Goal: Task Accomplishment & Management: Complete application form

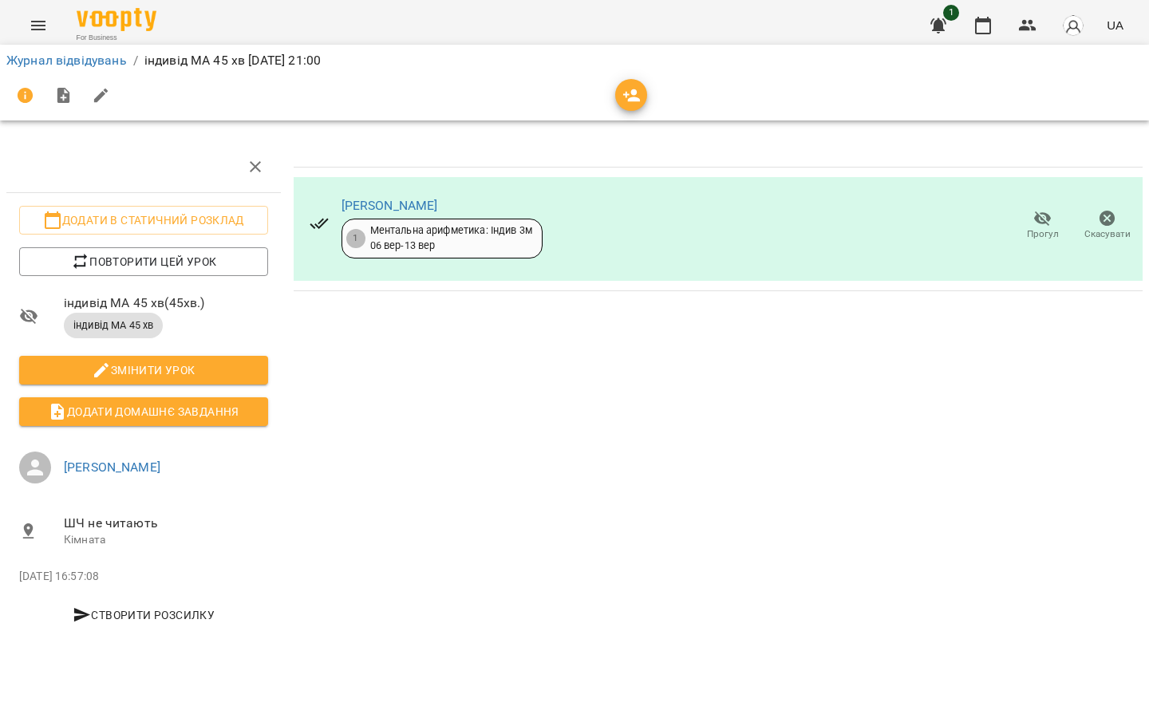
click at [32, 6] on button "Menu" at bounding box center [38, 25] width 38 height 38
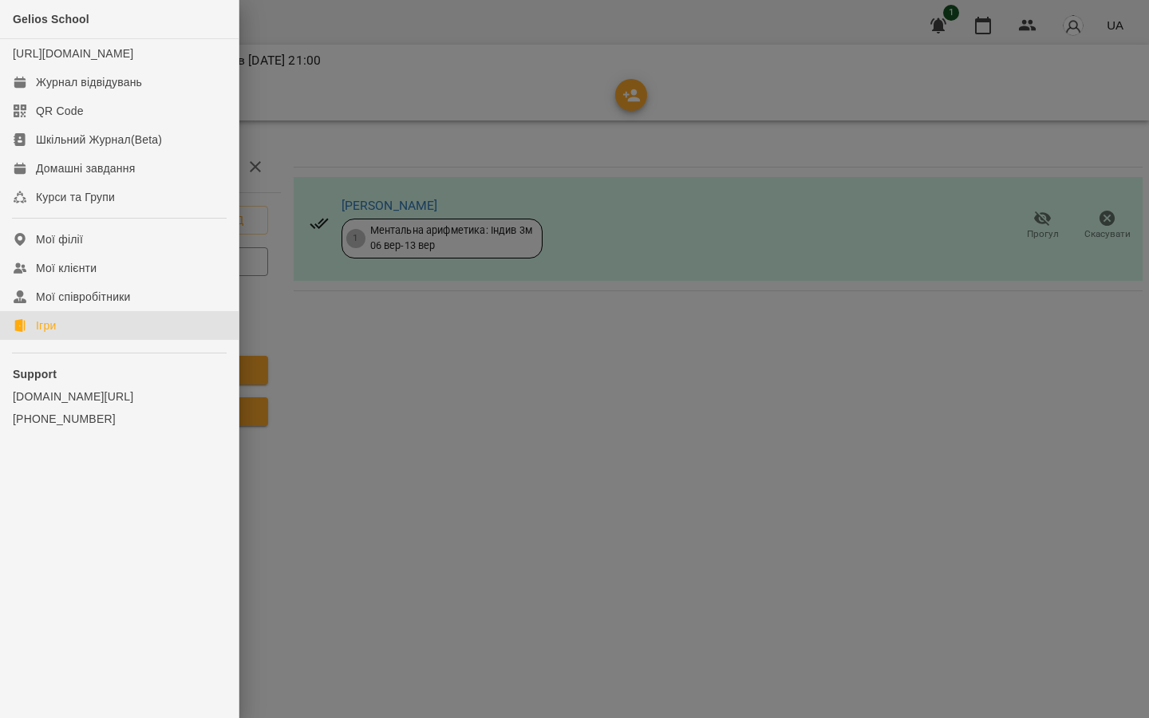
click at [48, 340] on link "Ігри" at bounding box center [119, 325] width 239 height 29
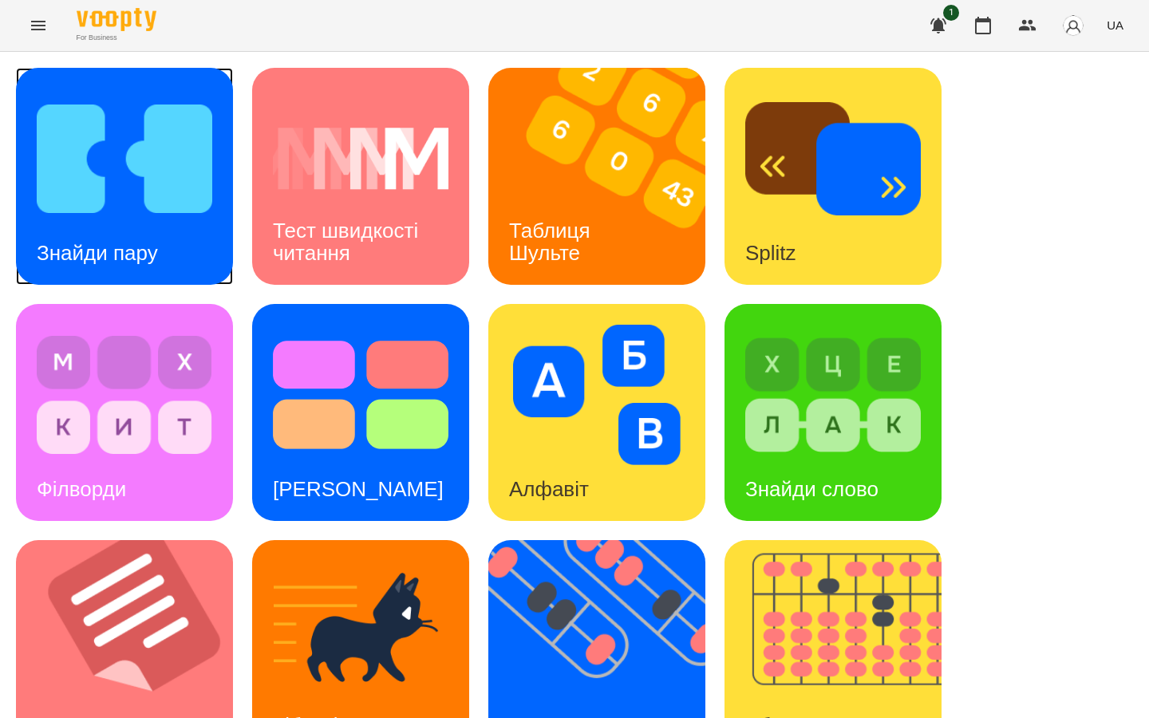
click at [93, 167] on img at bounding box center [125, 159] width 176 height 140
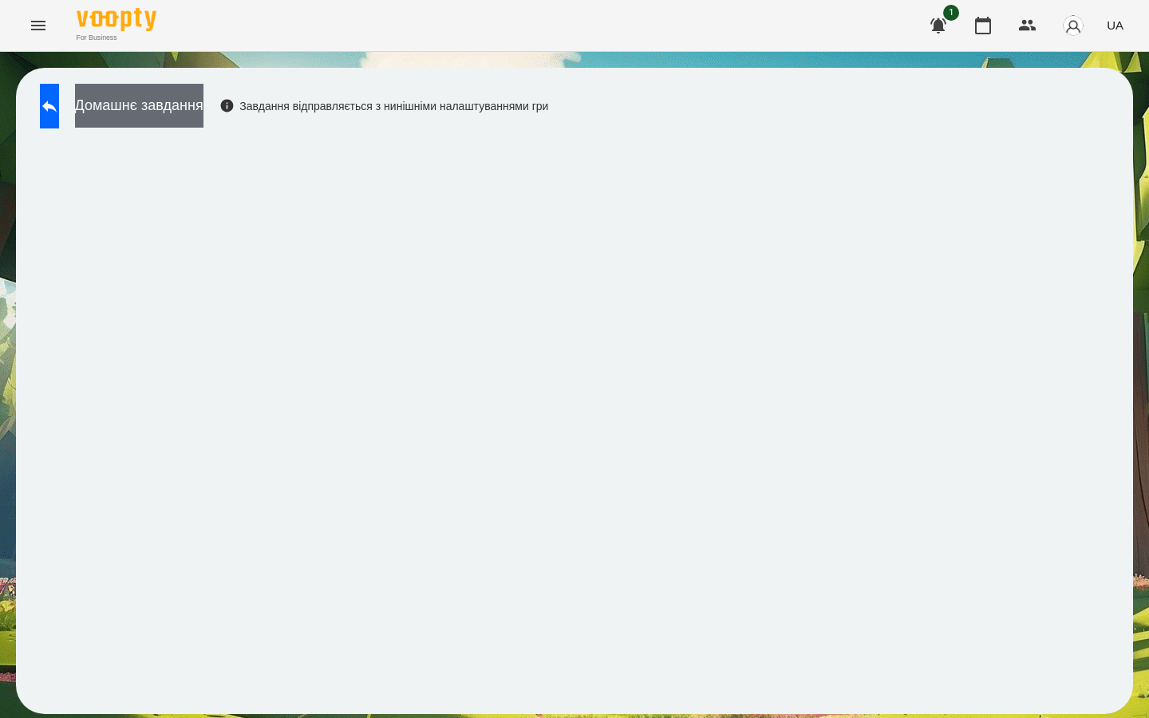
click at [180, 106] on button "Домашнє завдання" at bounding box center [139, 106] width 128 height 44
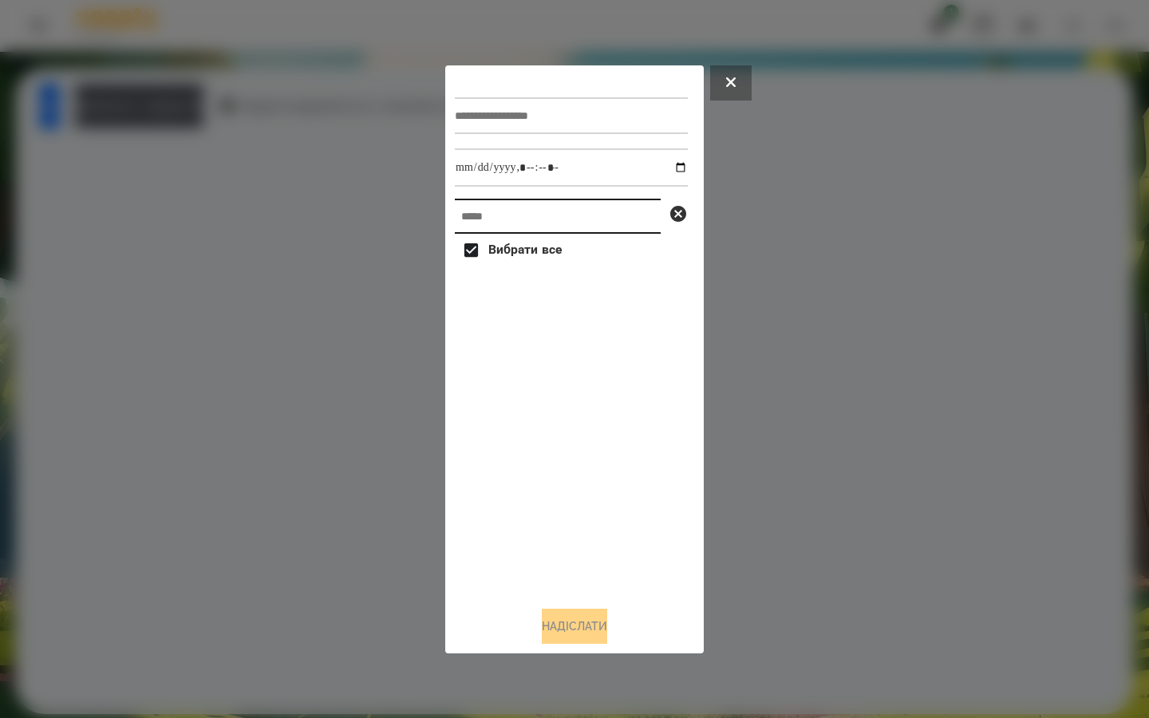
click at [514, 217] on input "text" at bounding box center [558, 216] width 206 height 35
type input "*"
type input "*******"
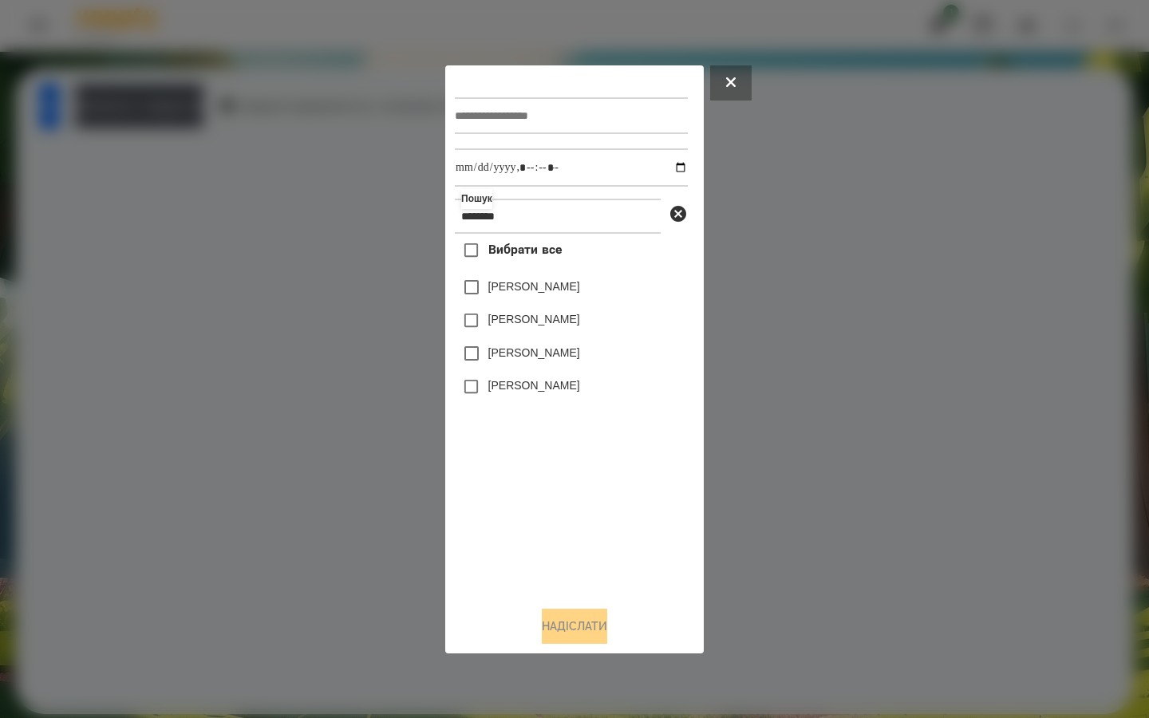
click at [502, 389] on label "[PERSON_NAME]" at bounding box center [534, 385] width 92 height 16
click at [723, 88] on button at bounding box center [730, 82] width 41 height 35
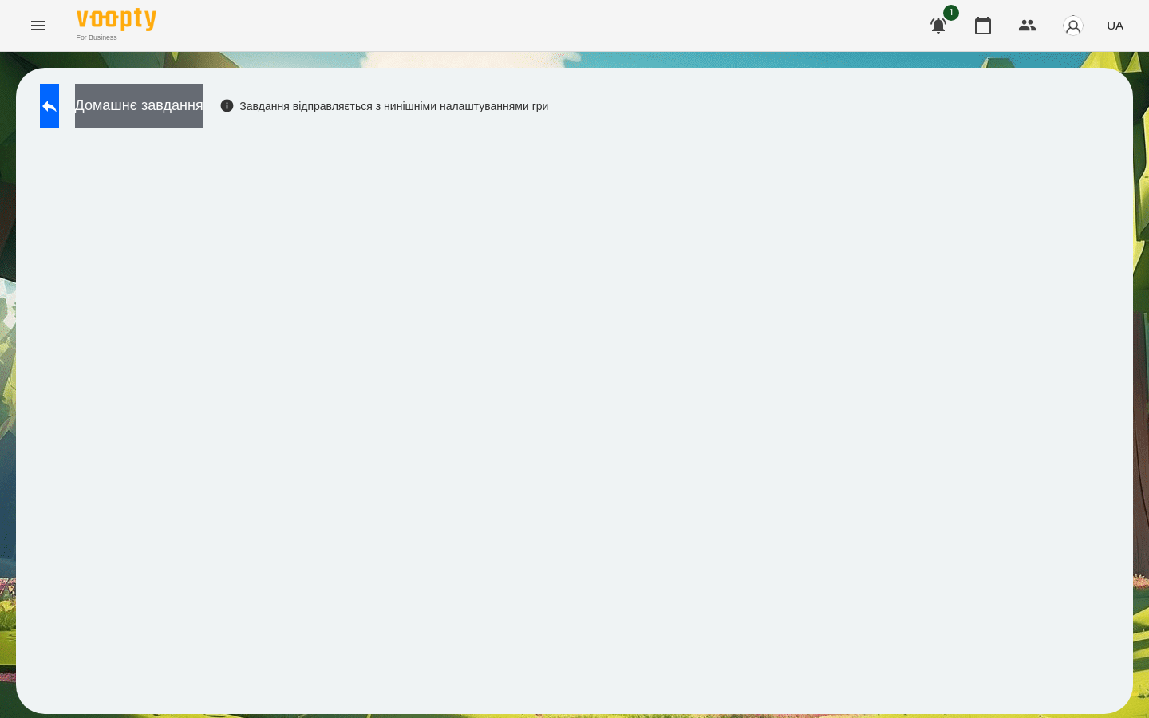
click at [177, 112] on button "Домашнє завдання" at bounding box center [139, 106] width 128 height 44
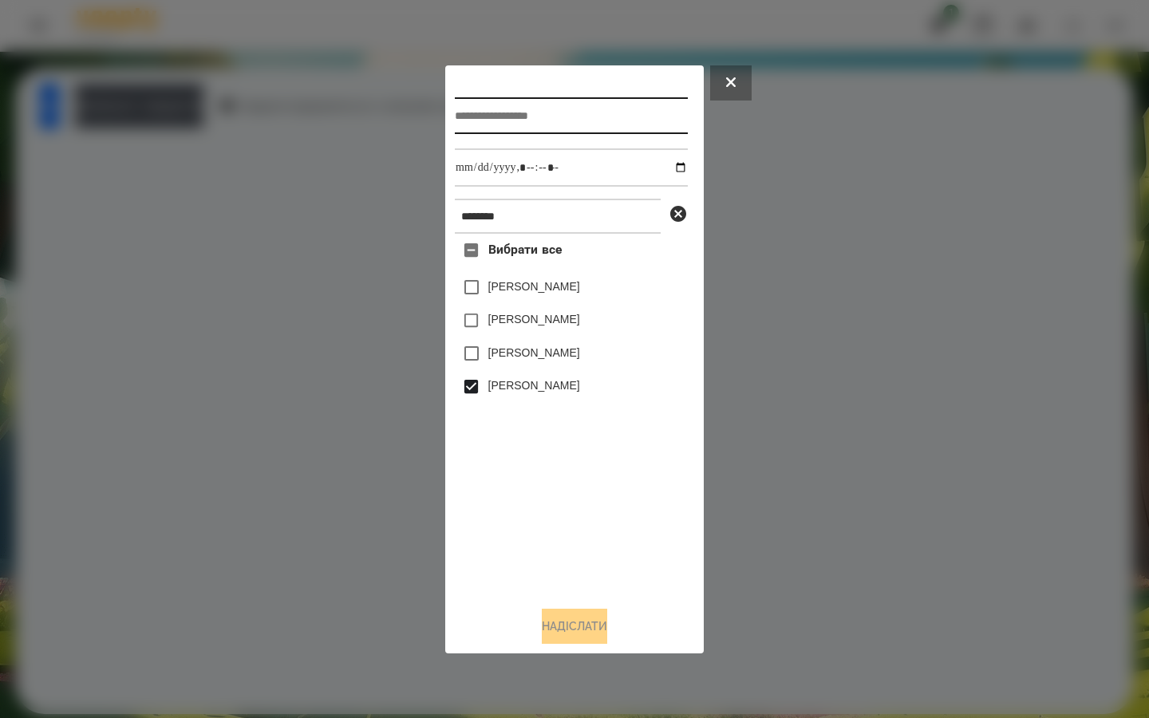
click at [524, 118] on input "text" at bounding box center [571, 115] width 233 height 37
type input "**********"
click at [665, 163] on input "datetime-local" at bounding box center [571, 167] width 233 height 38
type input "**********"
click at [584, 492] on div "Вибрати все [PERSON_NAME] [PERSON_NAME] [PERSON_NAME] [PERSON_NAME] Вацюцяк" at bounding box center [571, 413] width 233 height 359
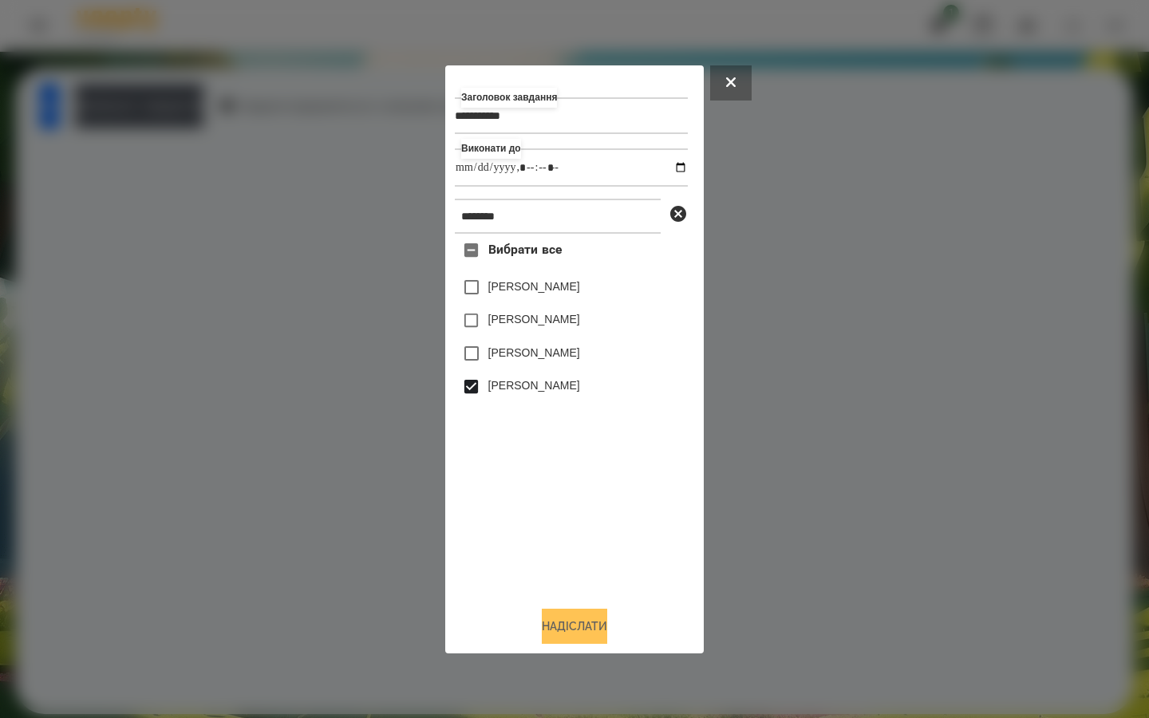
click at [542, 630] on button "Надіслати" at bounding box center [574, 626] width 65 height 35
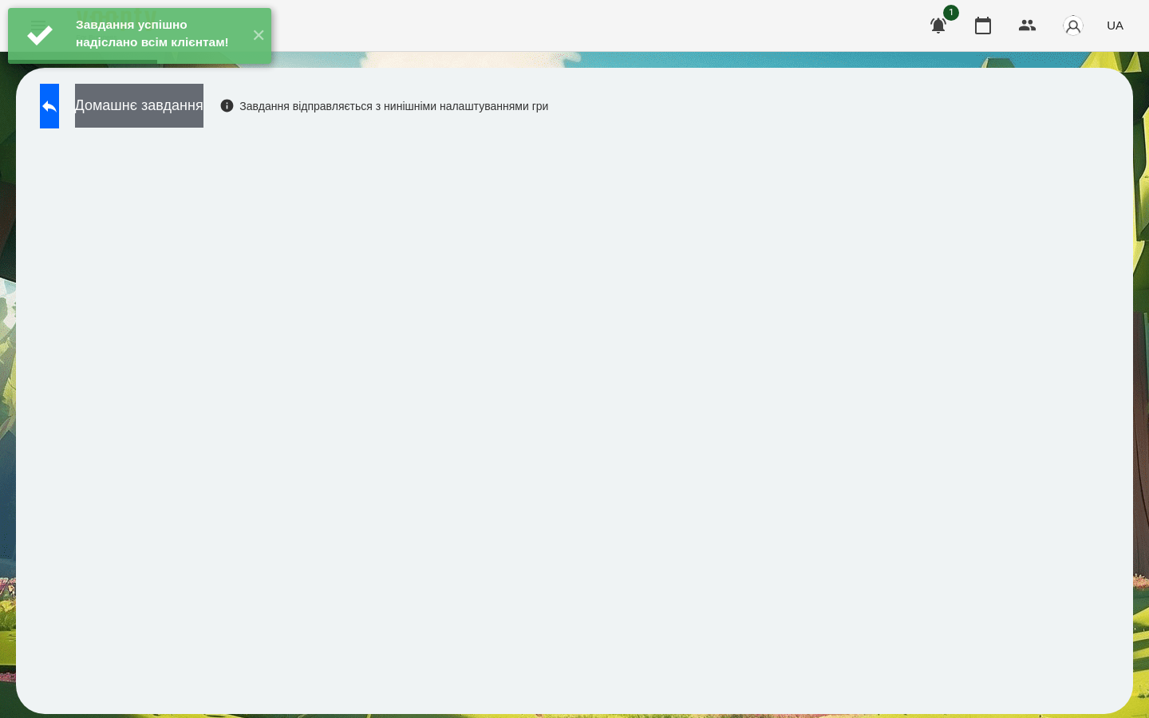
click at [203, 113] on button "Домашнє завдання" at bounding box center [139, 106] width 128 height 44
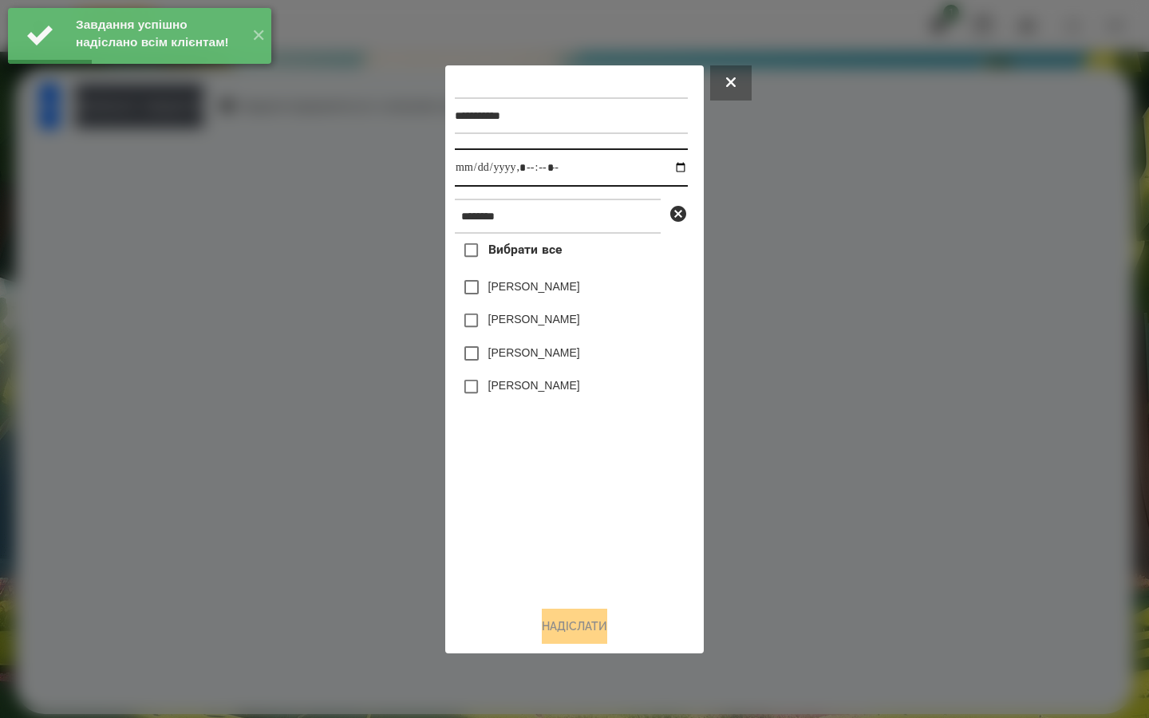
click at [669, 168] on input "datetime-local" at bounding box center [571, 167] width 233 height 38
type input "**********"
click at [499, 547] on div "Вибрати все [PERSON_NAME] [PERSON_NAME] [PERSON_NAME] [PERSON_NAME] Вацюцяк" at bounding box center [571, 413] width 233 height 359
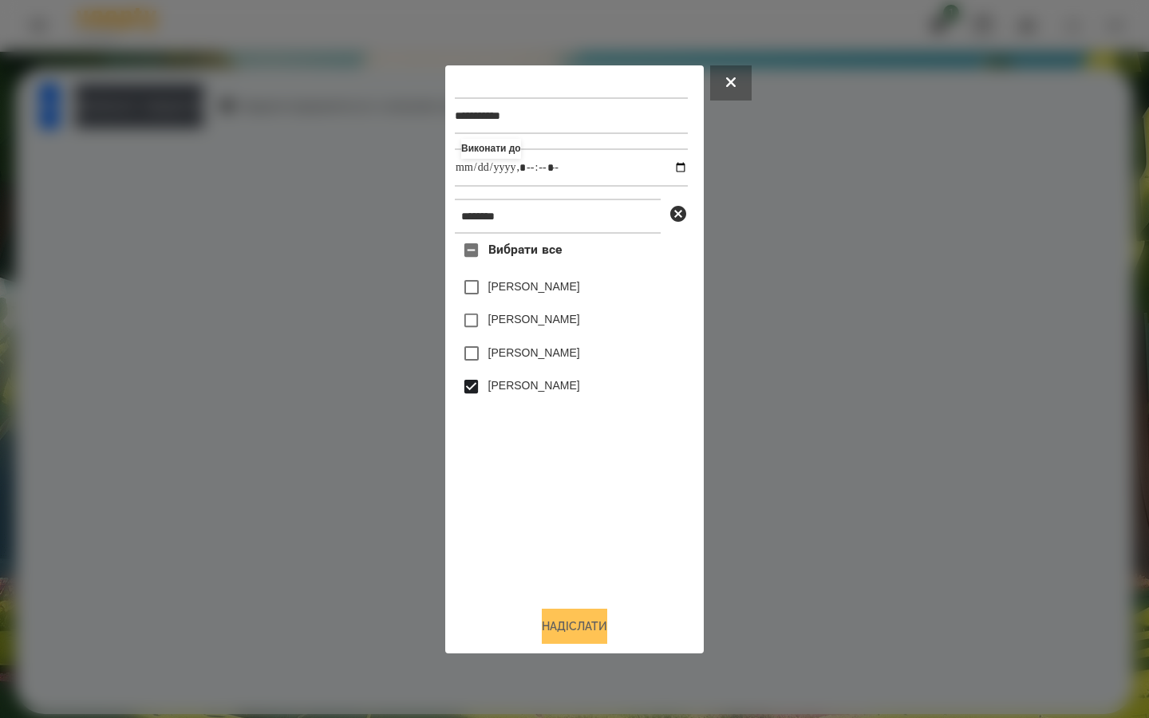
click at [558, 626] on button "Надіслати" at bounding box center [574, 626] width 65 height 35
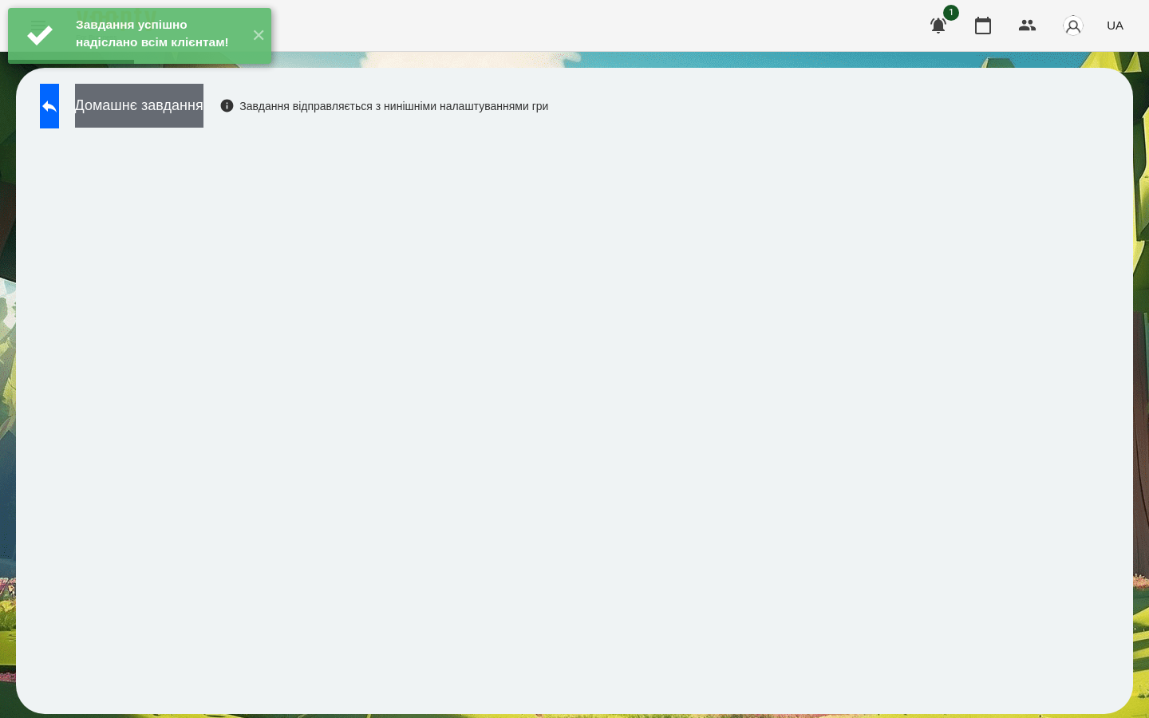
click at [189, 104] on button "Домашнє завдання" at bounding box center [139, 106] width 128 height 44
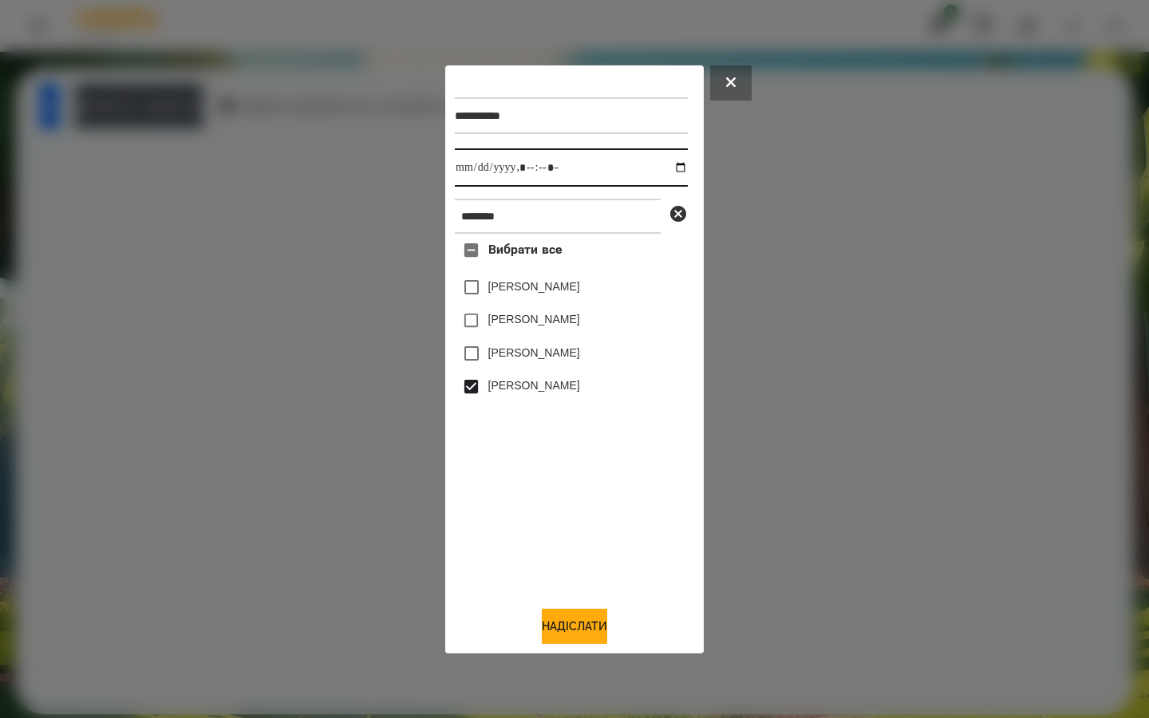
click at [669, 169] on input "datetime-local" at bounding box center [571, 167] width 233 height 38
type input "**********"
click at [500, 478] on div "Вибрати все [PERSON_NAME] [PERSON_NAME] [PERSON_NAME] [PERSON_NAME] Вацюцяк" at bounding box center [571, 413] width 233 height 359
click at [569, 625] on button "Надіслати" at bounding box center [574, 626] width 65 height 35
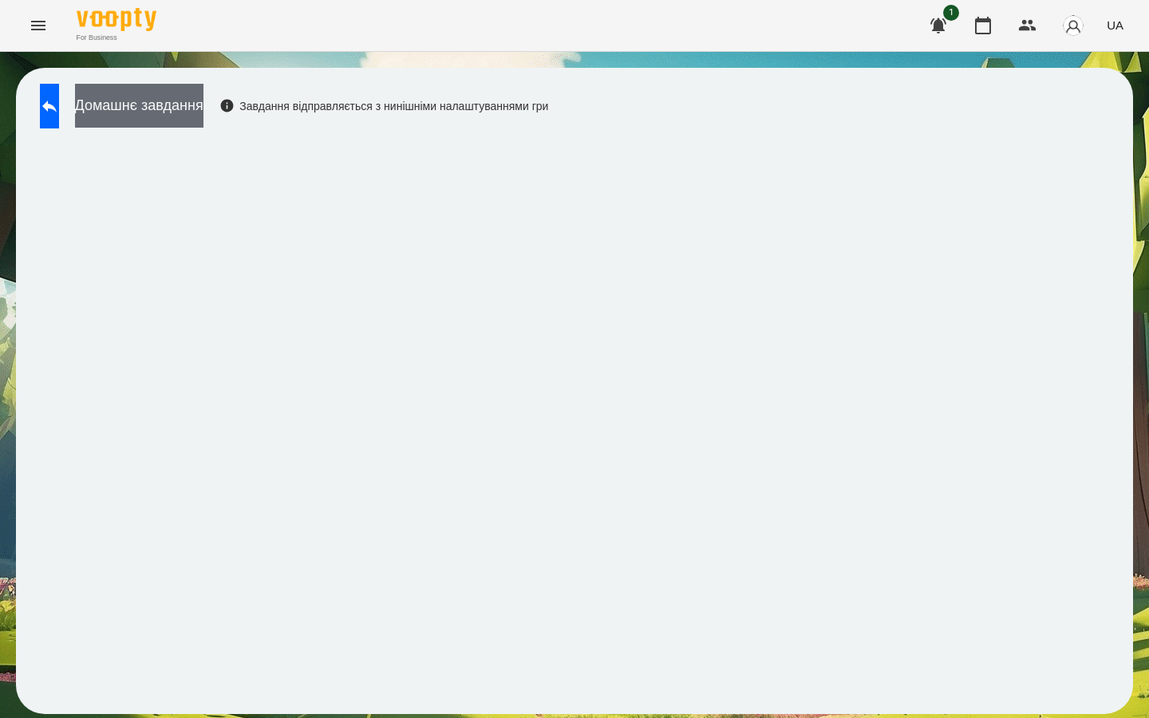
click at [203, 101] on button "Домашнє завдання" at bounding box center [139, 106] width 128 height 44
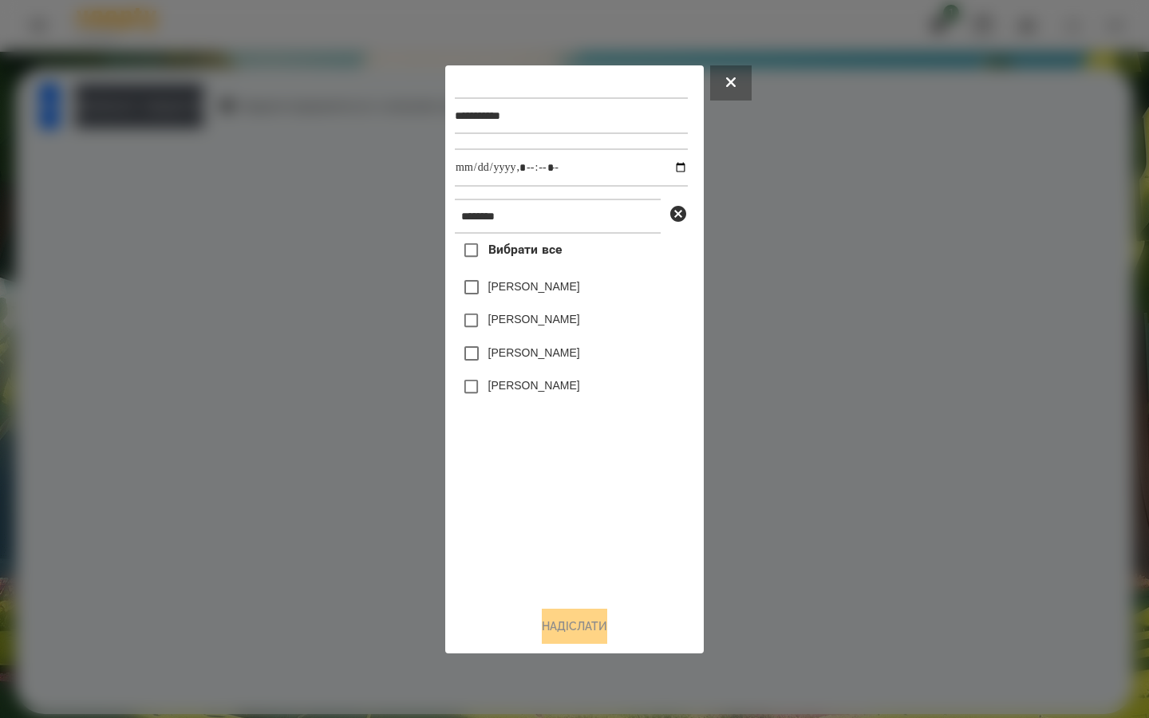
click at [489, 389] on label "[PERSON_NAME]" at bounding box center [534, 385] width 92 height 16
click at [669, 165] on input "datetime-local" at bounding box center [571, 167] width 233 height 38
type input "**********"
click at [508, 523] on div "Вибрати все [PERSON_NAME] [PERSON_NAME] [PERSON_NAME] [PERSON_NAME] Вацюцяк" at bounding box center [571, 413] width 233 height 359
click at [557, 626] on button "Надіслати" at bounding box center [574, 626] width 65 height 35
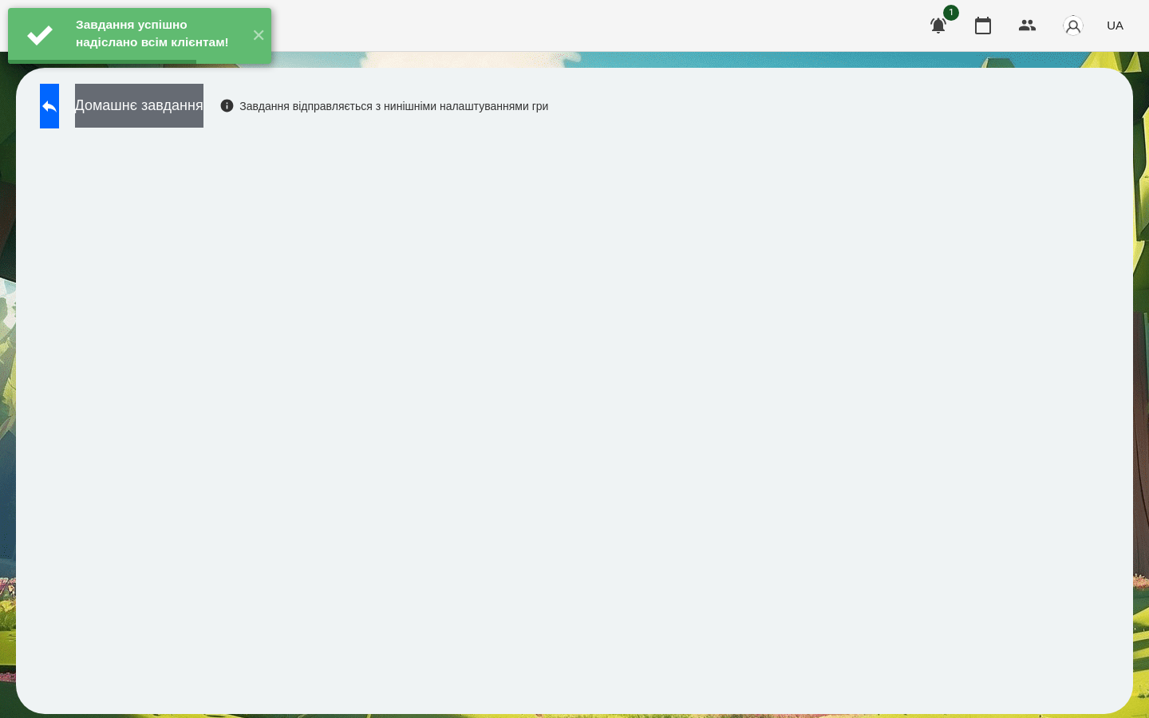
click at [180, 102] on button "Домашнє завдання" at bounding box center [139, 106] width 128 height 44
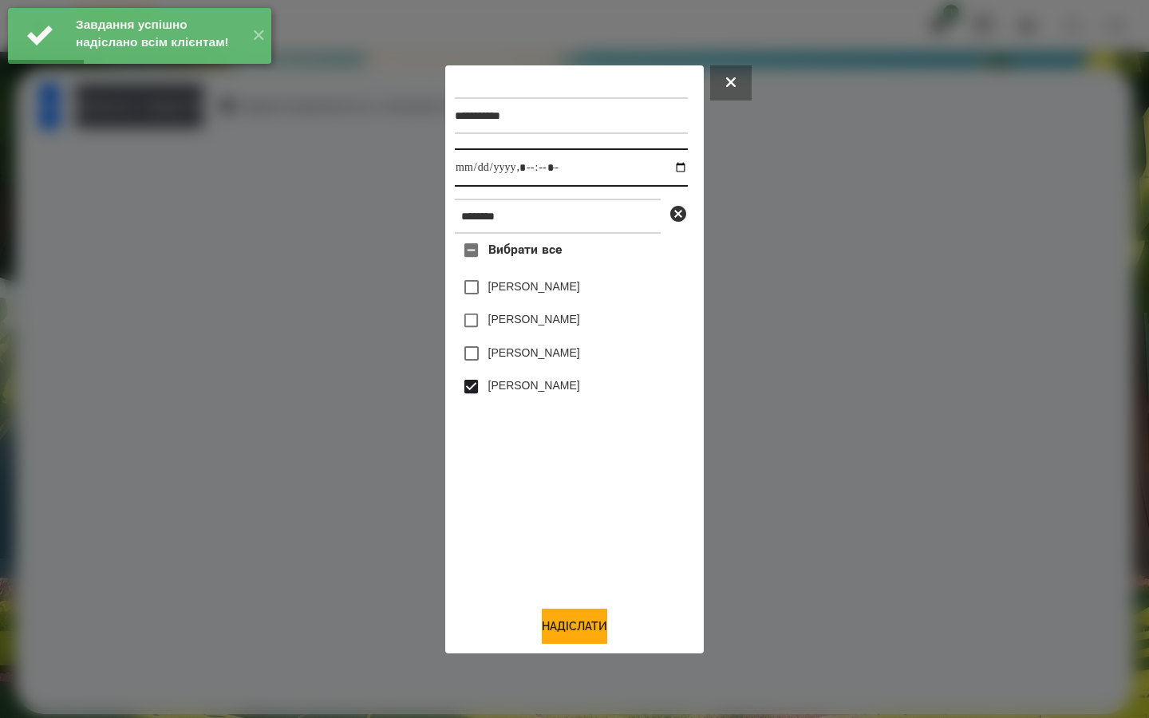
drag, startPoint x: 669, startPoint y: 163, endPoint x: 663, endPoint y: 174, distance: 12.5
click at [668, 163] on input "datetime-local" at bounding box center [571, 167] width 233 height 38
type input "**********"
click at [523, 561] on div "Вибрати все [PERSON_NAME] [PERSON_NAME] [PERSON_NAME] [PERSON_NAME] Вацюцяк" at bounding box center [571, 413] width 233 height 359
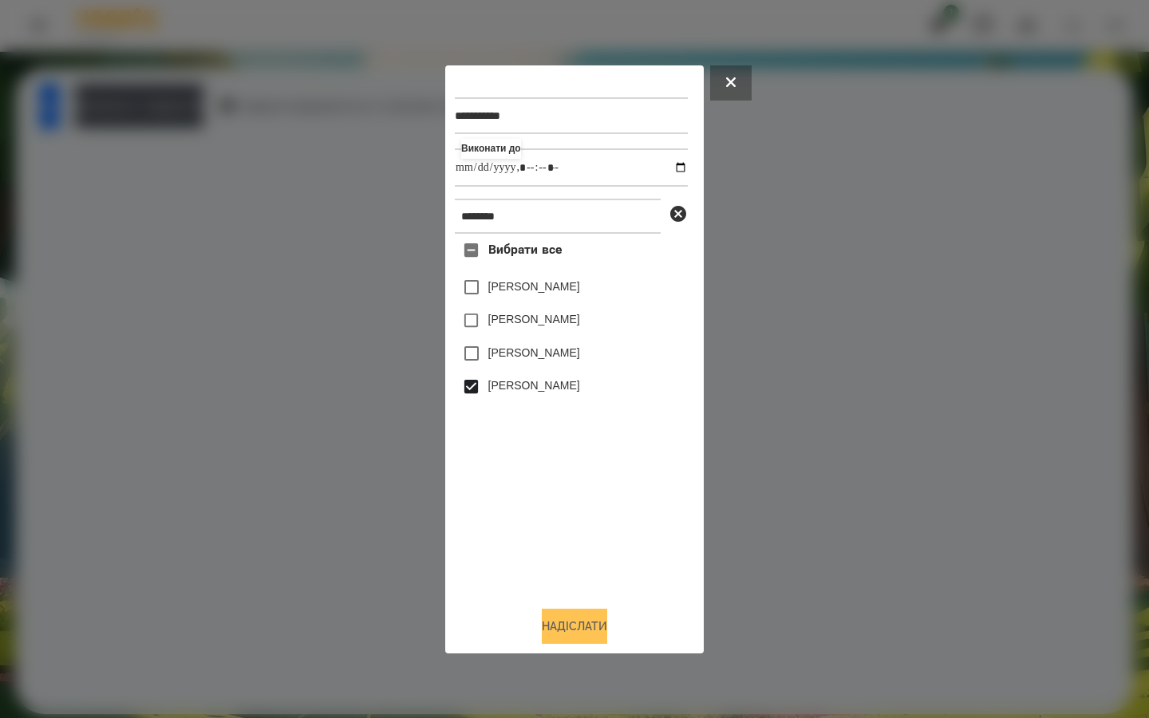
click at [552, 626] on button "Надіслати" at bounding box center [574, 626] width 65 height 35
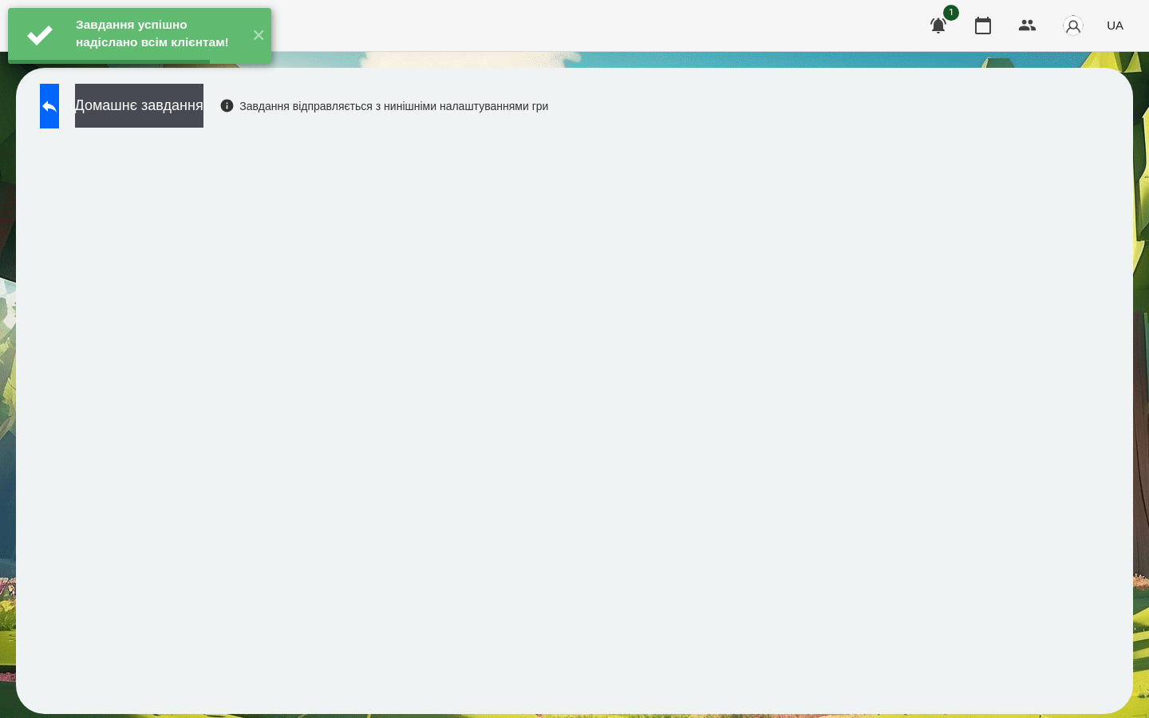
click at [162, 106] on button "Домашнє завдання" at bounding box center [139, 106] width 128 height 44
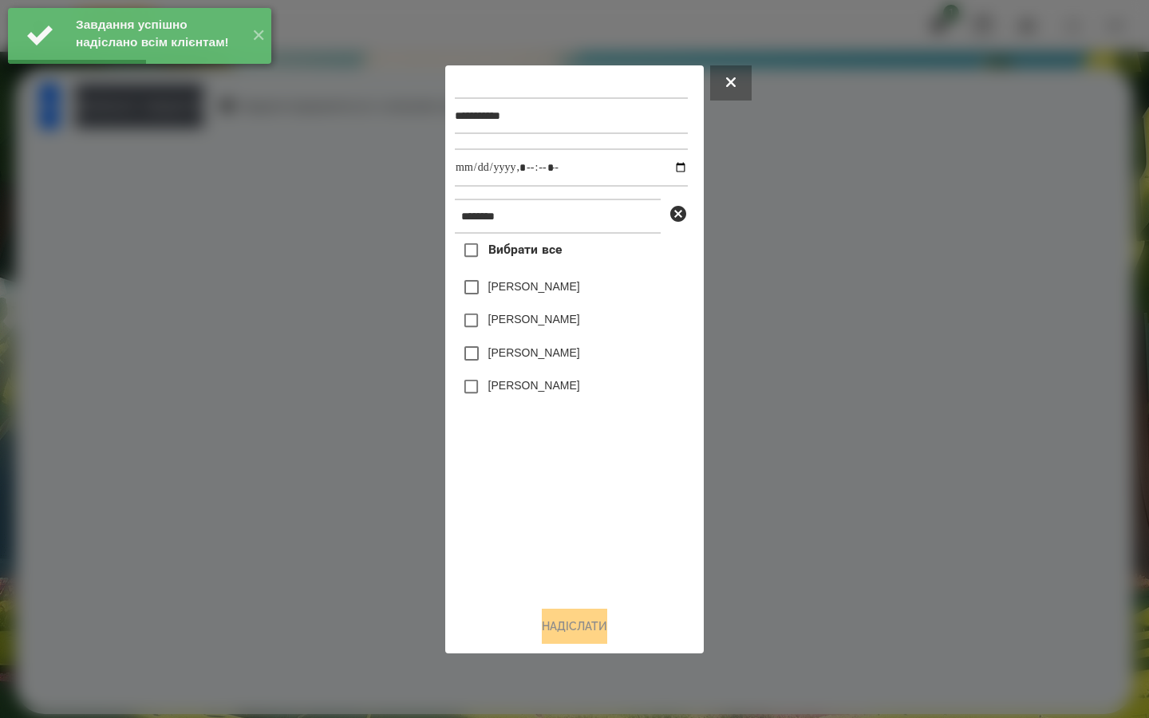
click at [499, 385] on label "[PERSON_NAME]" at bounding box center [534, 385] width 92 height 16
drag, startPoint x: 670, startPoint y: 167, endPoint x: 666, endPoint y: 178, distance: 12.2
click at [670, 167] on input "datetime-local" at bounding box center [571, 167] width 233 height 38
type input "**********"
click at [547, 513] on div "Вибрати все [PERSON_NAME] [PERSON_NAME] [PERSON_NAME] [PERSON_NAME] Вацюцяк" at bounding box center [571, 413] width 233 height 359
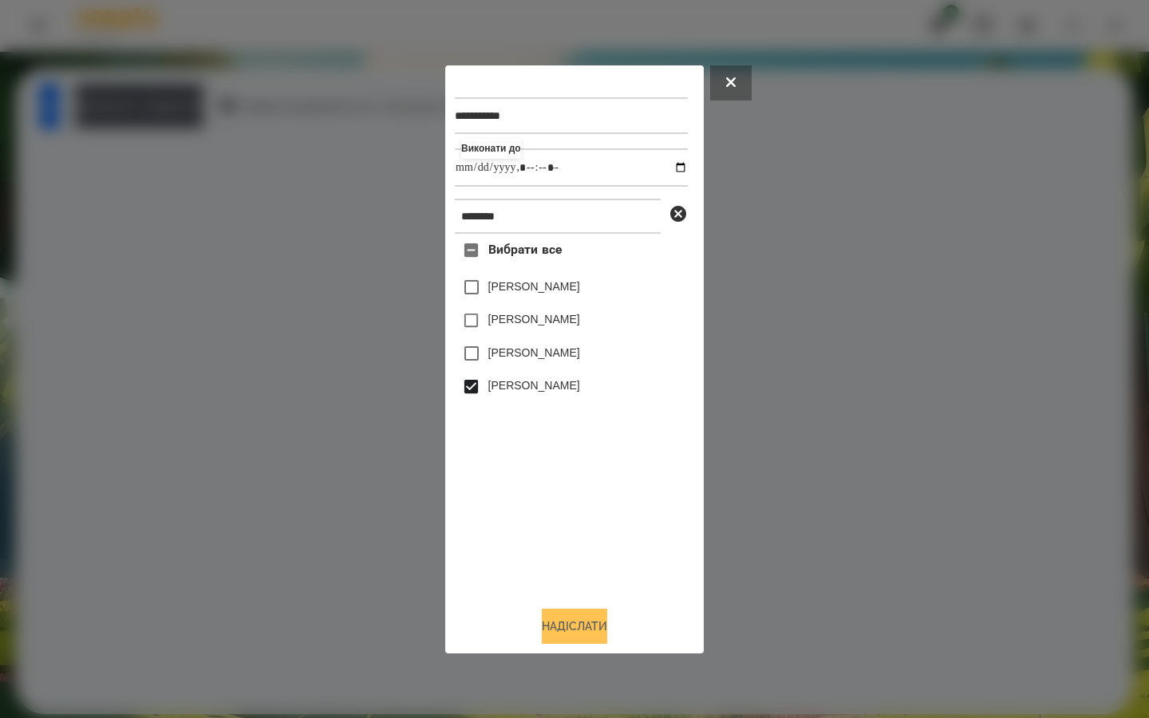
click at [545, 626] on button "Надіслати" at bounding box center [574, 626] width 65 height 35
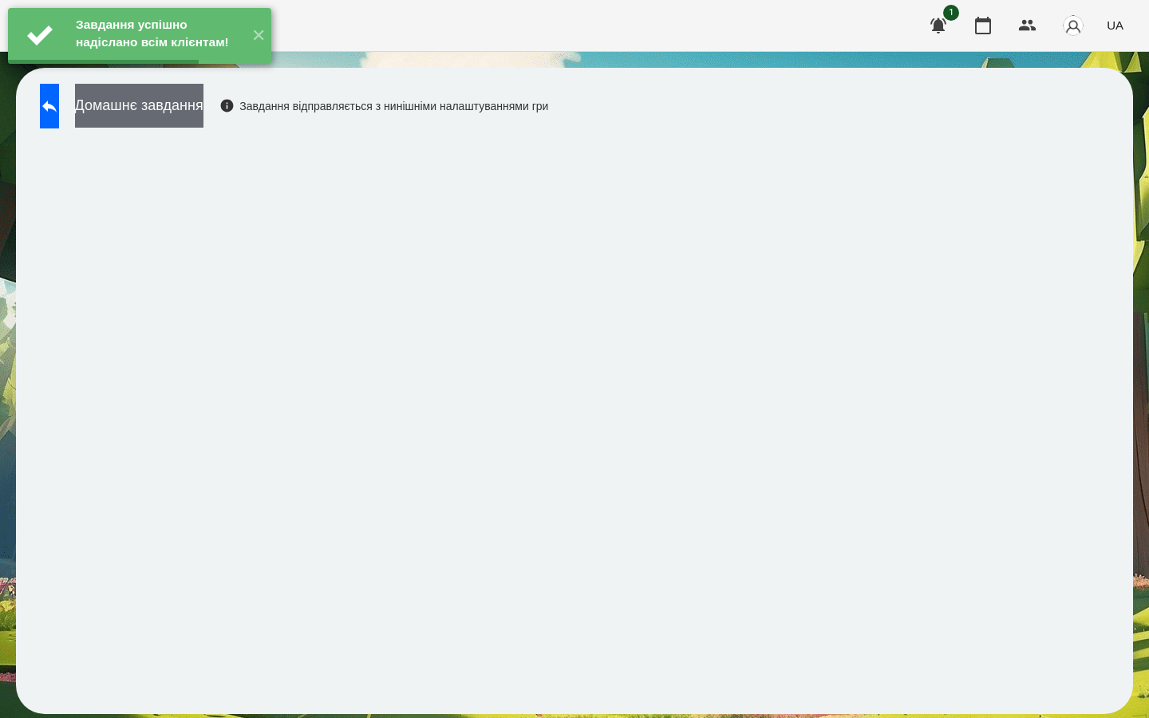
click at [202, 105] on button "Домашнє завдання" at bounding box center [139, 106] width 128 height 44
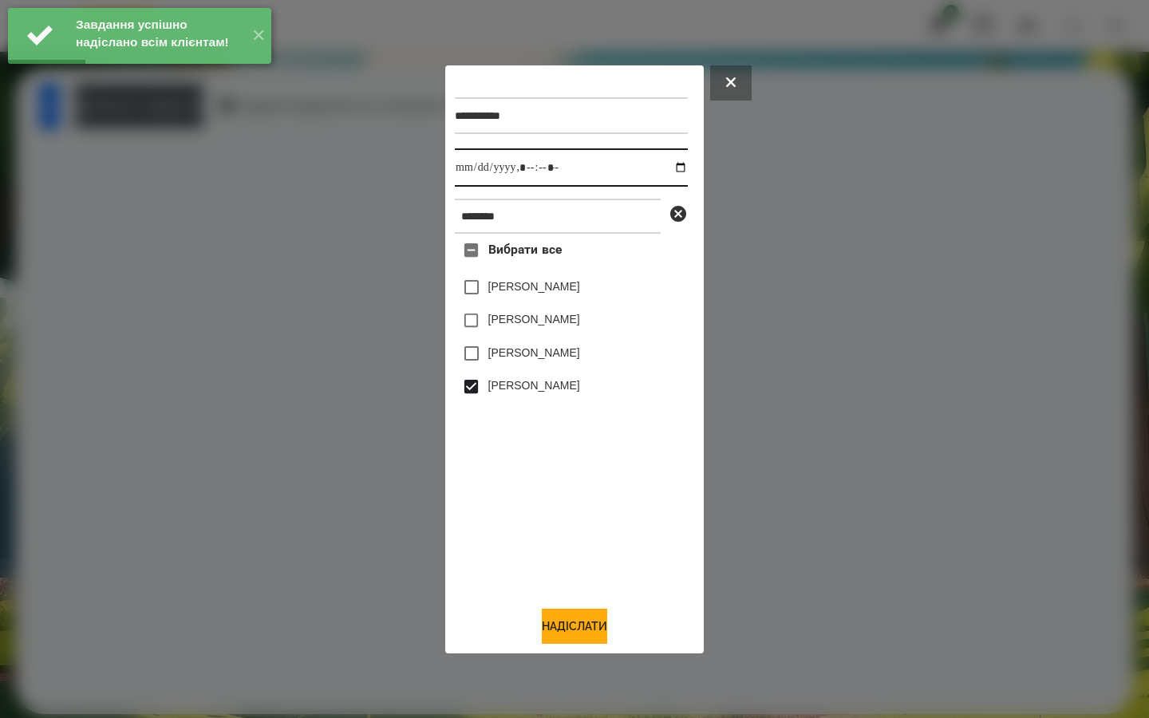
click at [669, 165] on input "datetime-local" at bounding box center [571, 167] width 233 height 38
type input "**********"
click at [535, 492] on div "Вибрати все [PERSON_NAME] [PERSON_NAME] [PERSON_NAME] [PERSON_NAME] Вацюцяк" at bounding box center [571, 413] width 233 height 359
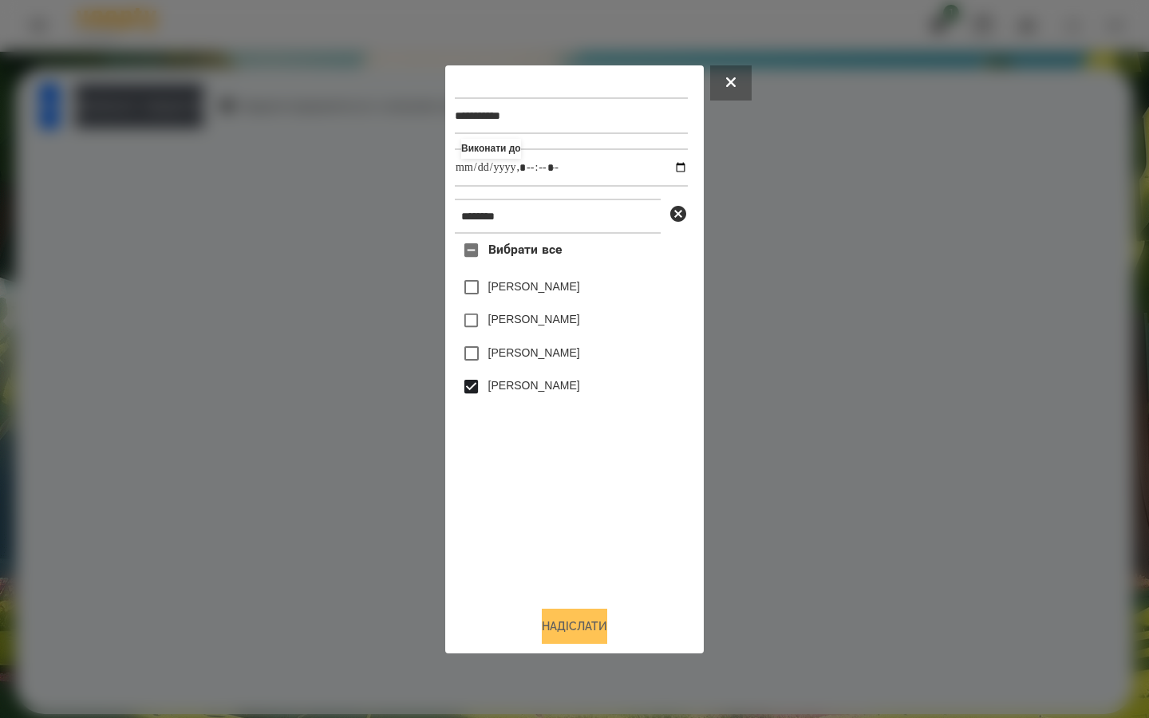
drag, startPoint x: 540, startPoint y: 632, endPoint x: 530, endPoint y: 588, distance: 45.1
click at [542, 632] on button "Надіслати" at bounding box center [574, 626] width 65 height 35
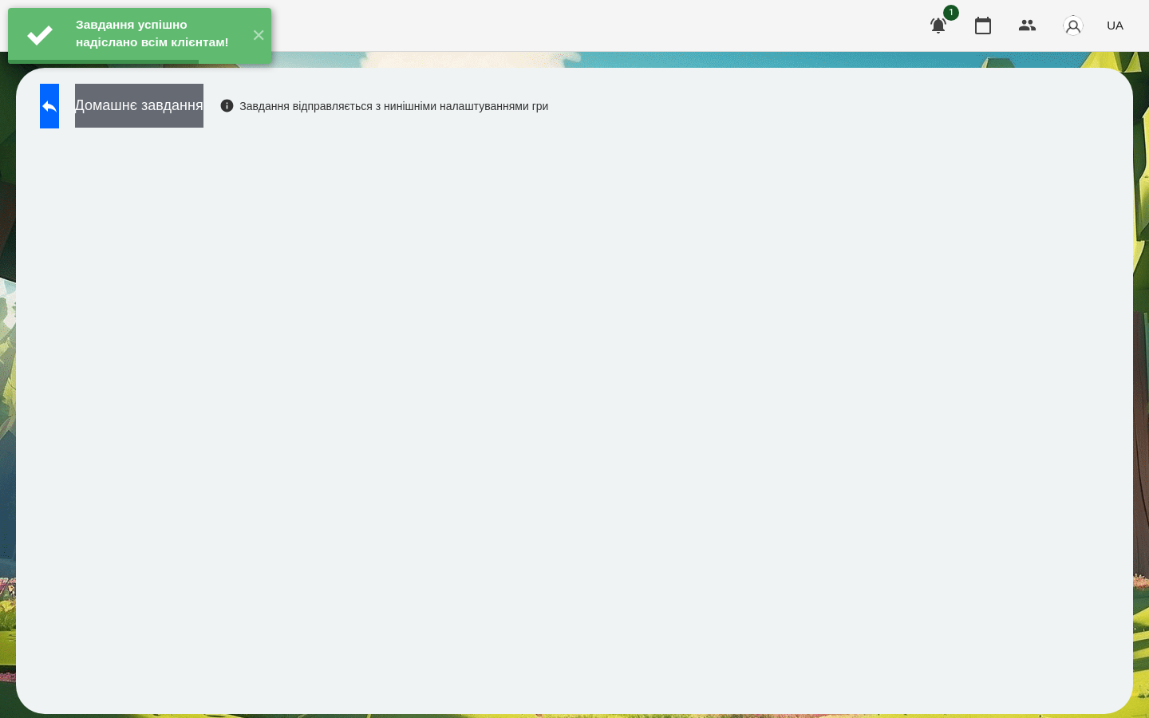
click at [203, 111] on button "Домашнє завдання" at bounding box center [139, 106] width 128 height 44
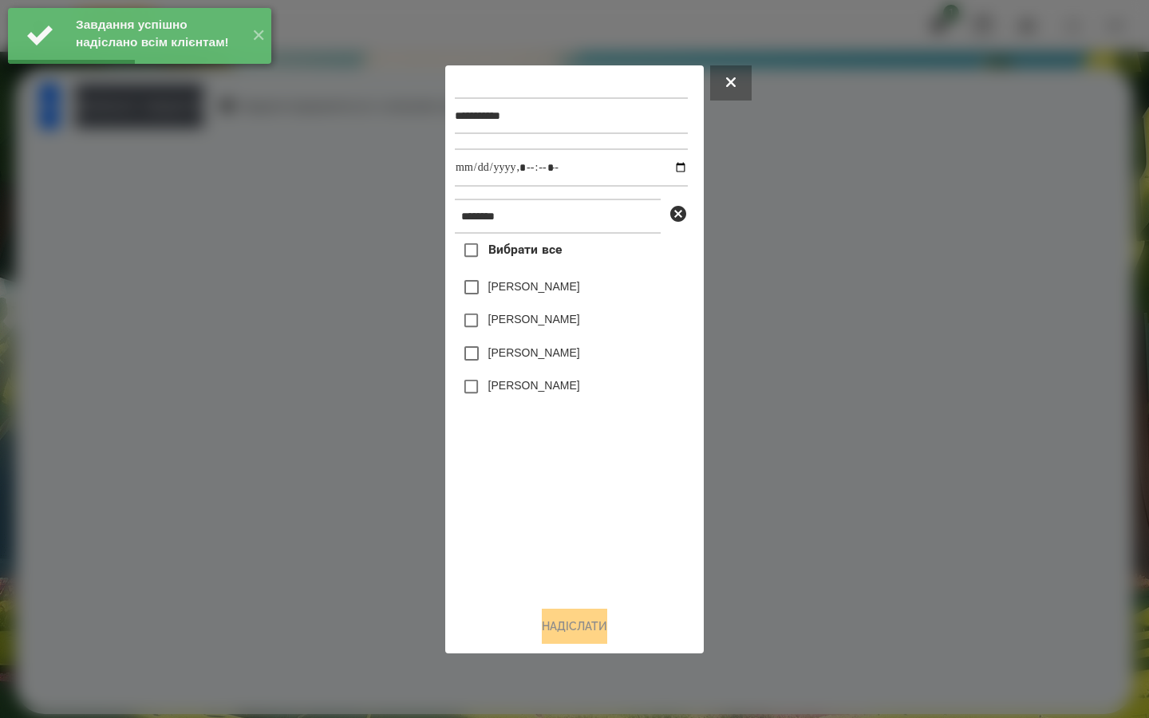
click at [508, 385] on label "[PERSON_NAME]" at bounding box center [534, 385] width 92 height 16
click at [668, 167] on input "datetime-local" at bounding box center [571, 167] width 233 height 38
type input "**********"
click at [565, 501] on div "Вибрати все [PERSON_NAME] [PERSON_NAME] [PERSON_NAME] [PERSON_NAME] Вацюцяк" at bounding box center [571, 413] width 233 height 359
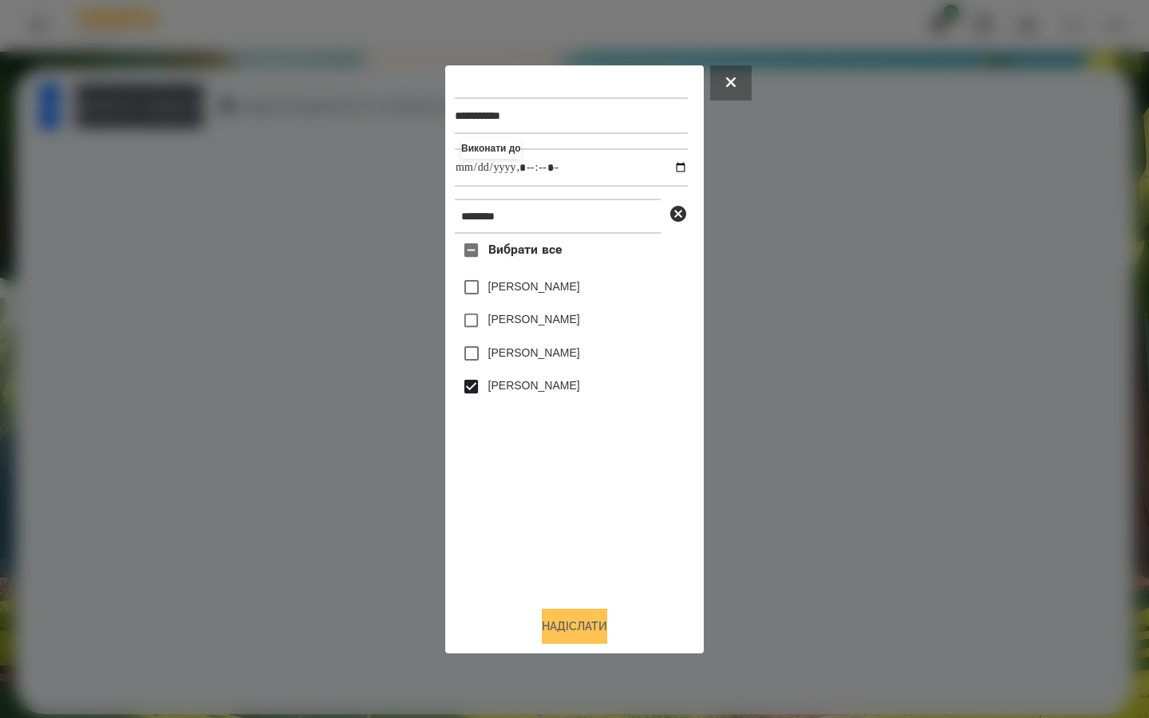
click at [549, 615] on button "Надіслати" at bounding box center [574, 626] width 65 height 35
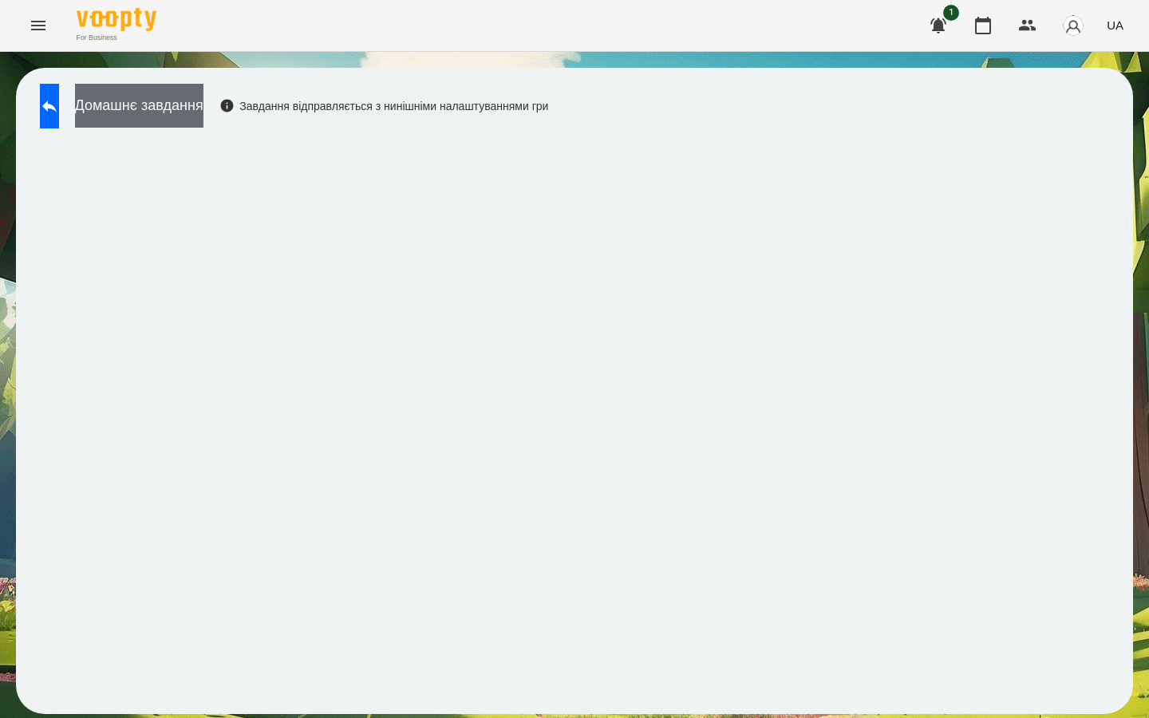
click at [144, 94] on button "Домашнє завдання" at bounding box center [139, 106] width 128 height 44
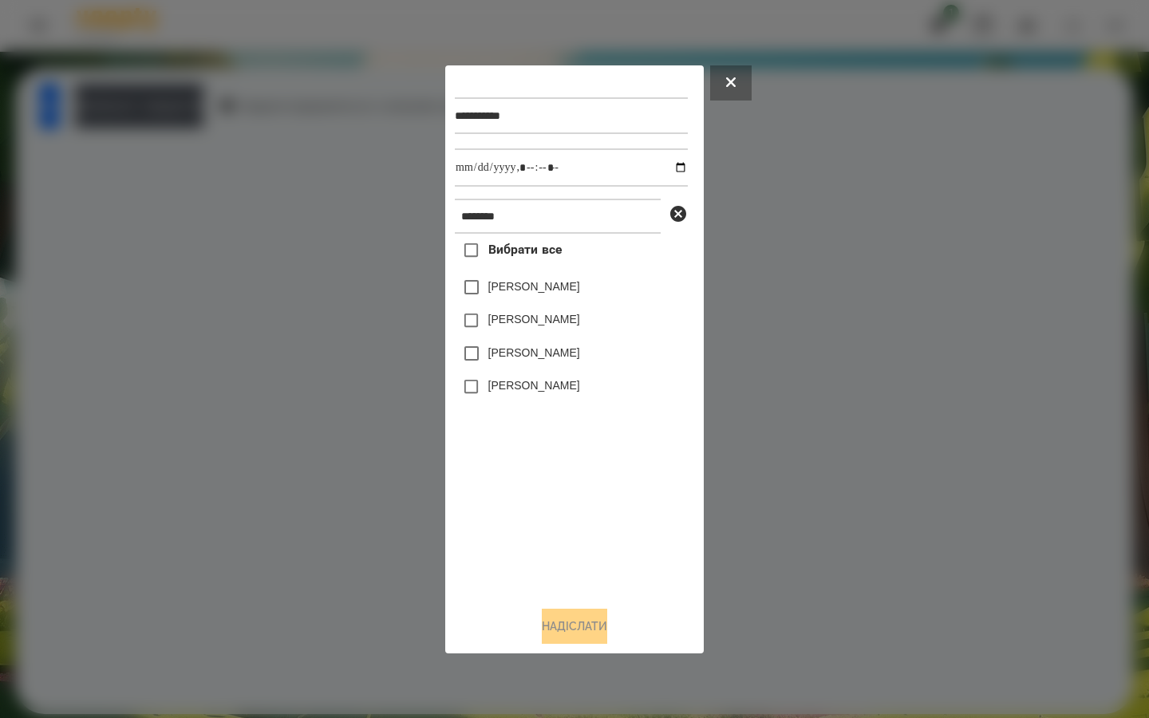
click at [578, 393] on label "[PERSON_NAME]" at bounding box center [534, 385] width 92 height 16
click at [672, 161] on input "datetime-local" at bounding box center [571, 167] width 233 height 38
click at [583, 459] on div "Вибрати все [PERSON_NAME] [PERSON_NAME] [PERSON_NAME] [PERSON_NAME] Вацюцяк" at bounding box center [571, 413] width 233 height 359
click at [69, 121] on div at bounding box center [574, 359] width 1149 height 718
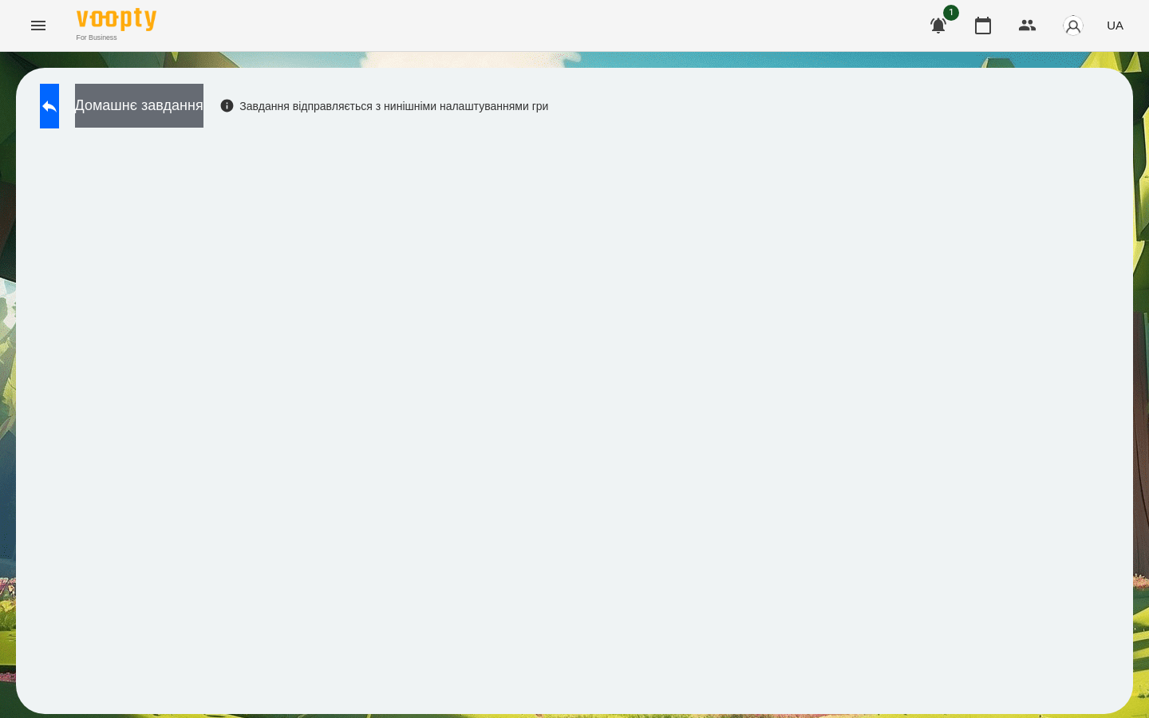
click at [164, 103] on button "Домашнє завдання" at bounding box center [139, 106] width 128 height 44
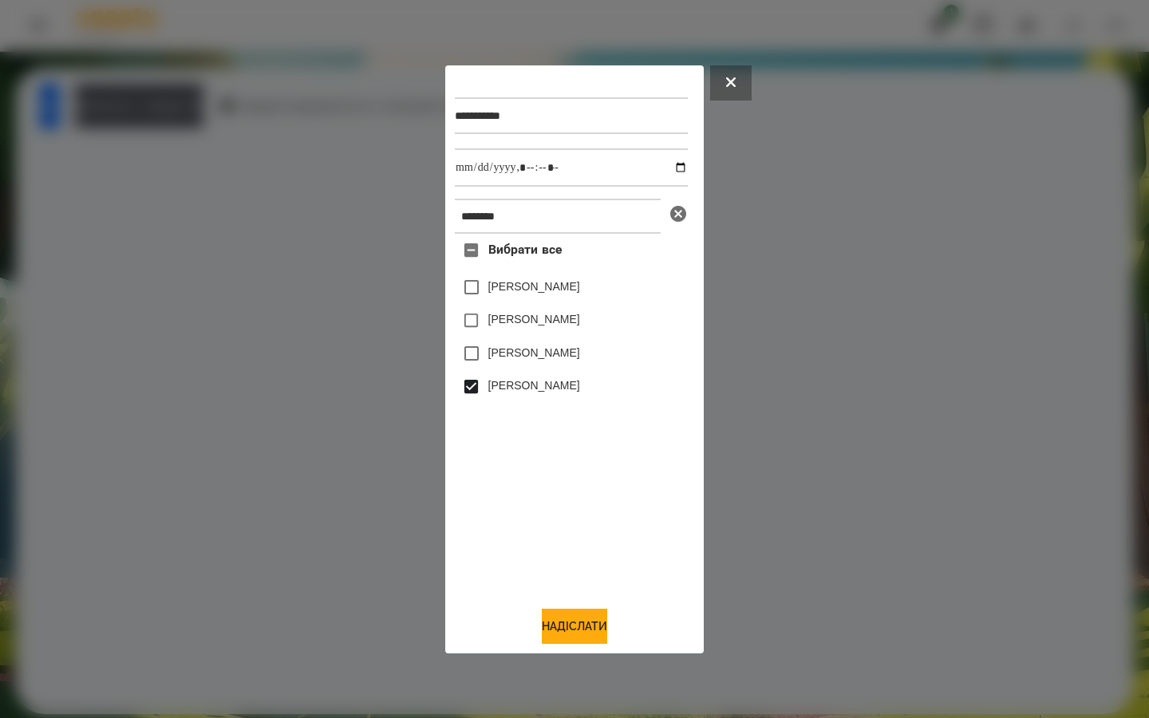
click at [674, 215] on icon at bounding box center [678, 214] width 16 height 16
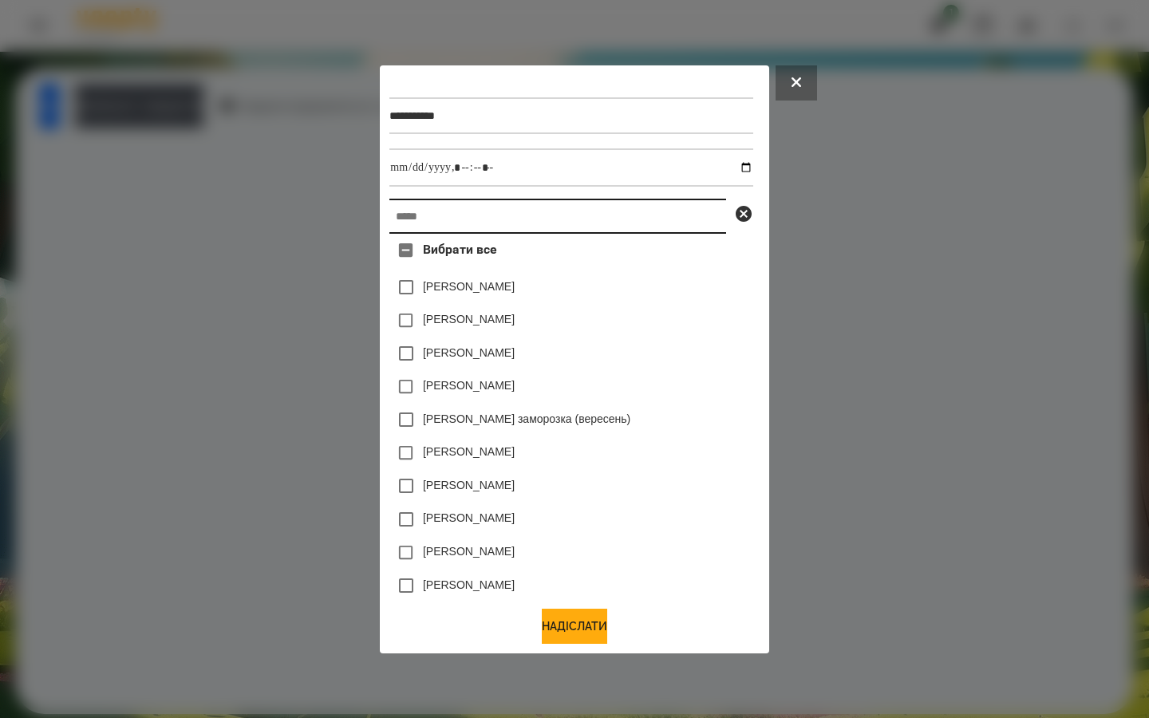
click at [606, 218] on input "text" at bounding box center [557, 216] width 337 height 35
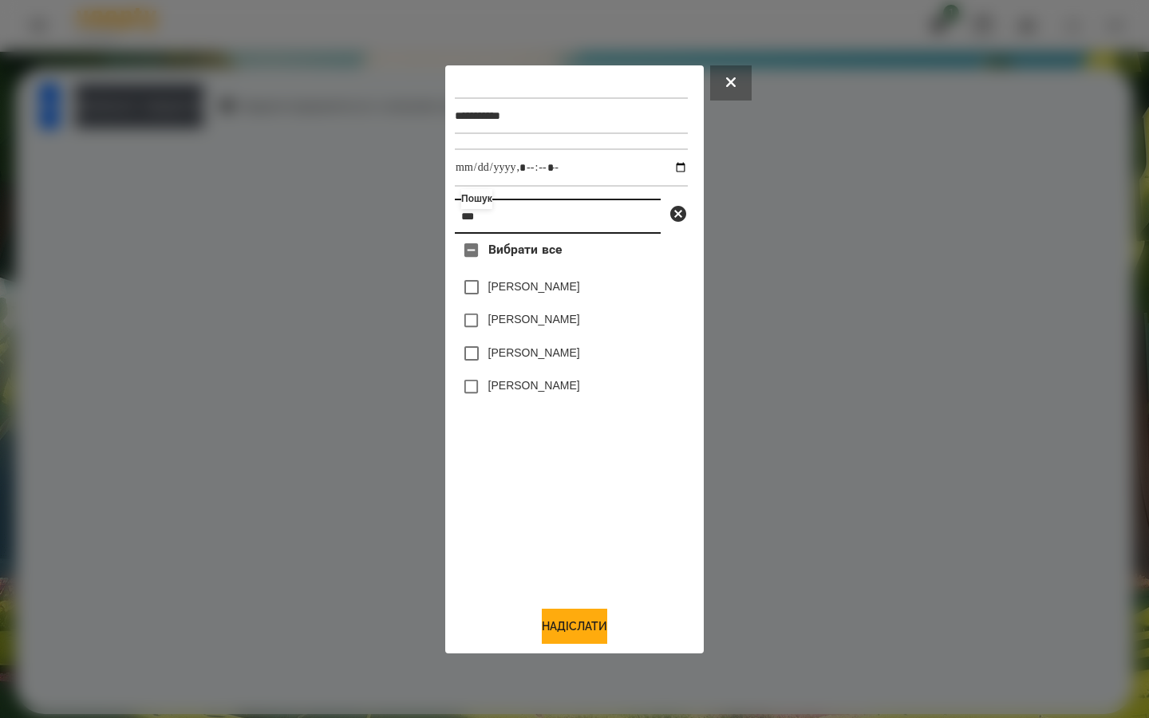
type input "***"
click at [535, 291] on label "[PERSON_NAME]" at bounding box center [534, 287] width 92 height 16
click at [670, 165] on input "datetime-local" at bounding box center [571, 167] width 233 height 38
type input "**********"
click at [575, 623] on button "Надіслати" at bounding box center [574, 626] width 65 height 35
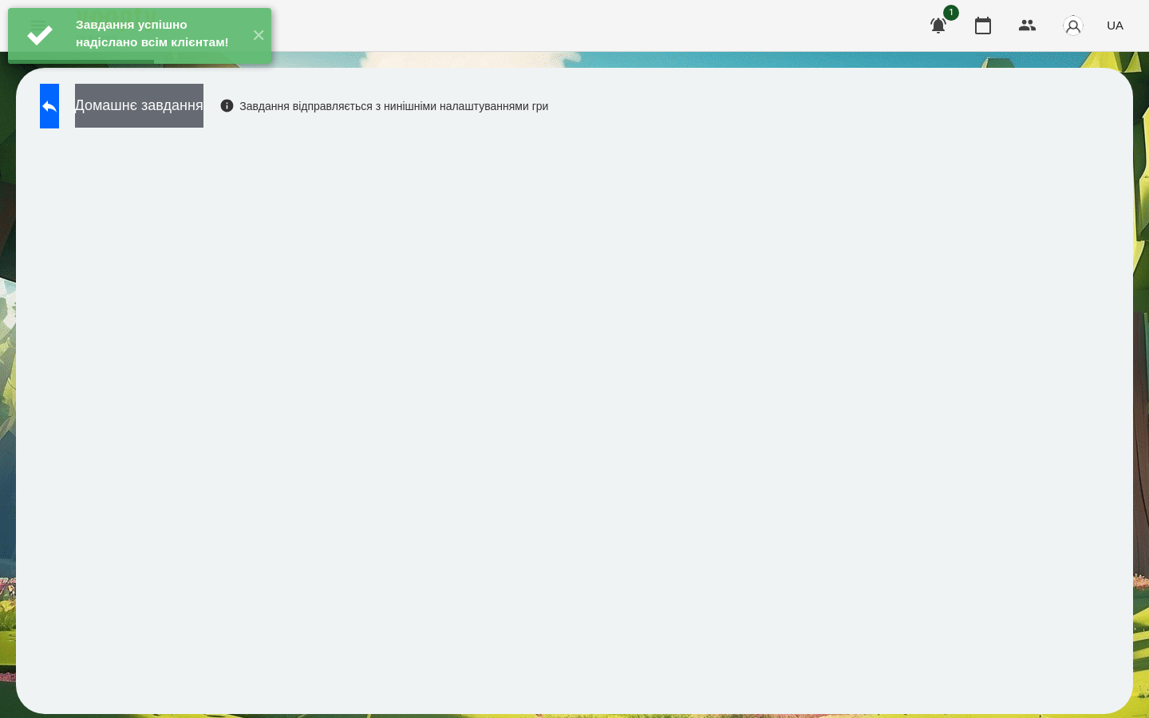
click at [203, 112] on button "Домашнє завдання" at bounding box center [139, 106] width 128 height 44
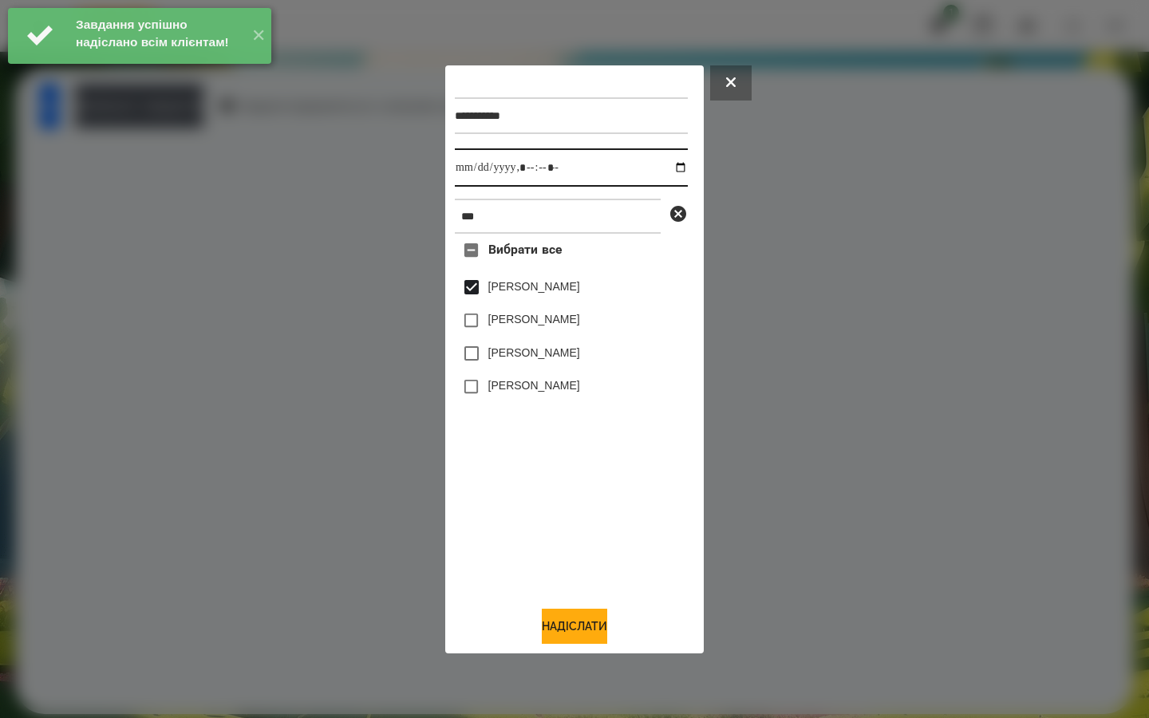
click at [666, 163] on input "datetime-local" at bounding box center [571, 167] width 233 height 38
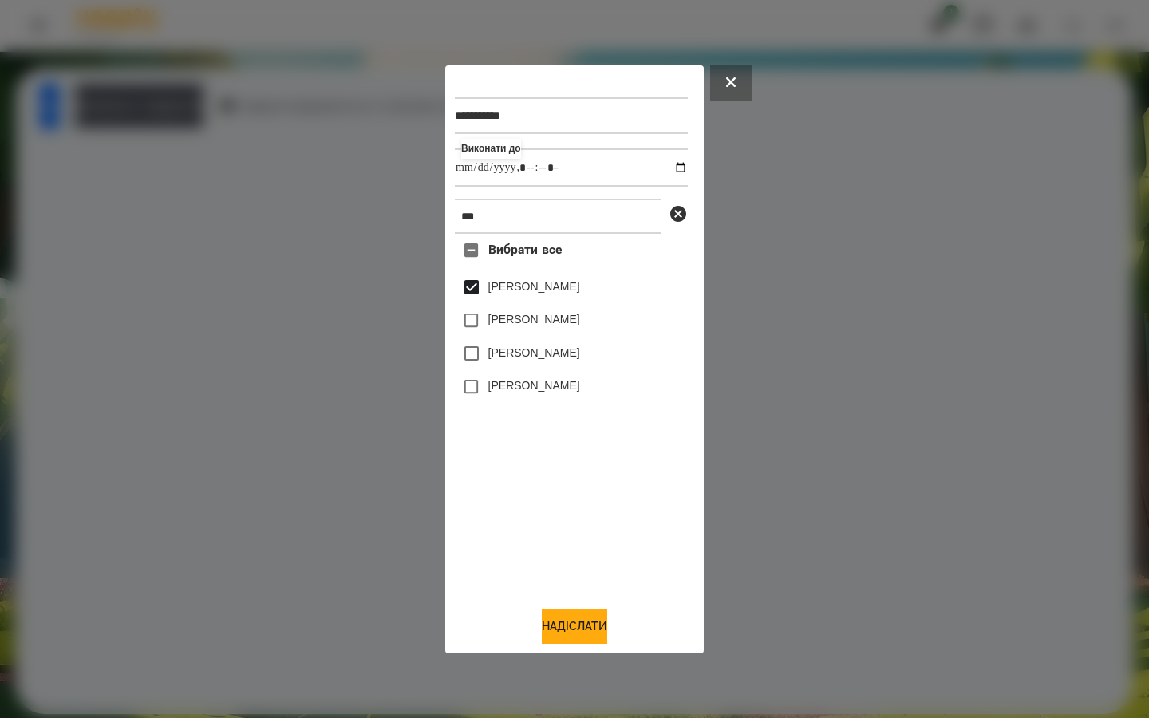
type input "**********"
click at [519, 545] on div "Вибрати все [PERSON_NAME] [PERSON_NAME] [PERSON_NAME] [PERSON_NAME]" at bounding box center [571, 413] width 233 height 359
click at [578, 636] on button "Надіслати" at bounding box center [574, 626] width 65 height 35
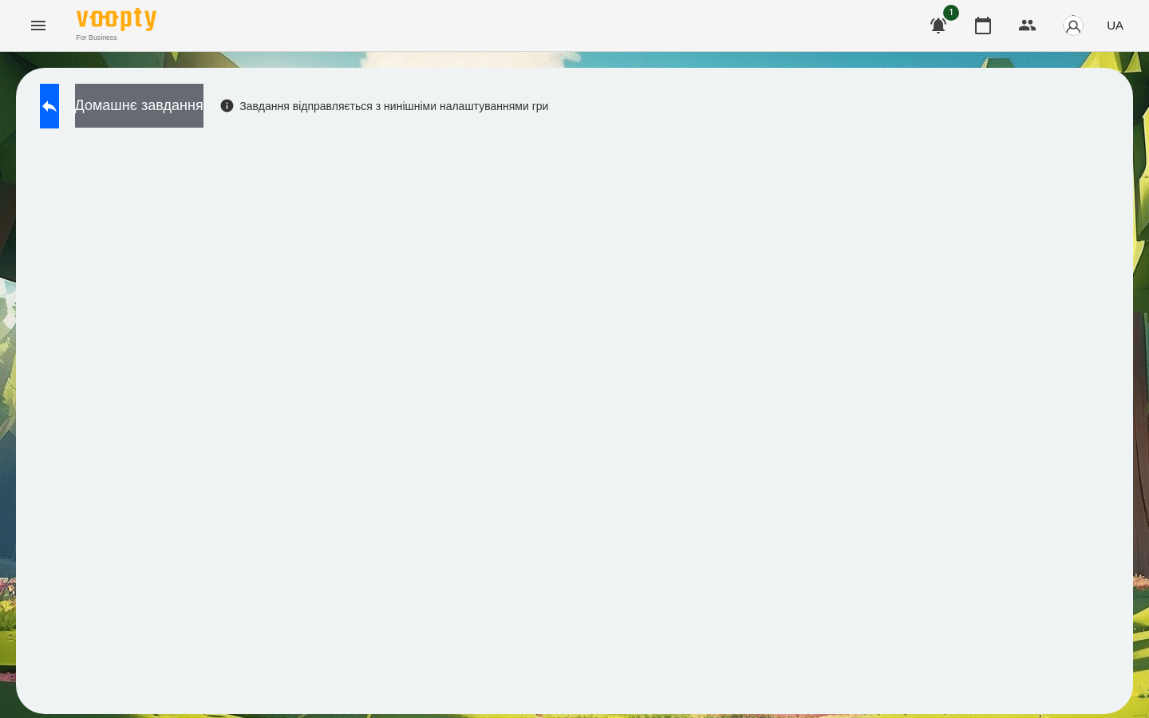
click at [203, 102] on button "Домашнє завдання" at bounding box center [139, 106] width 128 height 44
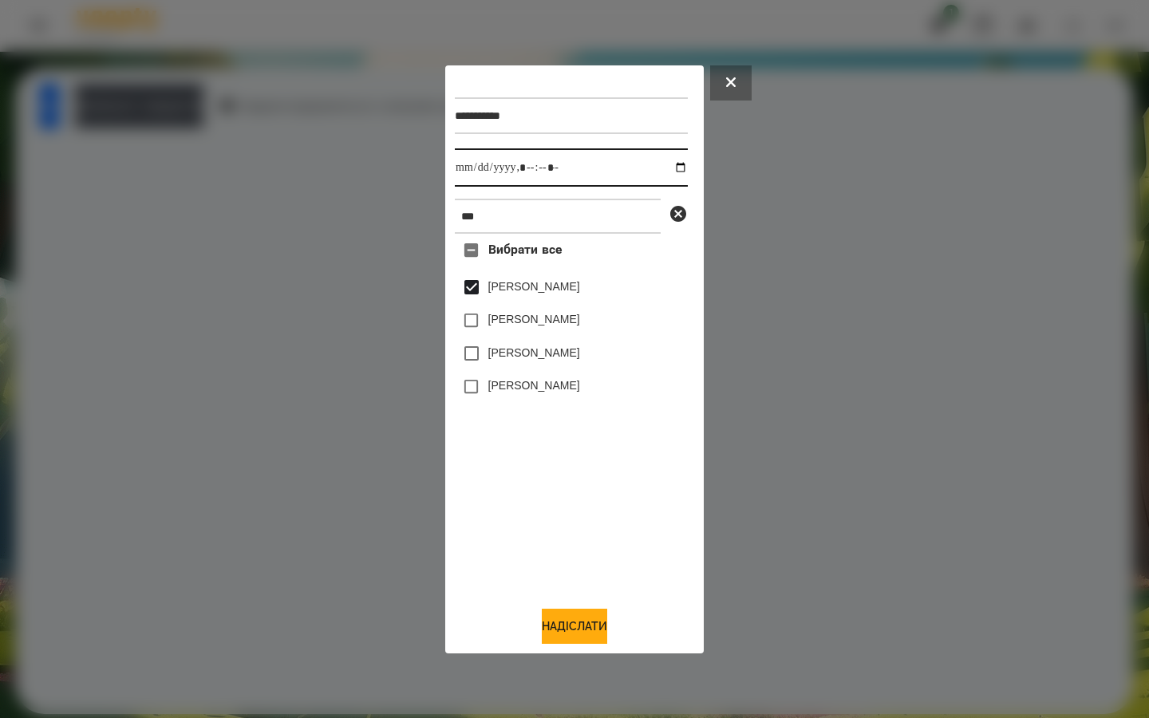
click at [673, 168] on input "datetime-local" at bounding box center [571, 167] width 233 height 38
click at [594, 617] on button "Надіслати" at bounding box center [574, 626] width 65 height 35
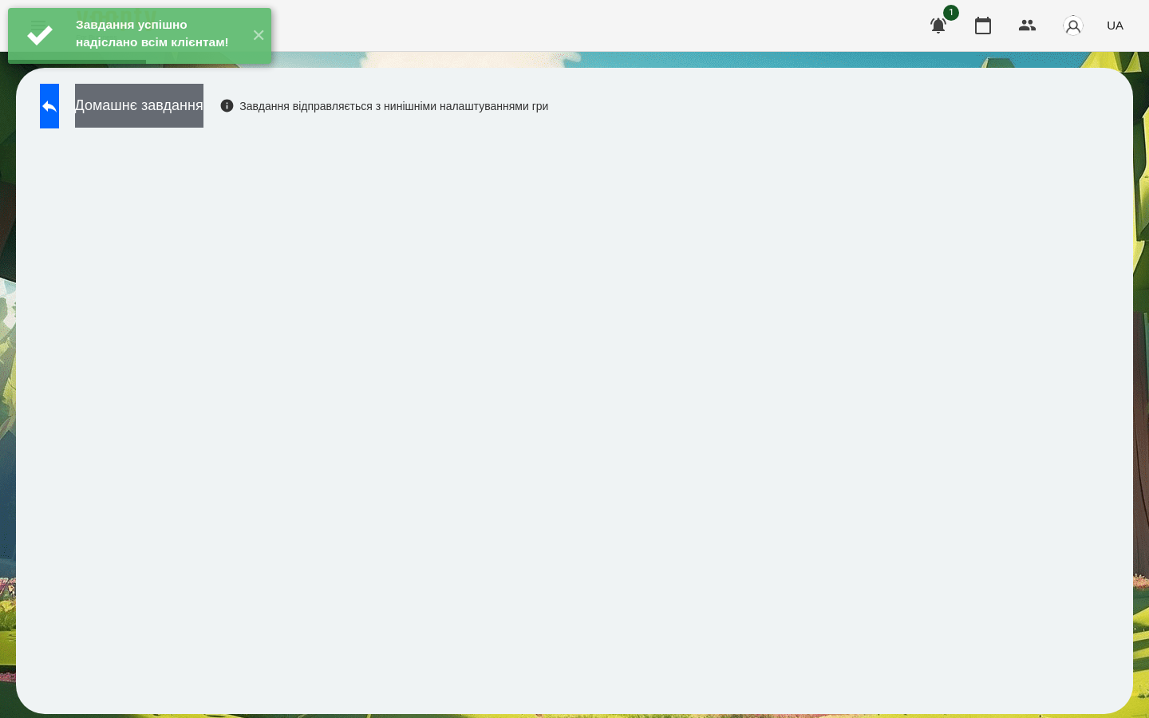
click at [201, 111] on button "Домашнє завдання" at bounding box center [139, 106] width 128 height 44
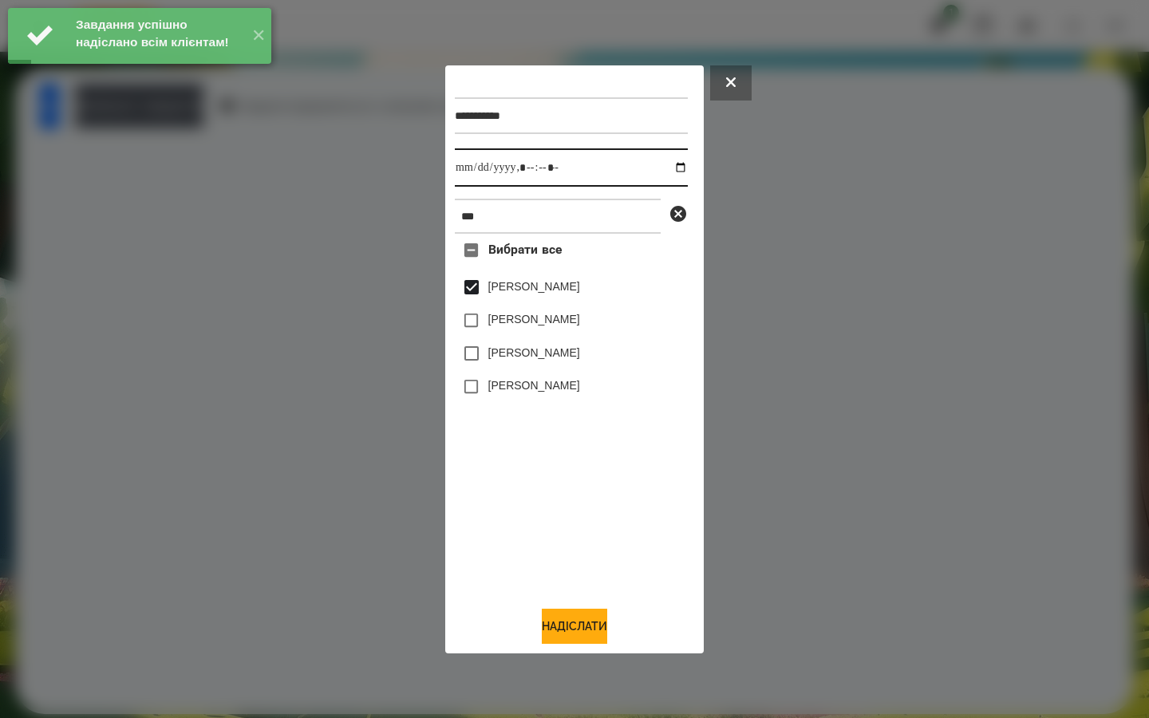
click at [674, 169] on input "datetime-local" at bounding box center [571, 167] width 233 height 38
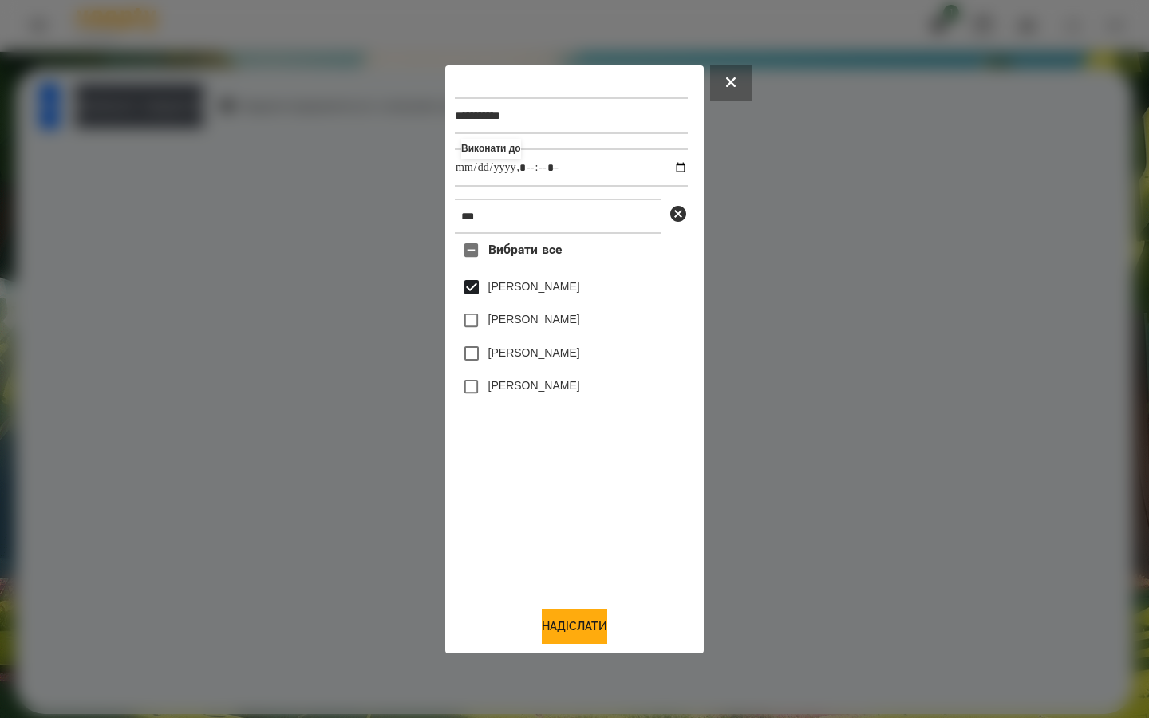
type input "**********"
click at [531, 589] on div "Вибрати все [PERSON_NAME] [PERSON_NAME] [PERSON_NAME] [PERSON_NAME]" at bounding box center [571, 413] width 233 height 359
click at [549, 620] on button "Надіслати" at bounding box center [574, 626] width 65 height 35
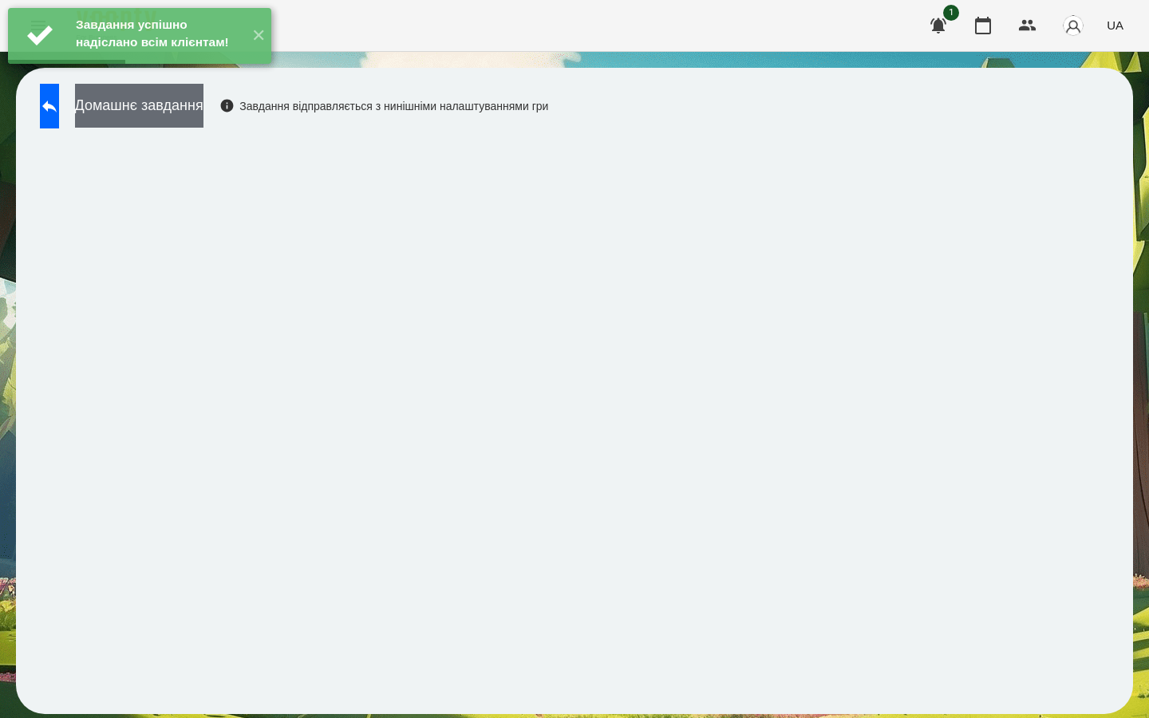
click at [203, 109] on button "Домашнє завдання" at bounding box center [139, 106] width 128 height 44
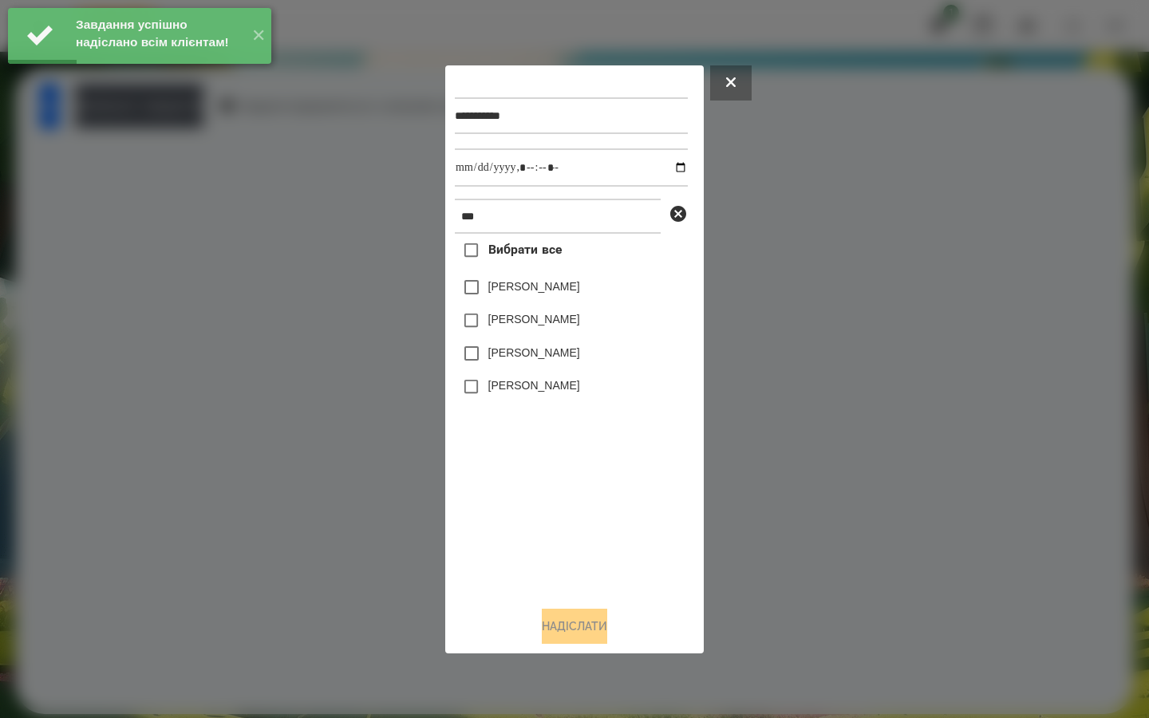
click at [491, 288] on label "[PERSON_NAME]" at bounding box center [534, 287] width 92 height 16
click at [670, 166] on input "datetime-local" at bounding box center [571, 167] width 233 height 38
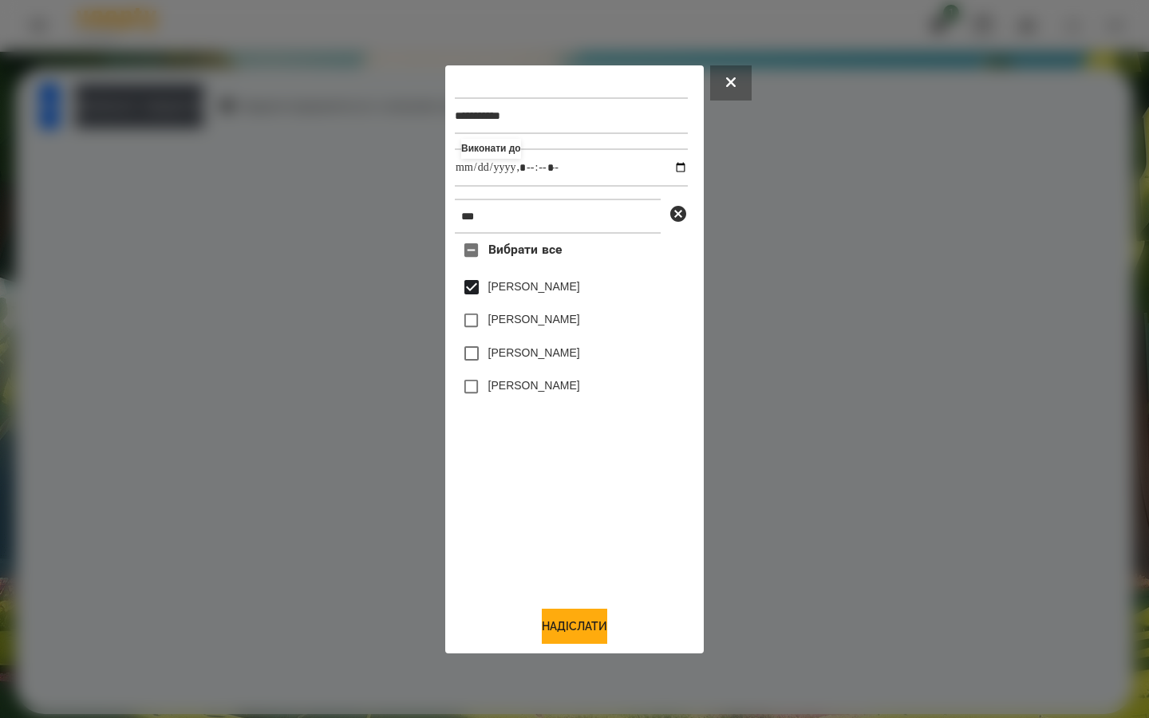
type input "**********"
click at [547, 463] on div "Вибрати все [PERSON_NAME] [PERSON_NAME] [PERSON_NAME] [PERSON_NAME]" at bounding box center [571, 413] width 233 height 359
click at [564, 629] on button "Надіслати" at bounding box center [574, 626] width 65 height 35
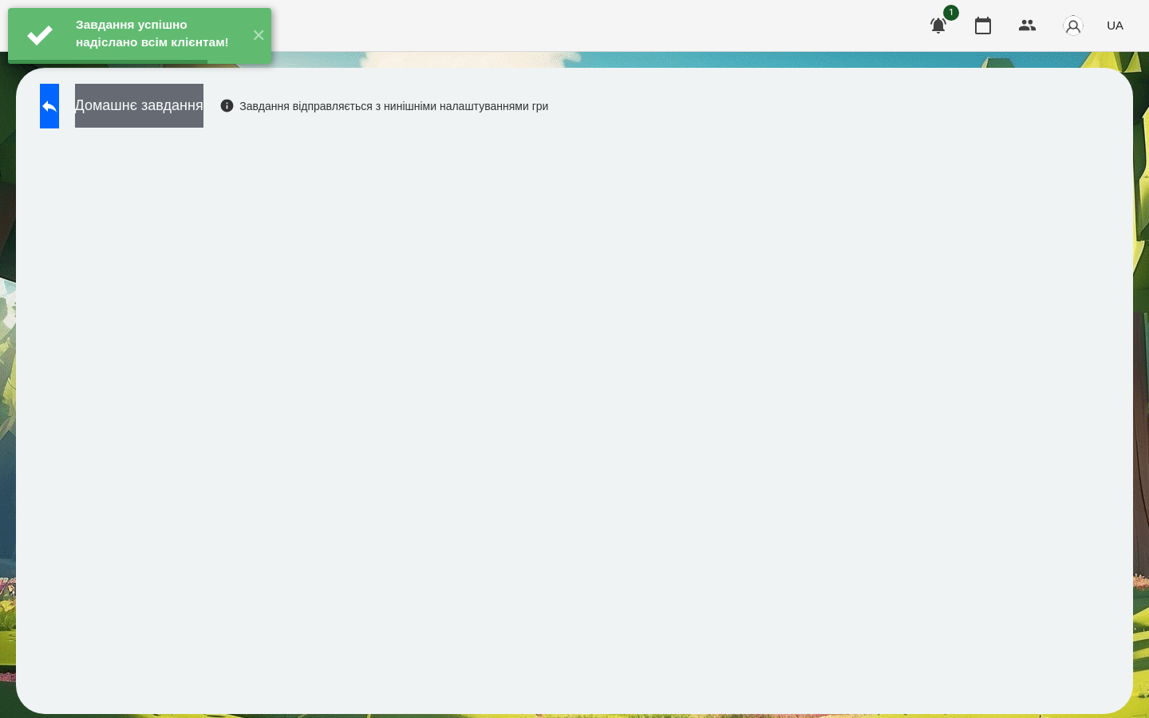
click at [203, 113] on button "Домашнє завдання" at bounding box center [139, 106] width 128 height 44
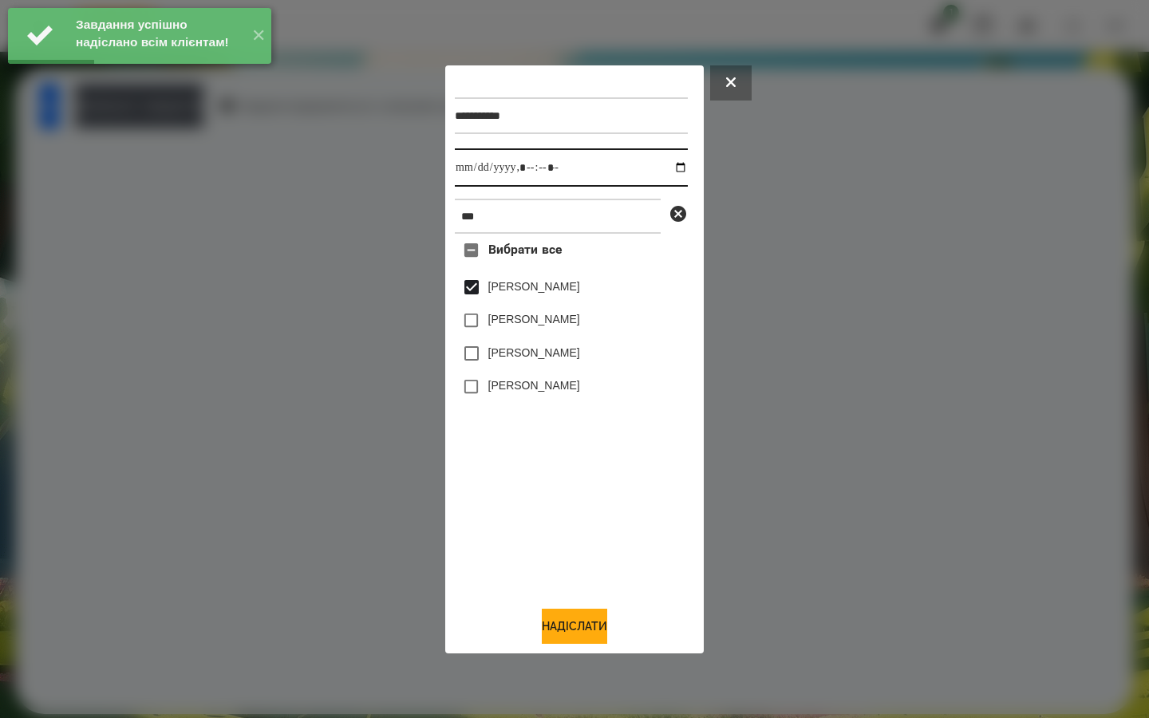
click at [666, 168] on input "datetime-local" at bounding box center [571, 167] width 233 height 38
type input "**********"
click at [547, 491] on div "Вибрати все [PERSON_NAME] [PERSON_NAME] [PERSON_NAME] [PERSON_NAME]" at bounding box center [571, 413] width 233 height 359
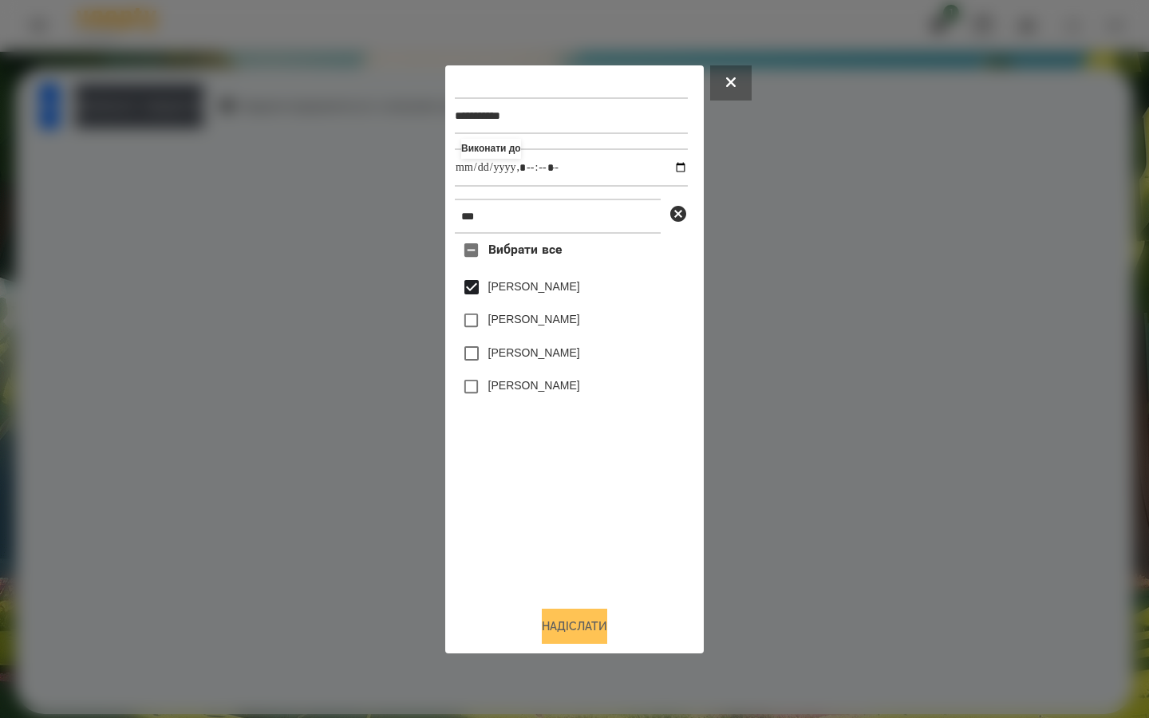
click at [564, 626] on button "Надіслати" at bounding box center [574, 626] width 65 height 35
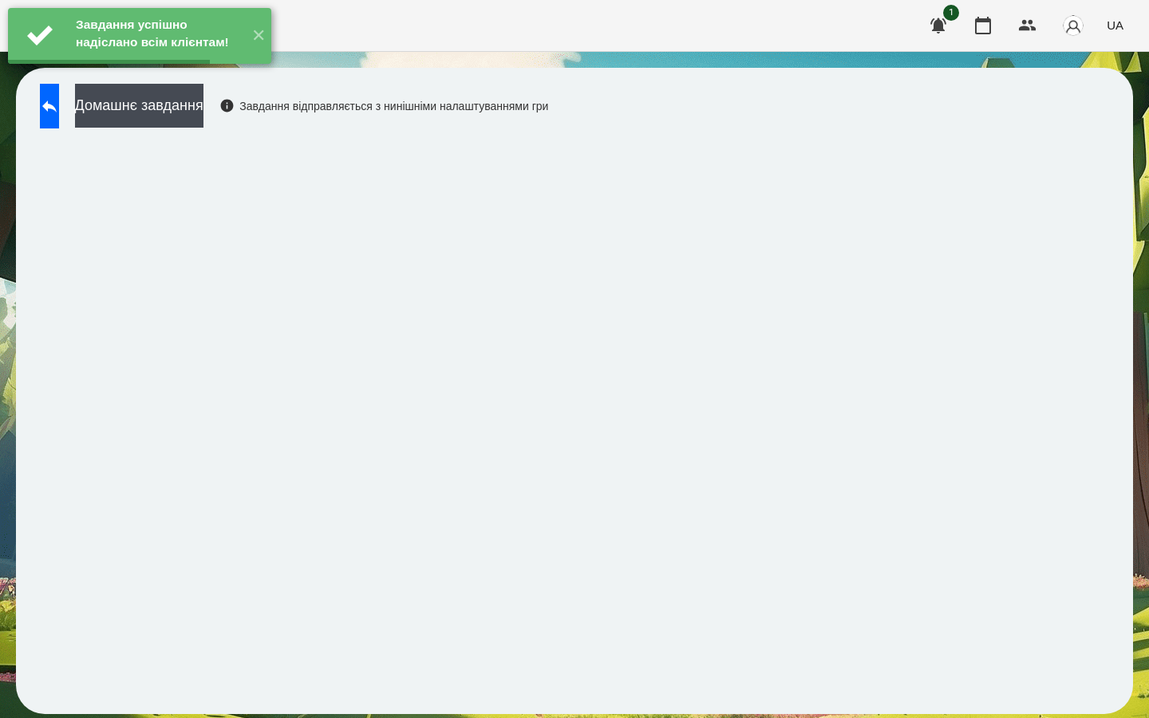
click at [255, 72] on div "Завдання успішно надіслано всім клієнтам! ✕" at bounding box center [139, 36] width 279 height 72
click at [203, 106] on button "Домашнє завдання" at bounding box center [139, 106] width 128 height 44
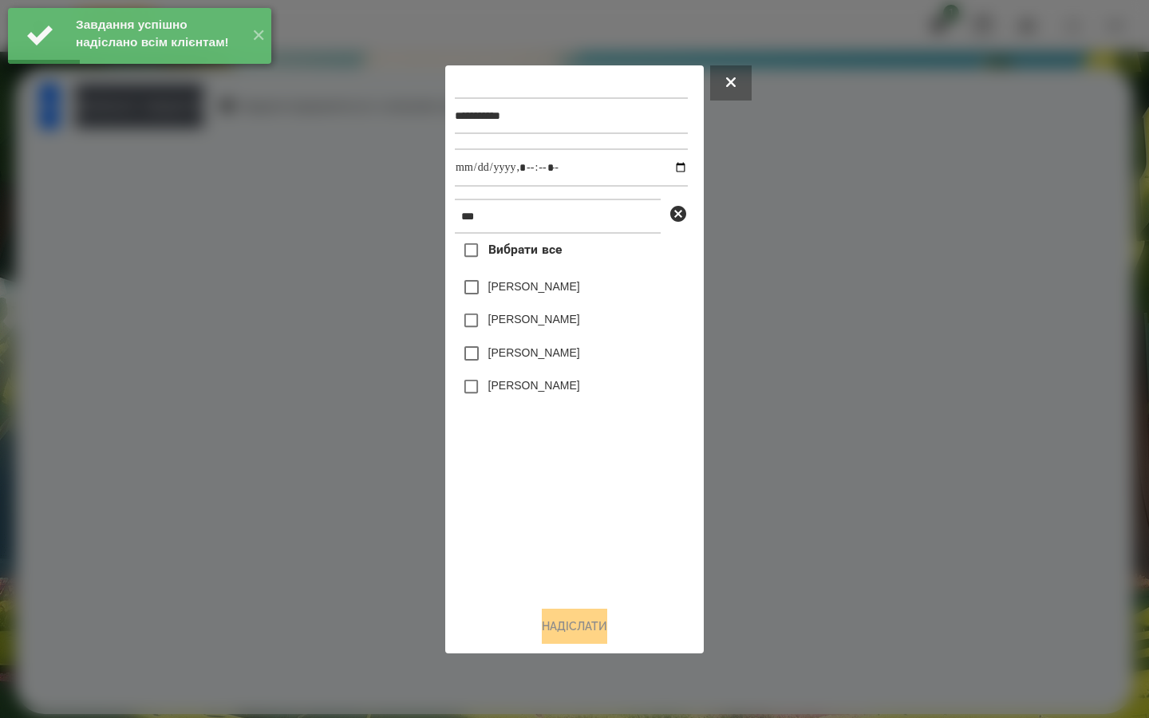
click at [488, 291] on label "[PERSON_NAME]" at bounding box center [534, 287] width 92 height 16
click at [670, 170] on input "datetime-local" at bounding box center [571, 167] width 233 height 38
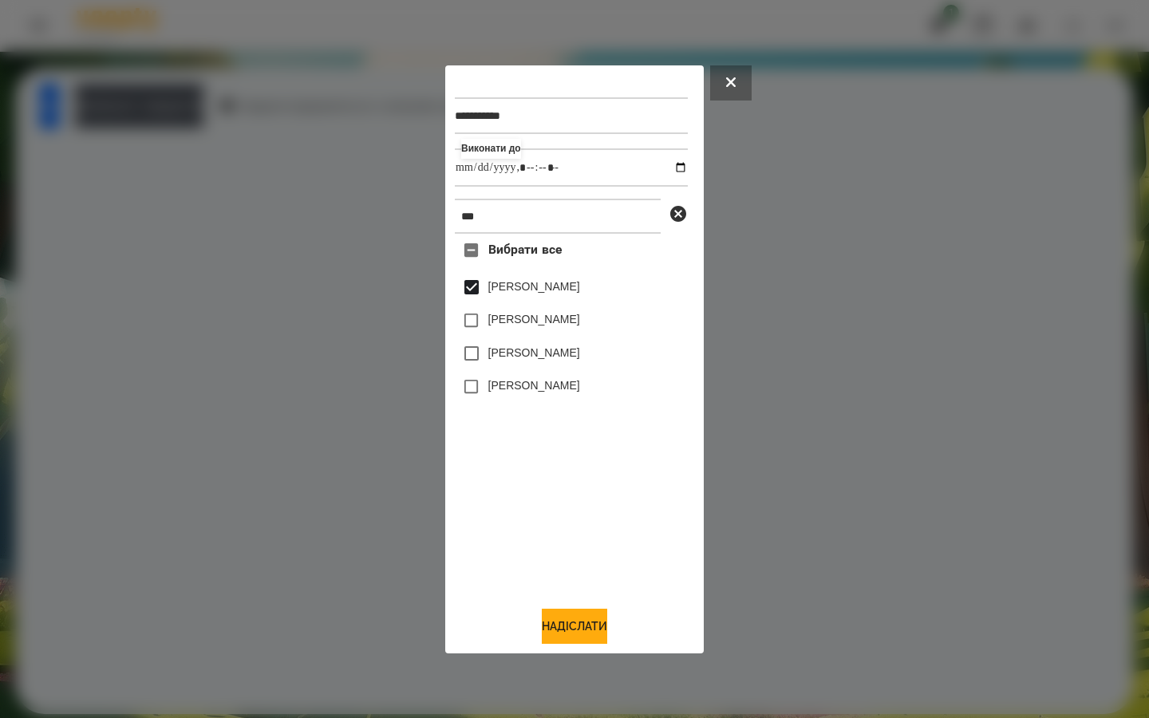
type input "**********"
click at [543, 480] on div "Вибрати все [PERSON_NAME] [PERSON_NAME] [PERSON_NAME] [PERSON_NAME]" at bounding box center [571, 413] width 233 height 359
click at [544, 626] on button "Надіслати" at bounding box center [574, 626] width 65 height 35
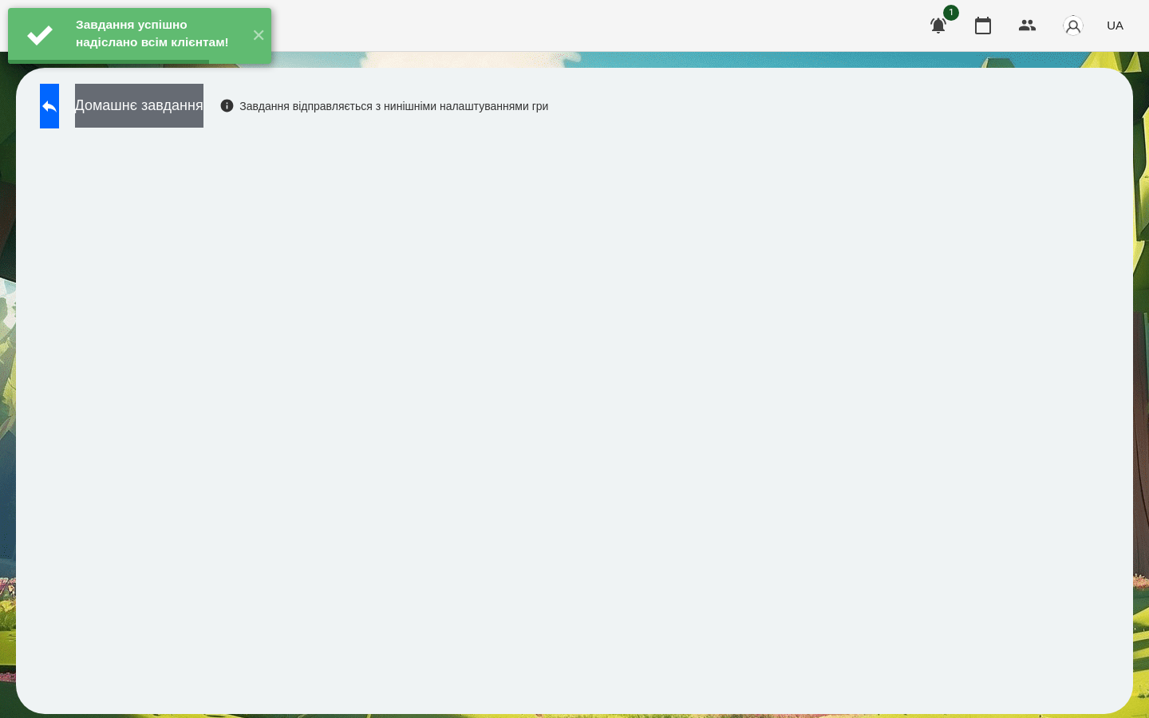
click at [203, 108] on button "Домашнє завдання" at bounding box center [139, 106] width 128 height 44
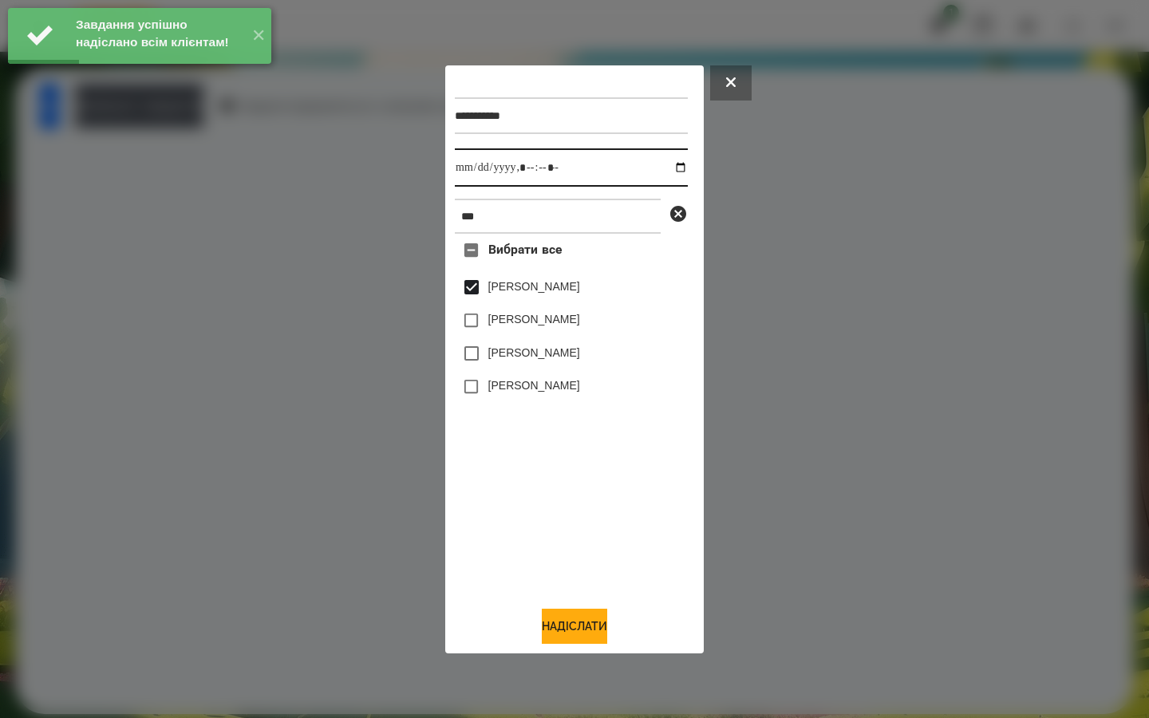
click at [670, 168] on input "datetime-local" at bounding box center [571, 167] width 233 height 38
type input "**********"
click at [540, 466] on div "Вибрати все [PERSON_NAME] [PERSON_NAME] [PERSON_NAME] [PERSON_NAME]" at bounding box center [571, 413] width 233 height 359
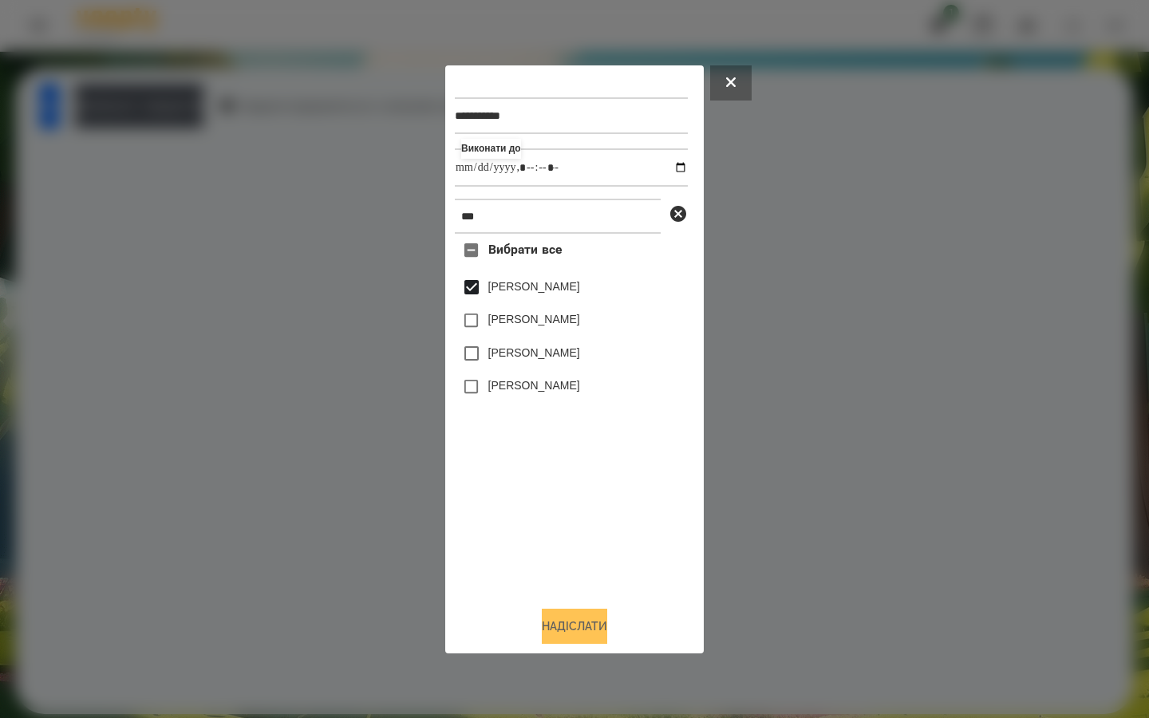
click at [542, 622] on button "Надіслати" at bounding box center [574, 626] width 65 height 35
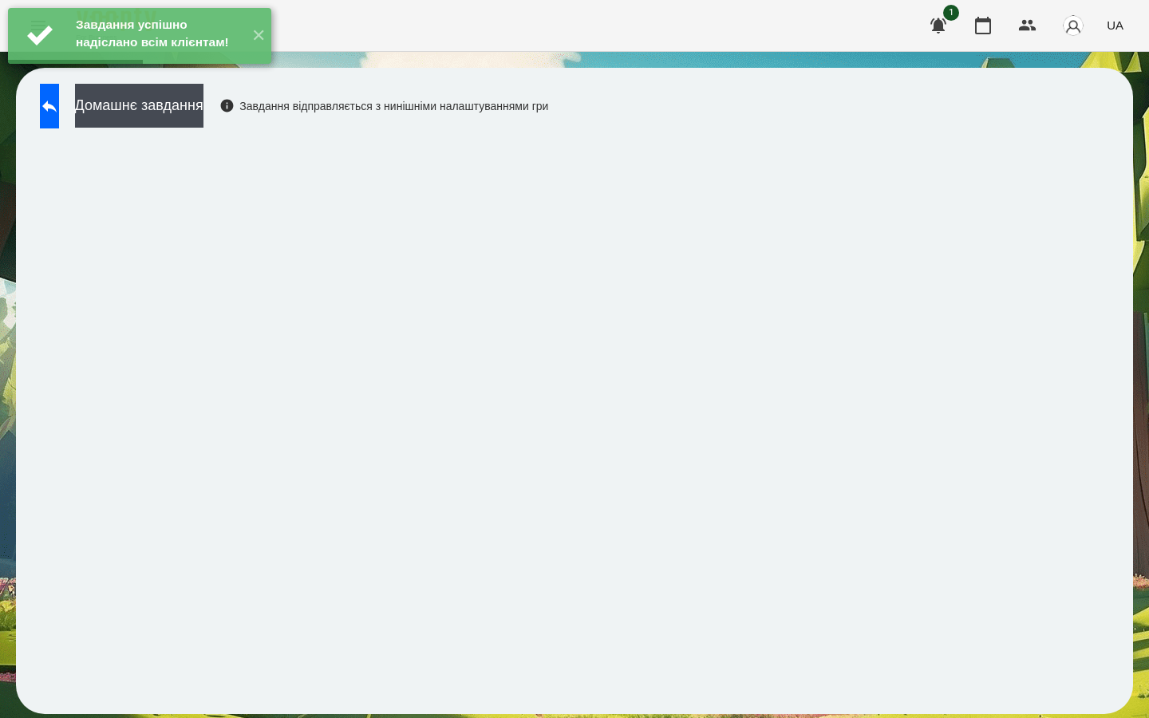
click at [203, 109] on button "Домашнє завдання" at bounding box center [139, 106] width 128 height 44
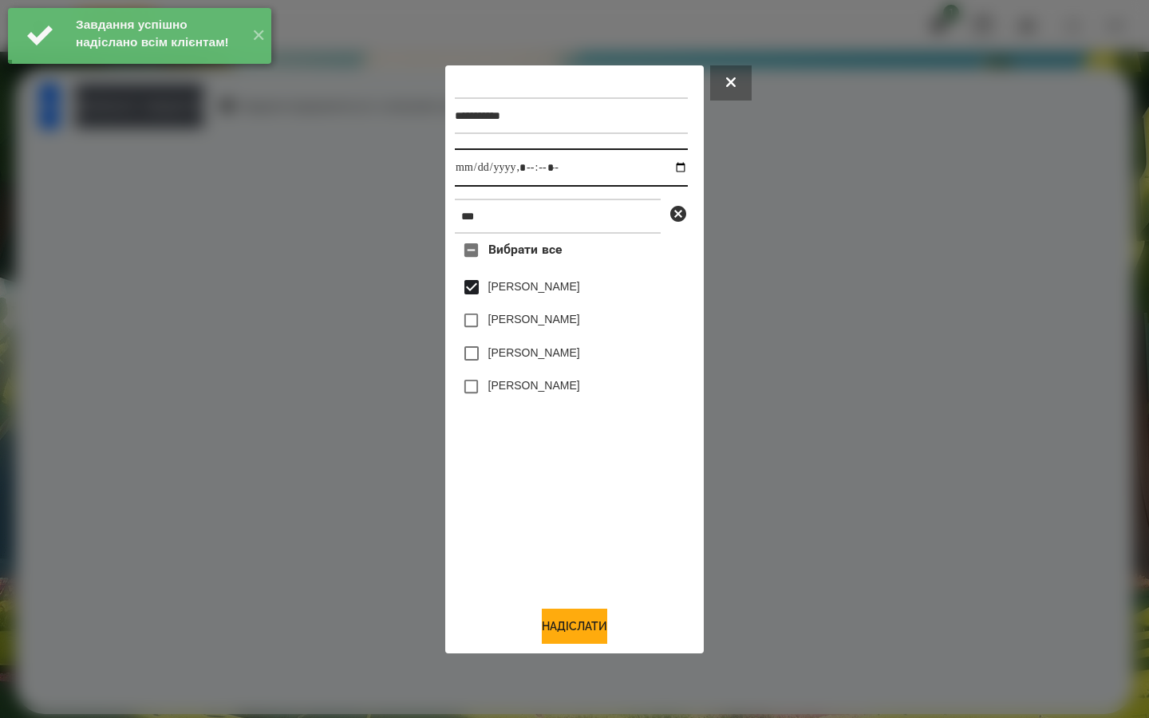
click at [670, 162] on input "datetime-local" at bounding box center [571, 167] width 233 height 38
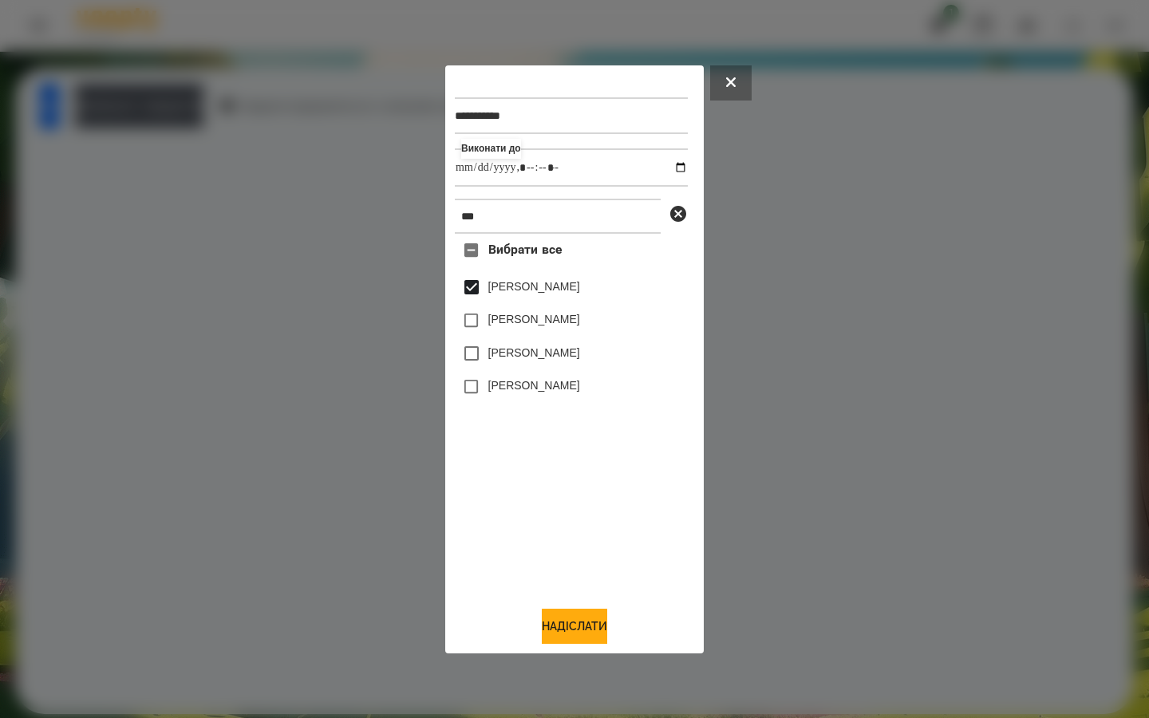
type input "**********"
click at [540, 495] on div "Вибрати все [PERSON_NAME] [PERSON_NAME] [PERSON_NAME] [PERSON_NAME]" at bounding box center [571, 413] width 233 height 359
click at [546, 623] on button "Надіслати" at bounding box center [574, 626] width 65 height 35
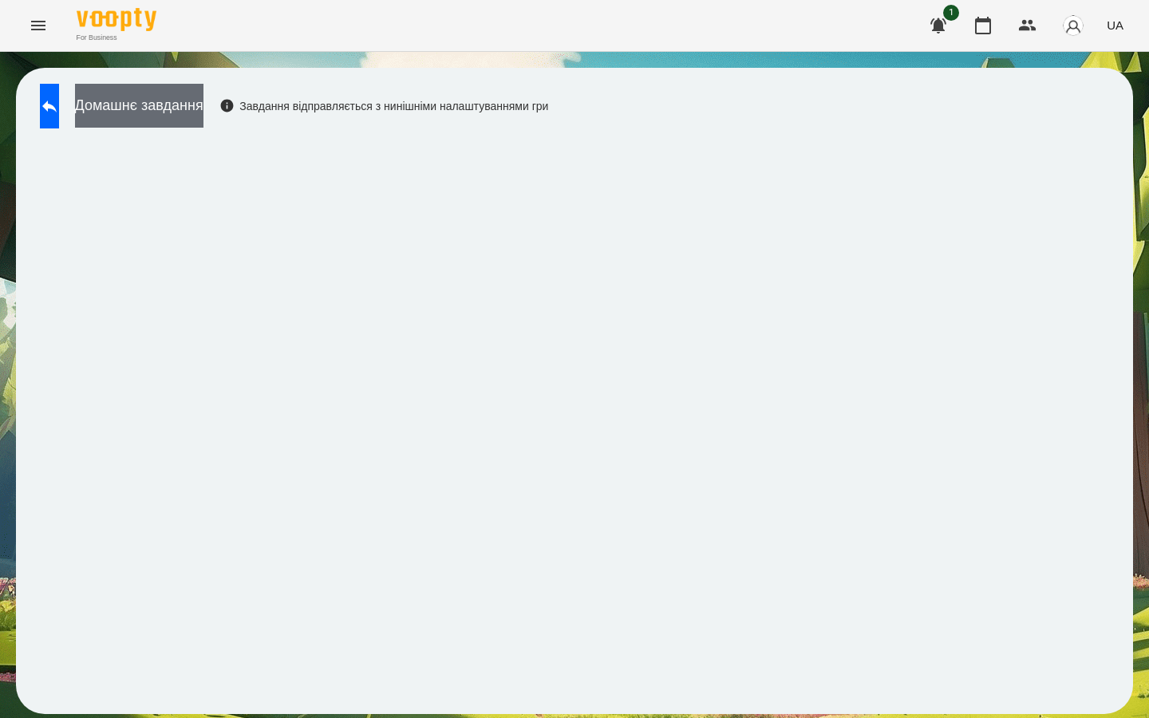
click at [188, 96] on button "Домашнє завдання" at bounding box center [139, 106] width 128 height 44
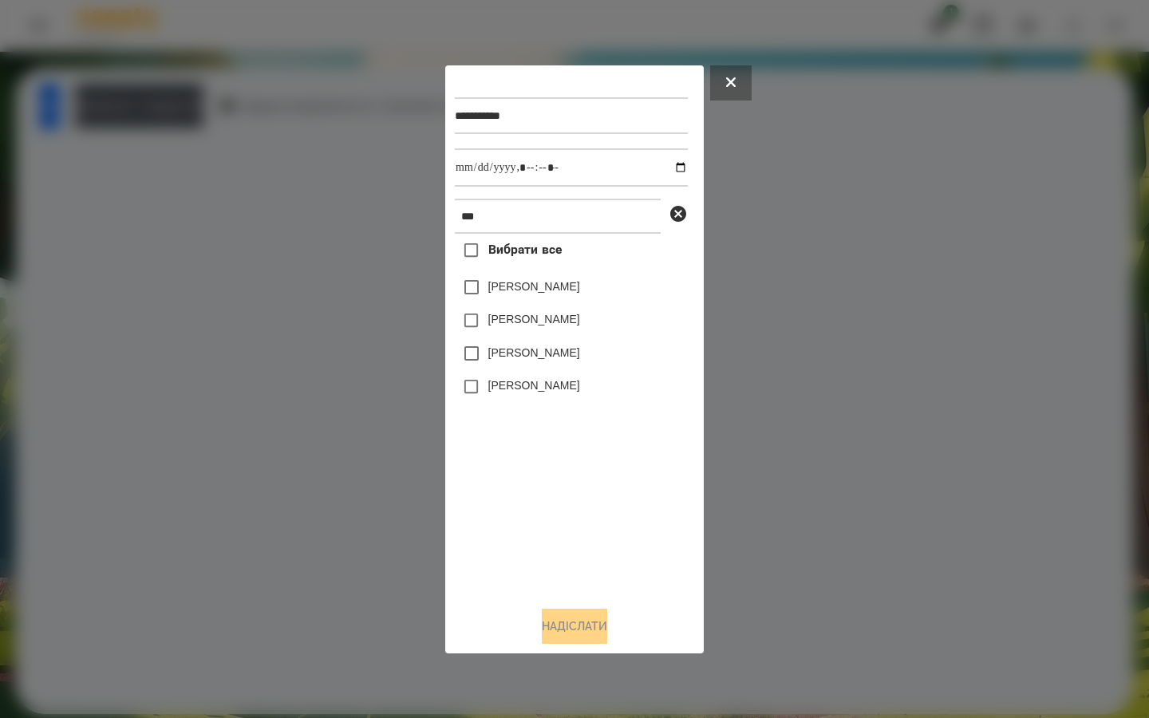
click at [488, 290] on label "[PERSON_NAME]" at bounding box center [534, 287] width 92 height 16
click at [669, 166] on input "datetime-local" at bounding box center [571, 167] width 233 height 38
click at [665, 448] on div "Вибрати все [PERSON_NAME] [PERSON_NAME] [PERSON_NAME] [PERSON_NAME]" at bounding box center [571, 413] width 233 height 359
click at [87, 106] on div at bounding box center [574, 359] width 1149 height 718
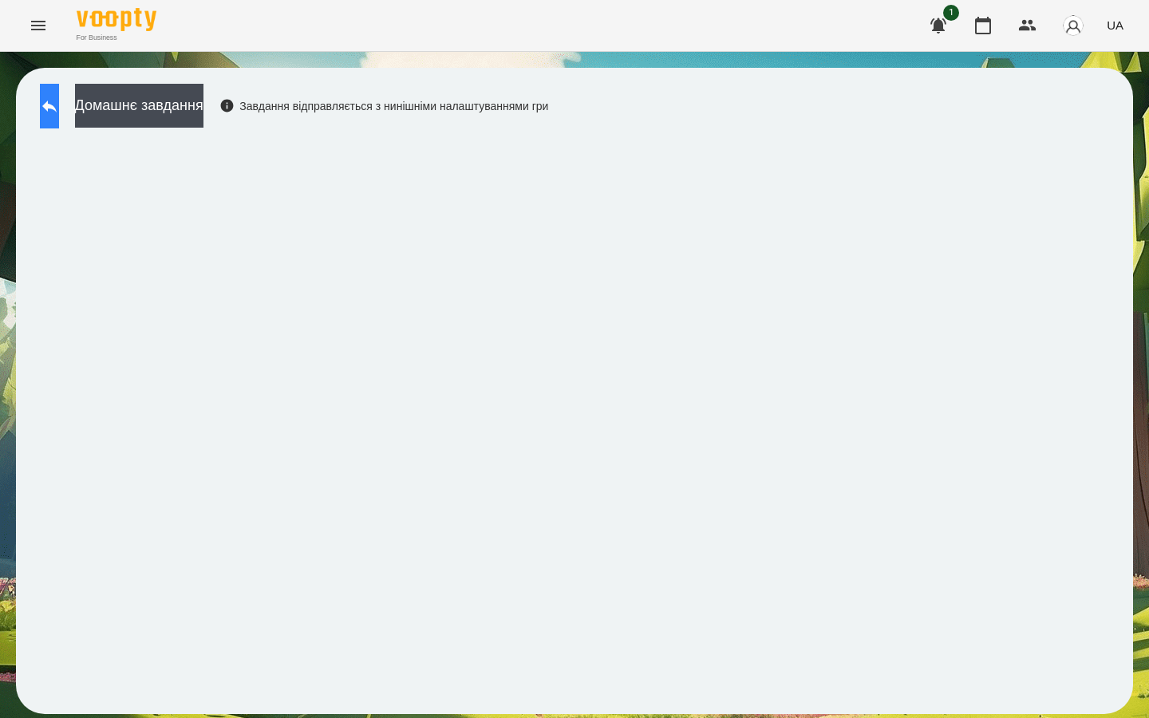
click at [59, 107] on icon at bounding box center [49, 106] width 19 height 19
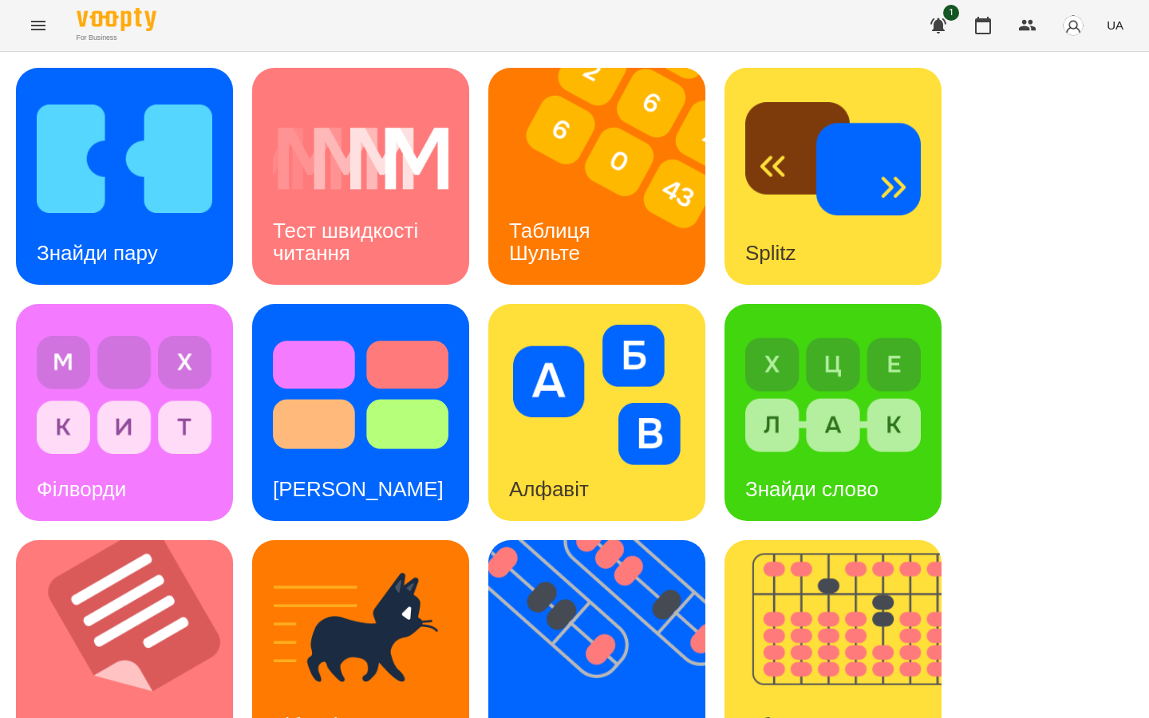
scroll to position [496, 0]
click at [657, 540] on img at bounding box center [606, 648] width 237 height 217
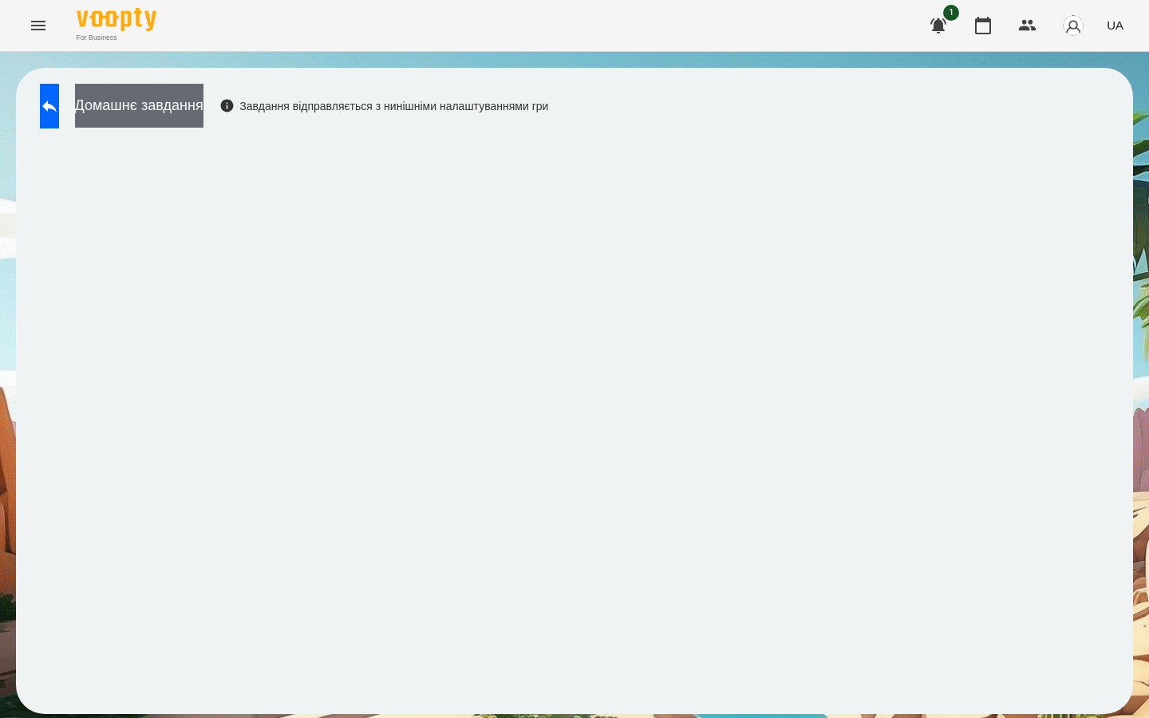
click at [203, 103] on button "Домашнє завдання" at bounding box center [139, 106] width 128 height 44
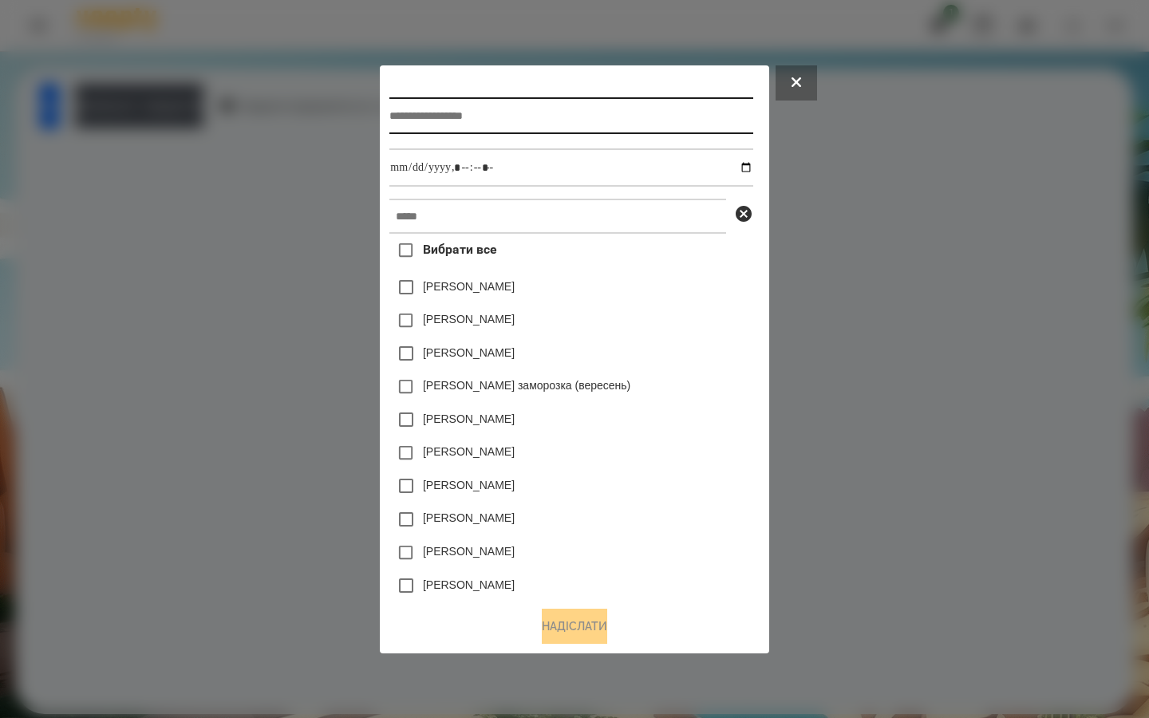
click at [442, 116] on input "text" at bounding box center [570, 115] width 363 height 37
type input "*********"
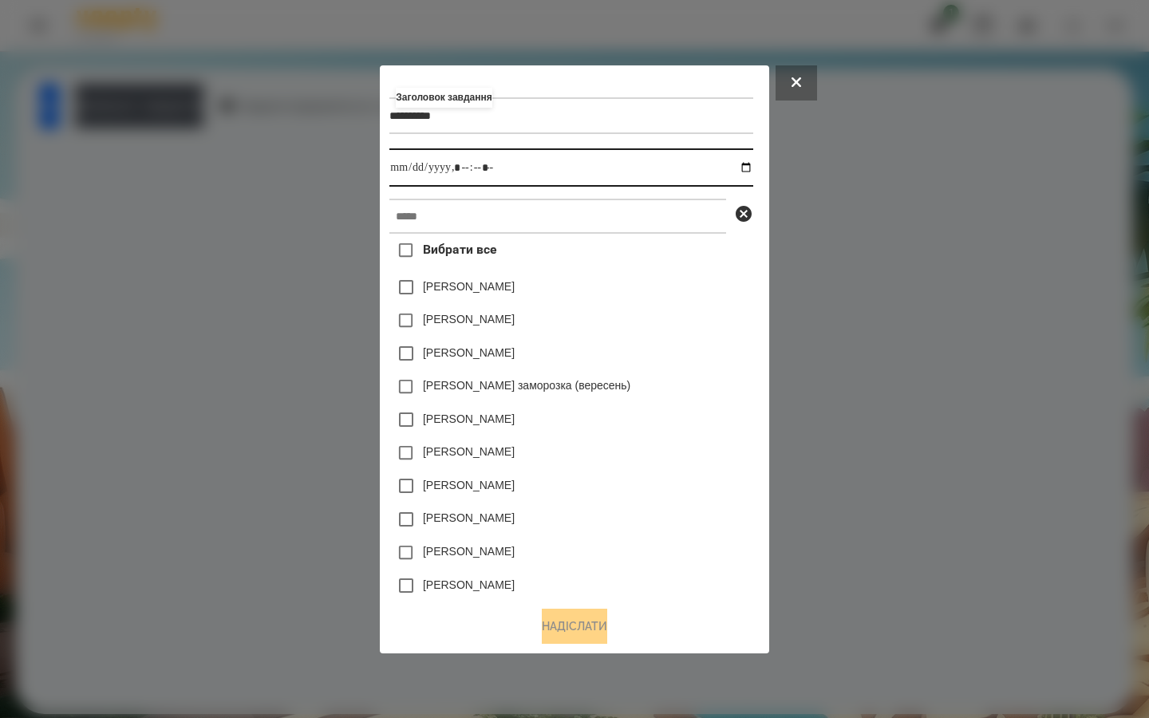
click at [753, 170] on input "datetime-local" at bounding box center [570, 167] width 363 height 38
type input "**********"
click at [578, 493] on div "[PERSON_NAME]" at bounding box center [570, 486] width 363 height 34
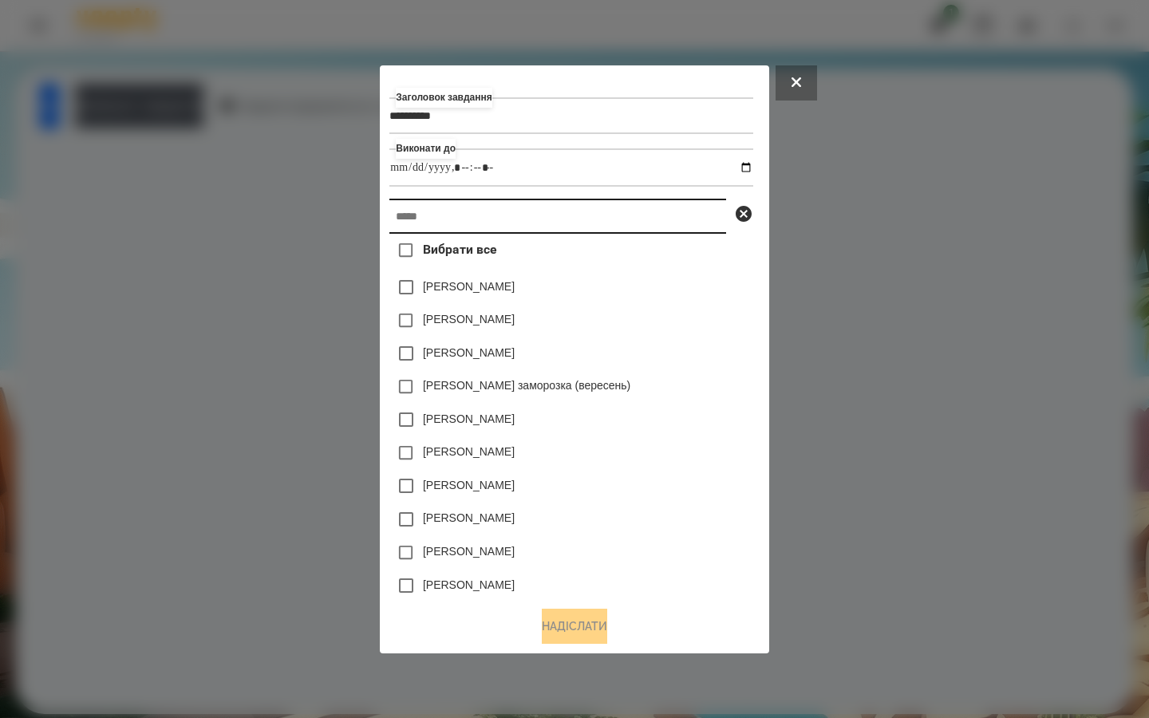
click at [473, 227] on input "text" at bounding box center [557, 216] width 337 height 35
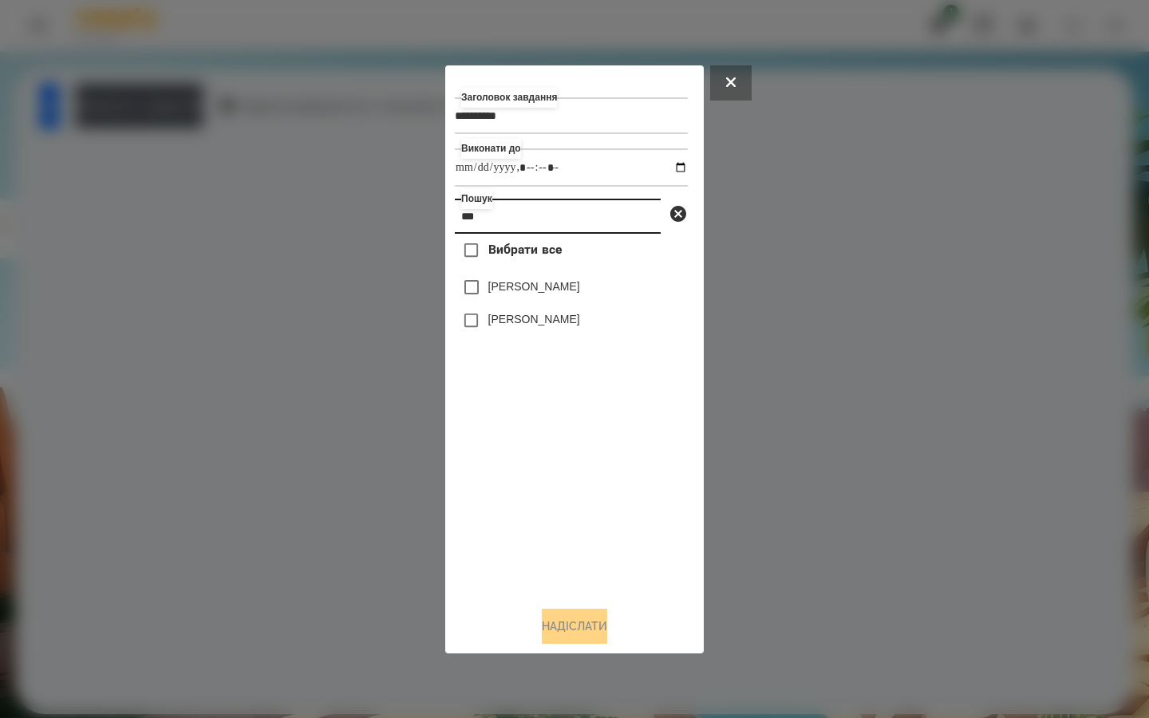
type input "***"
click at [496, 323] on label "[PERSON_NAME]" at bounding box center [534, 319] width 92 height 16
click at [547, 633] on button "Надіслати" at bounding box center [574, 626] width 65 height 35
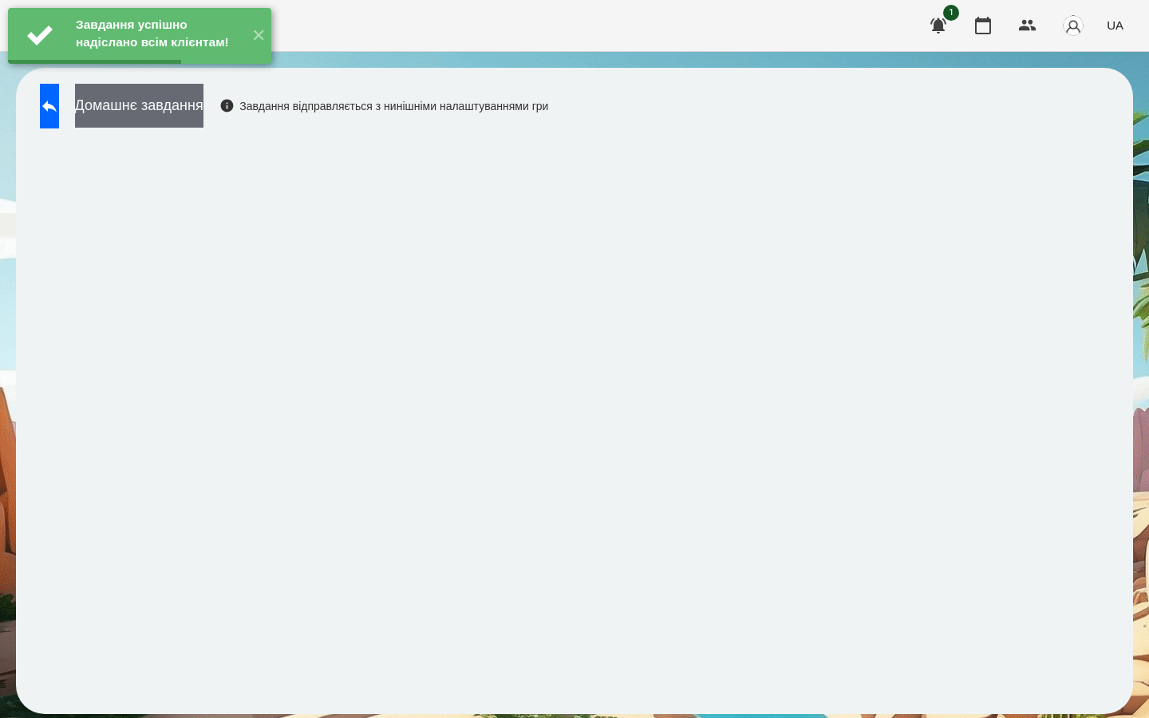
click at [203, 115] on button "Домашнє завдання" at bounding box center [139, 106] width 128 height 44
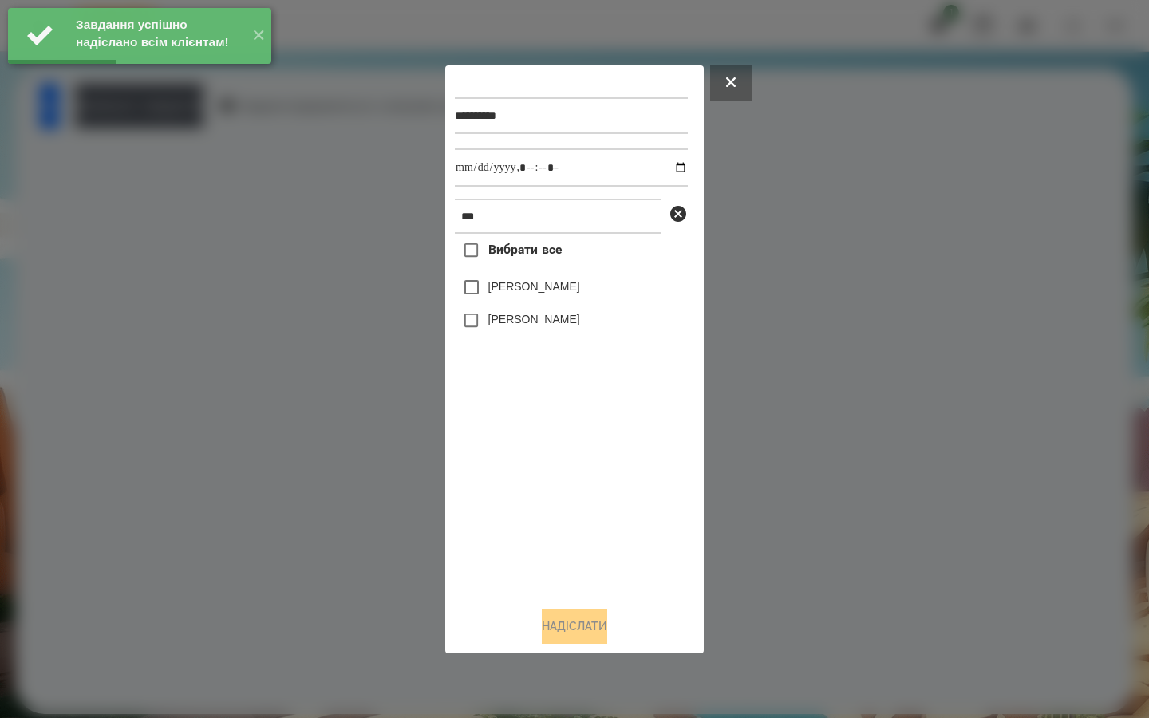
click at [489, 322] on label "[PERSON_NAME]" at bounding box center [534, 319] width 92 height 16
click at [669, 167] on input "datetime-local" at bounding box center [571, 167] width 233 height 38
type input "**********"
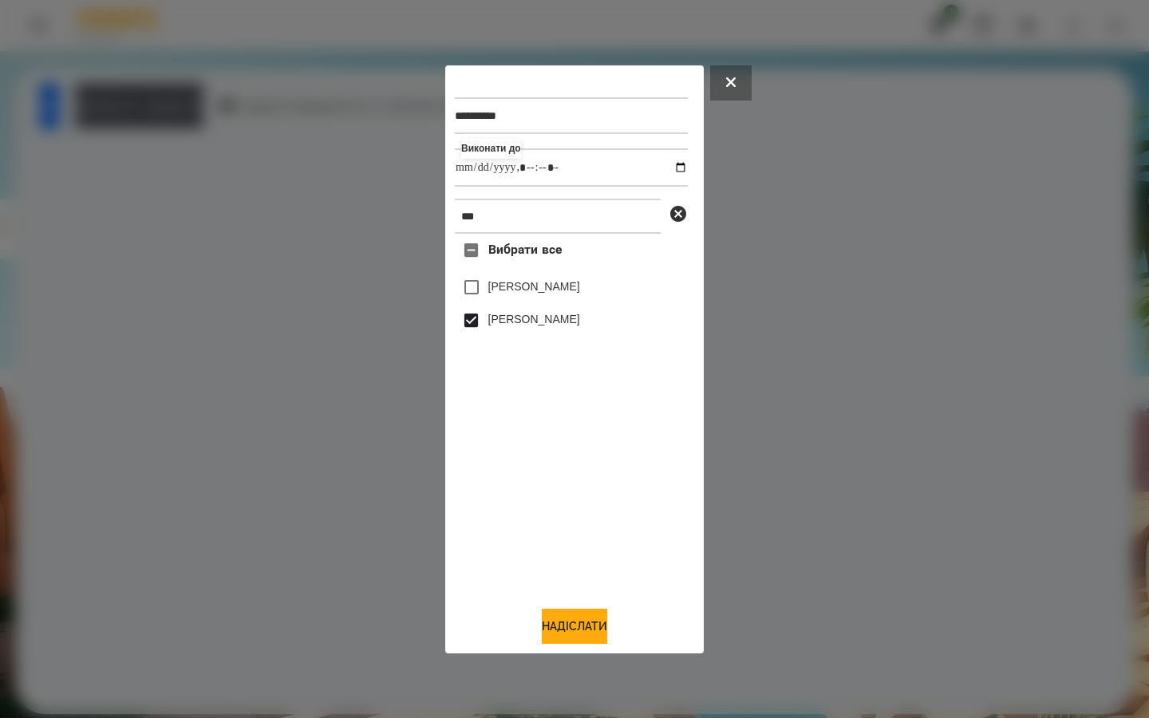
click at [491, 483] on div "Вибрати все [PERSON_NAME] [PERSON_NAME]" at bounding box center [571, 413] width 233 height 359
click at [542, 629] on button "Надіслати" at bounding box center [574, 626] width 65 height 35
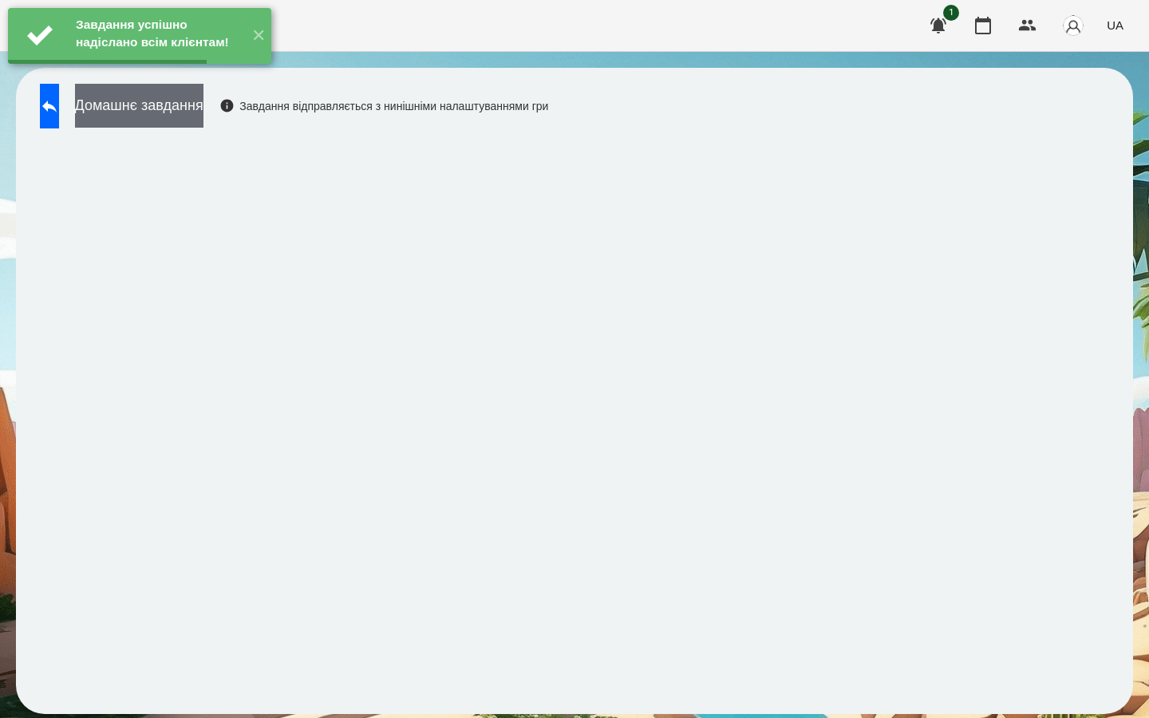
click at [203, 107] on button "Домашнє завдання" at bounding box center [139, 106] width 128 height 44
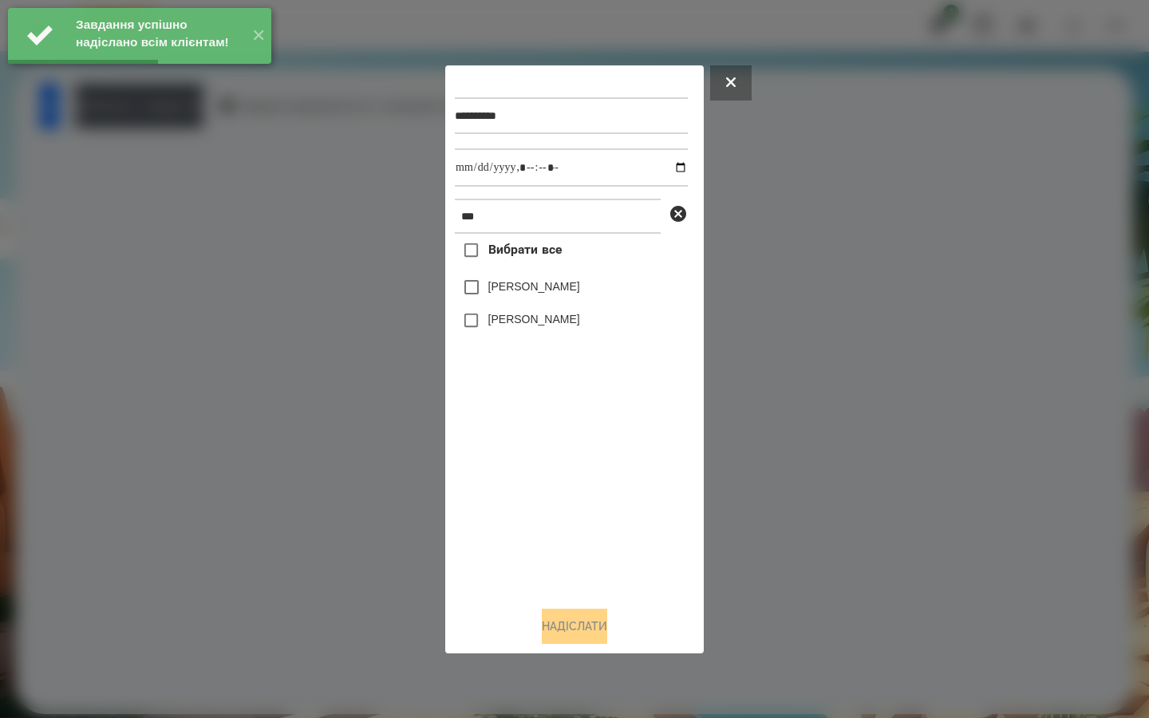
click at [488, 324] on label "[PERSON_NAME]" at bounding box center [534, 319] width 92 height 16
click at [667, 164] on input "datetime-local" at bounding box center [571, 167] width 233 height 38
type input "**********"
click at [538, 504] on div "Вибрати все [PERSON_NAME] [PERSON_NAME]" at bounding box center [571, 413] width 233 height 359
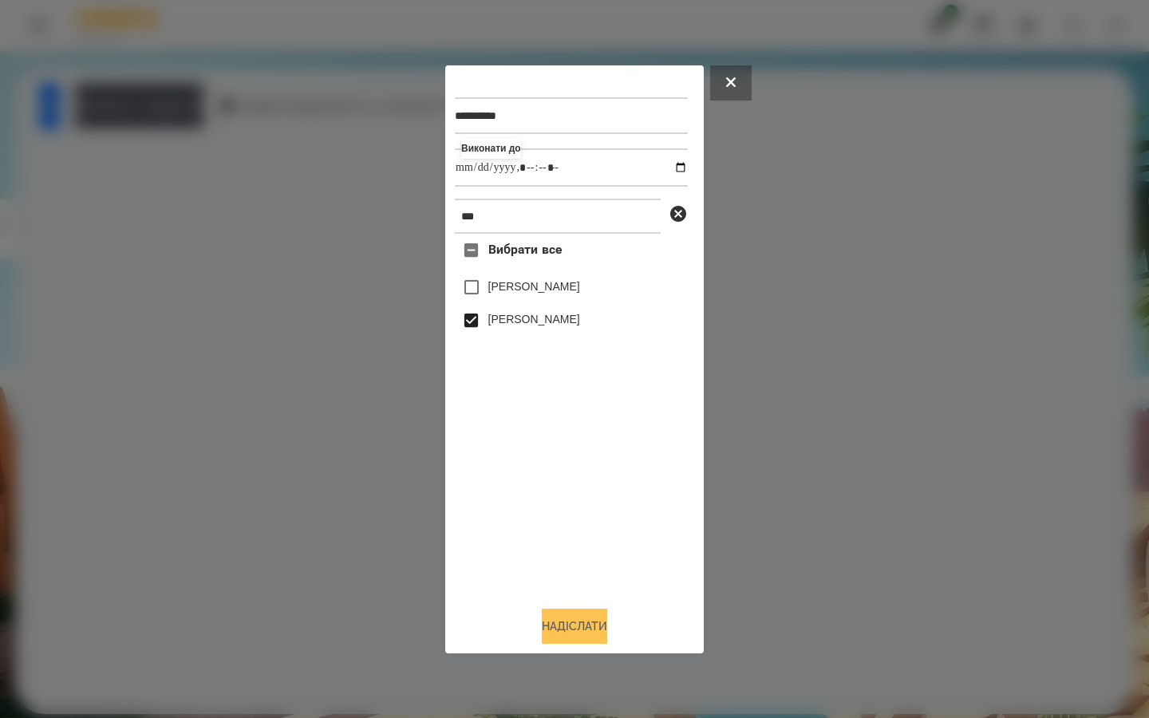
click at [542, 630] on button "Надіслати" at bounding box center [574, 626] width 65 height 35
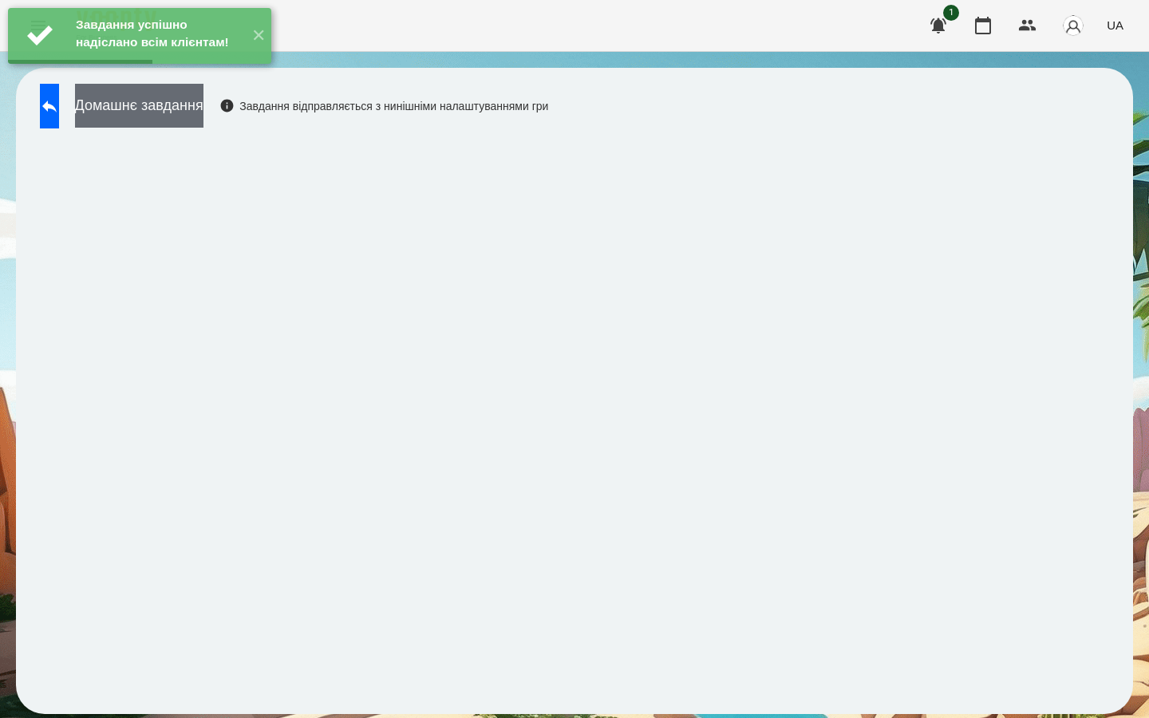
click at [203, 118] on button "Домашнє завдання" at bounding box center [139, 106] width 128 height 44
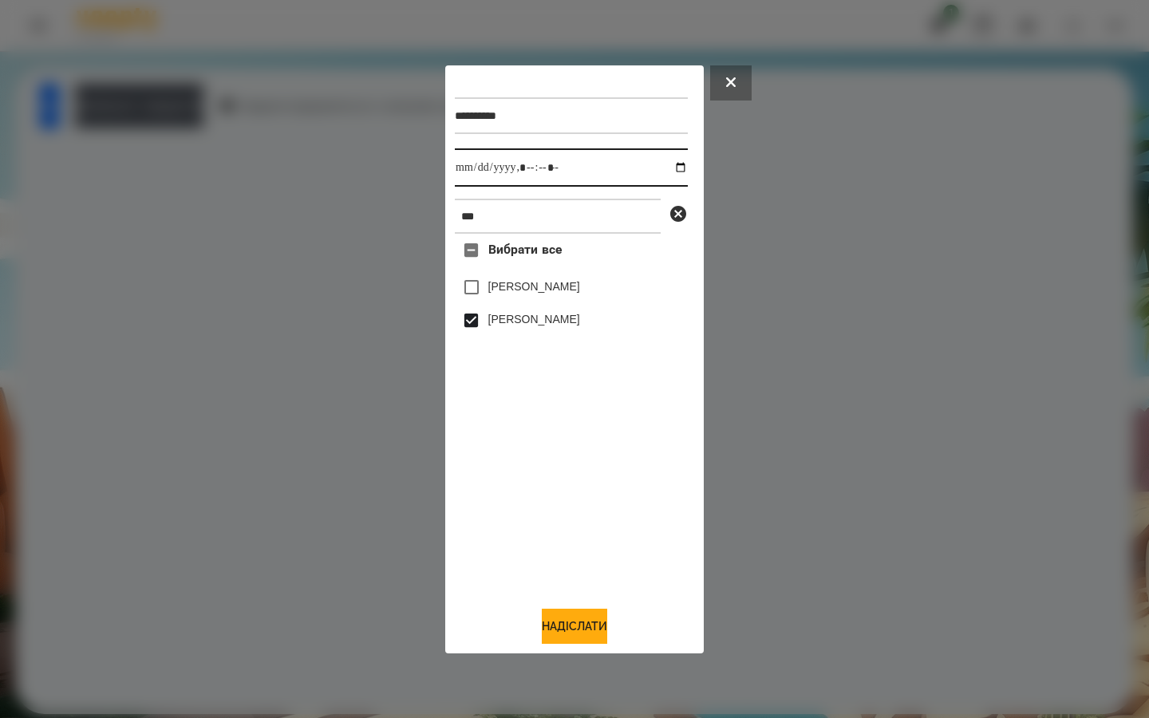
click at [670, 163] on input "datetime-local" at bounding box center [571, 167] width 233 height 38
type input "**********"
click at [526, 475] on div "Вибрати все [PERSON_NAME] [PERSON_NAME]" at bounding box center [571, 413] width 233 height 359
click at [551, 619] on button "Надіслати" at bounding box center [574, 626] width 65 height 35
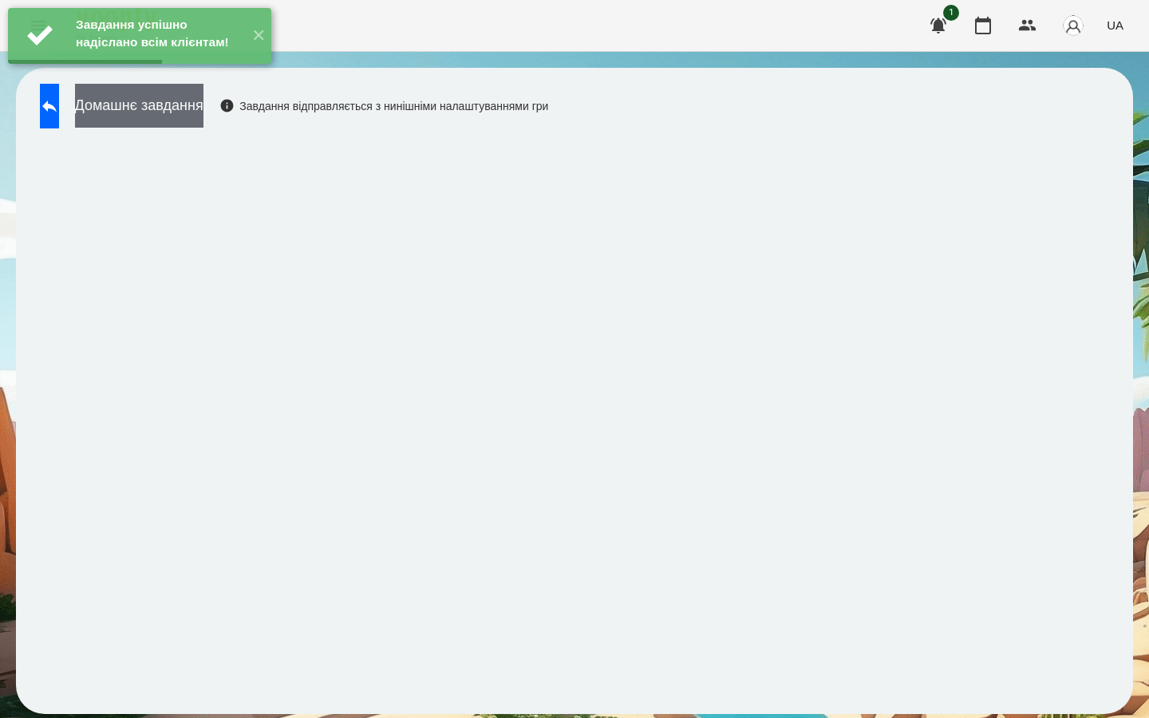
click at [193, 111] on button "Домашнє завдання" at bounding box center [139, 106] width 128 height 44
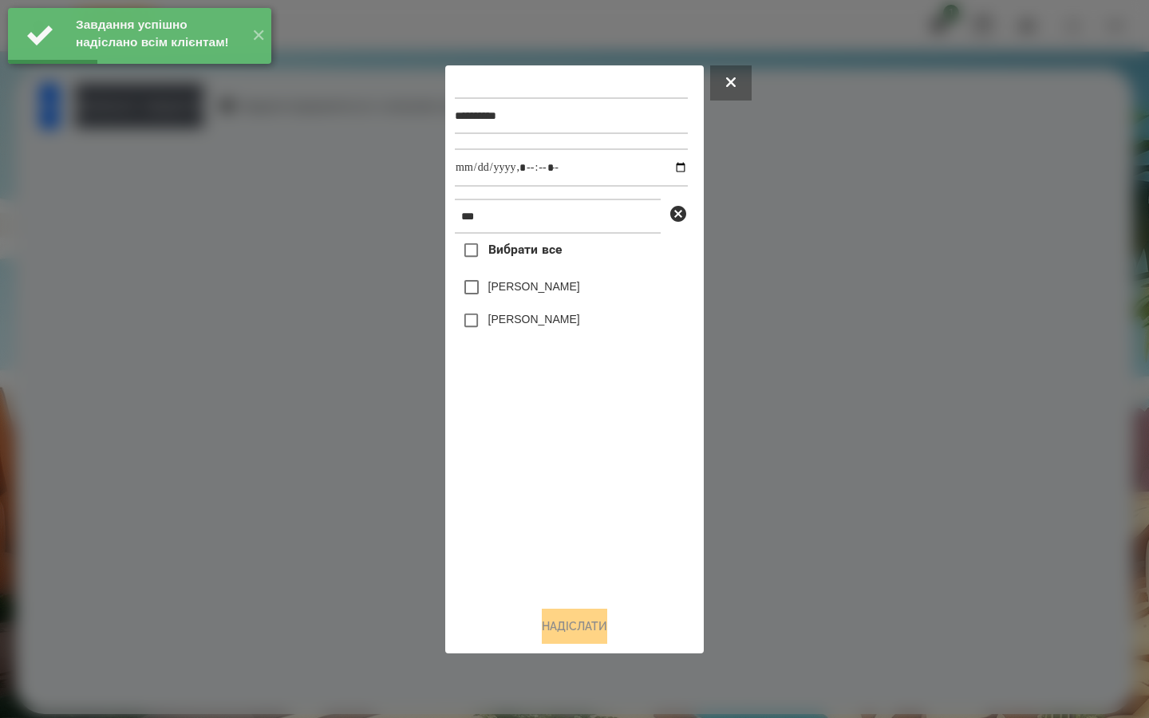
click at [492, 327] on label "[PERSON_NAME]" at bounding box center [534, 319] width 92 height 16
drag, startPoint x: 670, startPoint y: 166, endPoint x: 654, endPoint y: 184, distance: 23.2
click at [669, 166] on input "datetime-local" at bounding box center [571, 167] width 233 height 38
type input "**********"
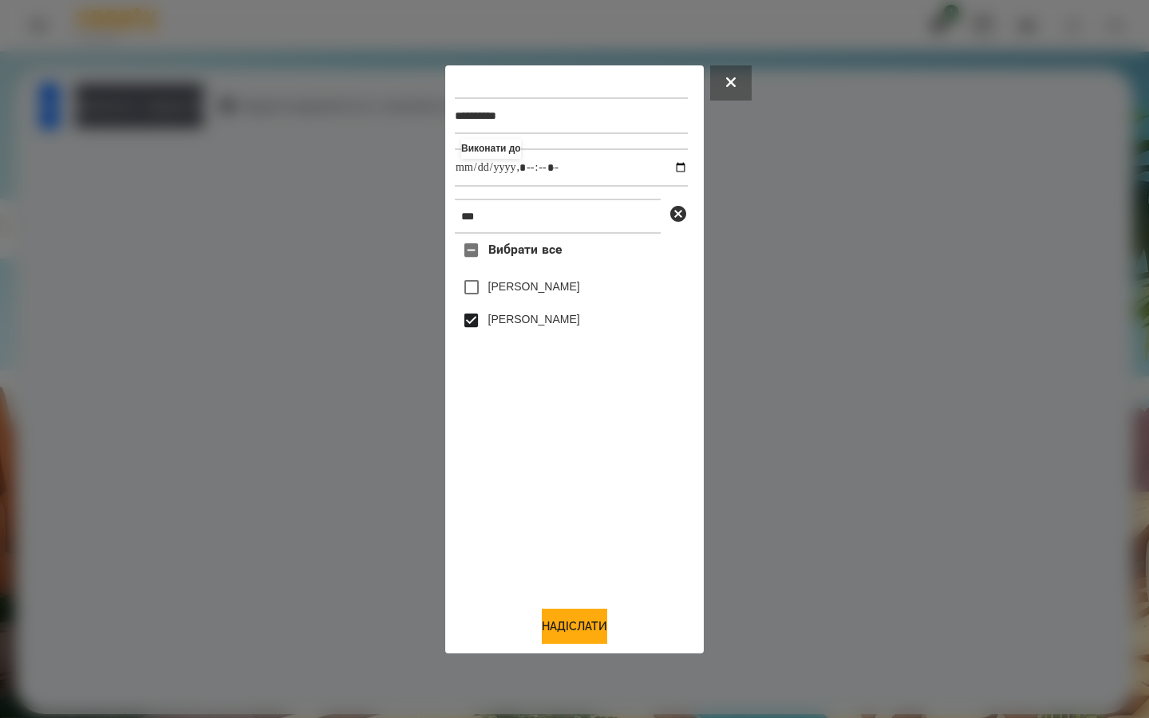
drag, startPoint x: 526, startPoint y: 496, endPoint x: 524, endPoint y: 514, distance: 17.6
click at [526, 496] on div "Вибрати все [PERSON_NAME] [PERSON_NAME]" at bounding box center [571, 413] width 233 height 359
click at [547, 628] on button "Надіслати" at bounding box center [574, 626] width 65 height 35
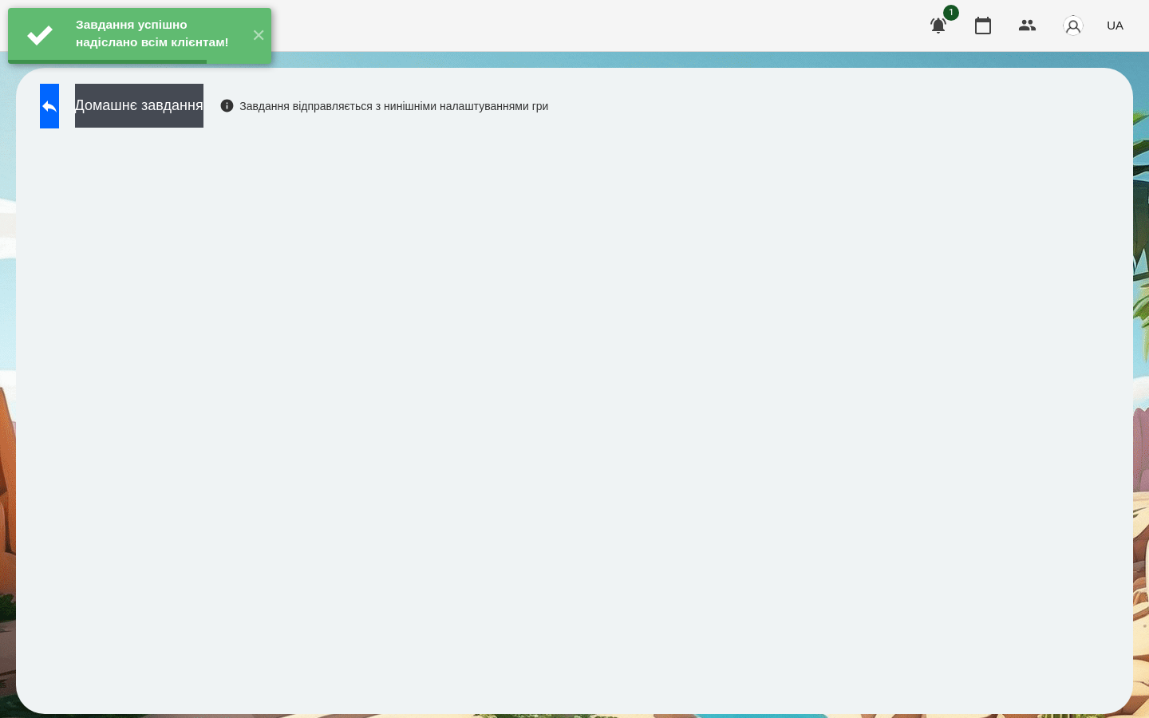
click at [203, 108] on button "Домашнє завдання" at bounding box center [139, 106] width 128 height 44
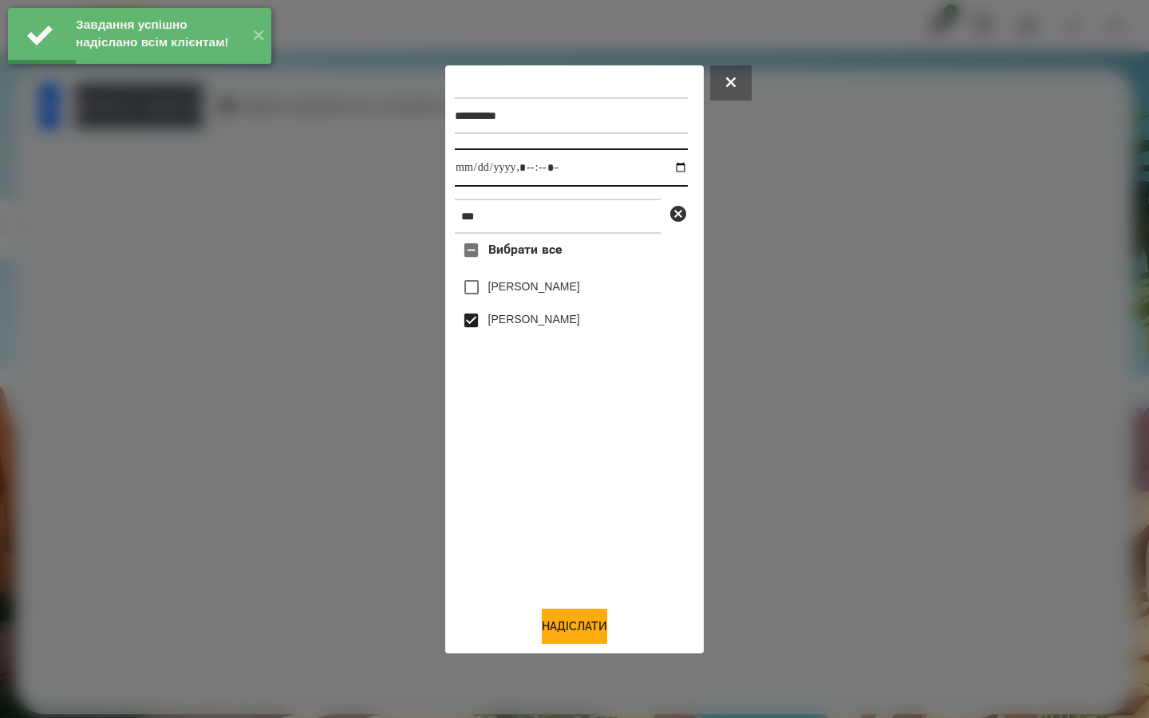
click at [670, 169] on input "datetime-local" at bounding box center [571, 167] width 233 height 38
type input "**********"
click at [592, 470] on div "Вибрати все [PERSON_NAME] [PERSON_NAME]" at bounding box center [571, 413] width 233 height 359
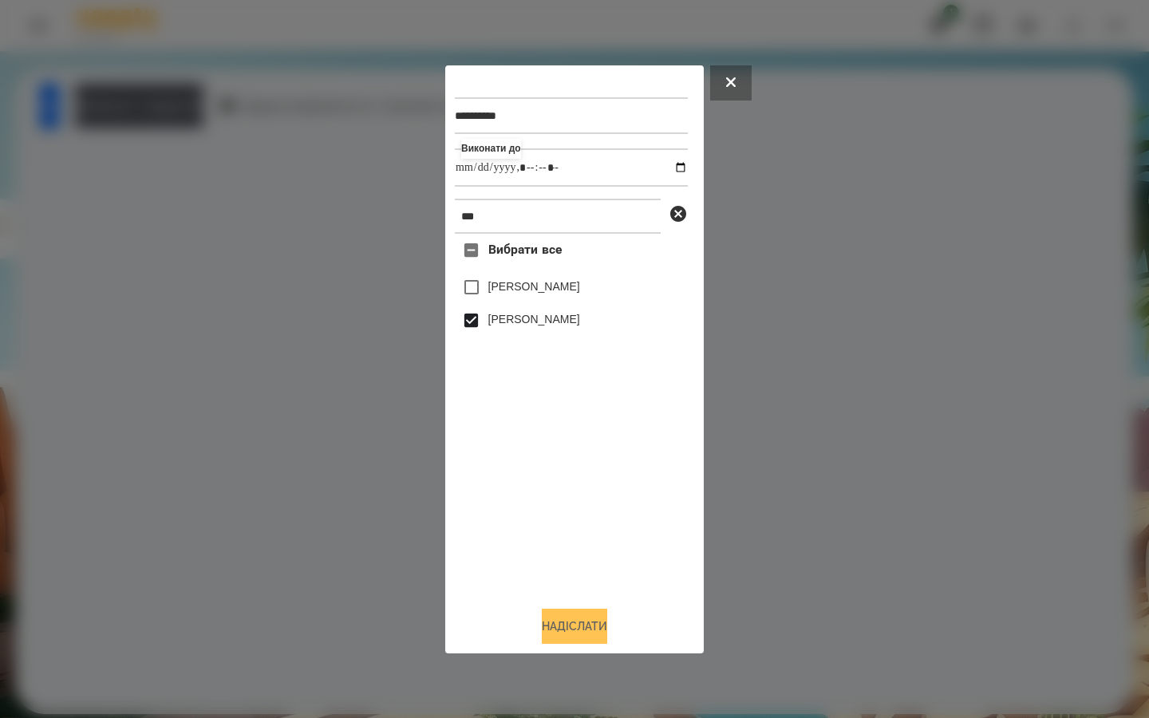
click at [573, 615] on button "Надіслати" at bounding box center [574, 626] width 65 height 35
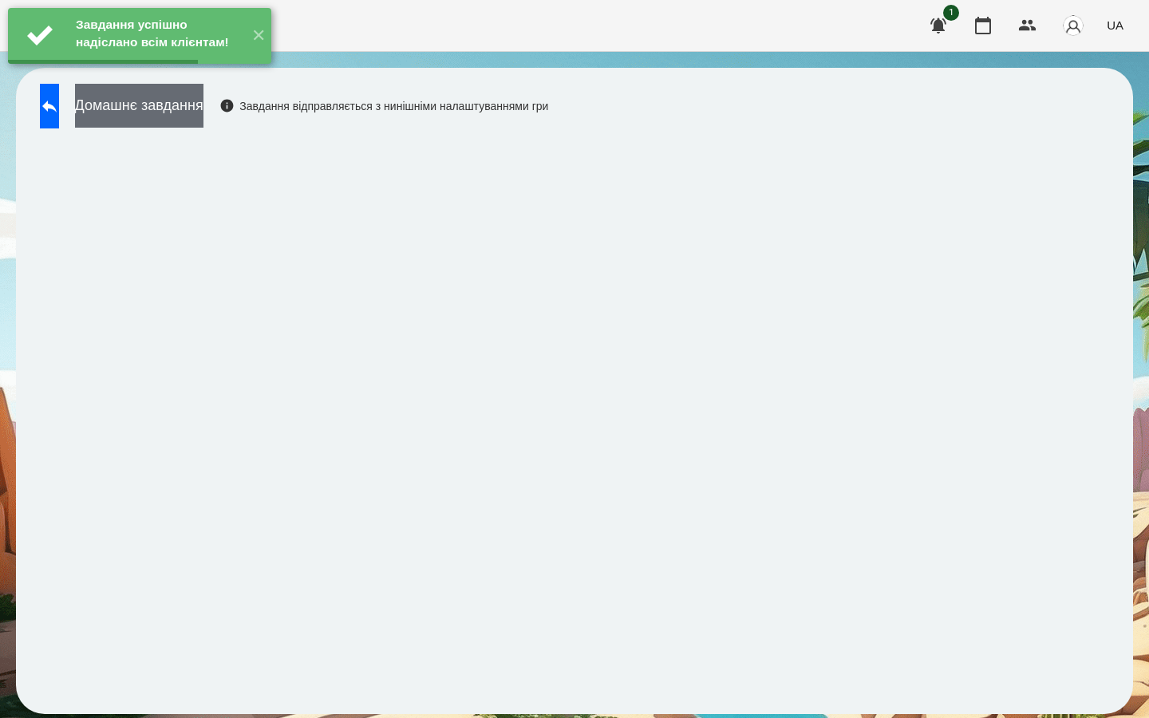
click at [192, 102] on button "Домашнє завдання" at bounding box center [139, 106] width 128 height 44
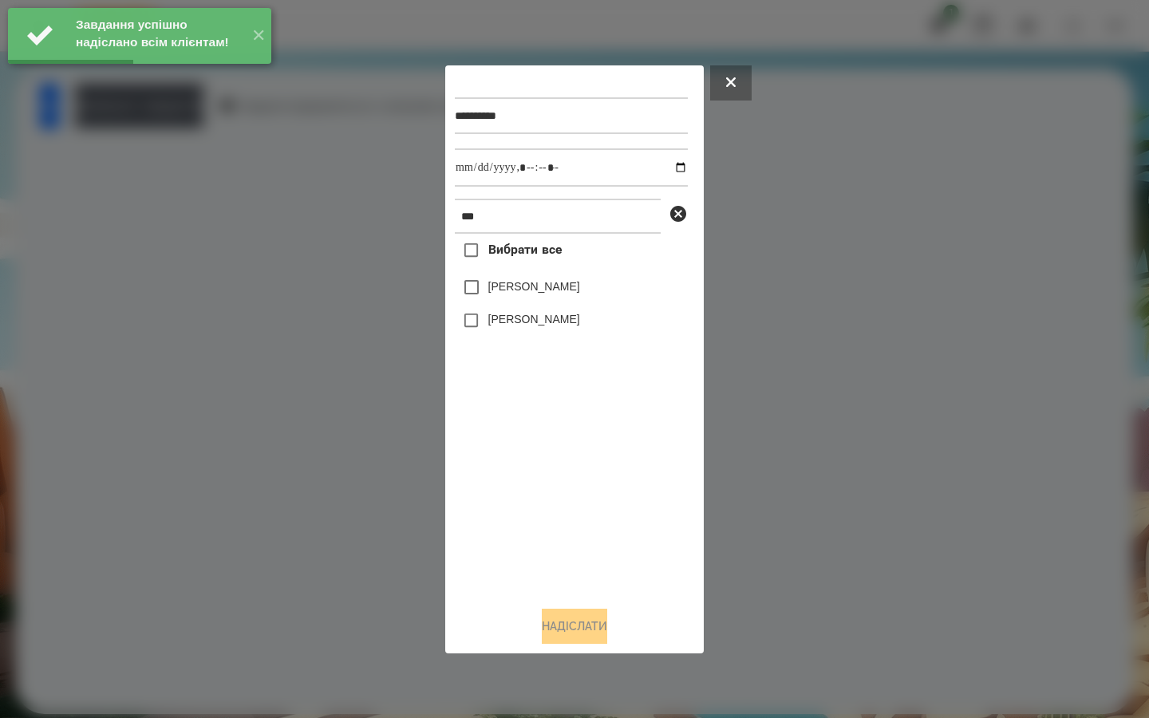
click at [504, 322] on label "[PERSON_NAME]" at bounding box center [534, 319] width 92 height 16
click at [666, 166] on input "datetime-local" at bounding box center [571, 167] width 233 height 38
type input "**********"
click at [571, 498] on div "Вибрати все [PERSON_NAME] [PERSON_NAME]" at bounding box center [571, 413] width 233 height 359
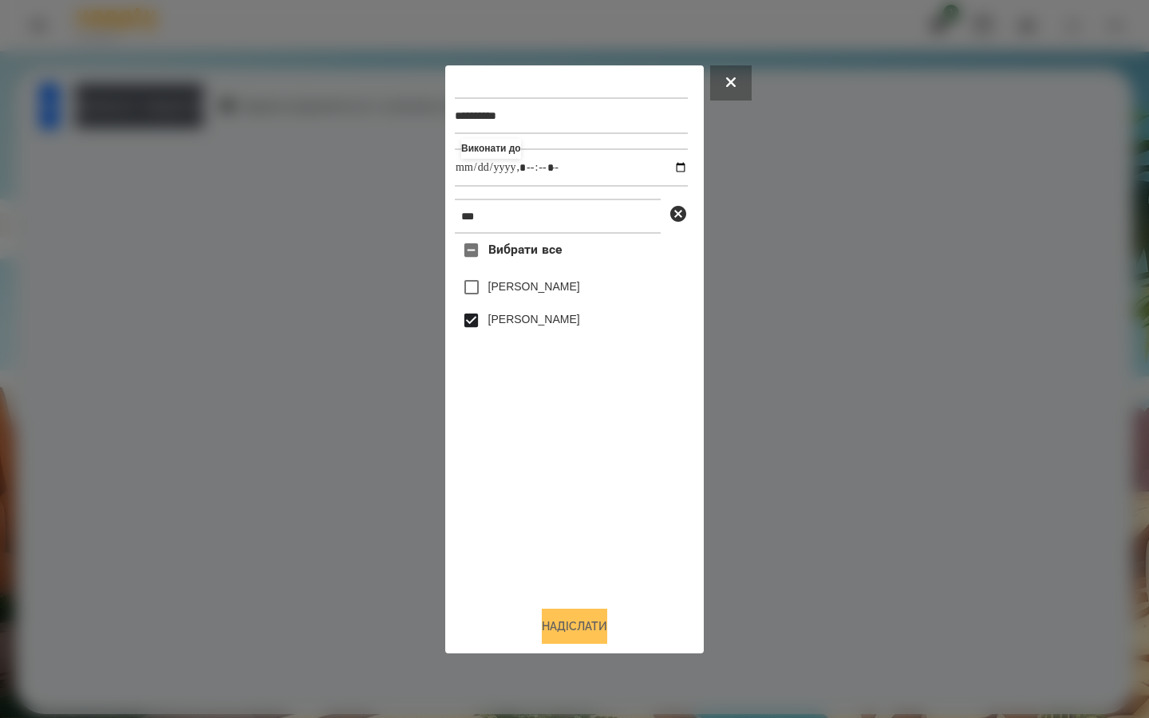
click at [562, 624] on button "Надіслати" at bounding box center [574, 626] width 65 height 35
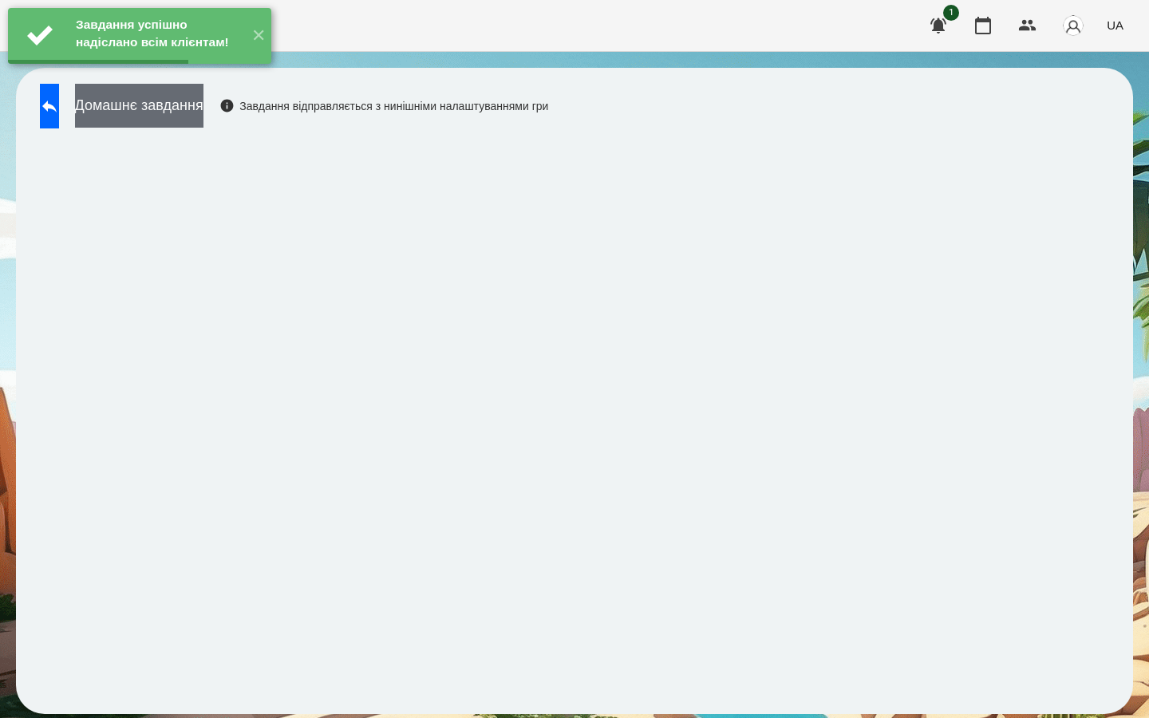
click at [203, 107] on button "Домашнє завдання" at bounding box center [139, 106] width 128 height 44
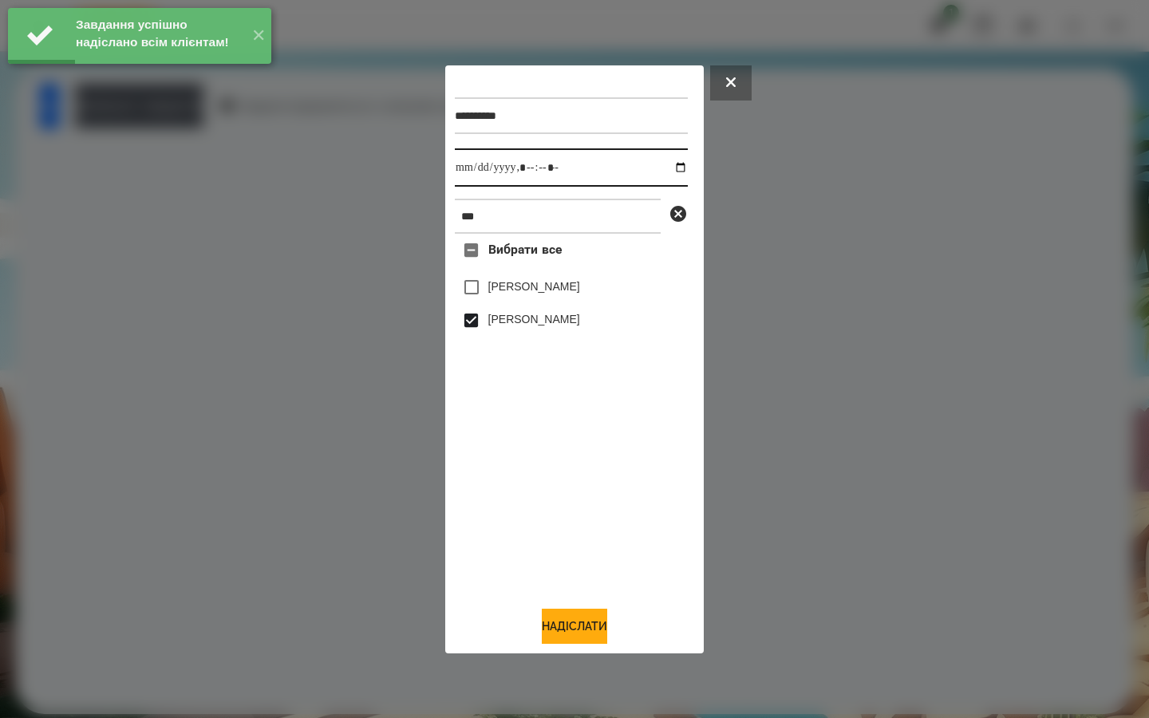
click at [671, 168] on input "datetime-local" at bounding box center [571, 167] width 233 height 38
type input "**********"
click at [558, 469] on div "Вибрати все [PERSON_NAME] [PERSON_NAME]" at bounding box center [571, 413] width 233 height 359
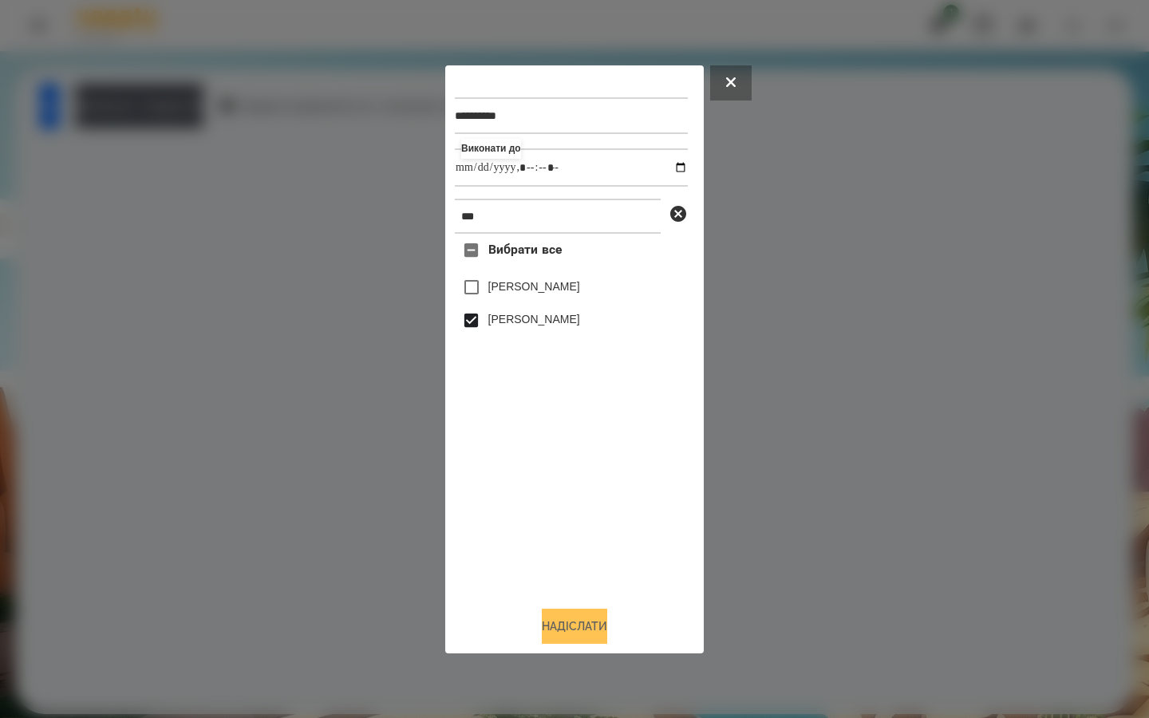
click at [566, 629] on button "Надіслати" at bounding box center [574, 626] width 65 height 35
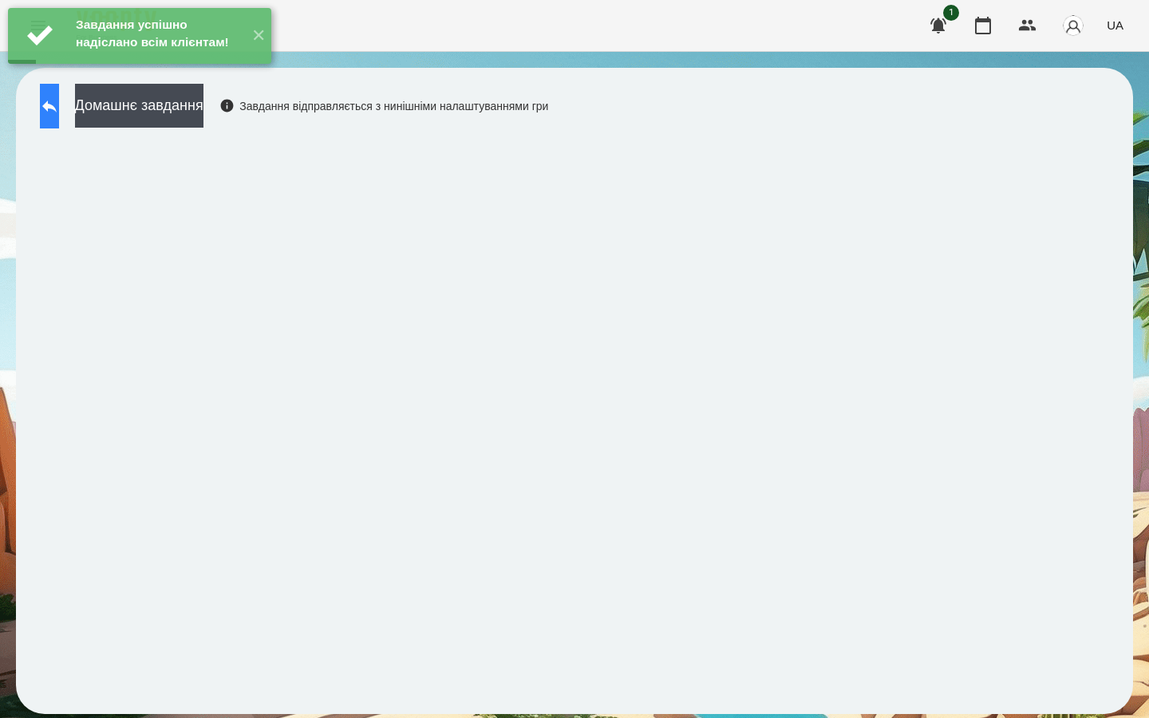
click at [59, 111] on button at bounding box center [49, 106] width 19 height 45
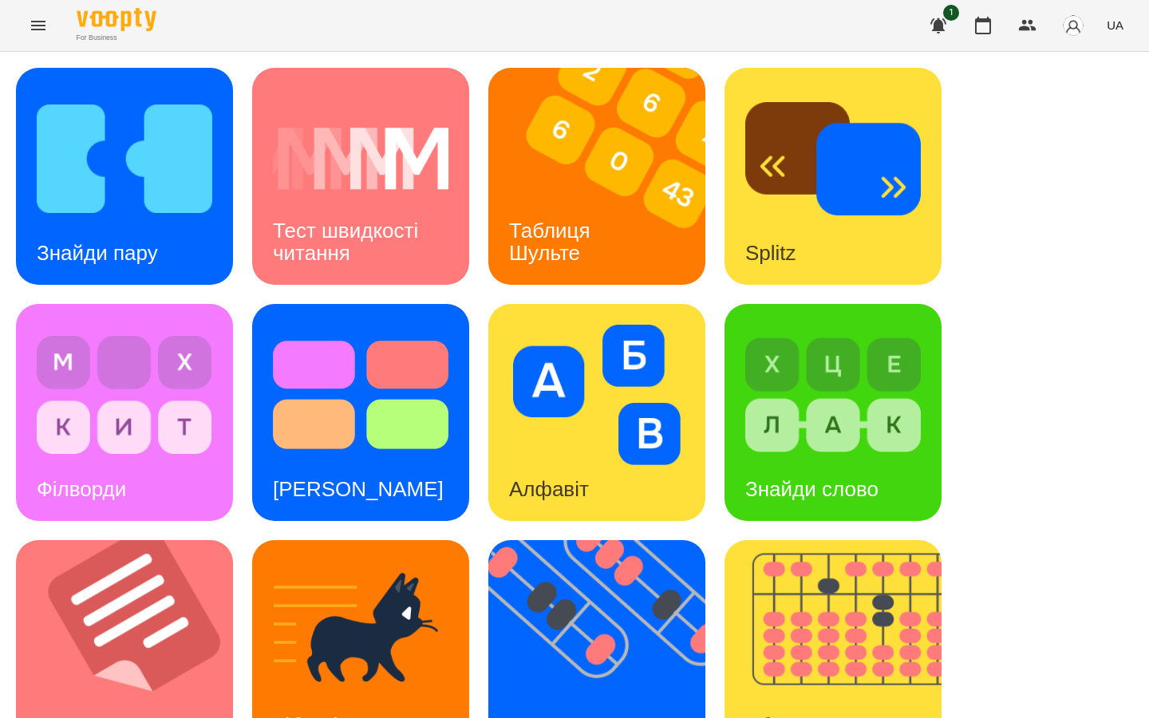
scroll to position [527, 0]
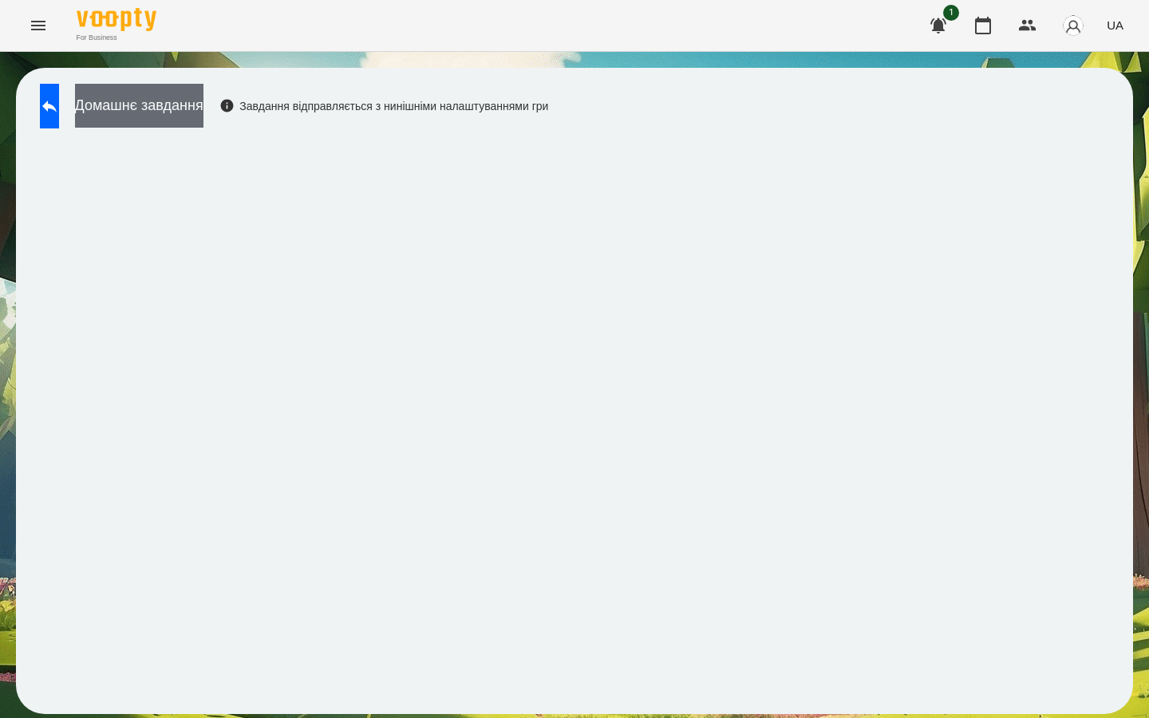
click at [203, 116] on button "Домашнє завдання" at bounding box center [139, 106] width 128 height 44
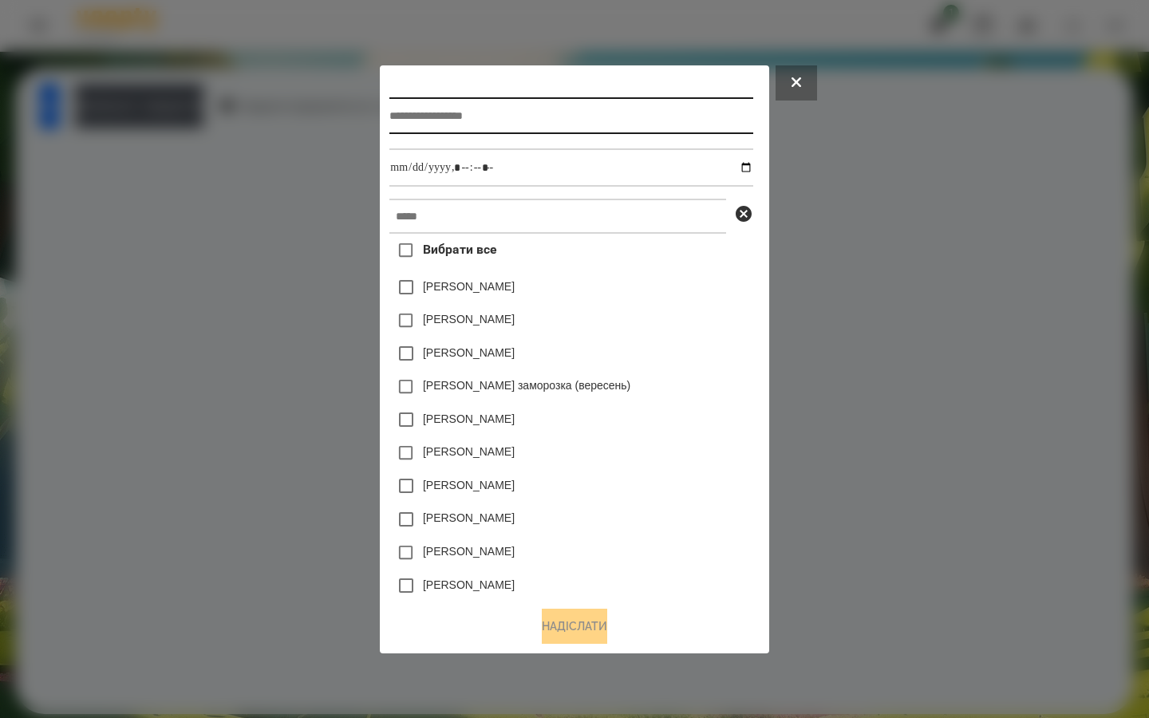
click at [413, 127] on input "text" at bounding box center [570, 115] width 363 height 37
type input "**********"
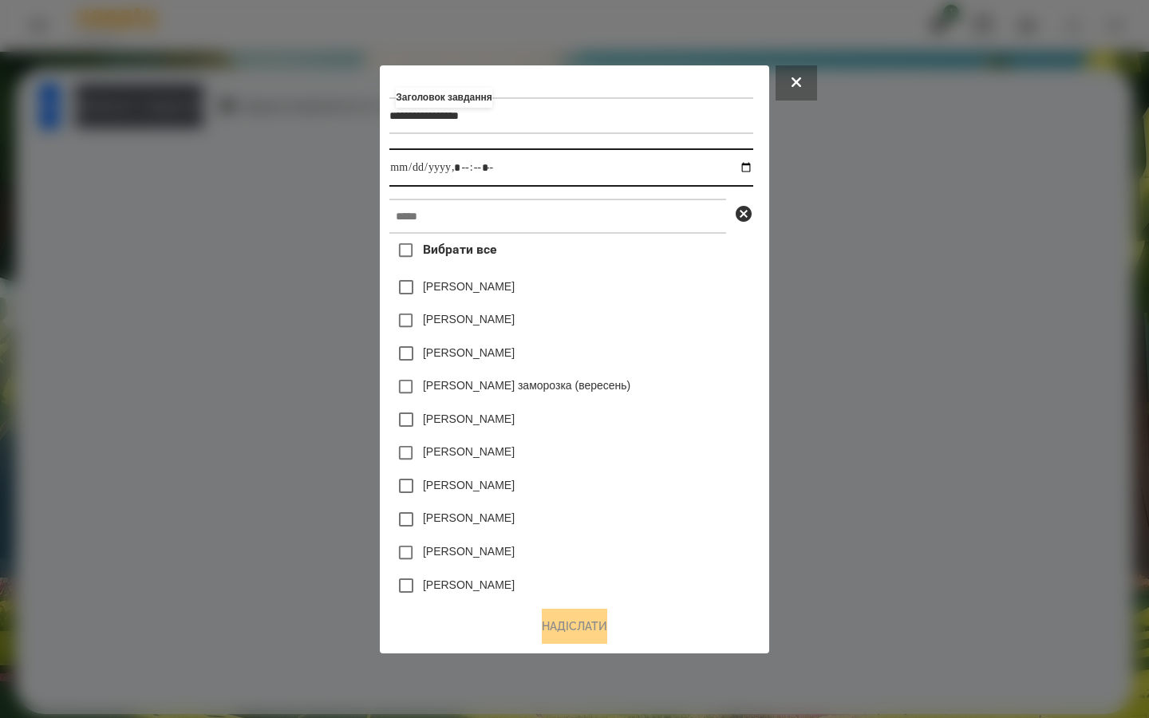
click at [750, 167] on input "datetime-local" at bounding box center [570, 167] width 363 height 38
type input "**********"
click at [709, 297] on div "[PERSON_NAME]" at bounding box center [570, 288] width 363 height 34
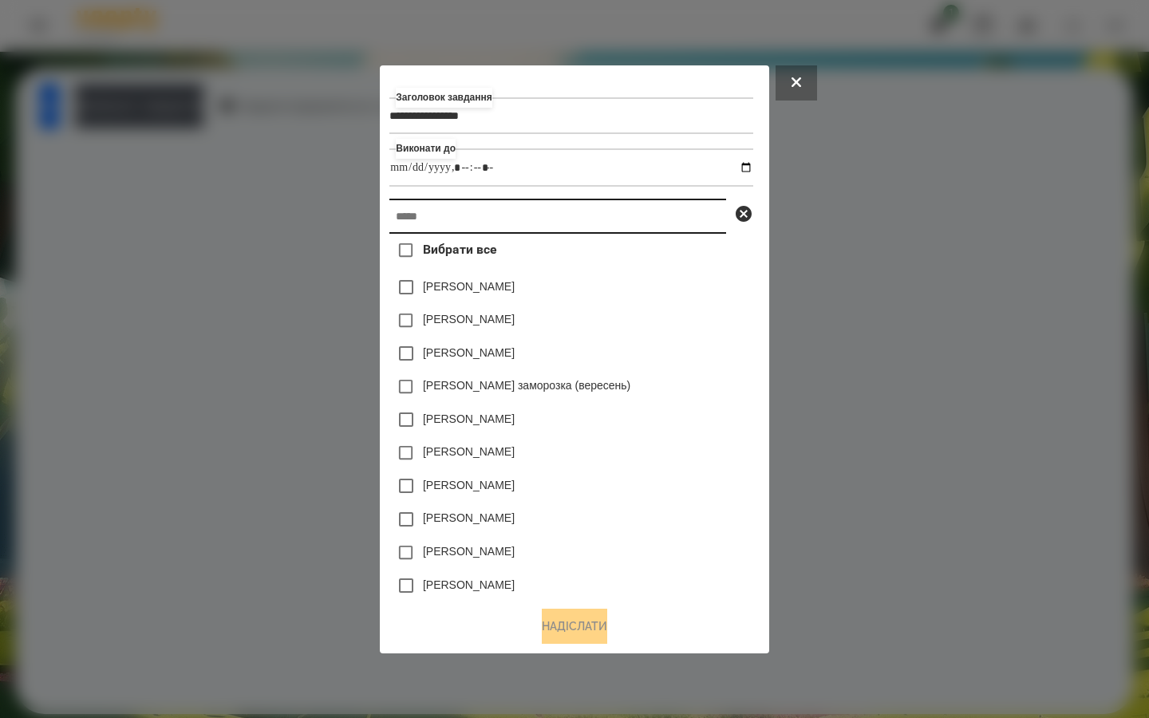
click at [482, 229] on input "text" at bounding box center [557, 216] width 337 height 35
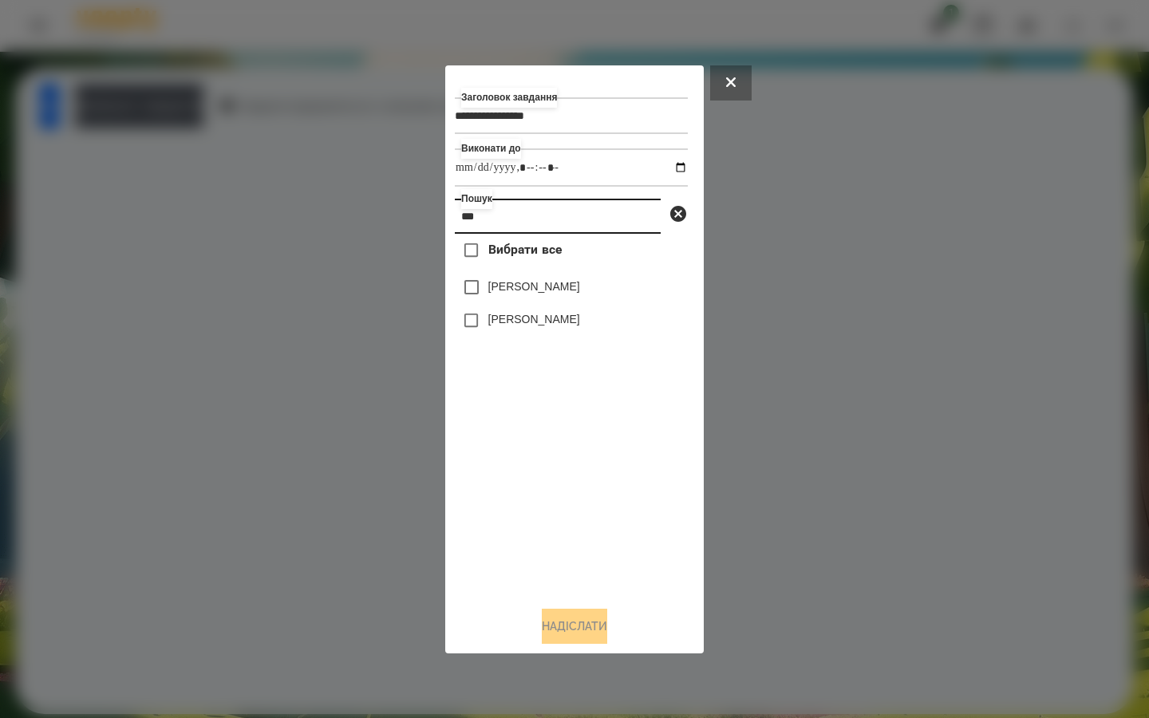
type input "***"
click at [551, 619] on button "Надіслати" at bounding box center [574, 626] width 65 height 35
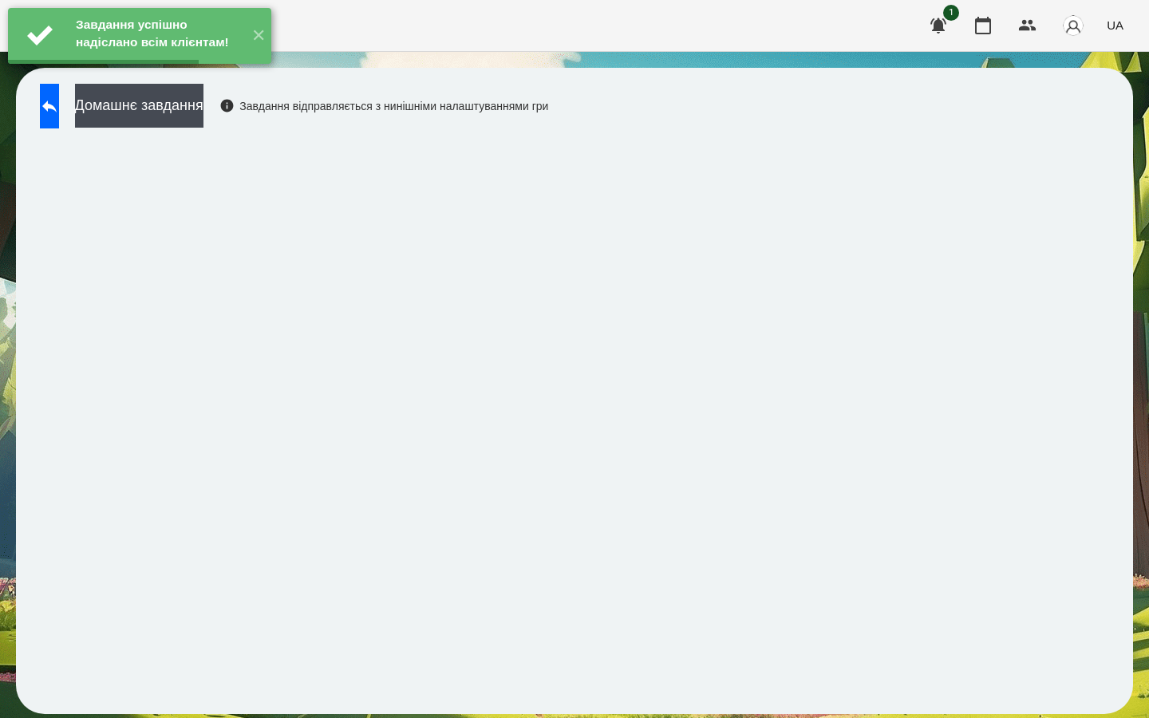
click at [203, 109] on button "Домашнє завдання" at bounding box center [139, 106] width 128 height 44
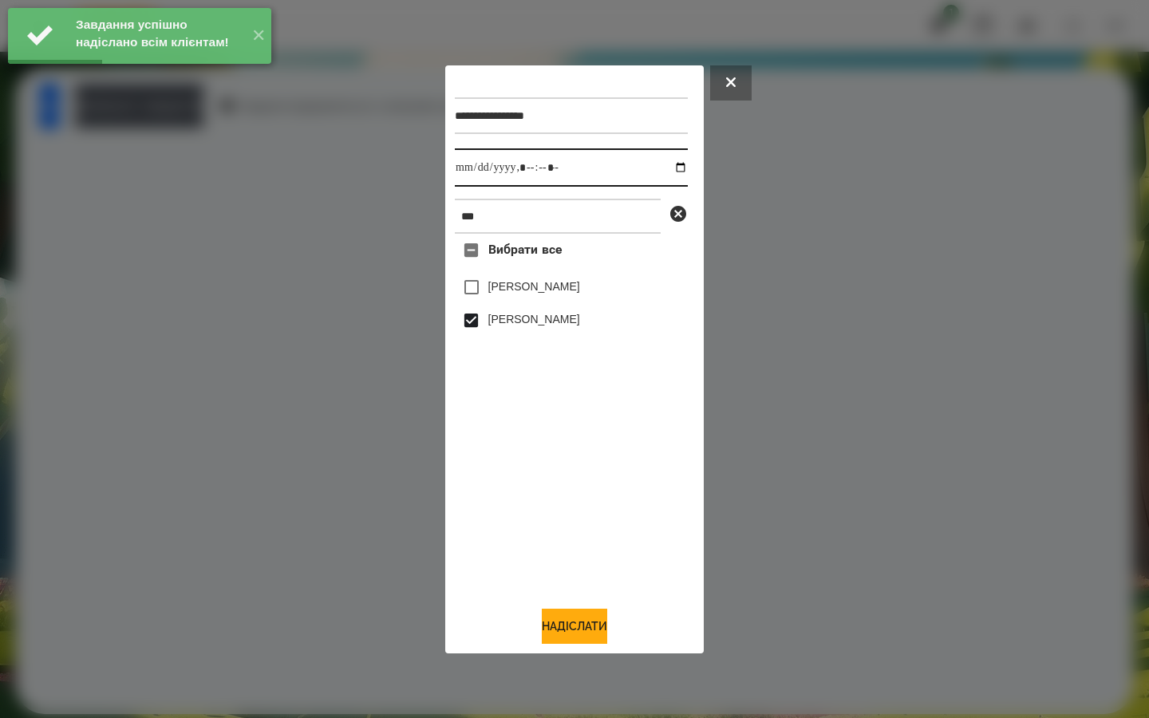
click at [669, 163] on input "datetime-local" at bounding box center [571, 167] width 233 height 38
type input "**********"
click at [521, 536] on div "Вибрати все [PERSON_NAME] [PERSON_NAME]" at bounding box center [571, 413] width 233 height 359
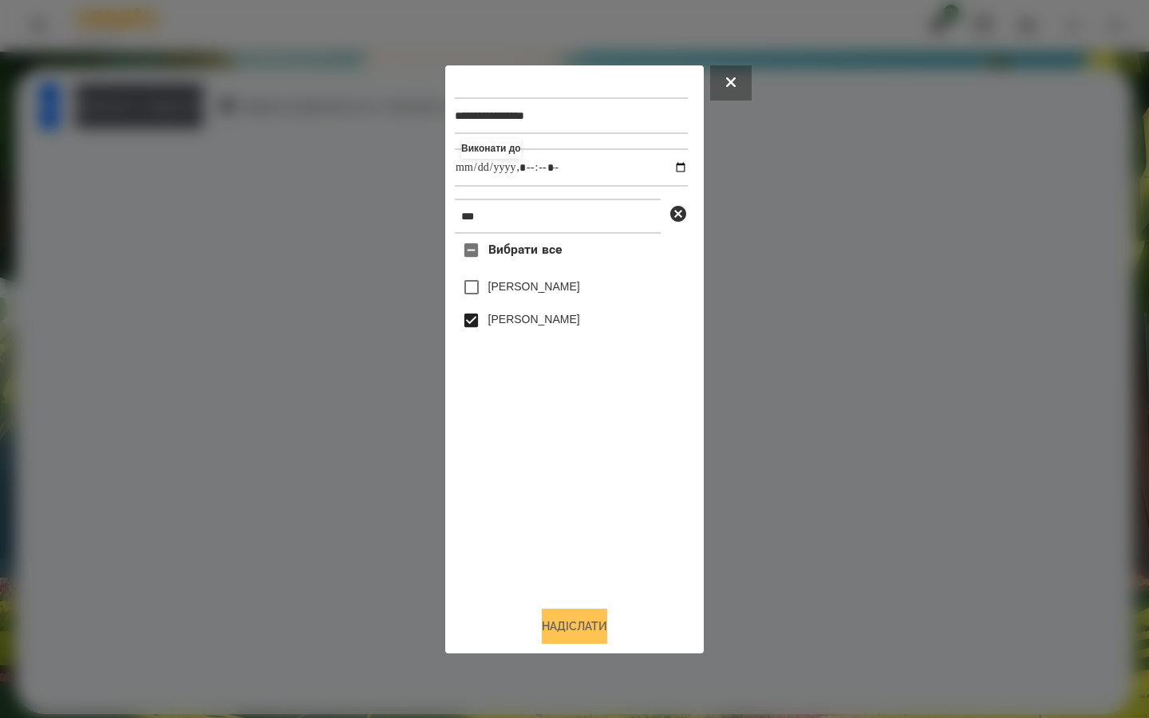
click at [559, 639] on button "Надіслати" at bounding box center [574, 626] width 65 height 35
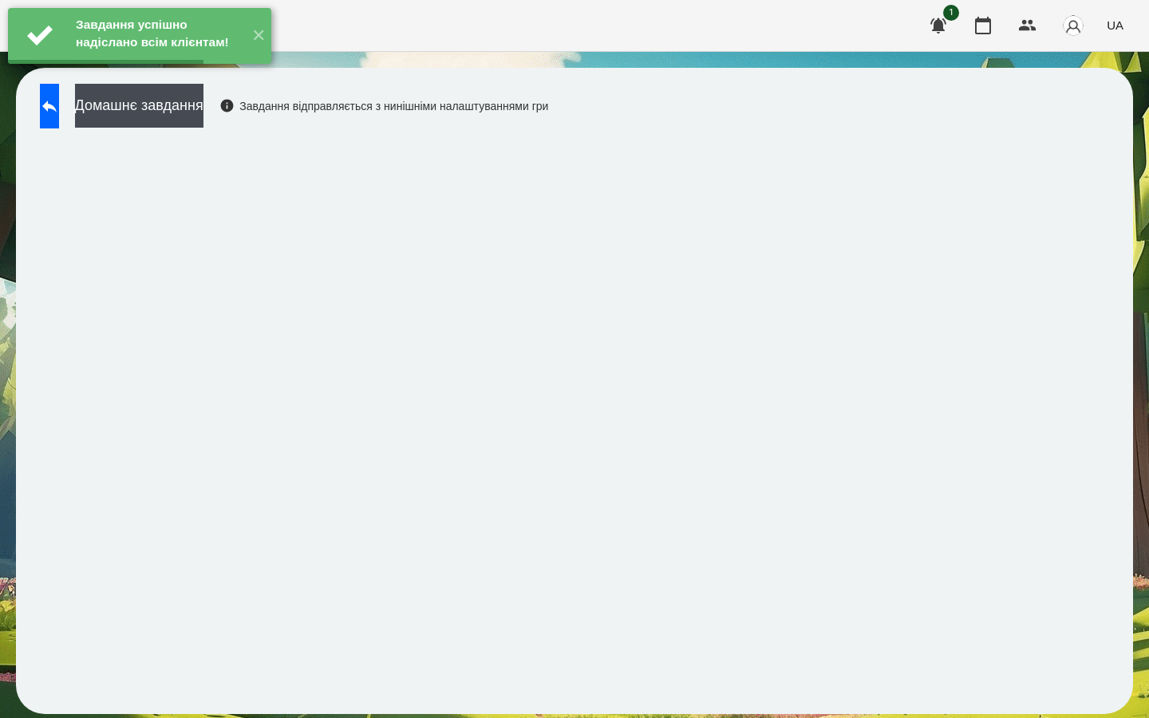
click at [180, 105] on button "Домашнє завдання" at bounding box center [139, 106] width 128 height 44
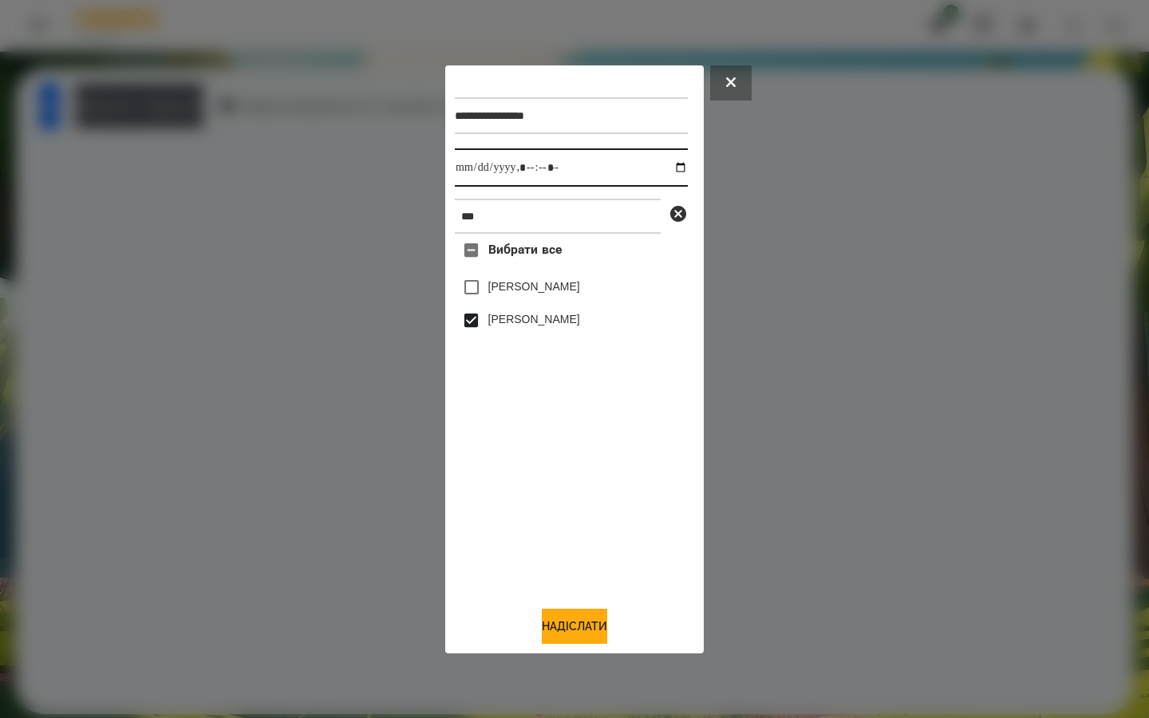
click at [671, 165] on input "datetime-local" at bounding box center [571, 167] width 233 height 38
type input "**********"
click at [519, 518] on div "Вибрати все [PERSON_NAME] [PERSON_NAME]" at bounding box center [571, 413] width 233 height 359
click at [557, 623] on button "Надіслати" at bounding box center [574, 626] width 65 height 35
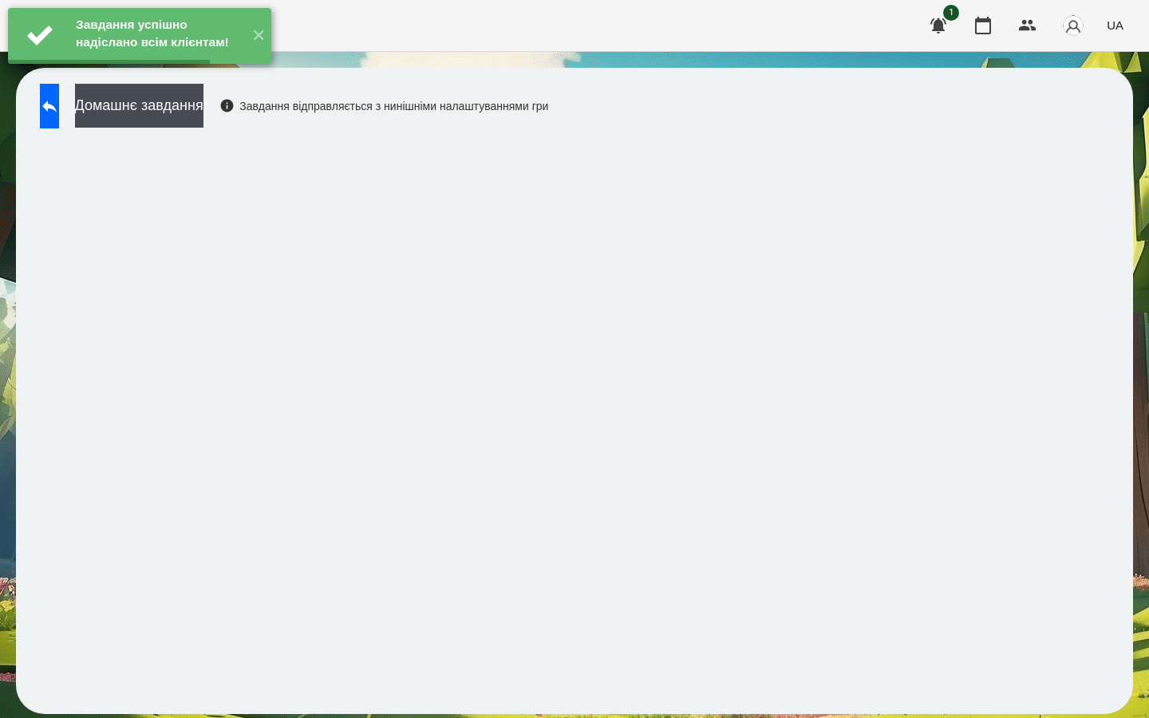
click at [203, 105] on button "Домашнє завдання" at bounding box center [139, 106] width 128 height 44
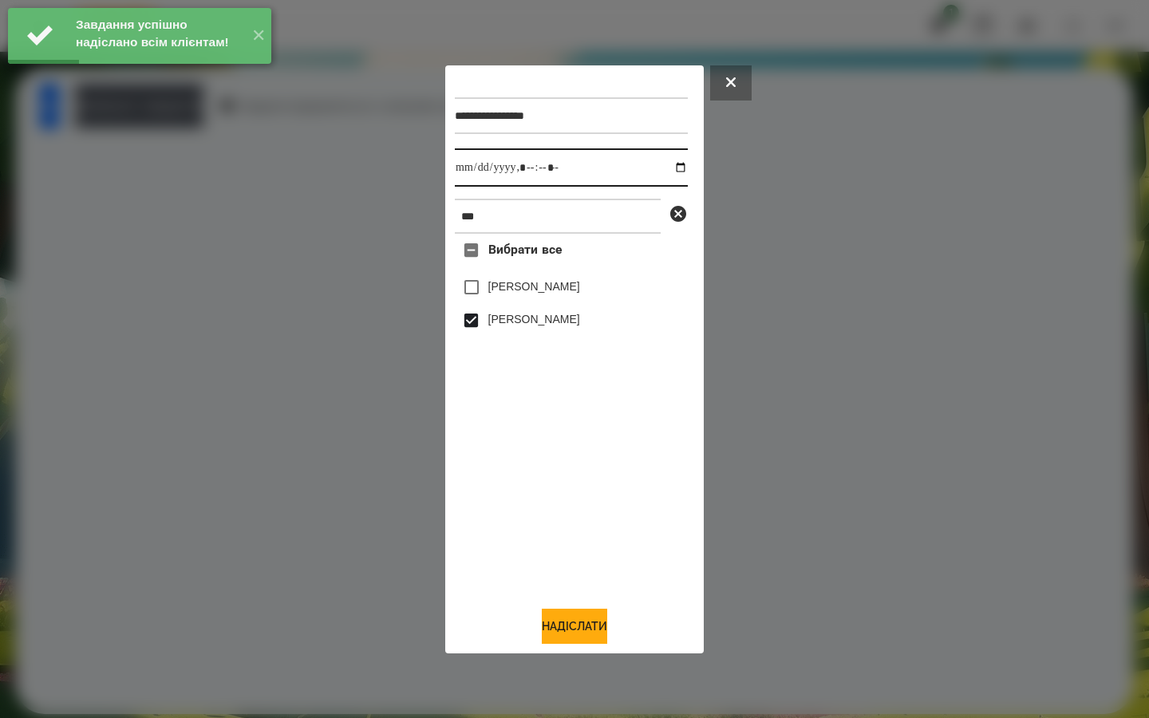
click at [670, 162] on input "datetime-local" at bounding box center [571, 167] width 233 height 38
type input "**********"
click at [537, 489] on div "Вибрати все [PERSON_NAME] [PERSON_NAME]" at bounding box center [571, 413] width 233 height 359
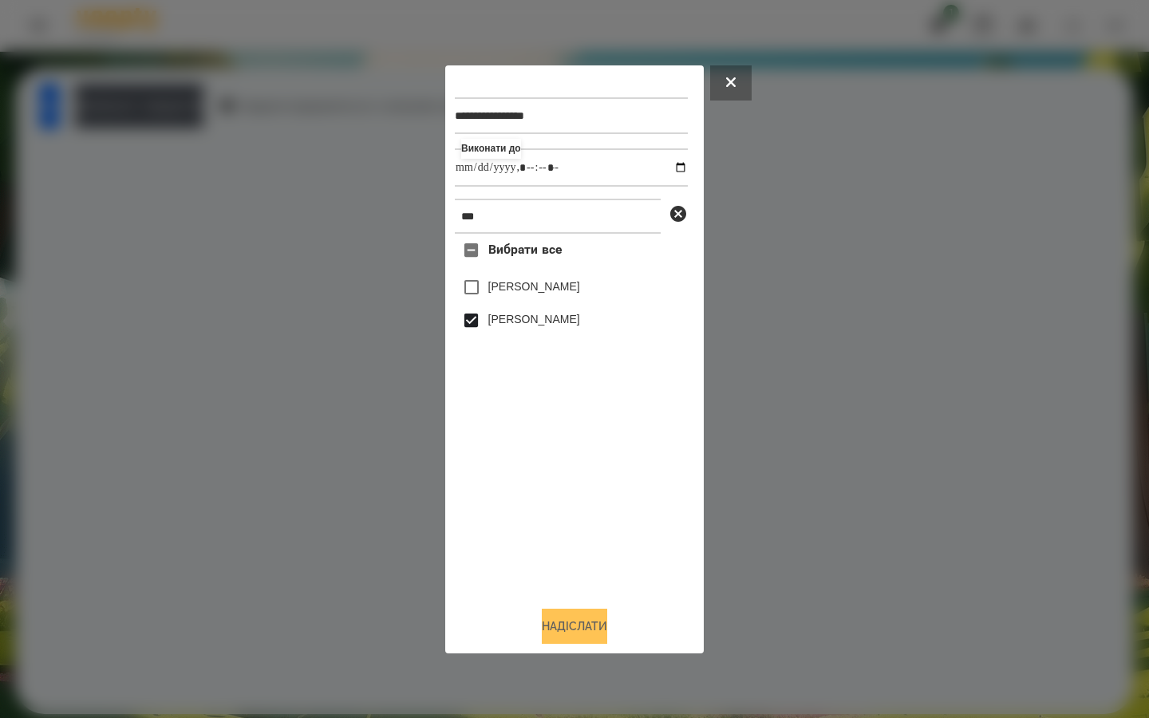
click at [547, 618] on button "Надіслати" at bounding box center [574, 626] width 65 height 35
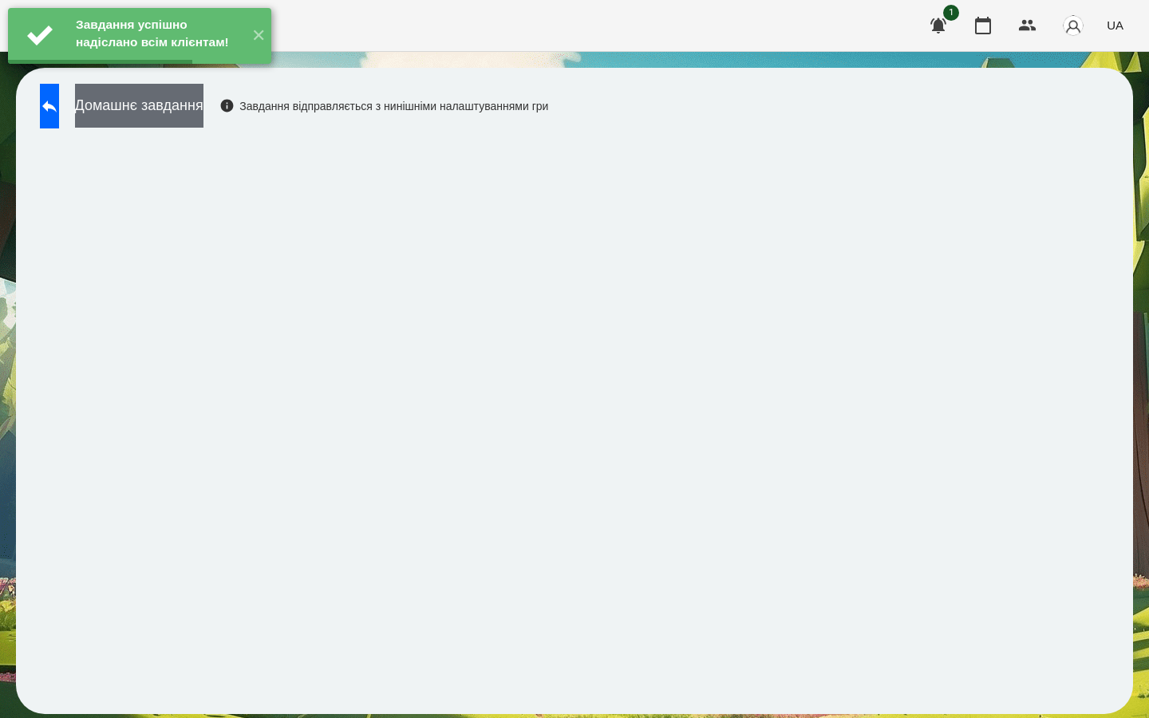
click at [203, 115] on button "Домашнє завдання" at bounding box center [139, 106] width 128 height 44
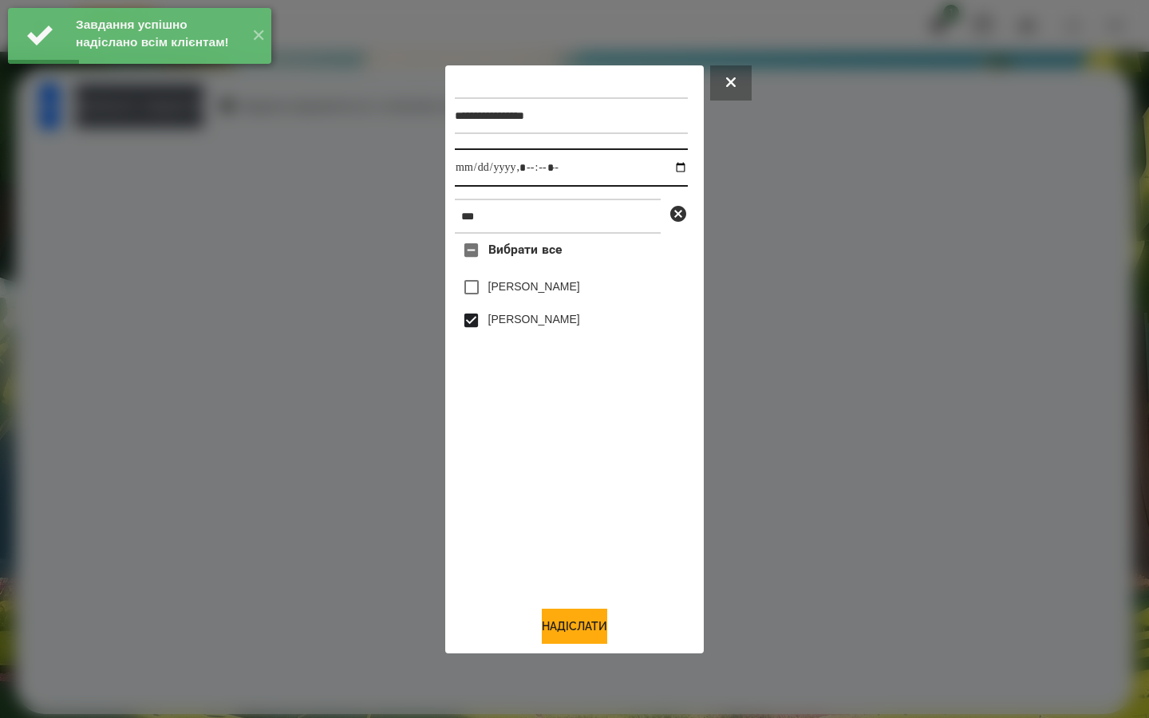
drag, startPoint x: 668, startPoint y: 168, endPoint x: 654, endPoint y: 184, distance: 22.1
click at [668, 168] on input "datetime-local" at bounding box center [571, 167] width 233 height 38
type input "**********"
drag, startPoint x: 527, startPoint y: 551, endPoint x: 514, endPoint y: 559, distance: 15.1
click at [526, 551] on div "Вибрати все [PERSON_NAME] [PERSON_NAME]" at bounding box center [571, 413] width 233 height 359
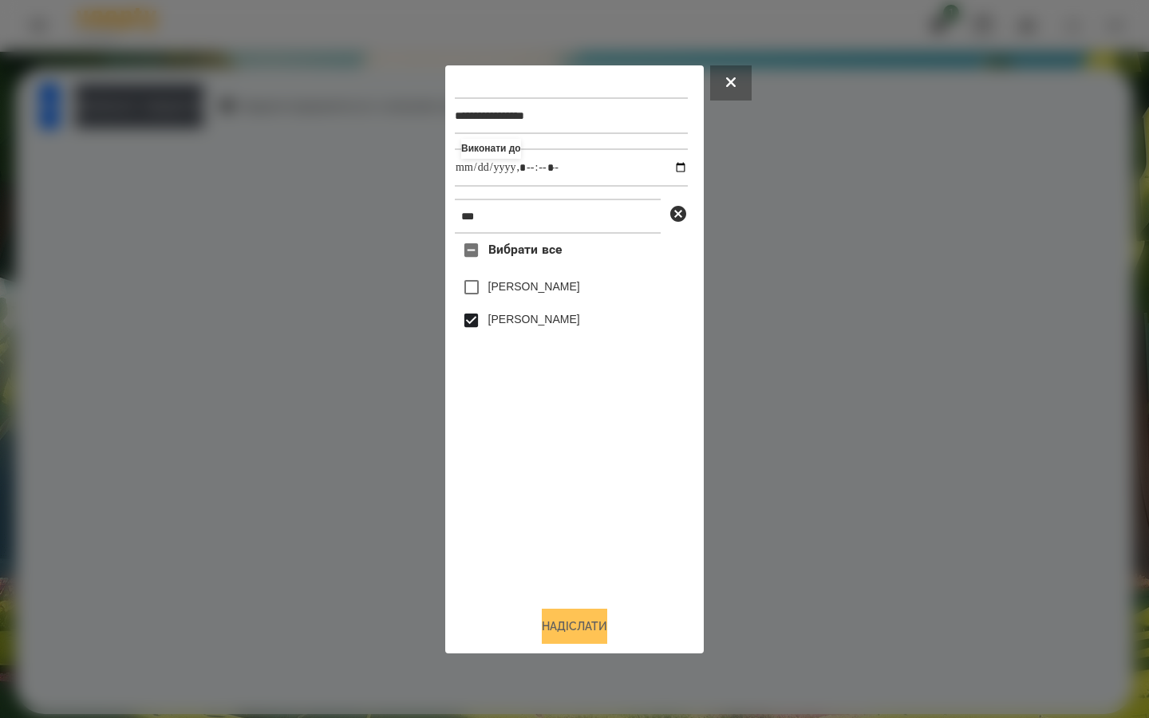
click at [542, 620] on button "Надіслати" at bounding box center [574, 626] width 65 height 35
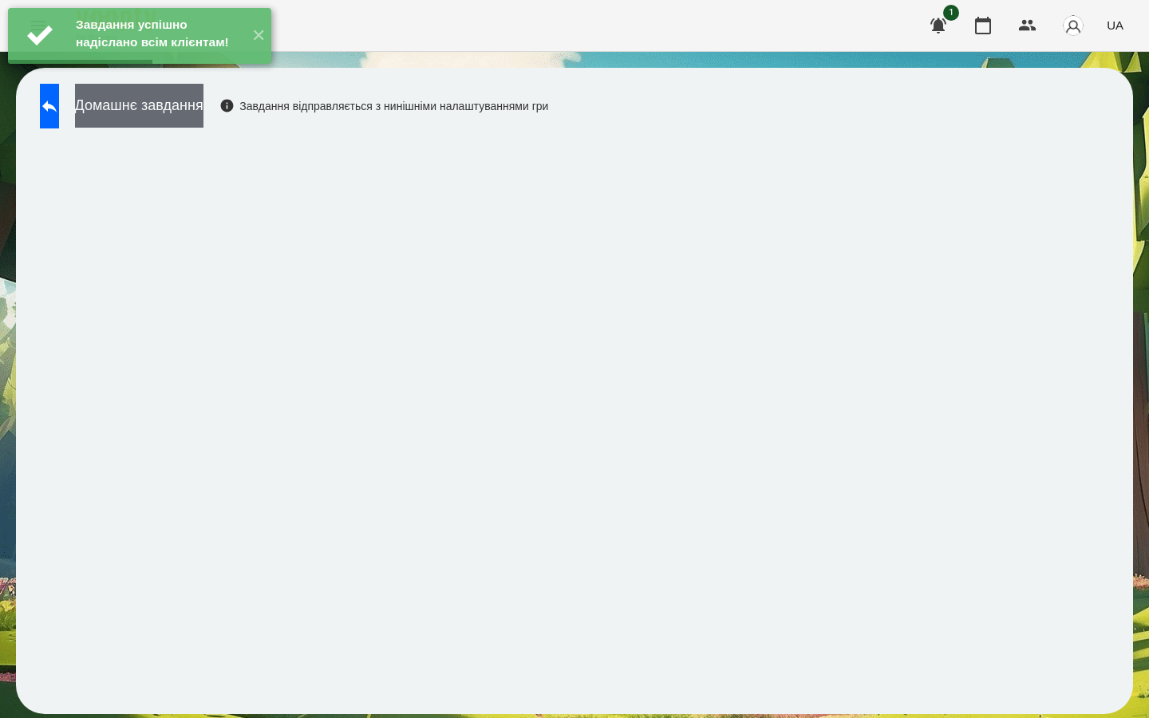
click at [203, 115] on button "Домашнє завдання" at bounding box center [139, 106] width 128 height 44
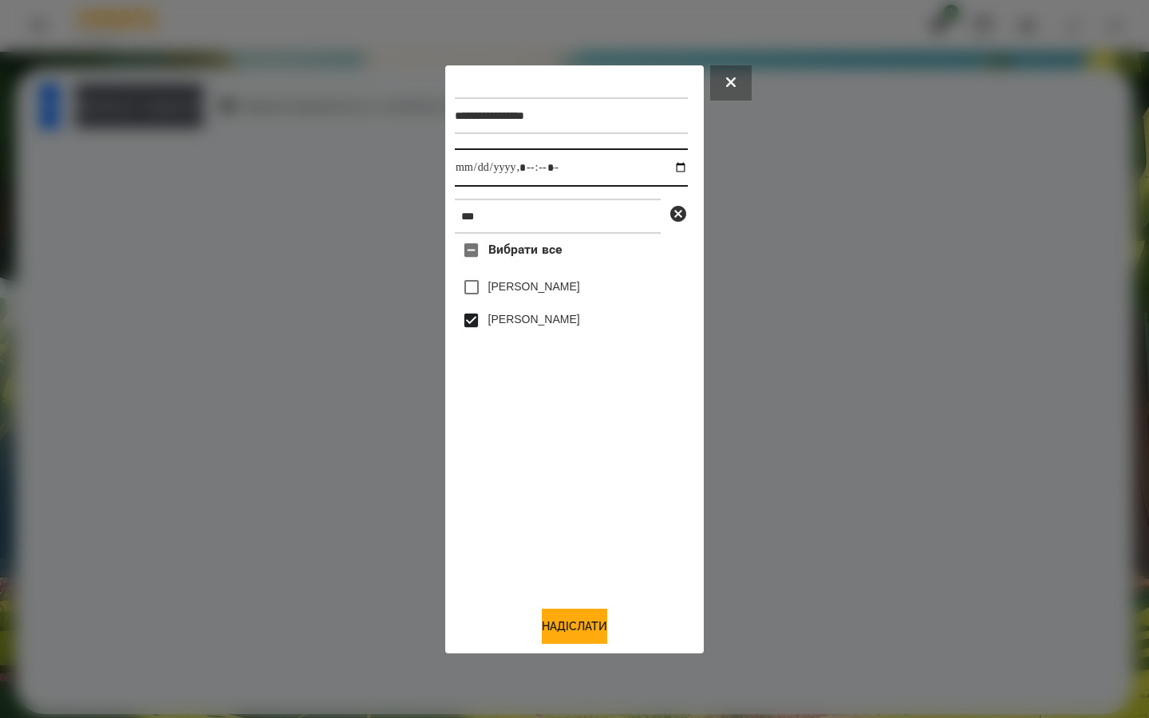
click at [669, 165] on input "datetime-local" at bounding box center [571, 167] width 233 height 38
type input "**********"
click at [508, 487] on div "Вибрати все [PERSON_NAME] [PERSON_NAME]" at bounding box center [571, 413] width 233 height 359
click at [553, 618] on button "Надіслати" at bounding box center [574, 626] width 65 height 35
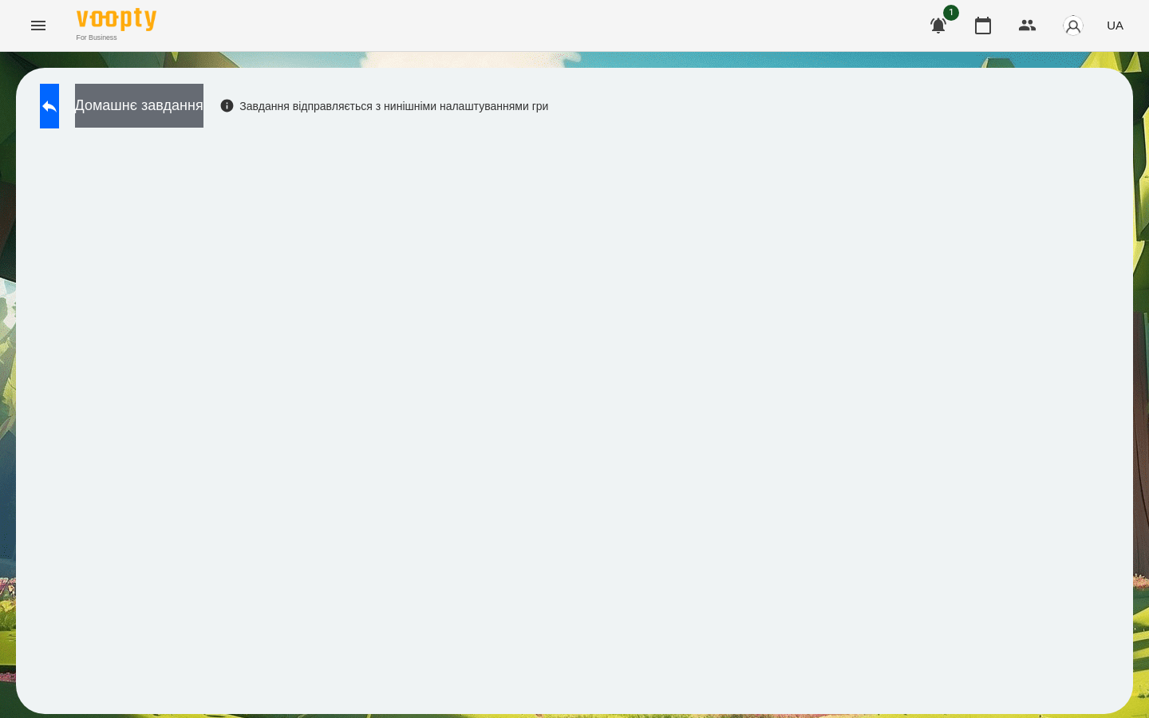
click at [203, 107] on button "Домашнє завдання" at bounding box center [139, 106] width 128 height 44
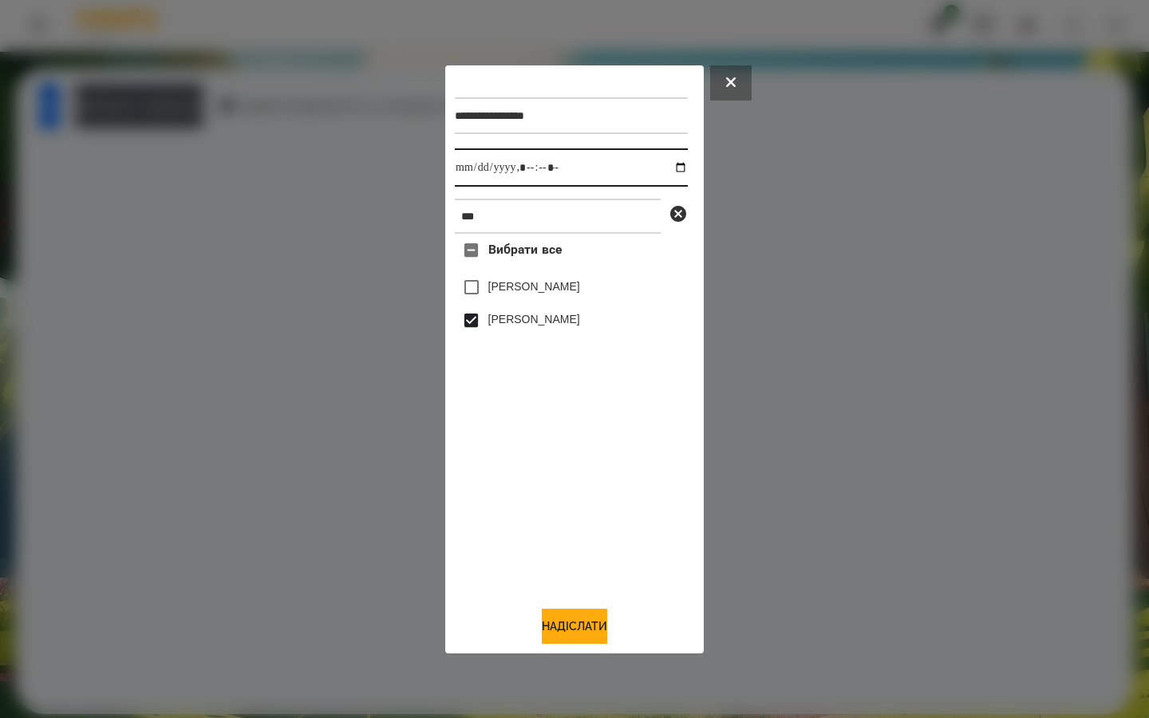
click at [670, 165] on input "datetime-local" at bounding box center [571, 167] width 233 height 38
type input "**********"
click at [561, 501] on div "Вибрати все [PERSON_NAME] [PERSON_NAME]" at bounding box center [571, 413] width 233 height 359
click at [560, 634] on button "Надіслати" at bounding box center [574, 626] width 65 height 35
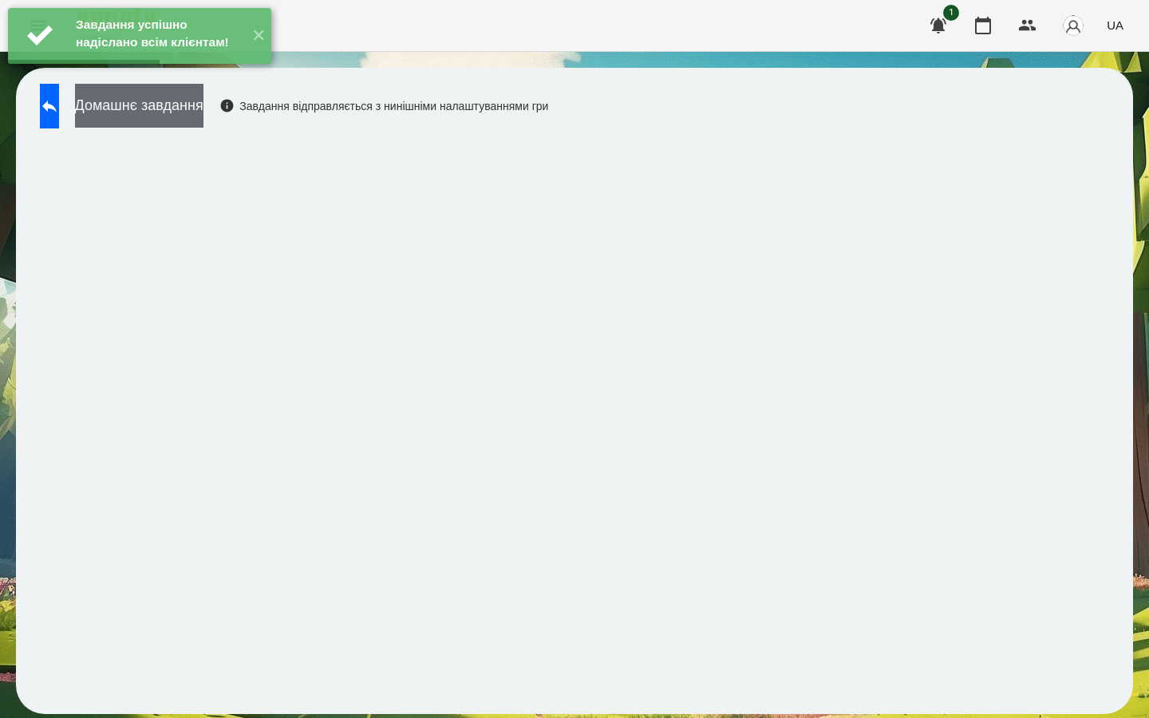
click at [203, 117] on button "Домашнє завдання" at bounding box center [139, 106] width 128 height 44
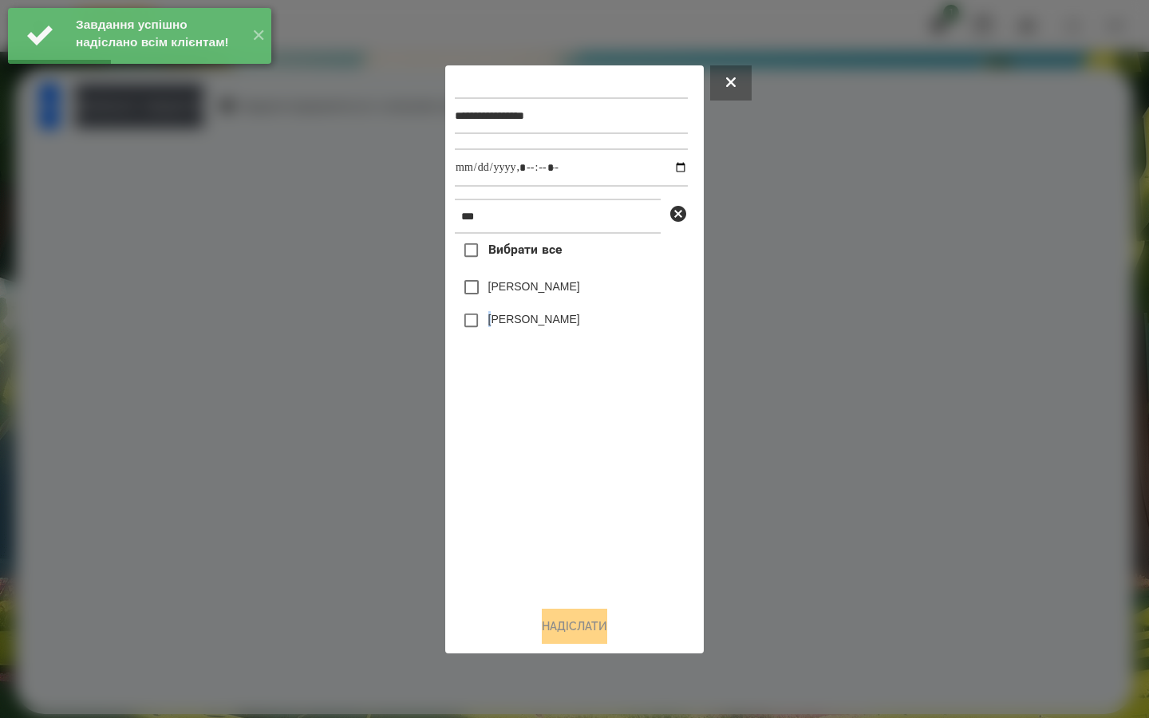
click at [493, 326] on label "[PERSON_NAME]" at bounding box center [534, 319] width 92 height 16
click at [670, 166] on input "datetime-local" at bounding box center [571, 167] width 233 height 38
type input "**********"
click at [572, 500] on div "Вибрати все [PERSON_NAME] [PERSON_NAME]" at bounding box center [571, 413] width 233 height 359
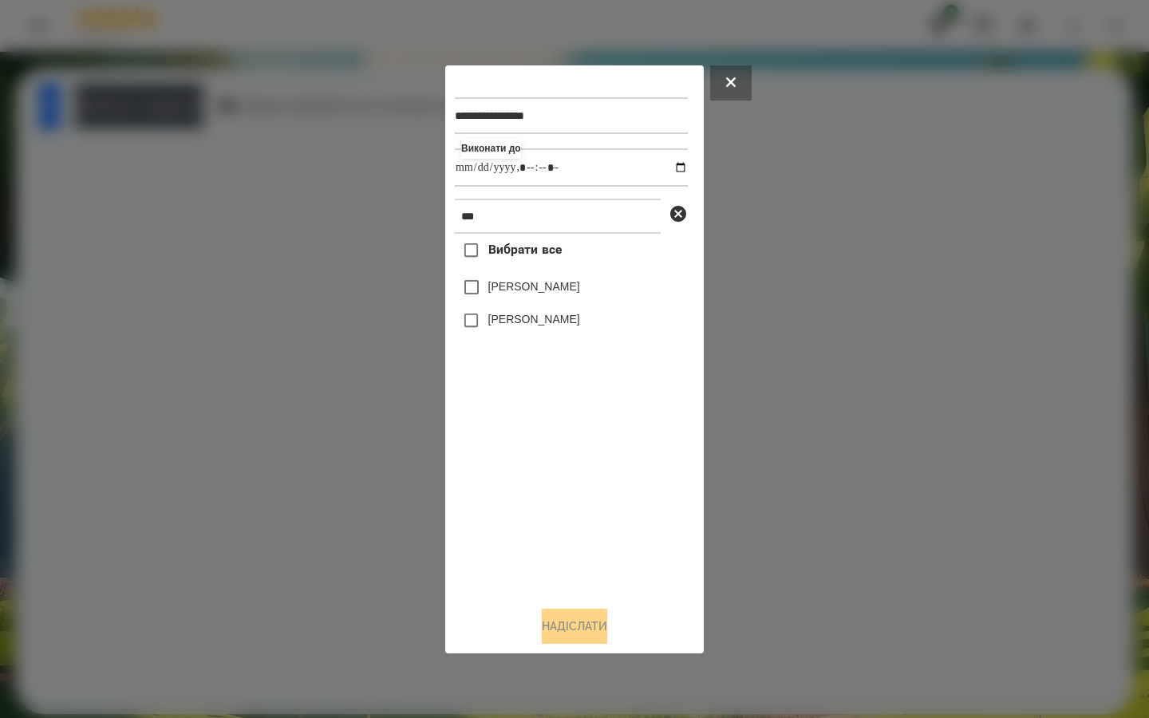
click at [504, 323] on label "[PERSON_NAME]" at bounding box center [534, 319] width 92 height 16
click at [551, 636] on button "Надіслати" at bounding box center [574, 626] width 65 height 35
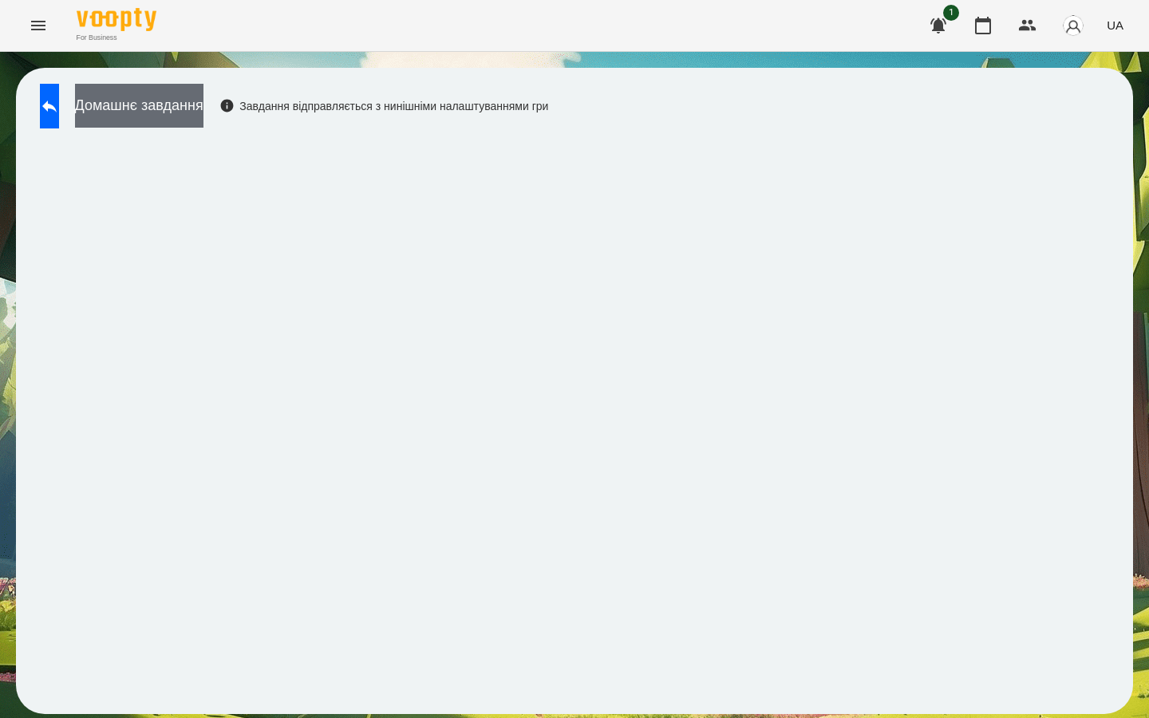
click at [183, 112] on button "Домашнє завдання" at bounding box center [139, 106] width 128 height 44
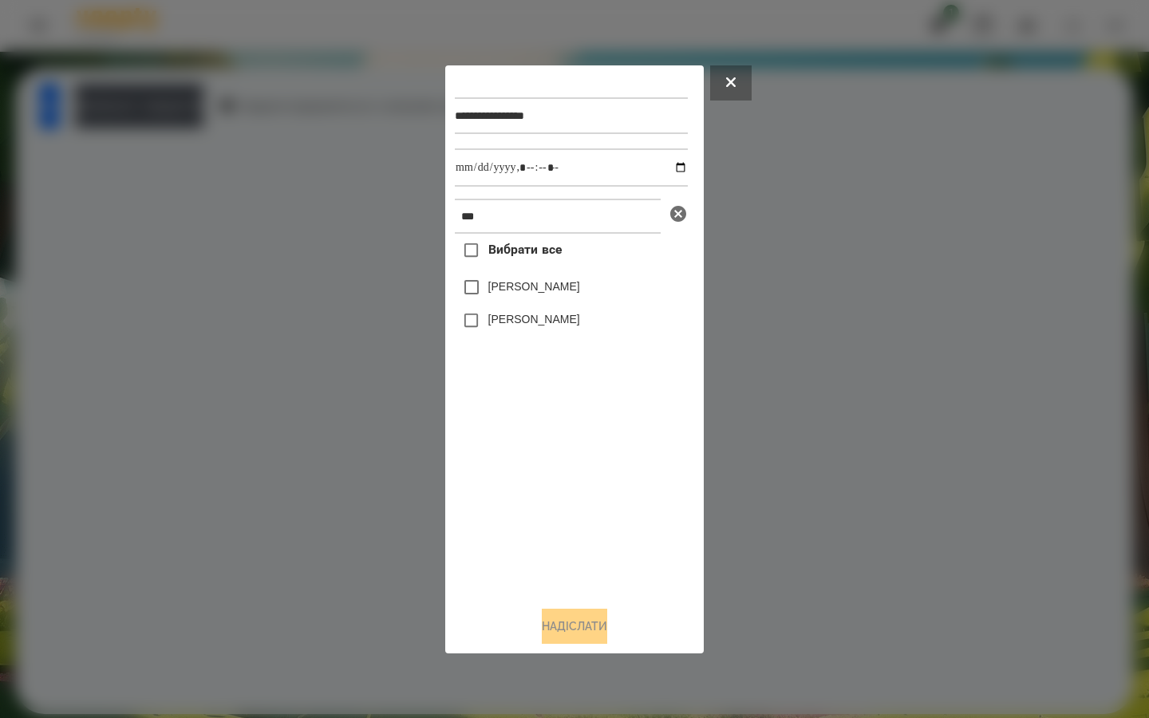
click at [680, 216] on icon at bounding box center [678, 214] width 16 height 16
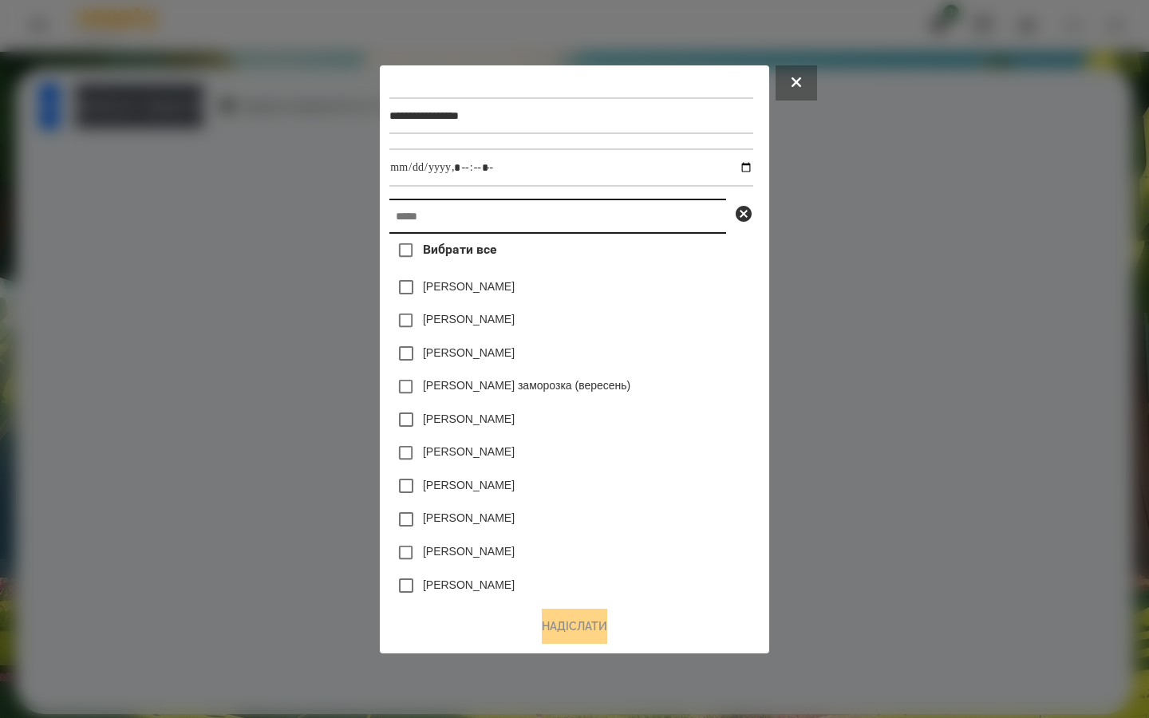
click at [610, 215] on input "text" at bounding box center [557, 216] width 337 height 35
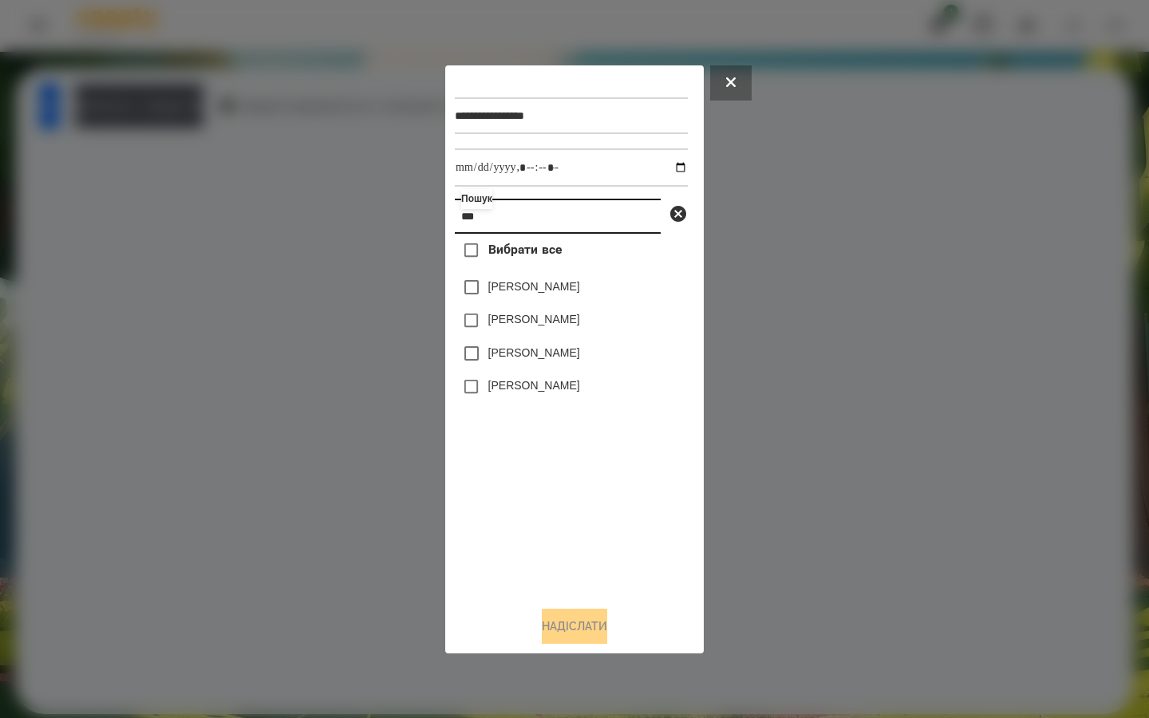
type input "***"
click at [532, 282] on label "[PERSON_NAME]" at bounding box center [534, 287] width 92 height 16
click at [566, 630] on button "Надіслати" at bounding box center [574, 626] width 65 height 35
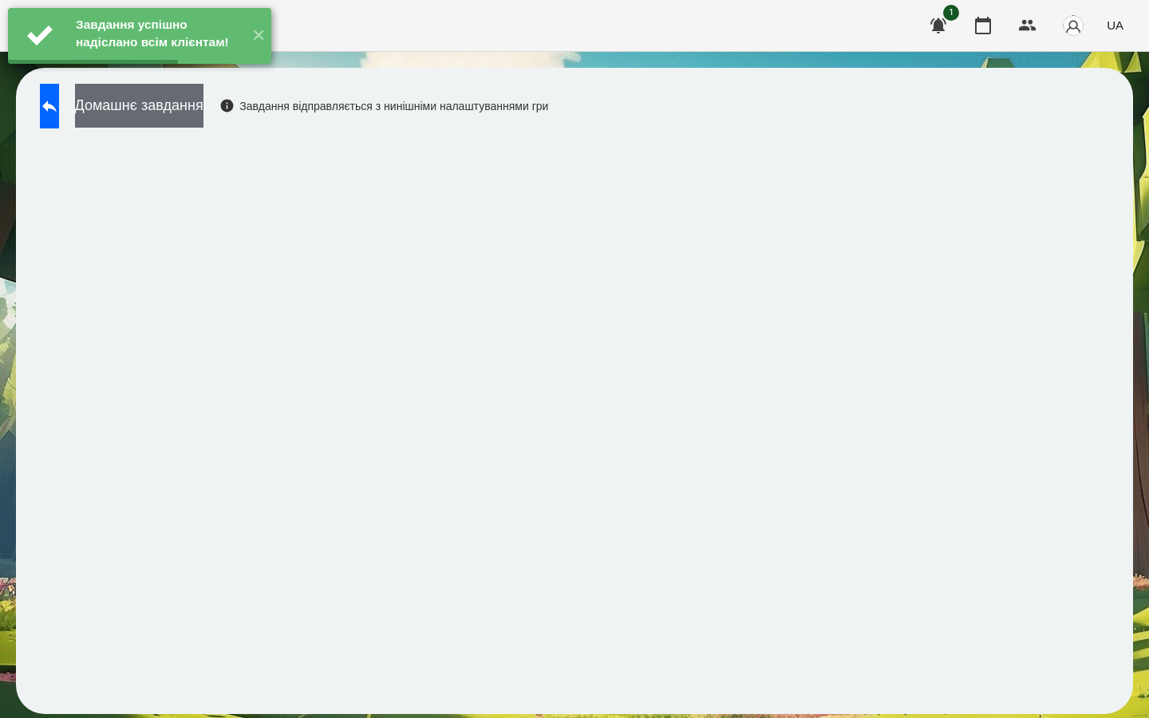
click at [203, 99] on button "Домашнє завдання" at bounding box center [139, 106] width 128 height 44
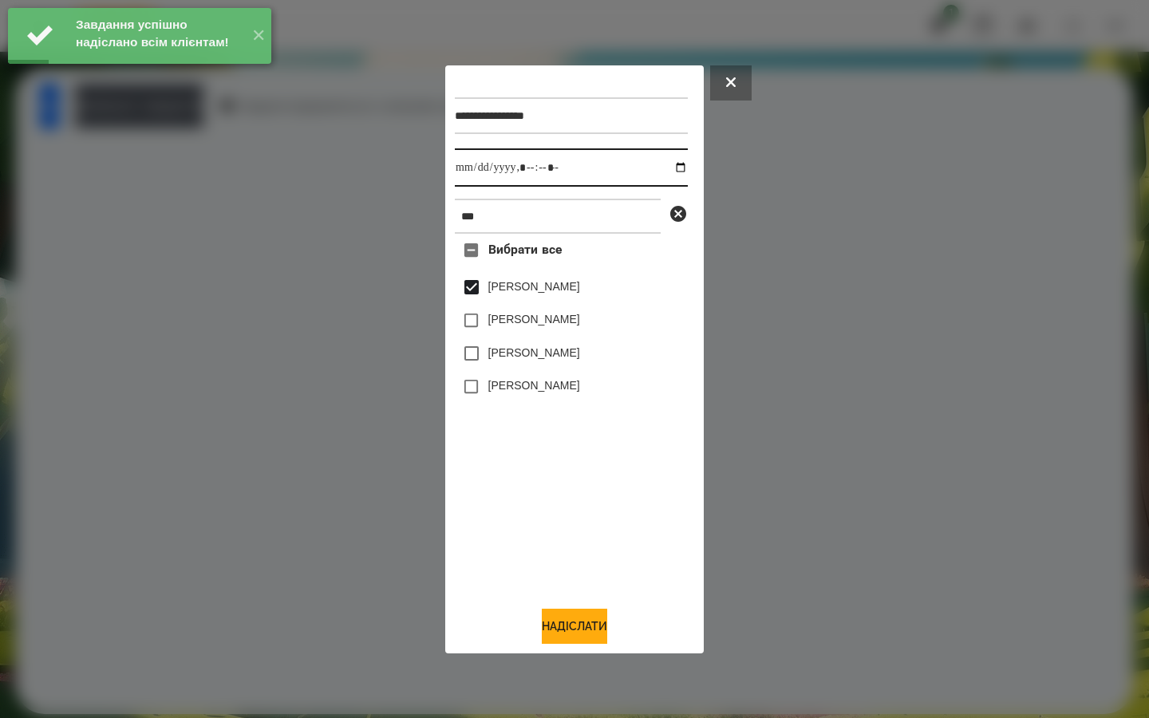
click at [669, 168] on input "datetime-local" at bounding box center [571, 167] width 233 height 38
type input "**********"
drag, startPoint x: 564, startPoint y: 480, endPoint x: 560, endPoint y: 488, distance: 8.9
click at [563, 480] on div "Вибрати все [PERSON_NAME] [PERSON_NAME] [PERSON_NAME] [PERSON_NAME]" at bounding box center [571, 413] width 233 height 359
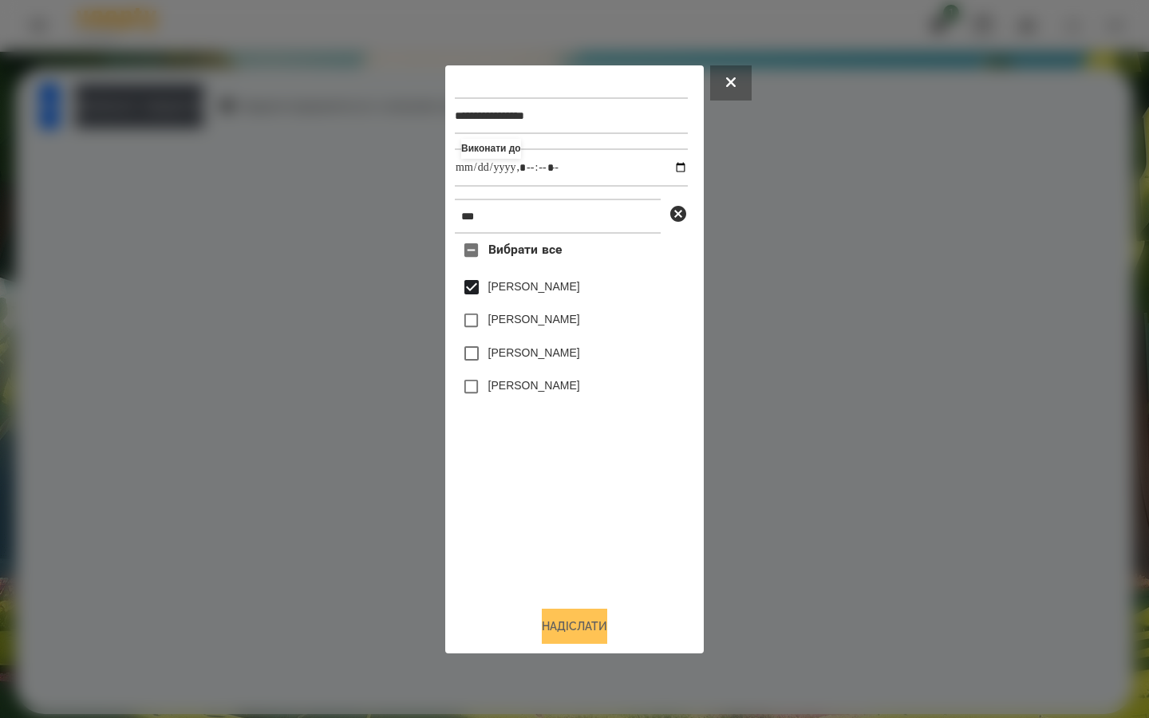
click at [553, 630] on button "Надіслати" at bounding box center [574, 626] width 65 height 35
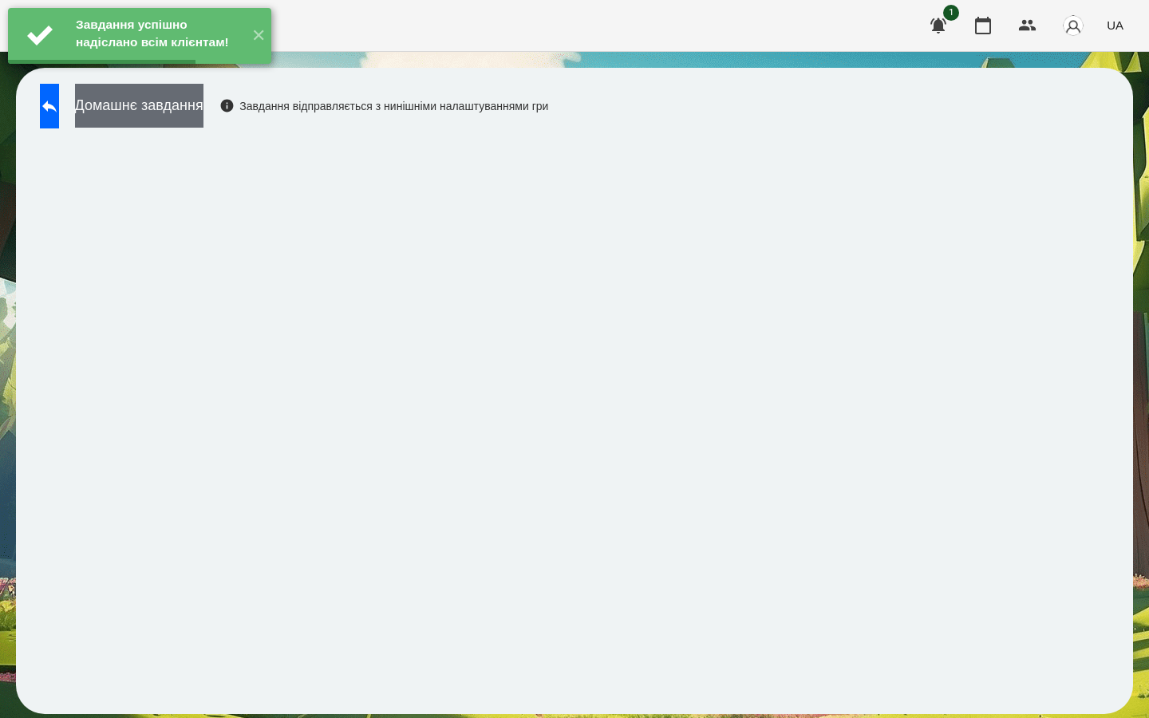
click at [180, 114] on button "Домашнє завдання" at bounding box center [139, 106] width 128 height 44
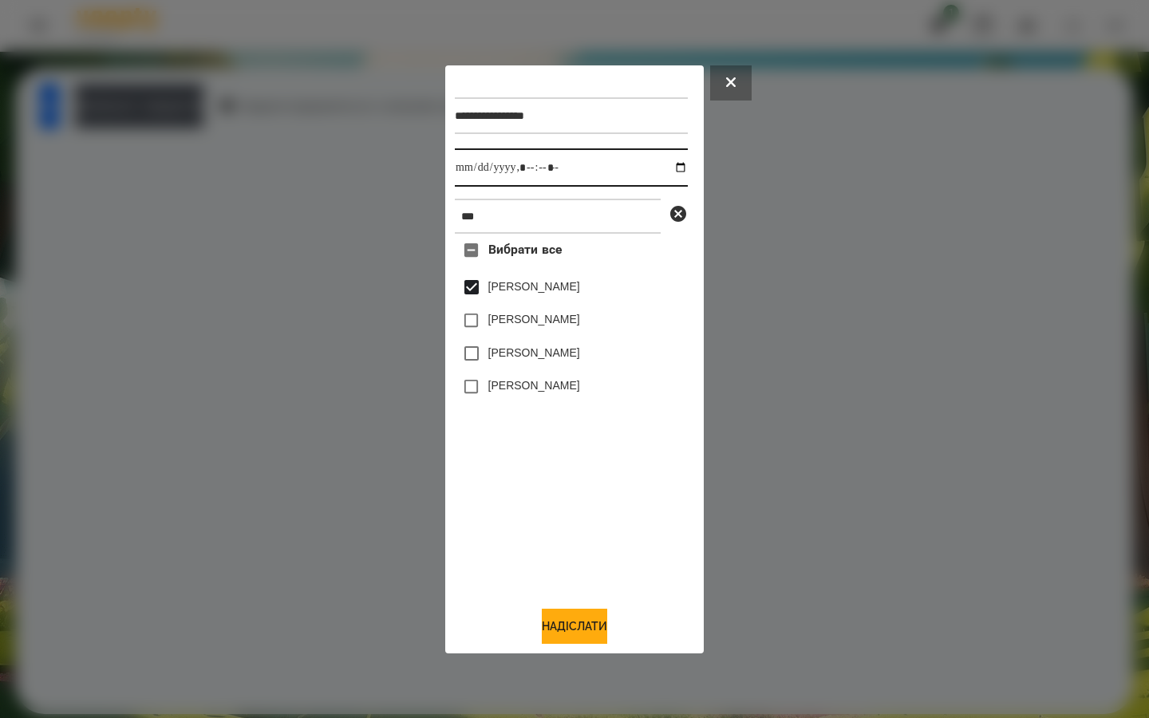
click at [668, 168] on input "datetime-local" at bounding box center [571, 167] width 233 height 38
type input "**********"
click at [499, 459] on div "Вибрати все [PERSON_NAME] [PERSON_NAME] [PERSON_NAME] [PERSON_NAME]" at bounding box center [571, 413] width 233 height 359
click at [549, 622] on button "Надіслати" at bounding box center [574, 626] width 65 height 35
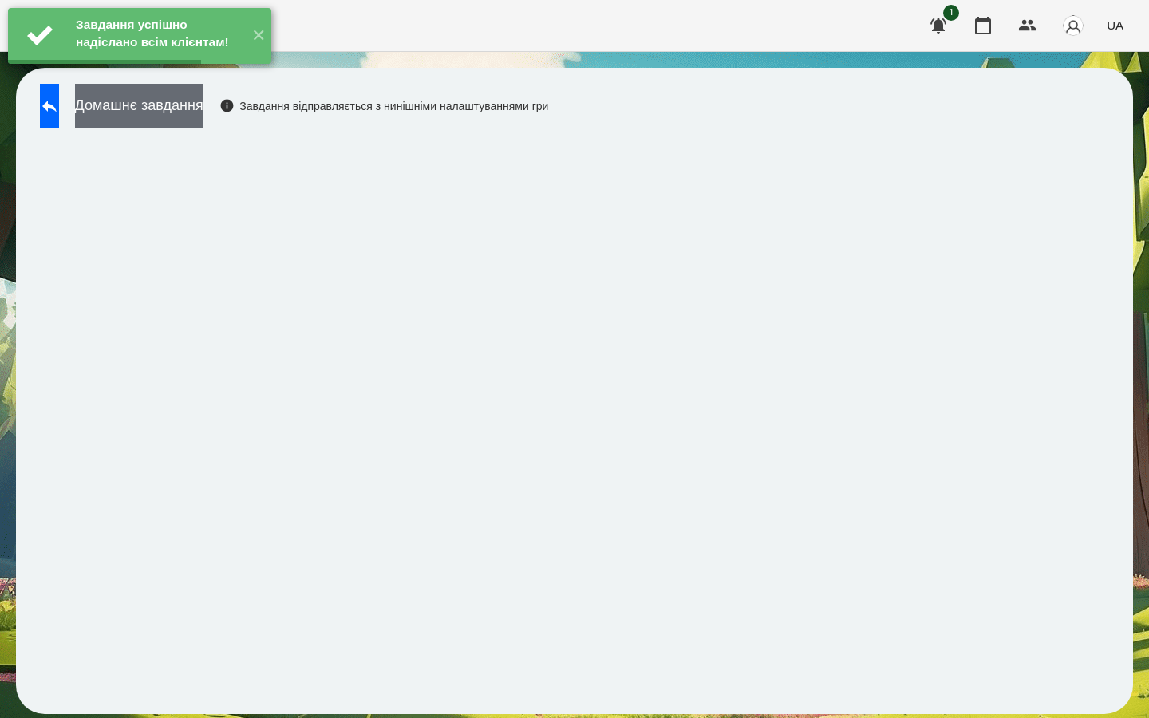
click at [203, 108] on button "Домашнє завдання" at bounding box center [139, 106] width 128 height 44
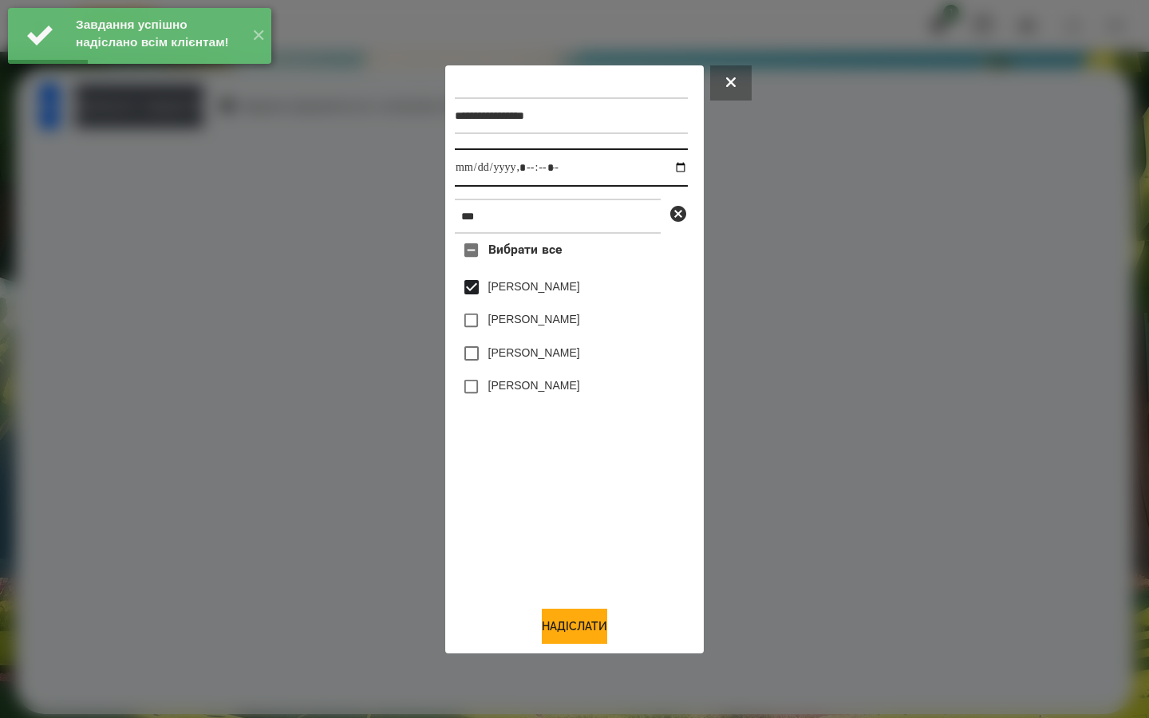
drag, startPoint x: 666, startPoint y: 168, endPoint x: 662, endPoint y: 184, distance: 16.7
click at [666, 168] on input "datetime-local" at bounding box center [571, 167] width 233 height 38
type input "**********"
click at [496, 508] on div "Вибрати все [PERSON_NAME] [PERSON_NAME] [PERSON_NAME] [PERSON_NAME]" at bounding box center [571, 413] width 233 height 359
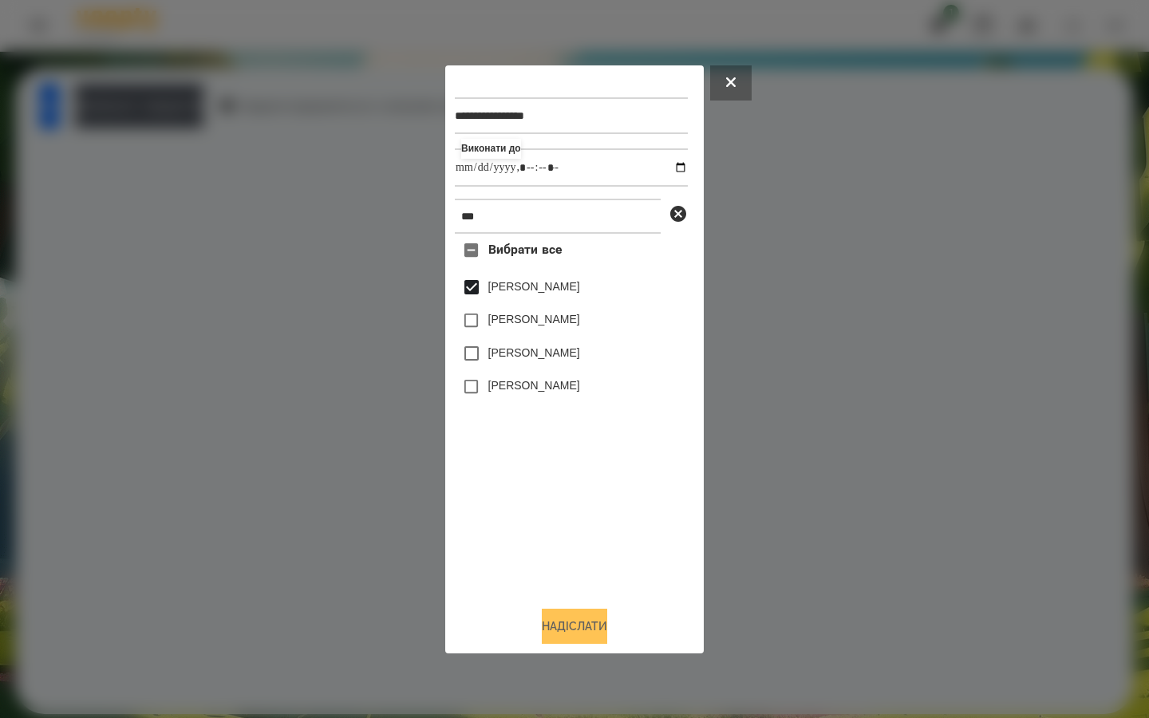
click at [548, 622] on button "Надіслати" at bounding box center [574, 626] width 65 height 35
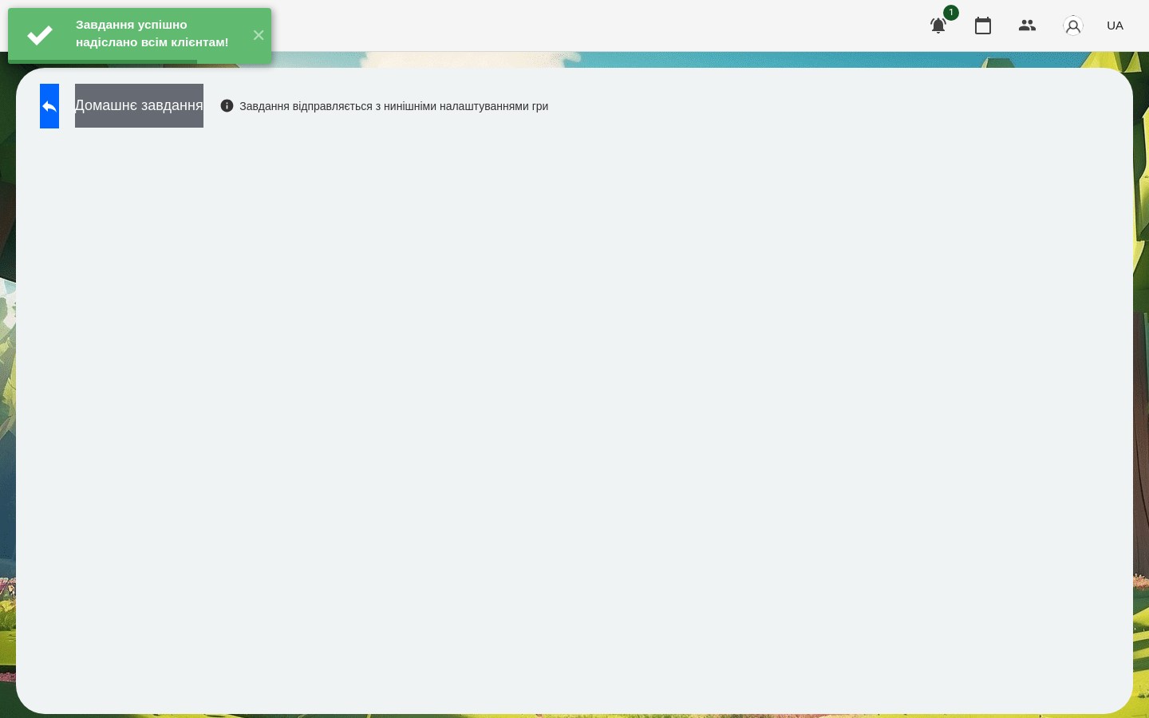
click at [203, 119] on button "Домашнє завдання" at bounding box center [139, 106] width 128 height 44
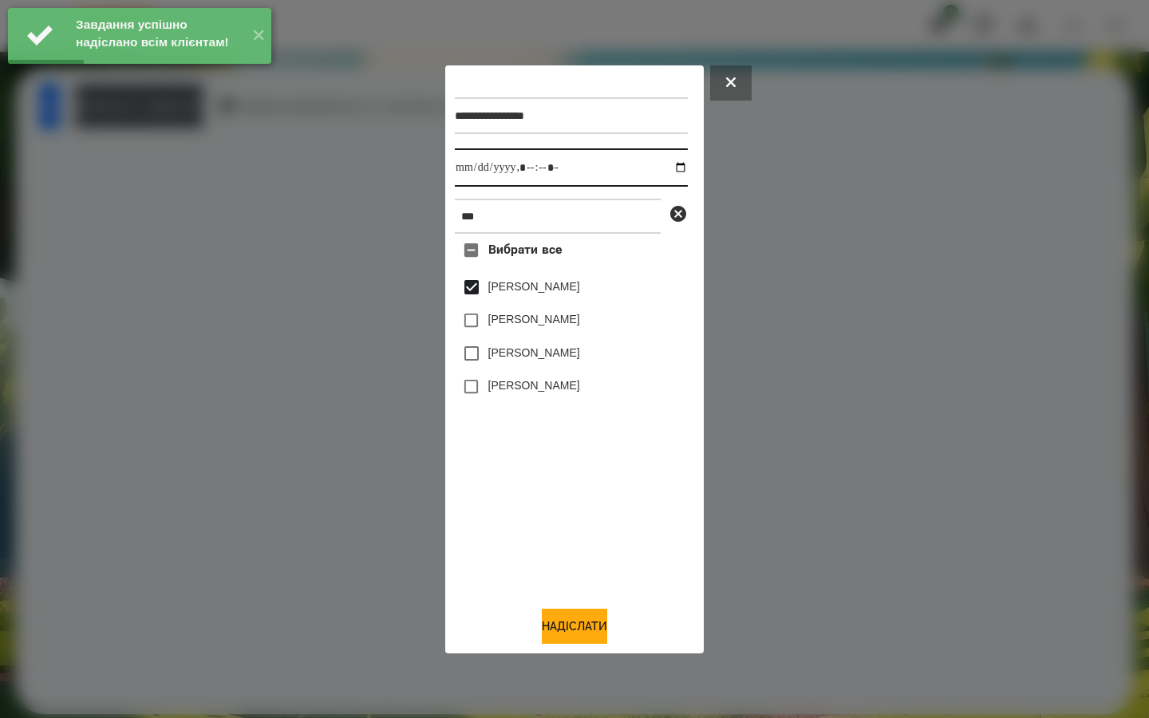
drag, startPoint x: 673, startPoint y: 166, endPoint x: 645, endPoint y: 182, distance: 32.2
click at [673, 166] on input "datetime-local" at bounding box center [571, 167] width 233 height 38
type input "**********"
click at [499, 485] on div "Вибрати все [PERSON_NAME] [PERSON_NAME] [PERSON_NAME] [PERSON_NAME]" at bounding box center [571, 413] width 233 height 359
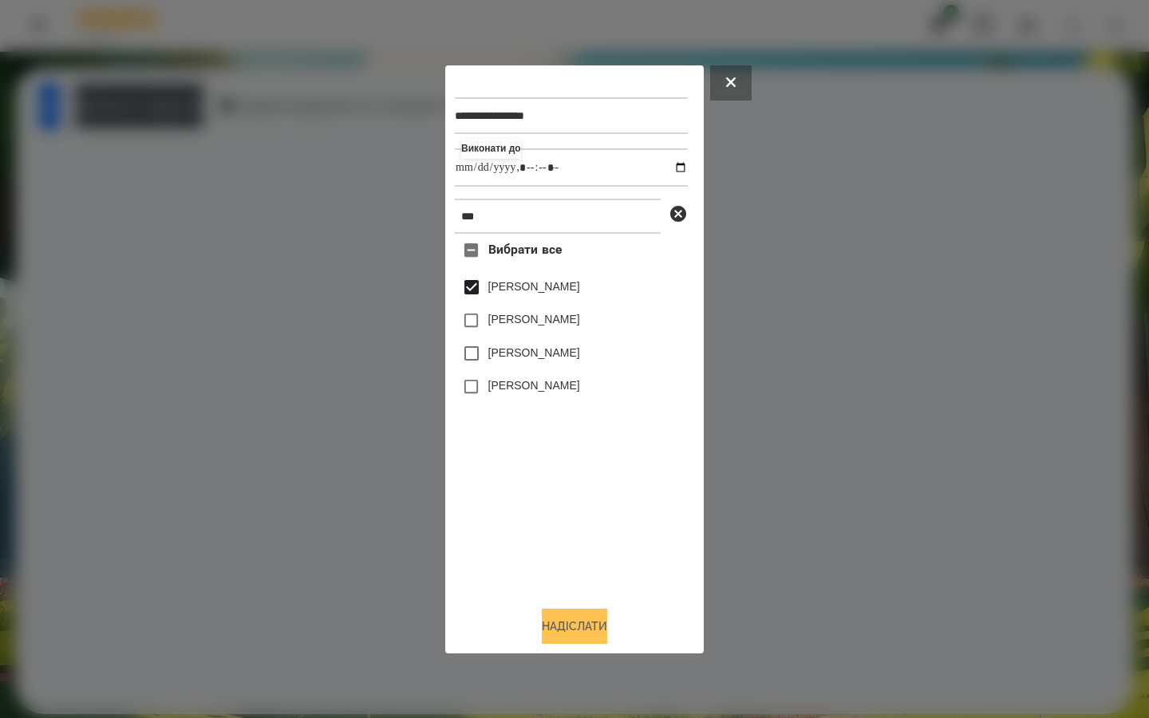
click at [552, 632] on button "Надіслати" at bounding box center [574, 626] width 65 height 35
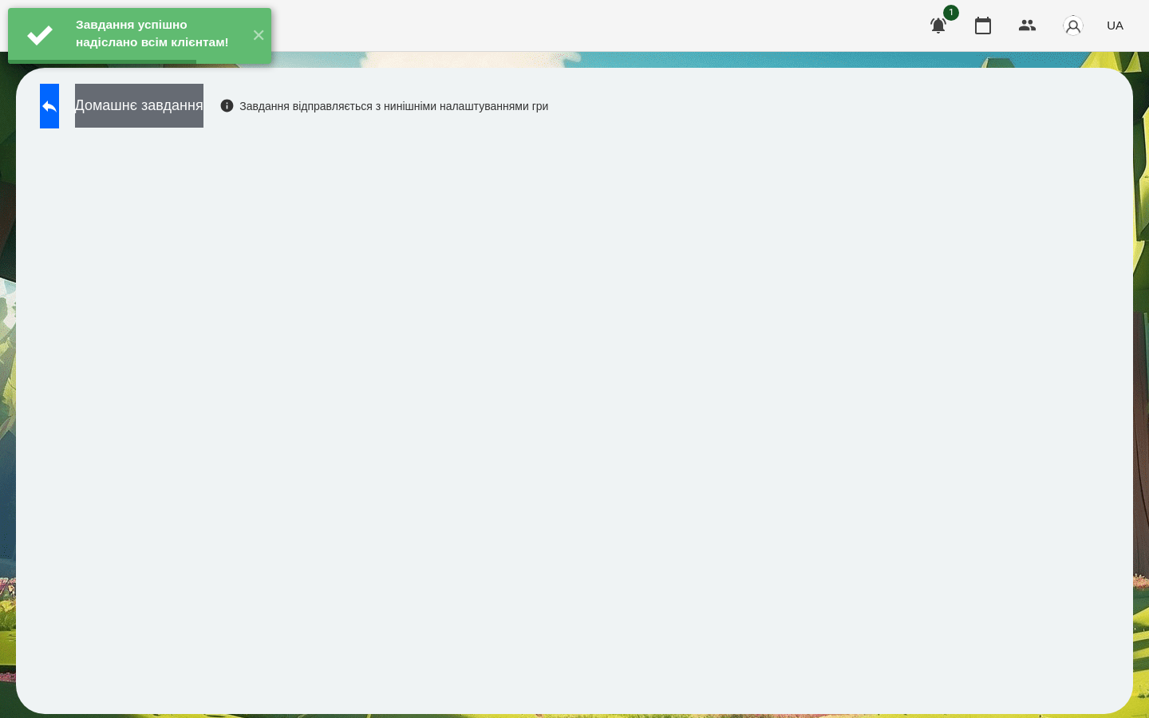
click at [203, 116] on button "Домашнє завдання" at bounding box center [139, 106] width 128 height 44
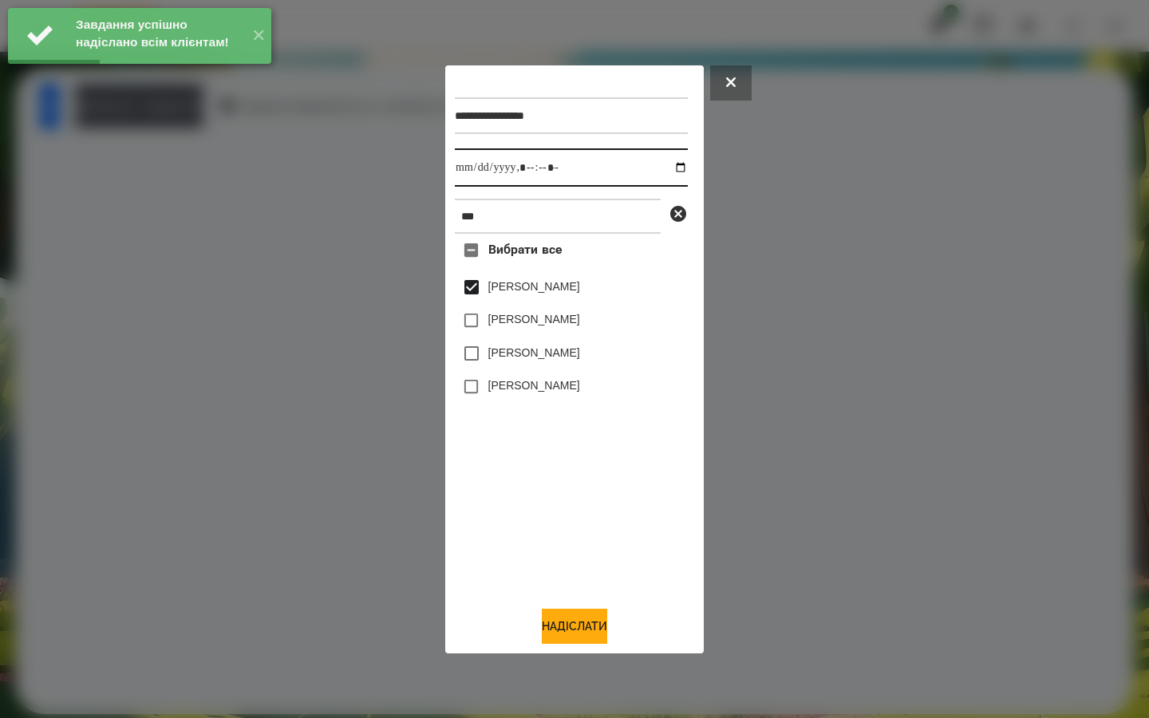
click at [665, 164] on input "datetime-local" at bounding box center [571, 167] width 233 height 38
type input "**********"
drag, startPoint x: 553, startPoint y: 481, endPoint x: 527, endPoint y: 547, distance: 70.5
click at [553, 481] on div "Вибрати все [PERSON_NAME] [PERSON_NAME] [PERSON_NAME] [PERSON_NAME]" at bounding box center [571, 413] width 233 height 359
click at [543, 619] on button "Надіслати" at bounding box center [574, 626] width 65 height 35
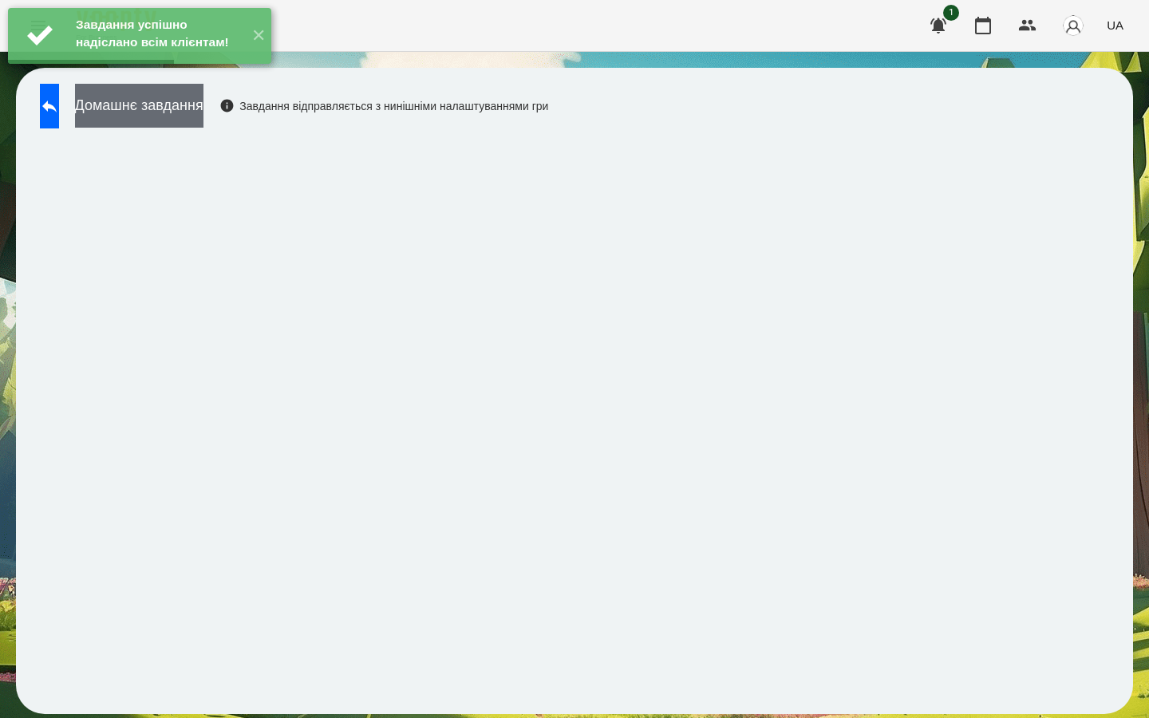
click at [203, 111] on button "Домашнє завдання" at bounding box center [139, 106] width 128 height 44
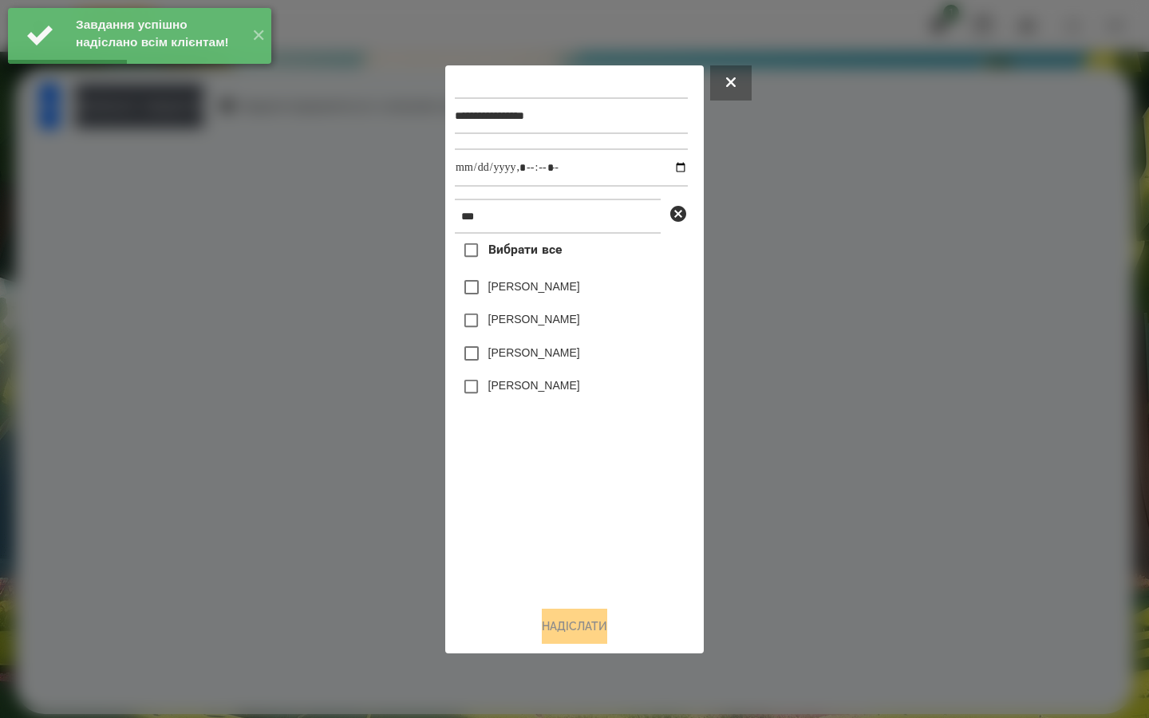
click at [503, 290] on label "[PERSON_NAME]" at bounding box center [534, 287] width 92 height 16
click at [670, 167] on input "datetime-local" at bounding box center [571, 167] width 233 height 38
type input "**********"
click at [539, 480] on div "Вибрати все [PERSON_NAME] [PERSON_NAME] [PERSON_NAME] [PERSON_NAME]" at bounding box center [571, 413] width 233 height 359
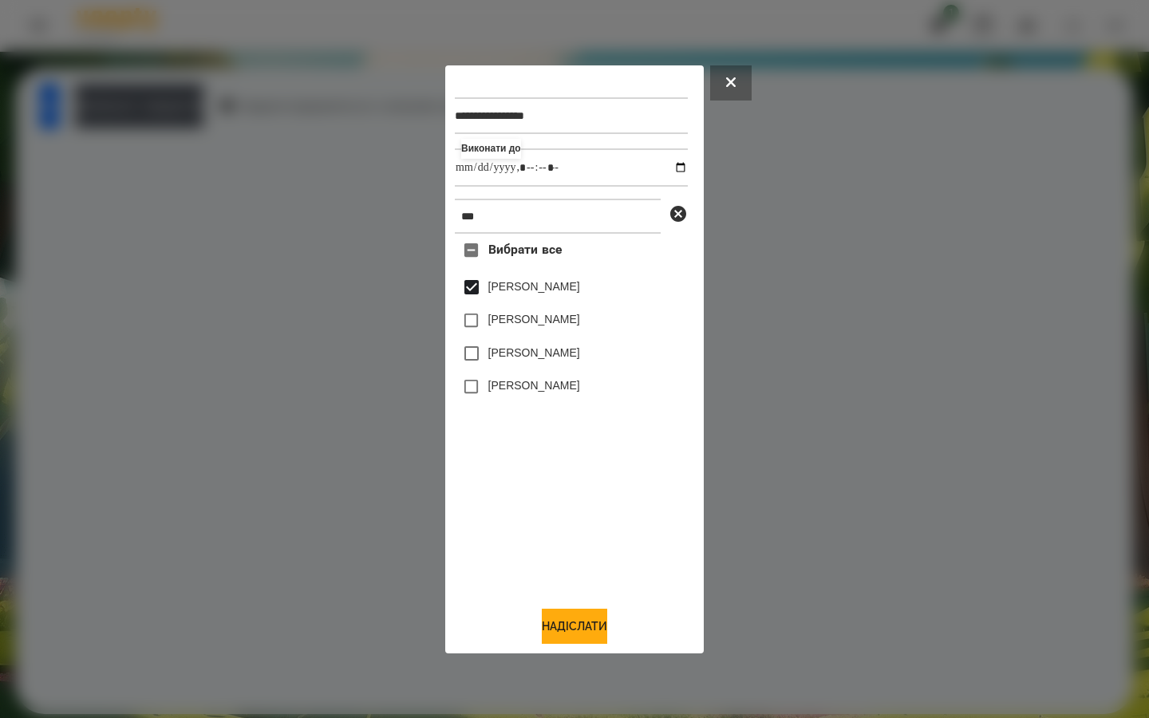
drag, startPoint x: 555, startPoint y: 634, endPoint x: 535, endPoint y: 600, distance: 39.4
click at [555, 634] on button "Надіслати" at bounding box center [574, 626] width 65 height 35
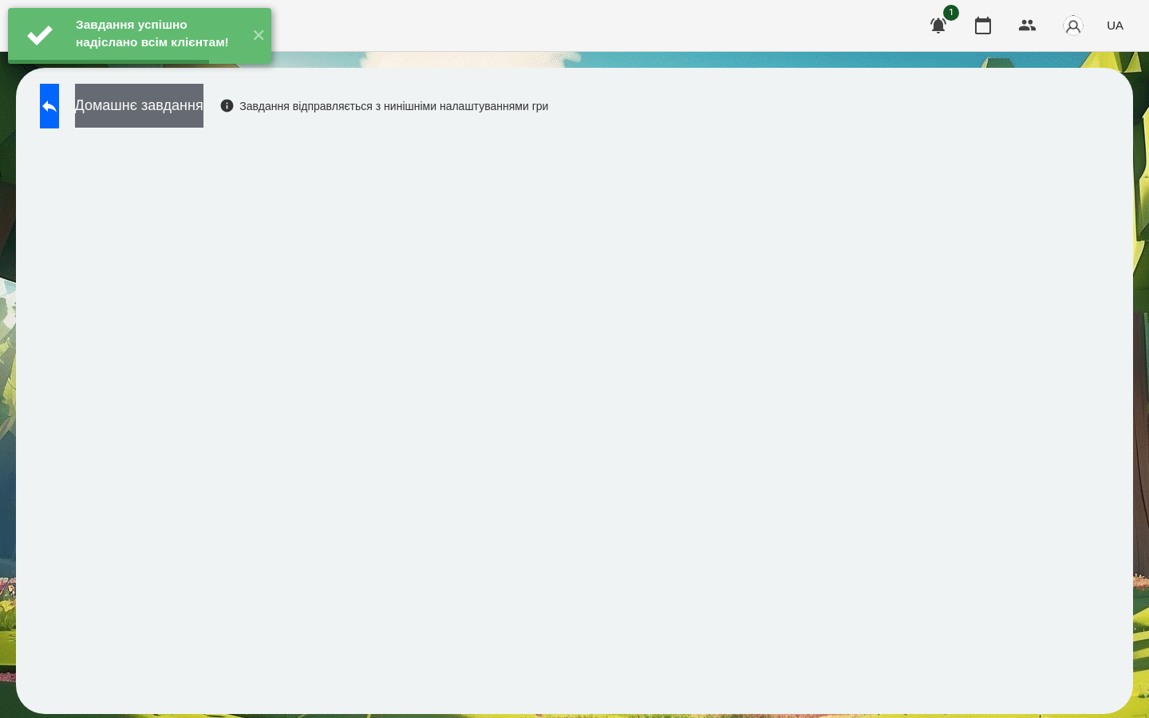
click at [203, 113] on button "Домашнє завдання" at bounding box center [139, 106] width 128 height 44
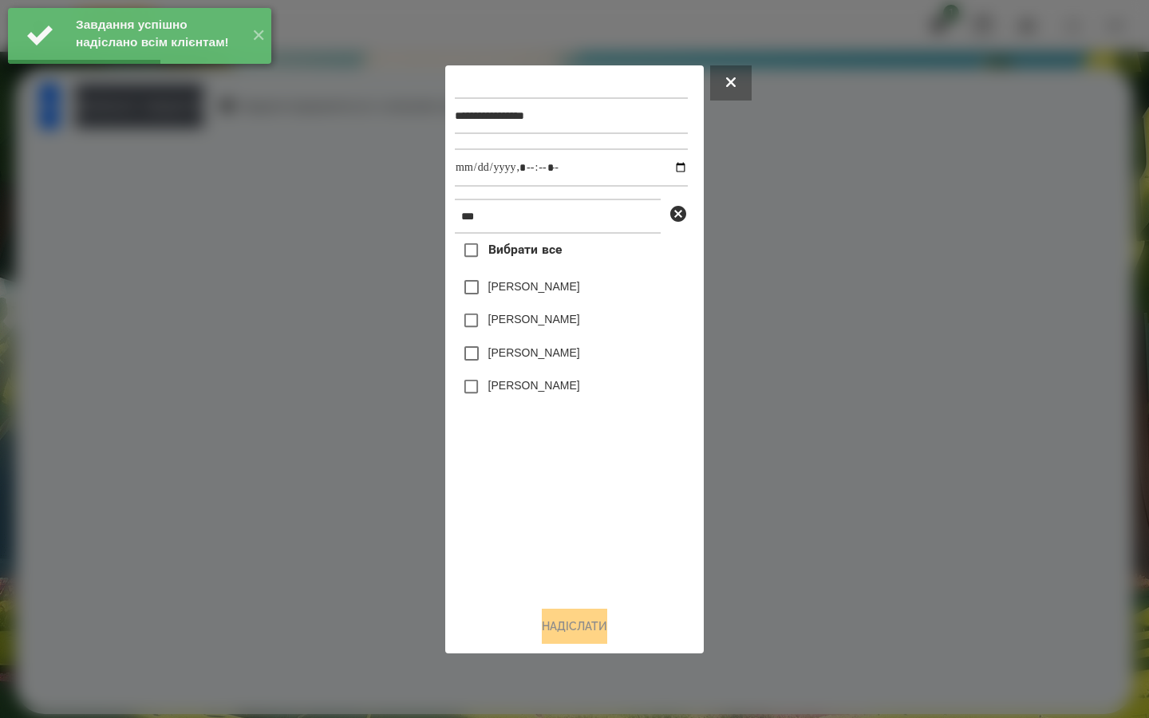
click at [512, 284] on label "[PERSON_NAME]" at bounding box center [534, 287] width 92 height 16
click at [666, 165] on input "datetime-local" at bounding box center [571, 167] width 233 height 38
type input "**********"
click at [553, 476] on div "Вибрати все [PERSON_NAME] [PERSON_NAME] [PERSON_NAME] [PERSON_NAME]" at bounding box center [571, 413] width 233 height 359
click at [547, 623] on button "Надіслати" at bounding box center [574, 626] width 65 height 35
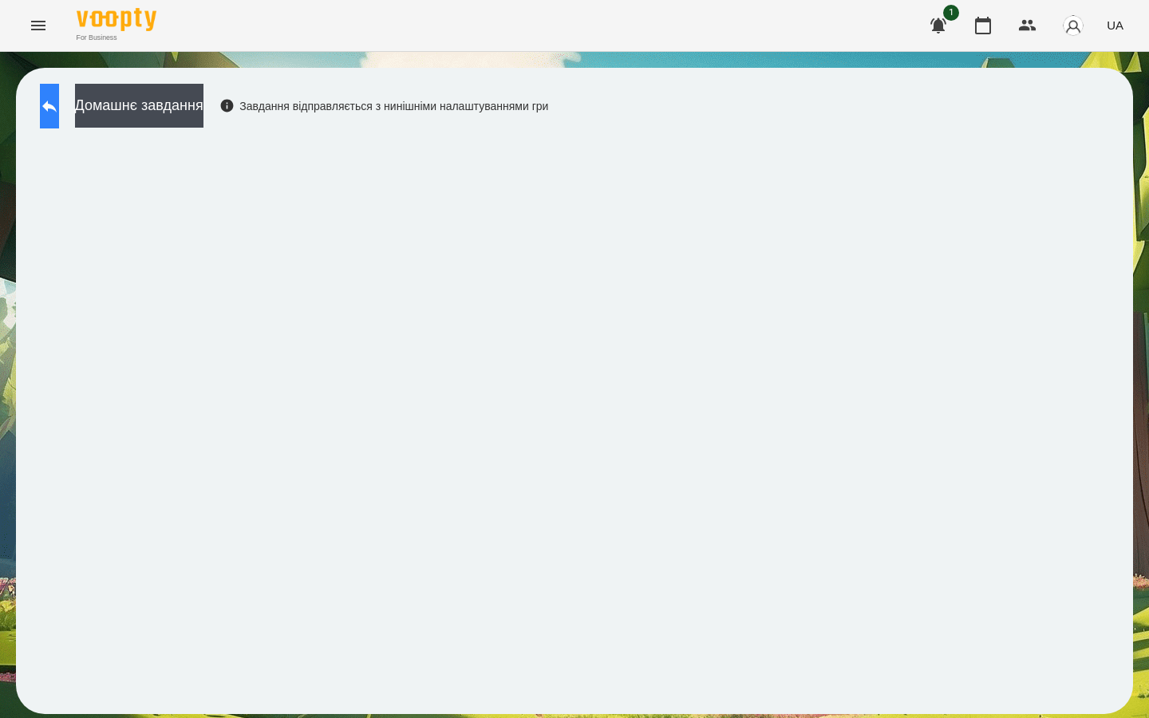
click at [59, 108] on button at bounding box center [49, 106] width 19 height 45
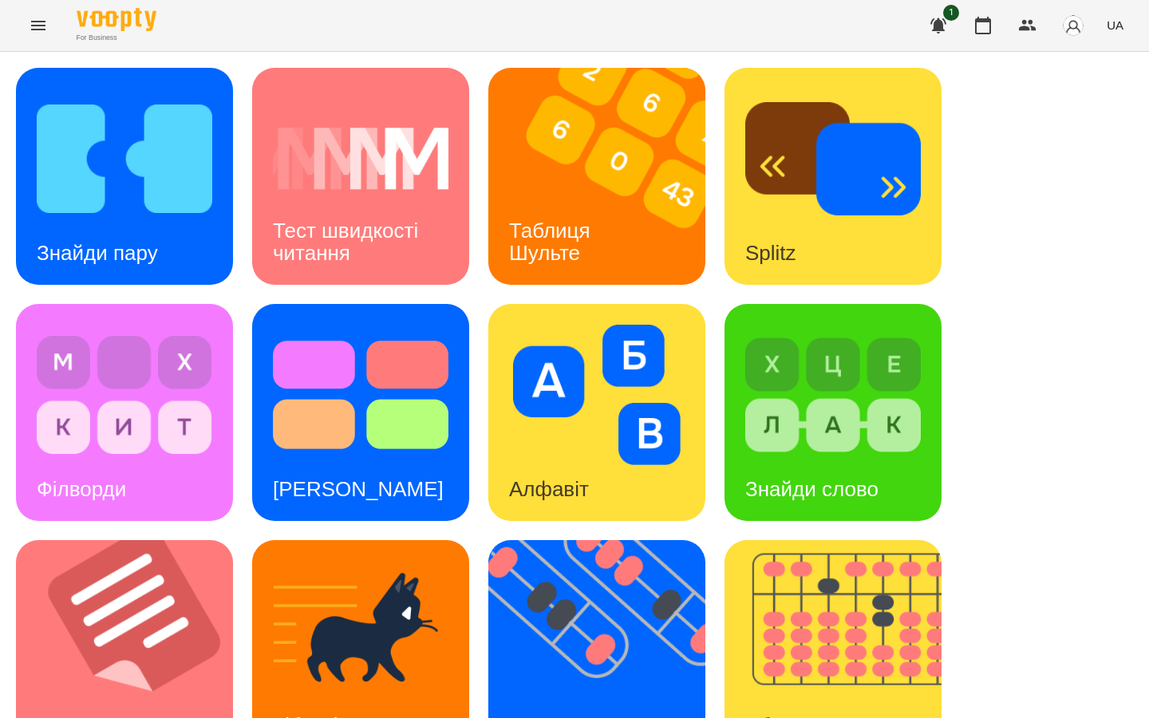
scroll to position [527, 0]
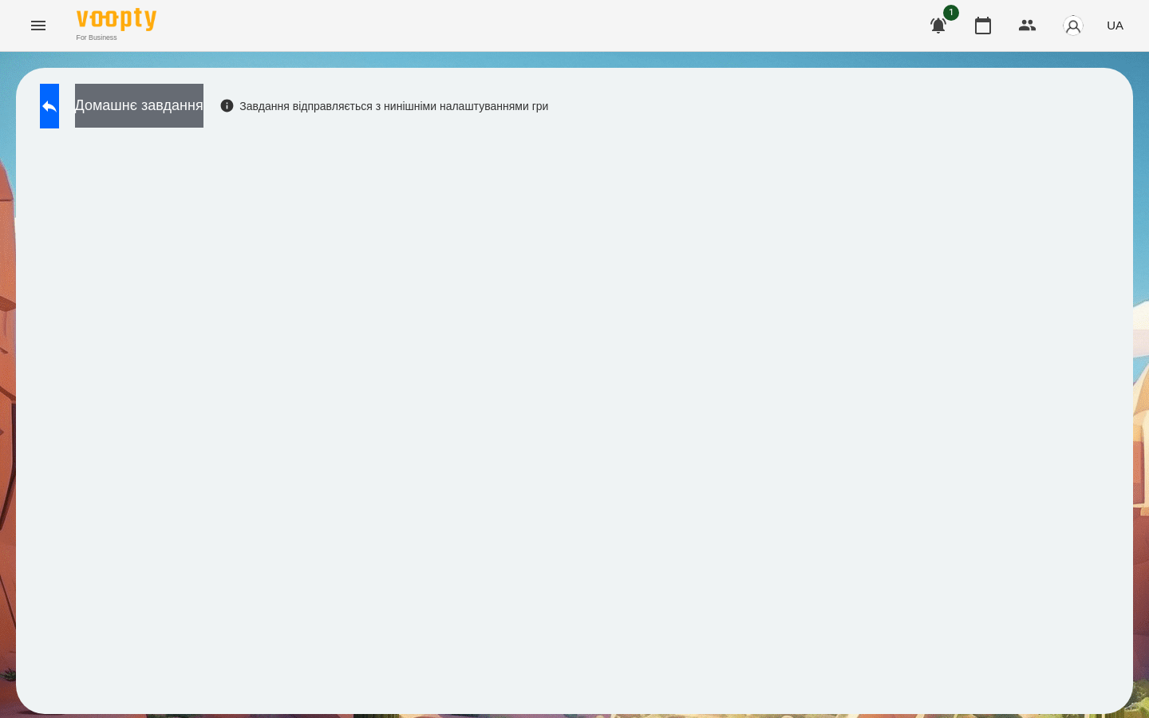
click at [186, 106] on button "Домашнє завдання" at bounding box center [139, 106] width 128 height 44
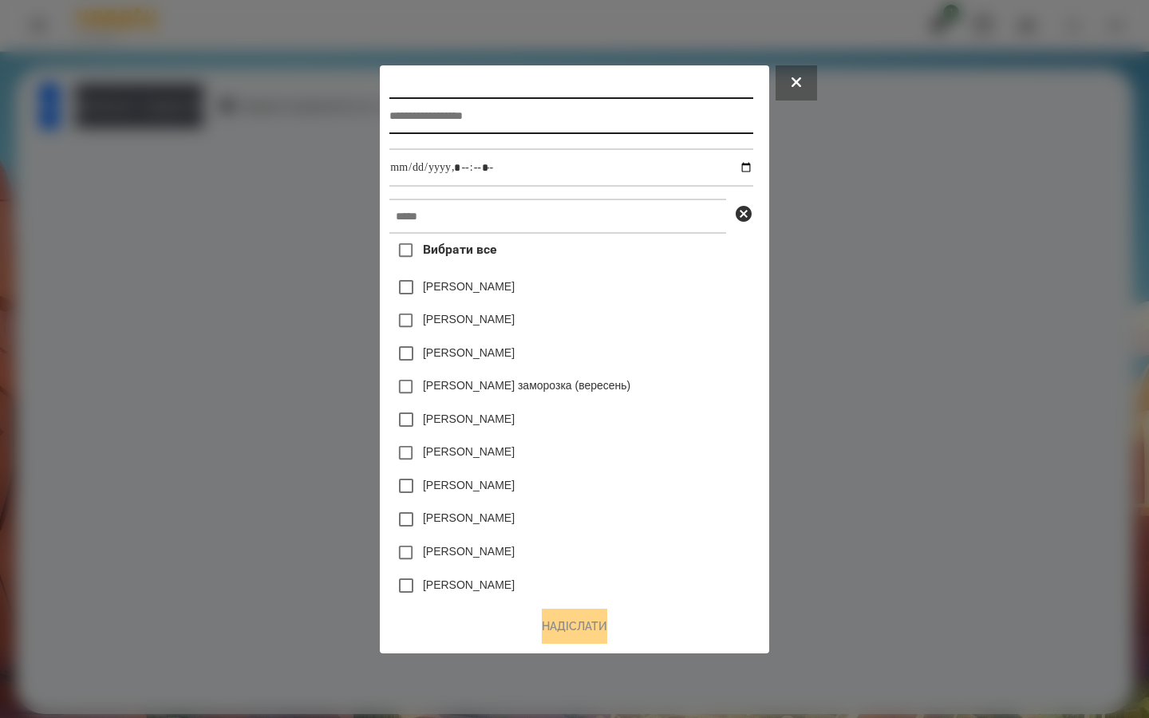
click at [400, 112] on input "text" at bounding box center [570, 115] width 363 height 37
type input "*******"
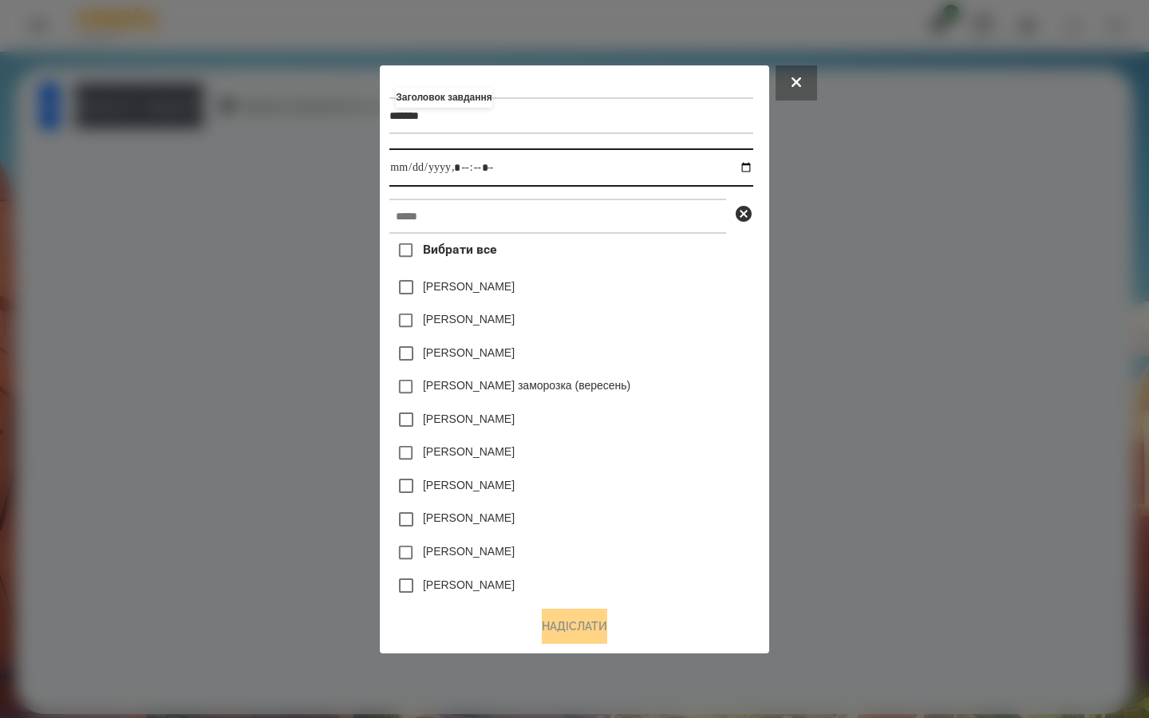
click at [751, 162] on input "datetime-local" at bounding box center [570, 167] width 363 height 38
type input "**********"
click at [719, 349] on div "[PERSON_NAME]" at bounding box center [570, 354] width 363 height 34
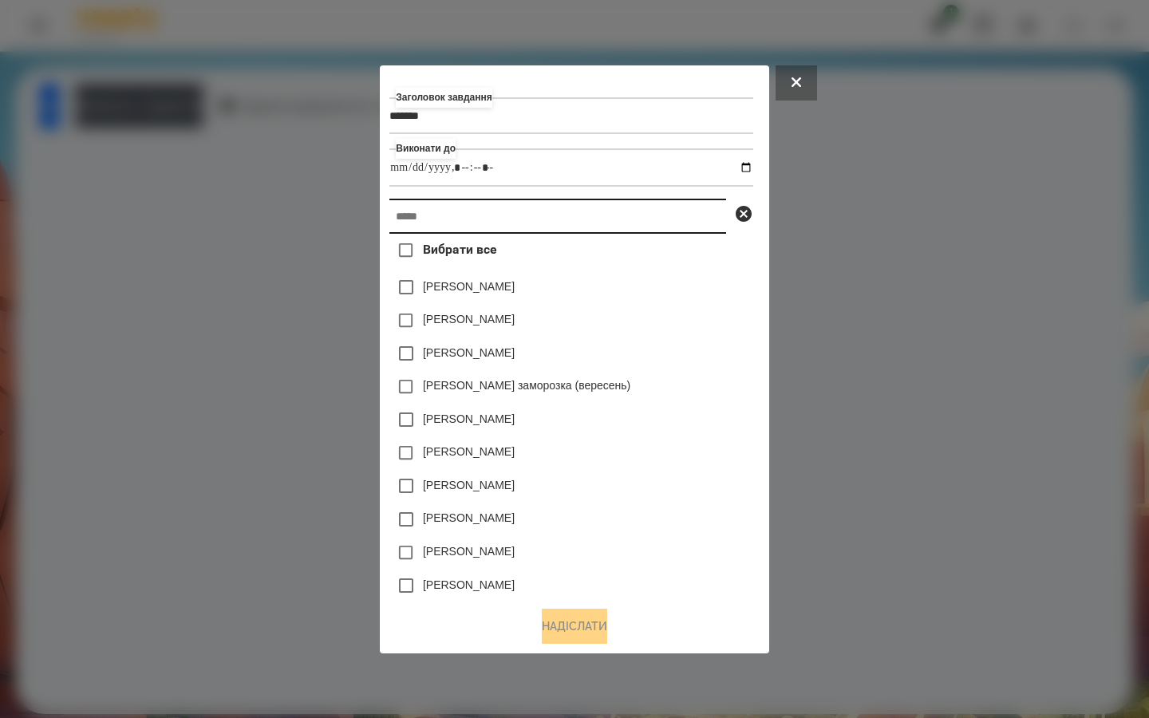
click at [445, 204] on input "text" at bounding box center [557, 216] width 337 height 35
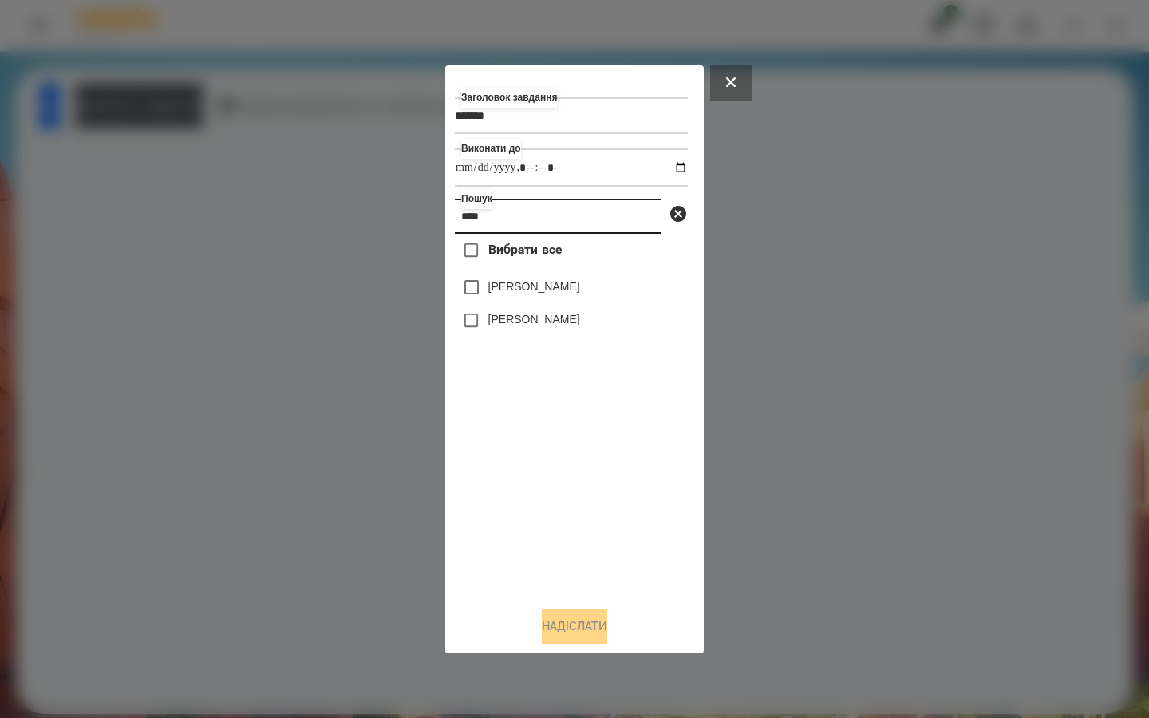
type input "****"
click at [552, 628] on button "Надіслати" at bounding box center [574, 626] width 65 height 35
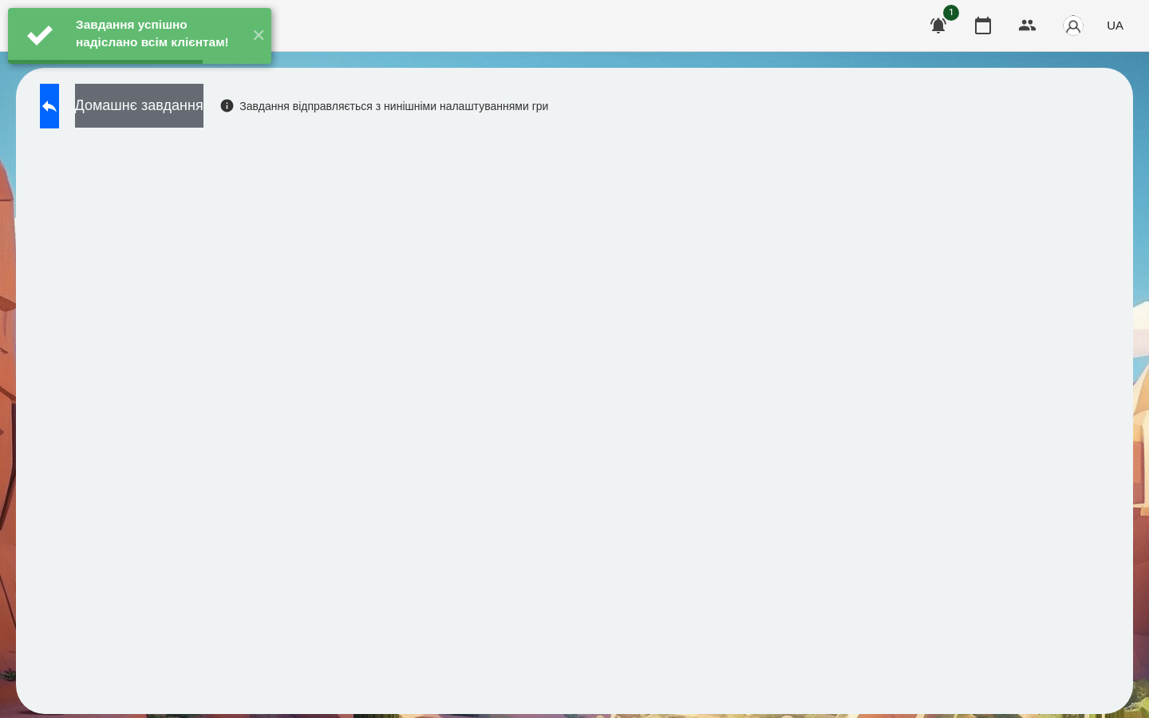
click at [203, 109] on button "Домашнє завдання" at bounding box center [139, 106] width 128 height 44
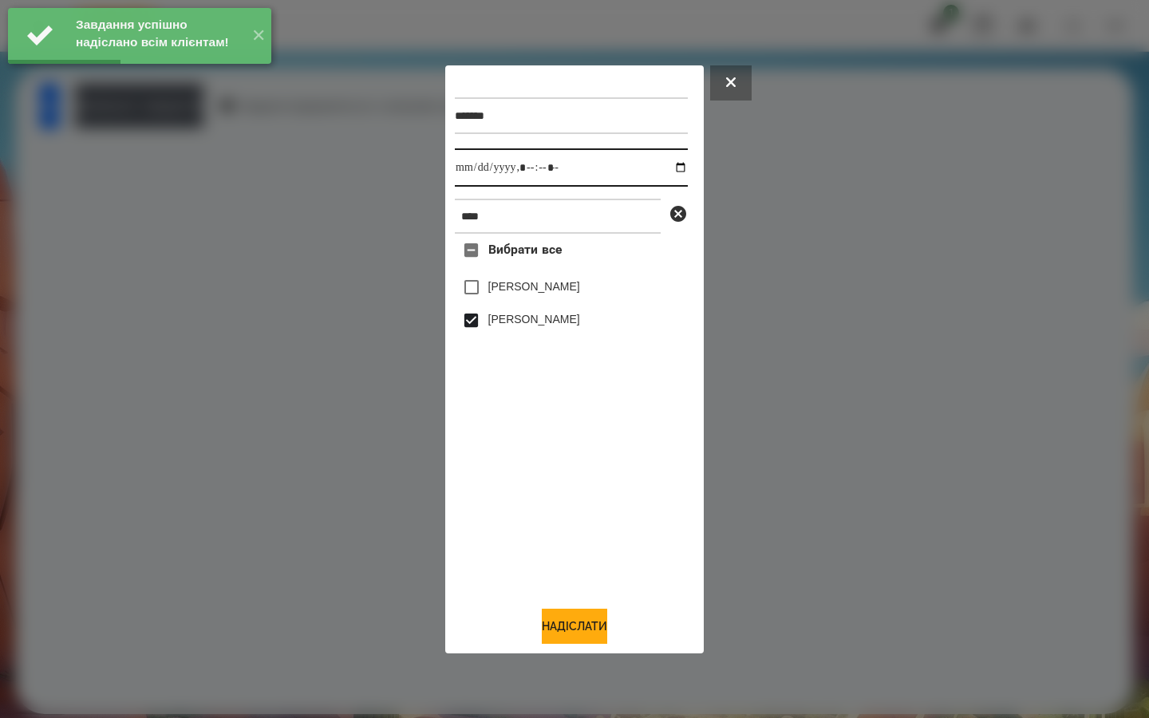
click at [667, 164] on input "datetime-local" at bounding box center [571, 167] width 233 height 38
type input "**********"
click at [504, 468] on div "Вибрати все [PERSON_NAME] [PERSON_NAME]" at bounding box center [571, 413] width 233 height 359
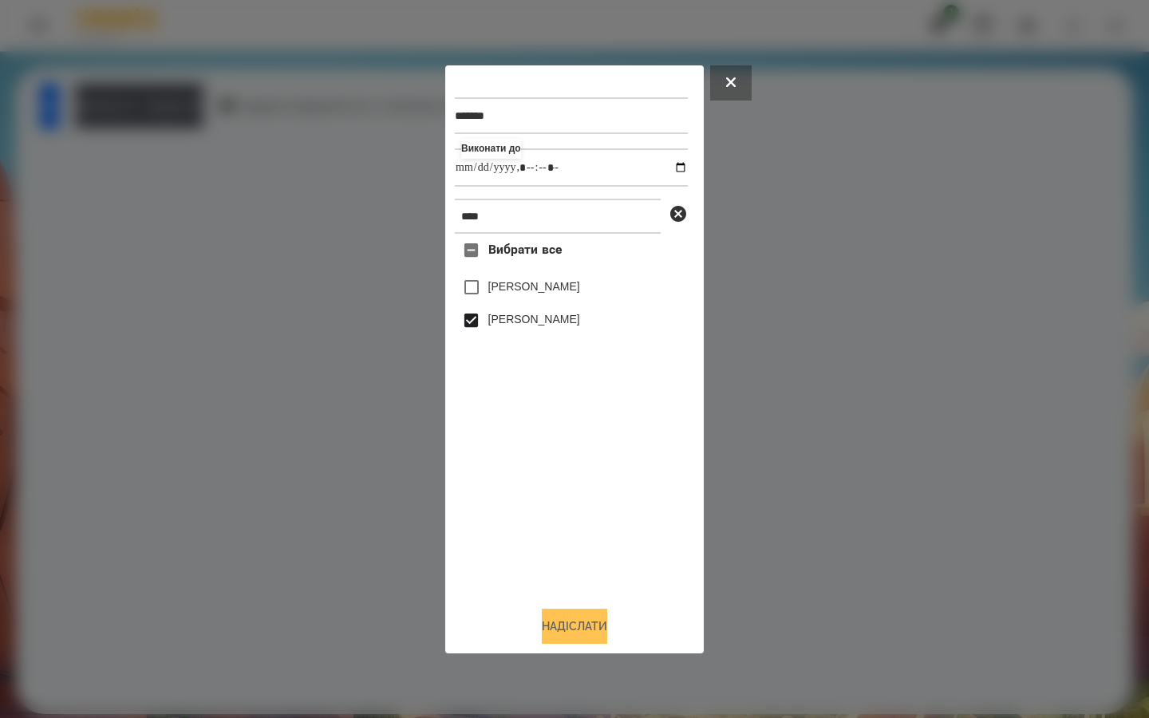
click at [542, 619] on button "Надіслати" at bounding box center [574, 626] width 65 height 35
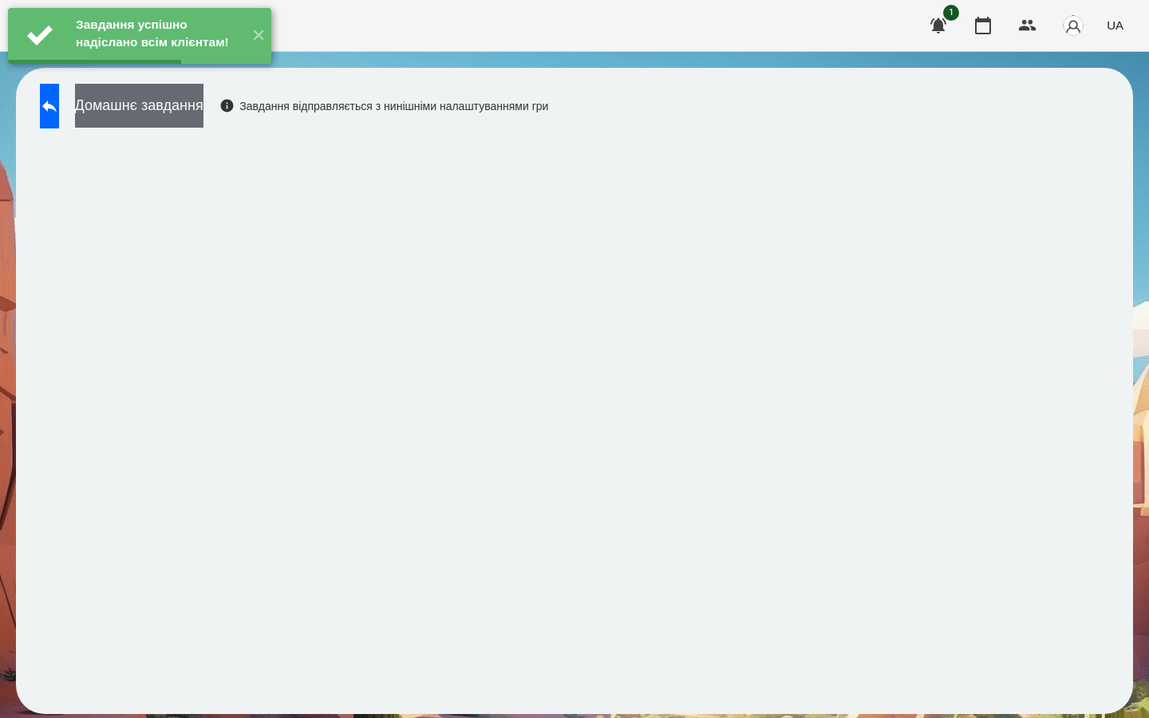
click at [203, 116] on button "Домашнє завдання" at bounding box center [139, 106] width 128 height 44
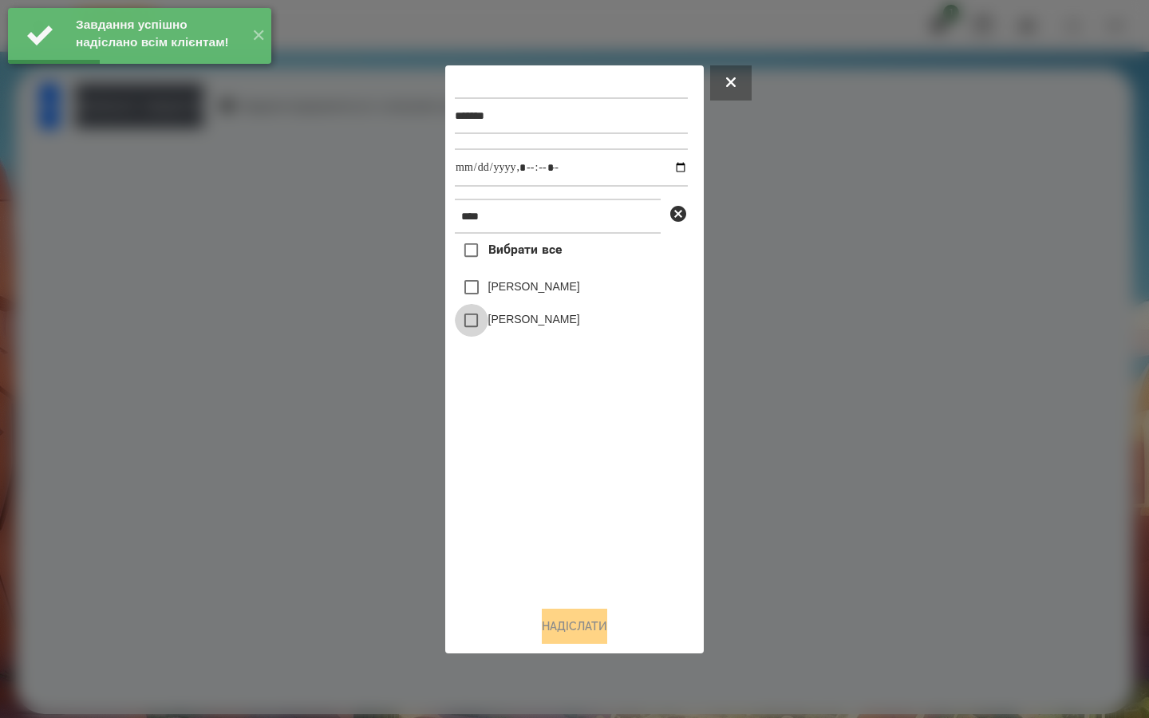
click at [488, 319] on div "[PERSON_NAME]" at bounding box center [571, 321] width 233 height 34
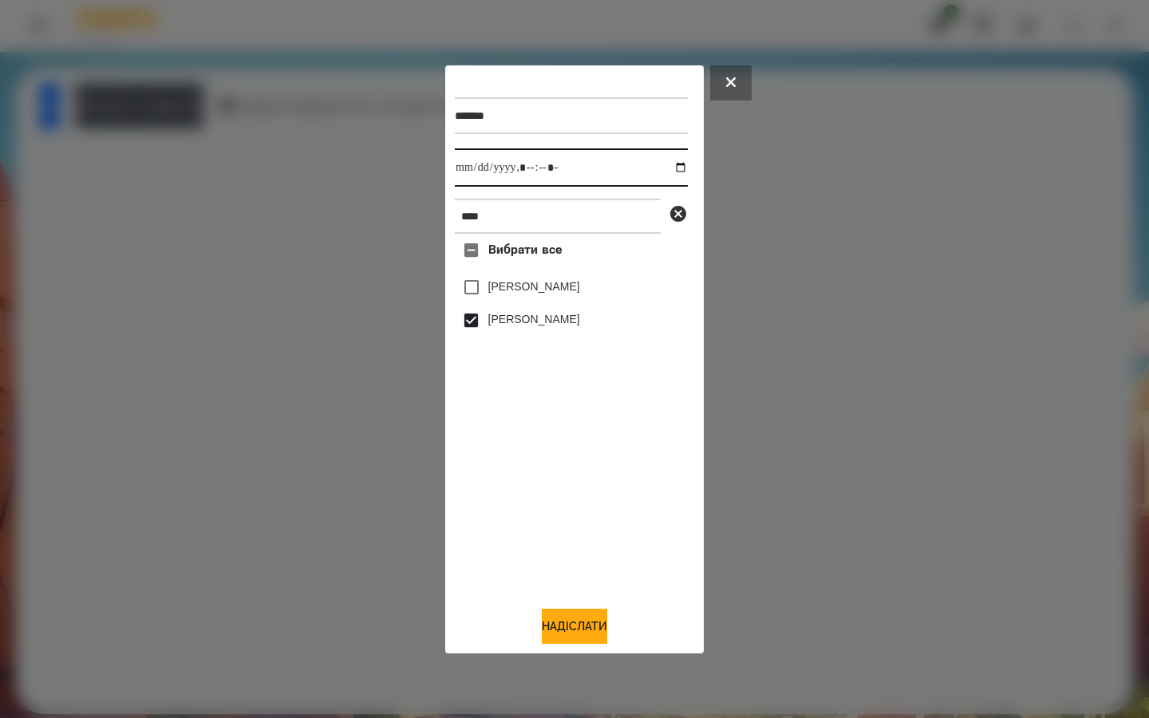
click at [670, 169] on input "datetime-local" at bounding box center [571, 167] width 233 height 38
type input "**********"
click at [527, 523] on div "Вибрати все [PERSON_NAME] [PERSON_NAME]" at bounding box center [571, 413] width 233 height 359
click at [552, 626] on button "Надіслати" at bounding box center [574, 626] width 65 height 35
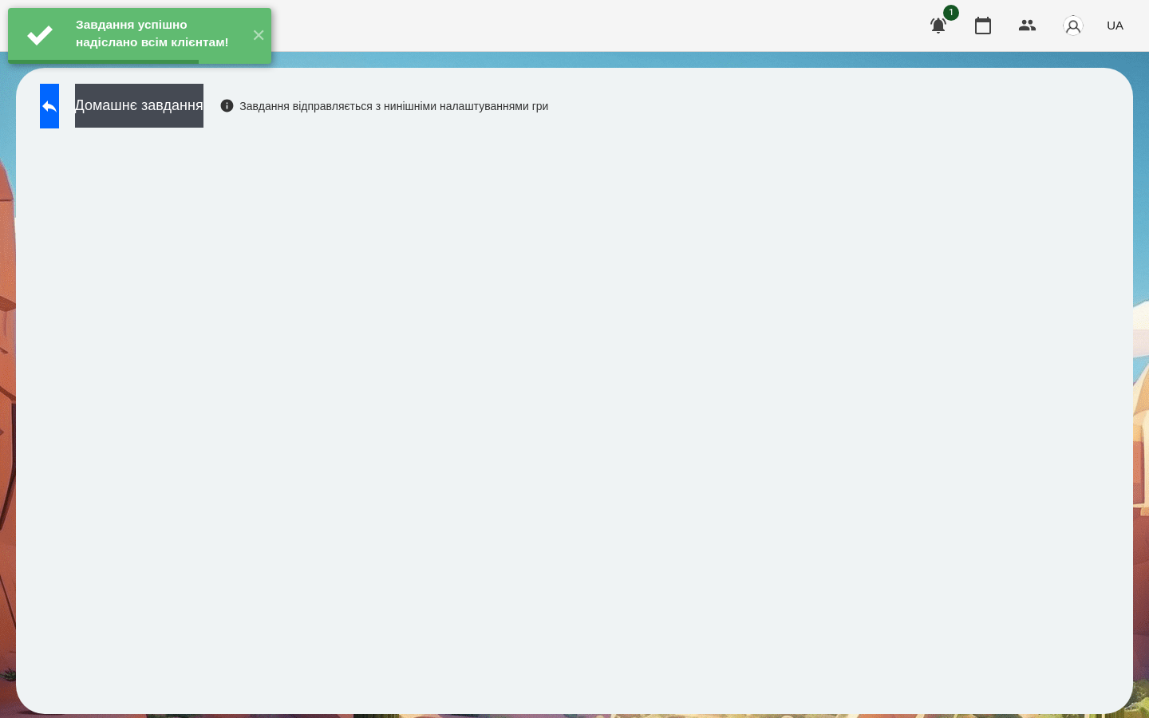
click at [203, 111] on button "Домашнє завдання" at bounding box center [139, 106] width 128 height 44
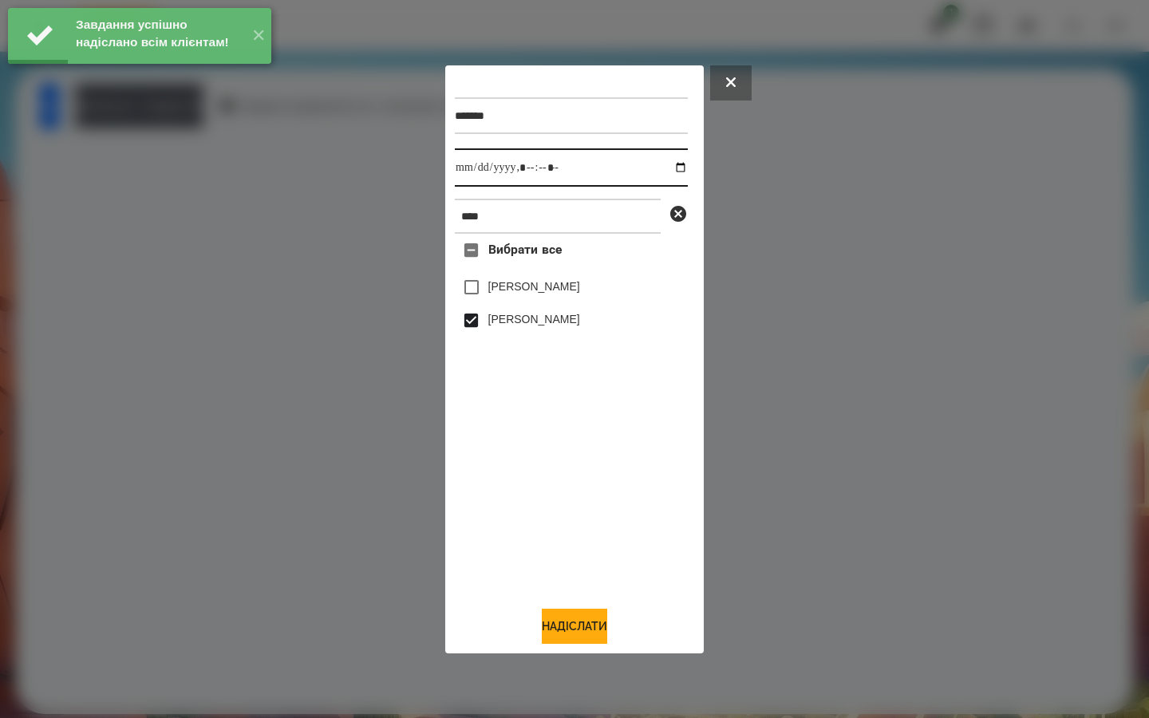
click at [669, 169] on input "datetime-local" at bounding box center [571, 167] width 233 height 38
type input "**********"
click at [508, 483] on div "Вибрати все [PERSON_NAME] [PERSON_NAME]" at bounding box center [571, 413] width 233 height 359
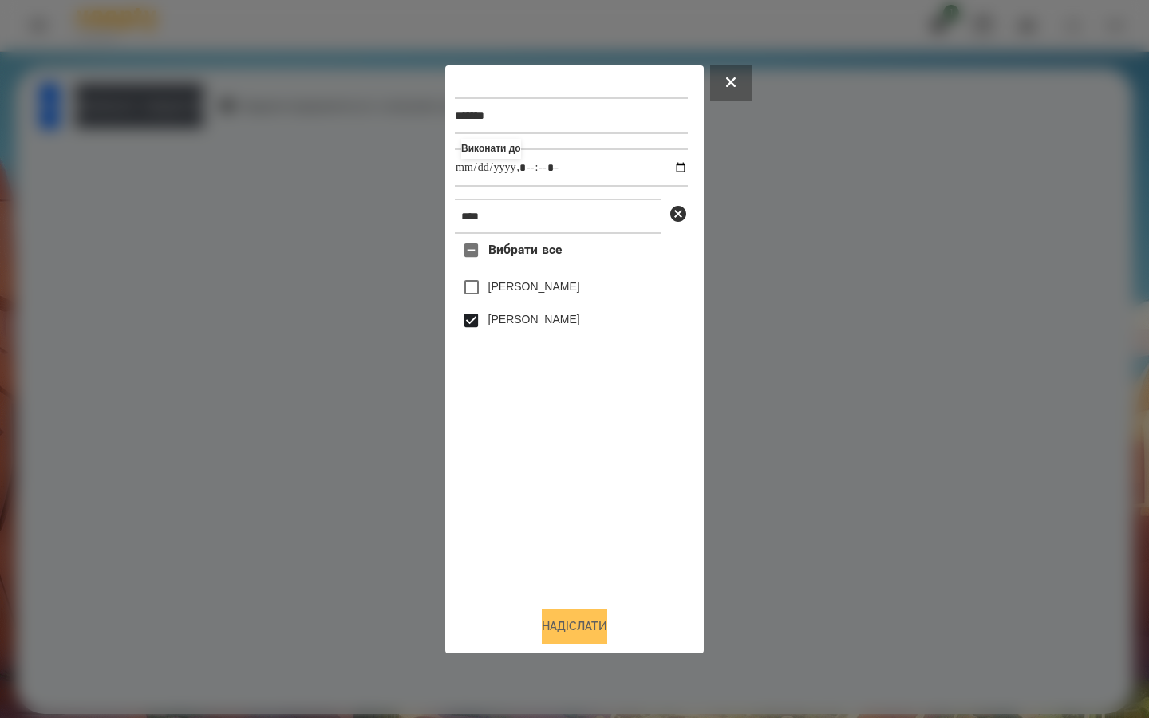
click at [551, 628] on button "Надіслати" at bounding box center [574, 626] width 65 height 35
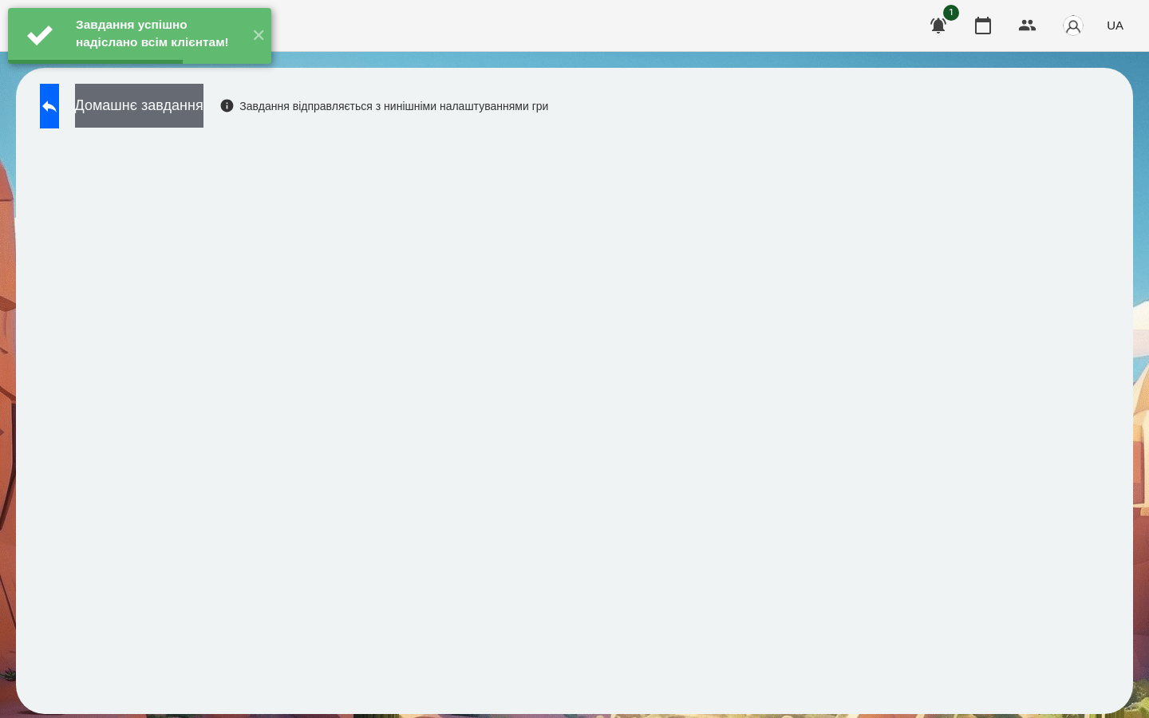
click at [197, 109] on button "Домашнє завдання" at bounding box center [139, 106] width 128 height 44
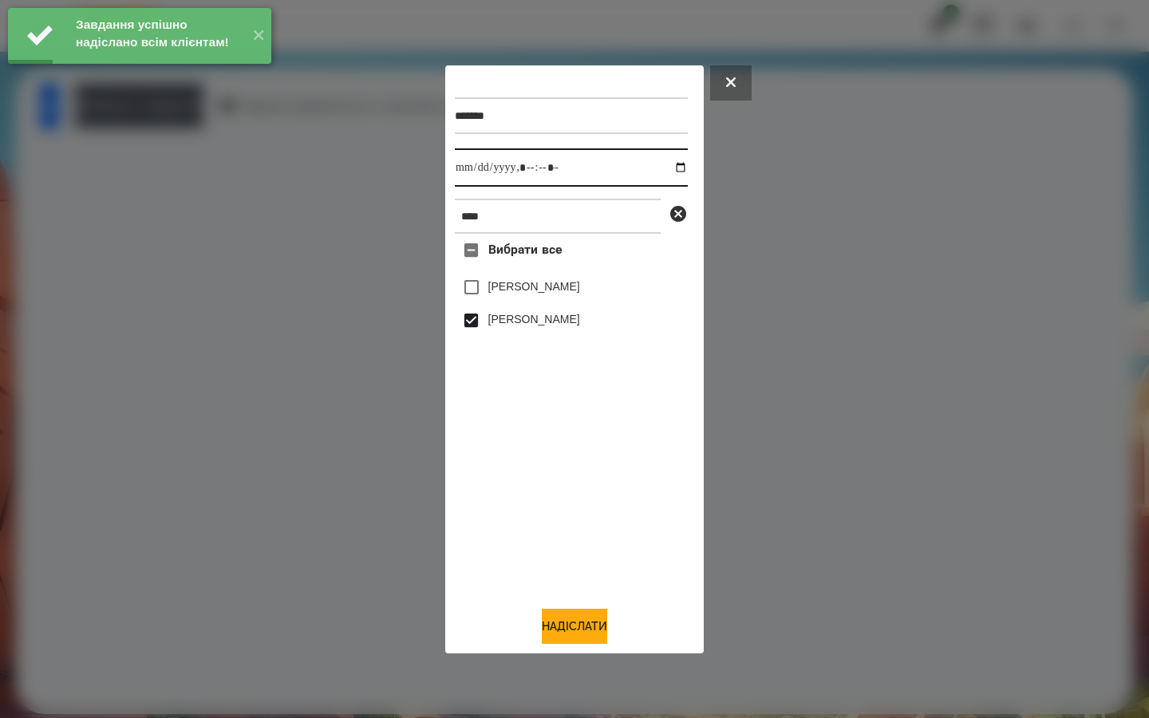
click at [671, 167] on input "datetime-local" at bounding box center [571, 167] width 233 height 38
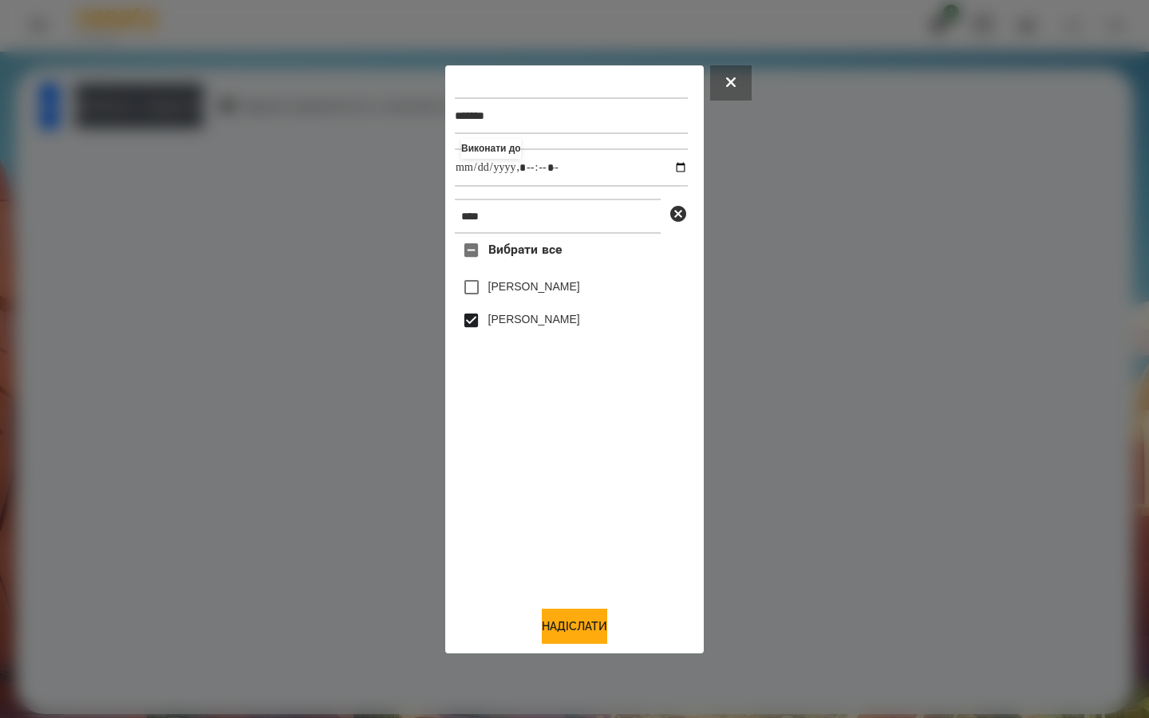
type input "**********"
drag, startPoint x: 530, startPoint y: 527, endPoint x: 523, endPoint y: 534, distance: 10.2
click at [530, 526] on div "Вибрати все [PERSON_NAME] [PERSON_NAME]" at bounding box center [571, 413] width 233 height 359
click at [554, 641] on button "Надіслати" at bounding box center [574, 626] width 65 height 35
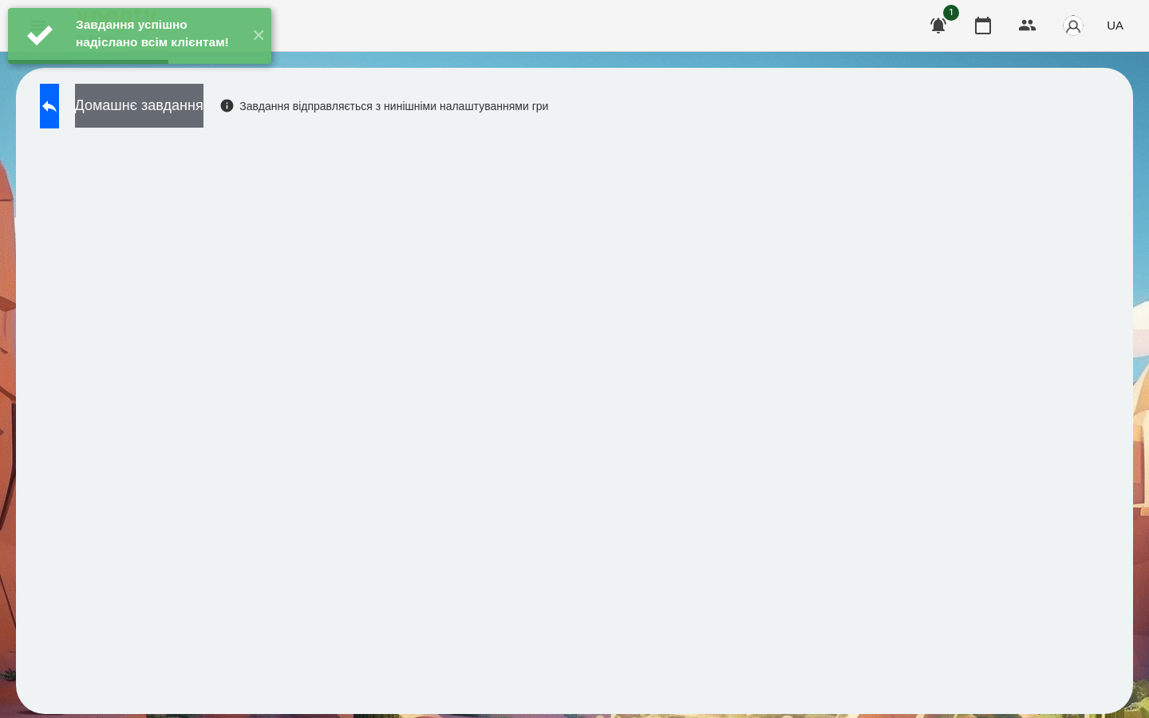
click at [189, 104] on button "Домашнє завдання" at bounding box center [139, 106] width 128 height 44
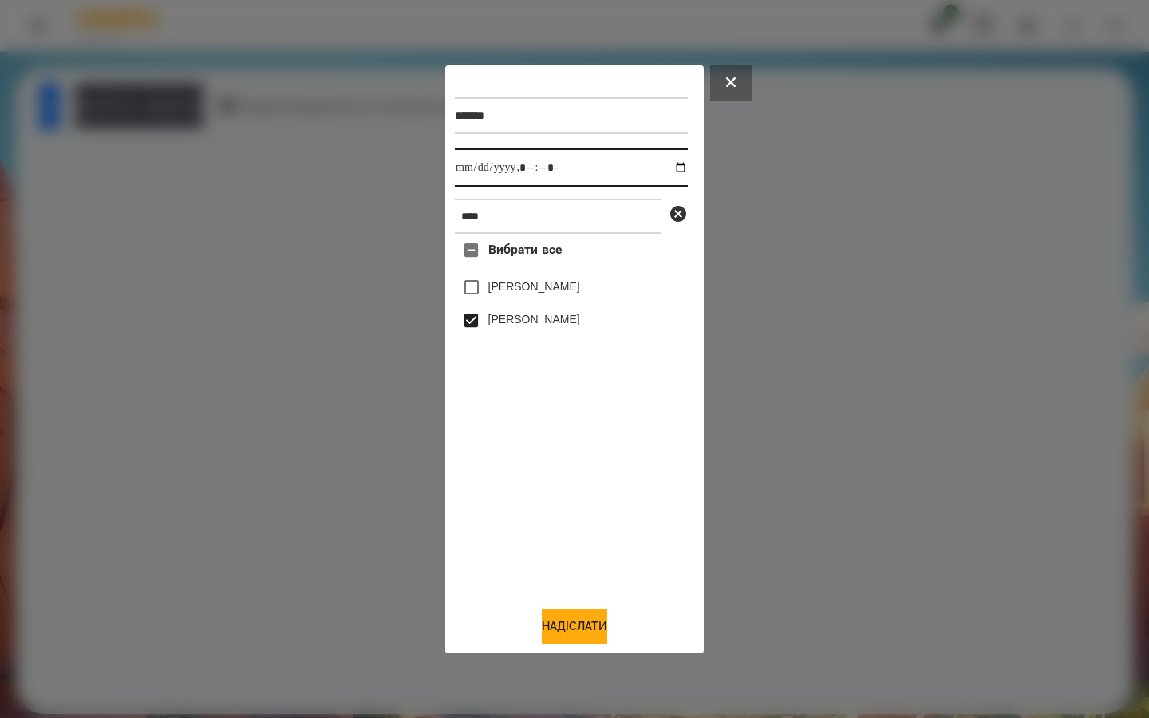
drag, startPoint x: 667, startPoint y: 163, endPoint x: 647, endPoint y: 187, distance: 31.2
click at [666, 163] on input "datetime-local" at bounding box center [571, 167] width 233 height 38
type input "**********"
click at [551, 494] on div "Вибрати все [PERSON_NAME] [PERSON_NAME]" at bounding box center [571, 413] width 233 height 359
click at [547, 630] on button "Надіслати" at bounding box center [574, 626] width 65 height 35
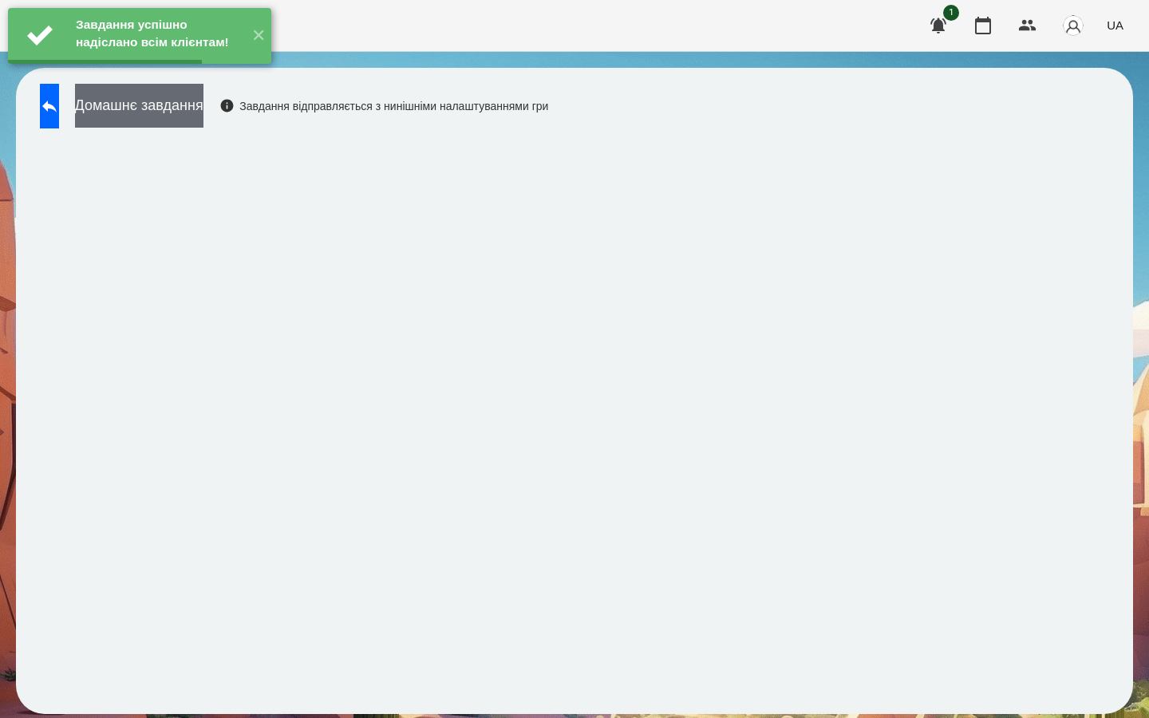
click at [203, 104] on button "Домашнє завдання" at bounding box center [139, 106] width 128 height 44
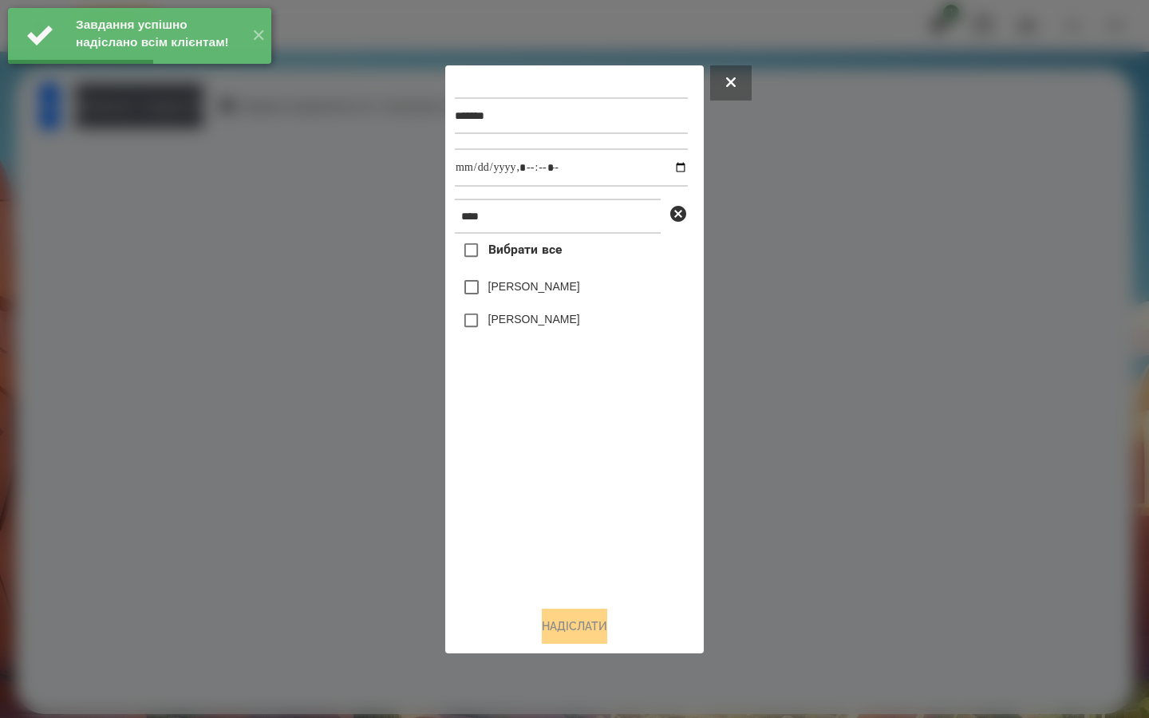
click at [504, 323] on label "[PERSON_NAME]" at bounding box center [534, 319] width 92 height 16
drag, startPoint x: 670, startPoint y: 168, endPoint x: 660, endPoint y: 172, distance: 11.1
click at [670, 168] on input "datetime-local" at bounding box center [571, 167] width 233 height 38
type input "**********"
click at [532, 500] on div "Вибрати все [PERSON_NAME] [PERSON_NAME]" at bounding box center [571, 413] width 233 height 359
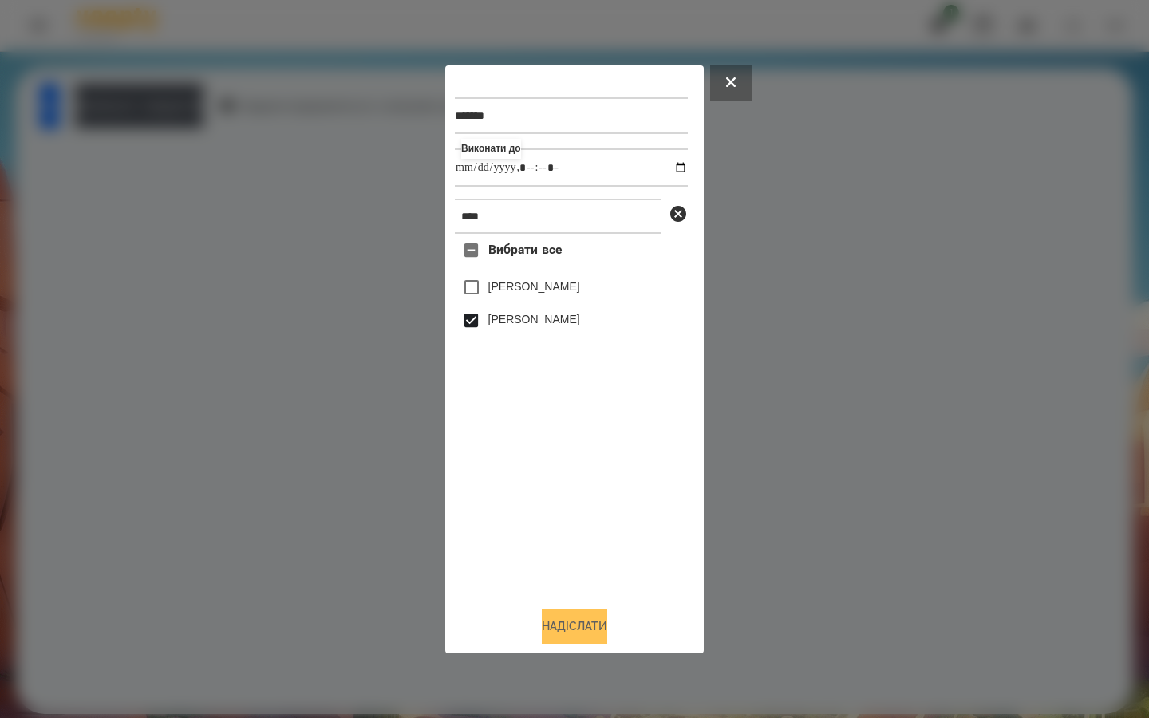
click at [542, 621] on button "Надіслати" at bounding box center [574, 626] width 65 height 35
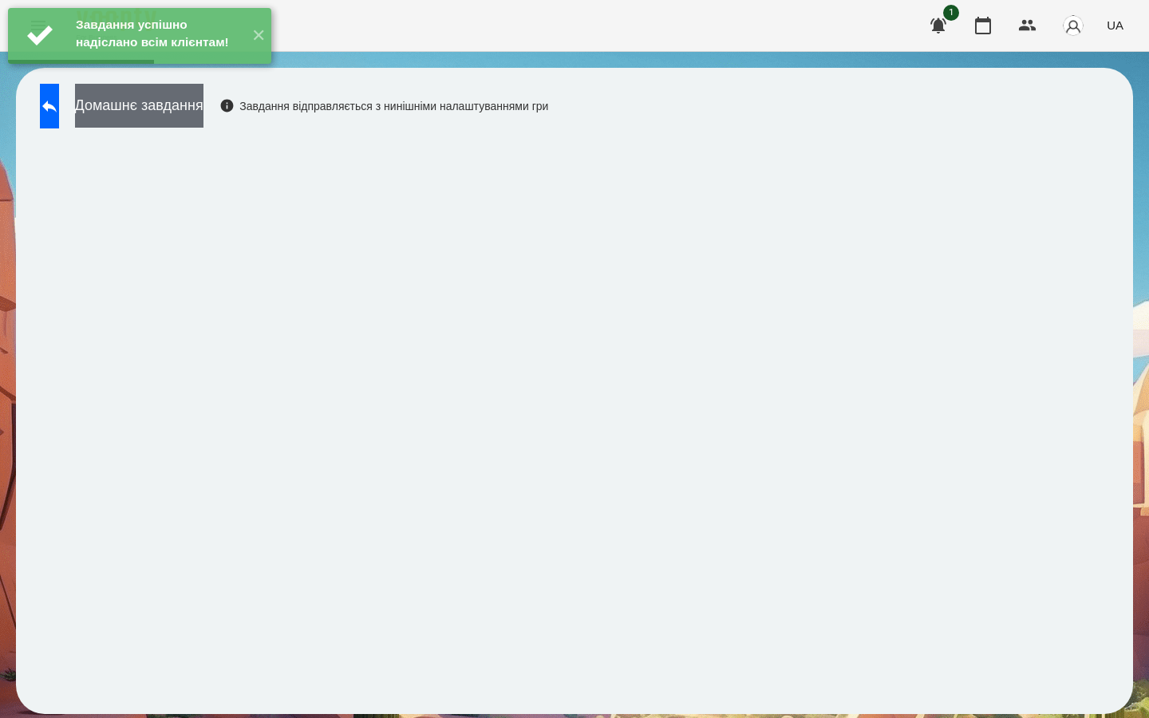
click at [203, 122] on button "Домашнє завдання" at bounding box center [139, 106] width 128 height 44
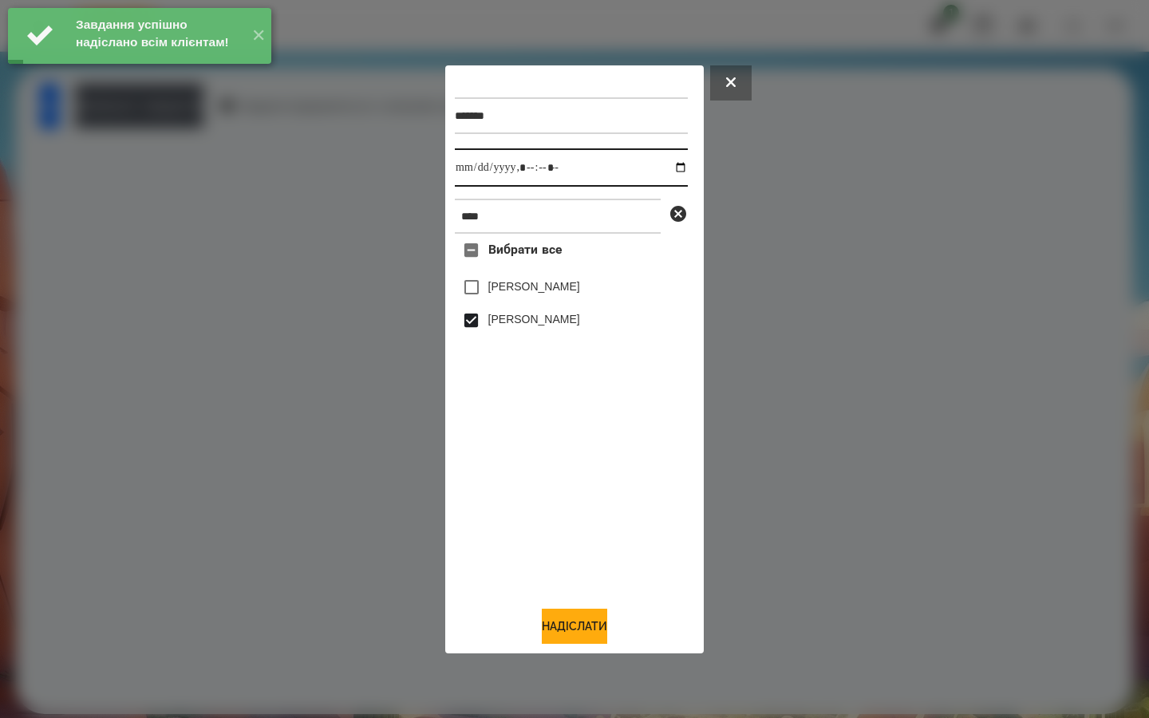
click at [673, 169] on input "datetime-local" at bounding box center [571, 167] width 233 height 38
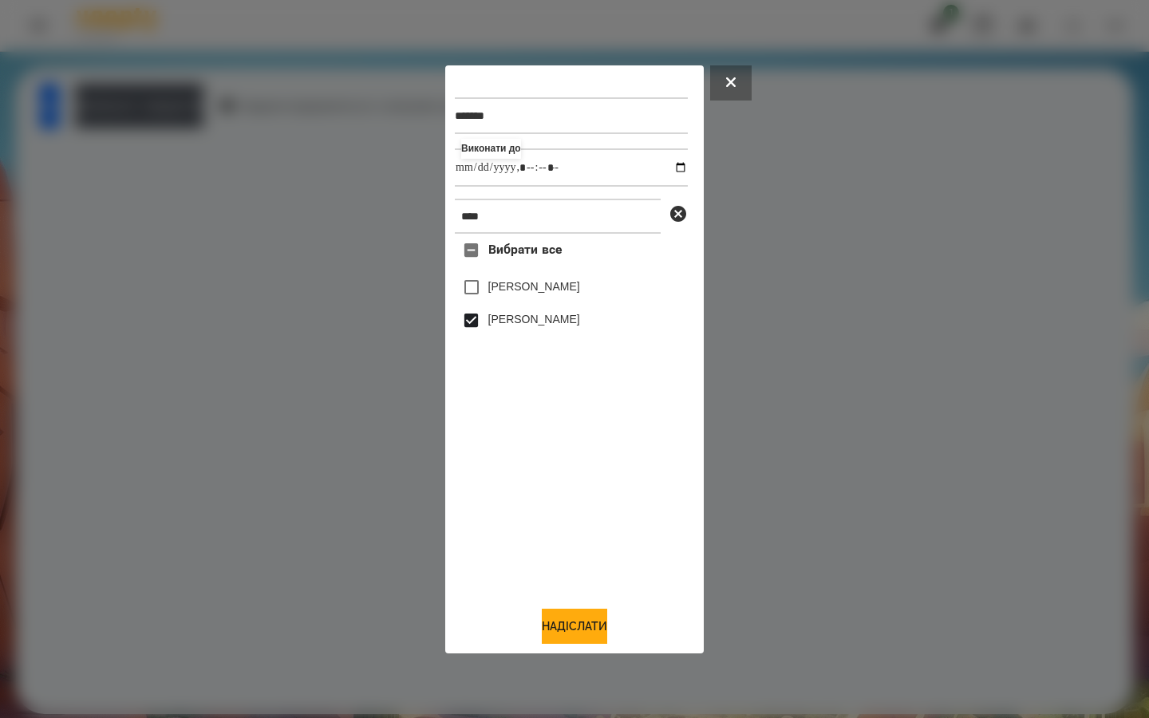
type input "**********"
click at [583, 467] on div "Вибрати все [PERSON_NAME] [PERSON_NAME]" at bounding box center [571, 413] width 233 height 359
click at [558, 616] on button "Надіслати" at bounding box center [574, 626] width 65 height 35
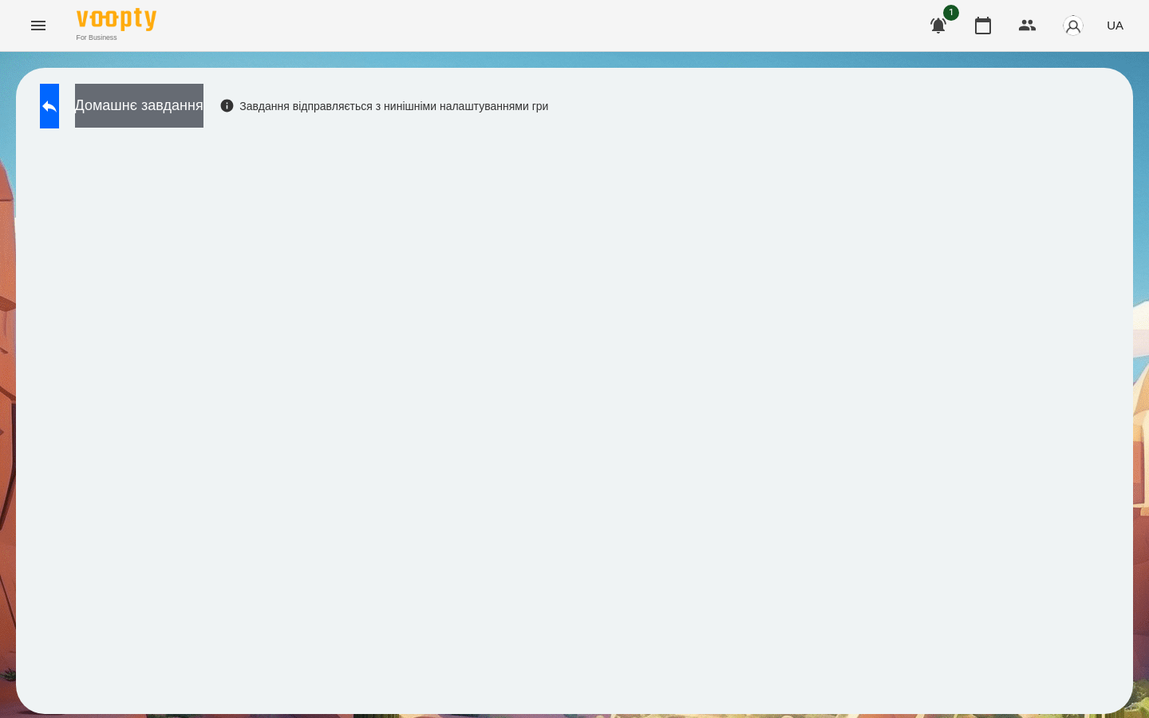
click at [203, 105] on button "Домашнє завдання" at bounding box center [139, 106] width 128 height 44
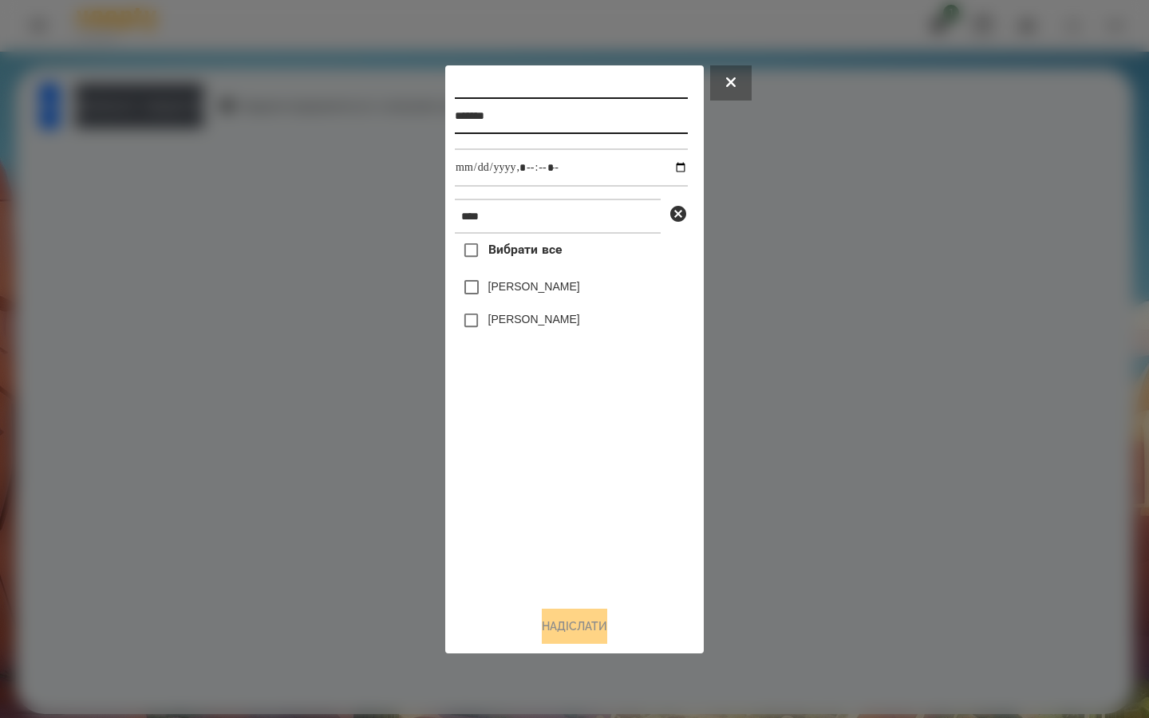
click at [530, 118] on input "*******" at bounding box center [571, 115] width 233 height 37
type input "**********"
click at [674, 217] on icon at bounding box center [678, 214] width 16 height 16
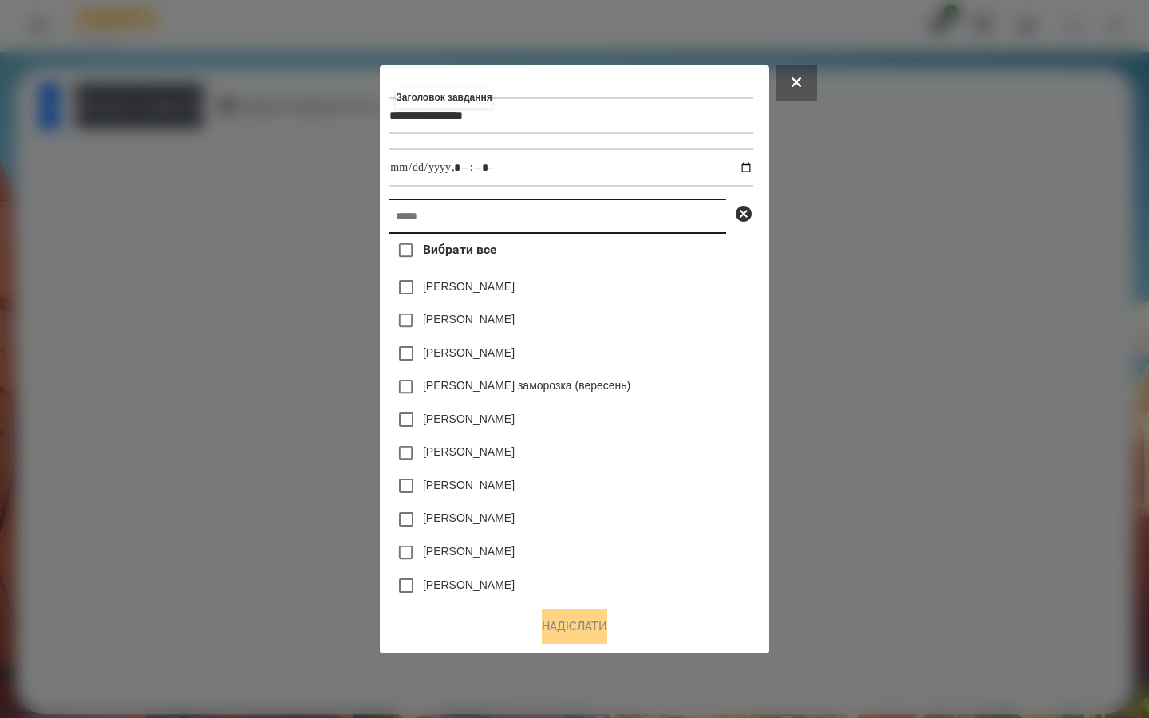
click at [555, 226] on input "text" at bounding box center [557, 216] width 337 height 35
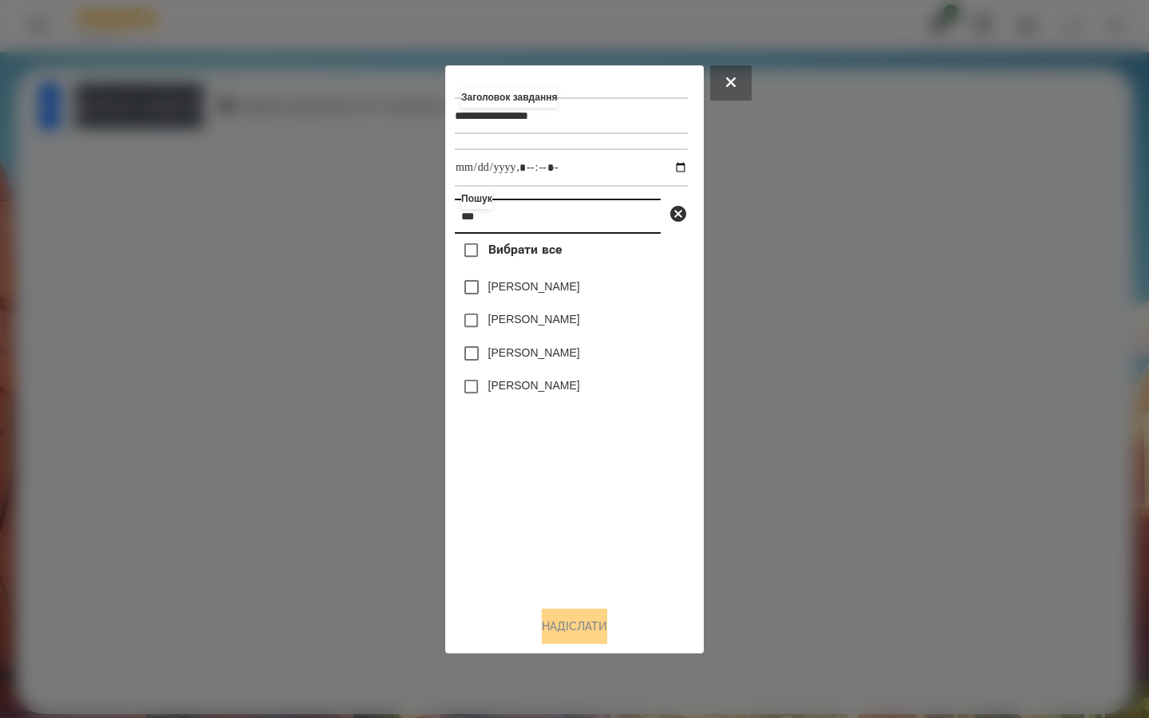
type input "***"
click at [666, 167] on input "datetime-local" at bounding box center [571, 167] width 233 height 38
type input "**********"
click at [537, 465] on div "Вибрати все [PERSON_NAME] [PERSON_NAME] [PERSON_NAME] [PERSON_NAME]" at bounding box center [571, 413] width 233 height 359
click at [559, 622] on button "Надіслати" at bounding box center [574, 626] width 65 height 35
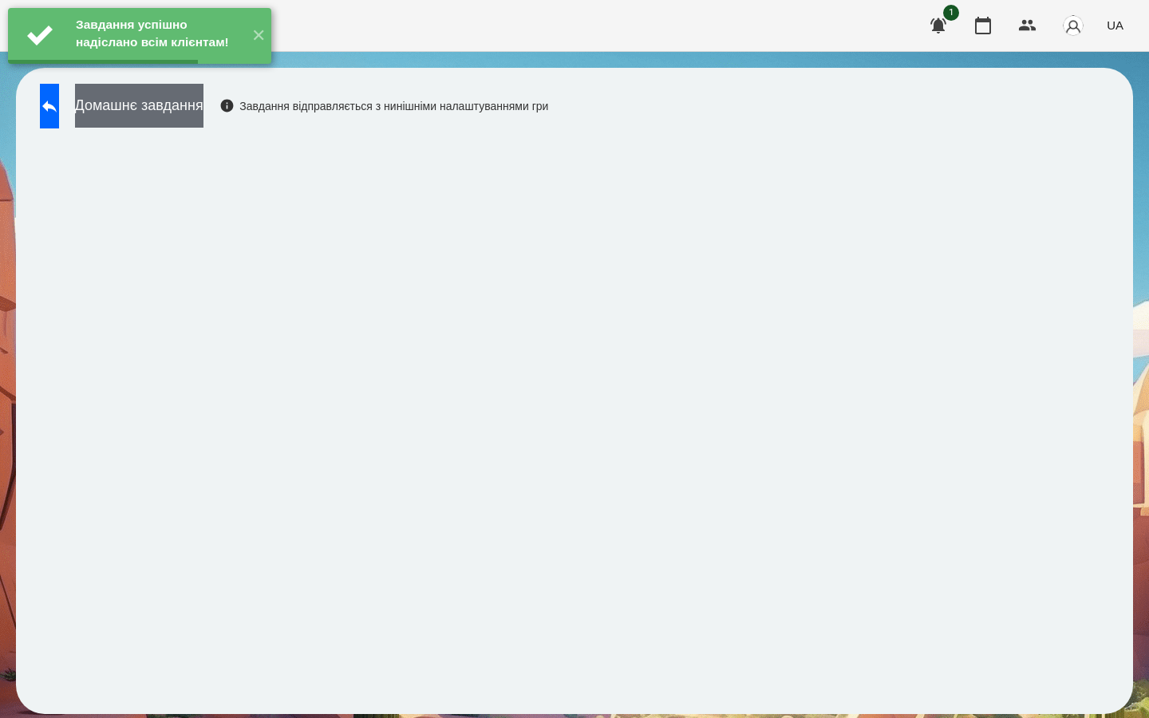
click at [170, 107] on button "Домашнє завдання" at bounding box center [139, 106] width 128 height 44
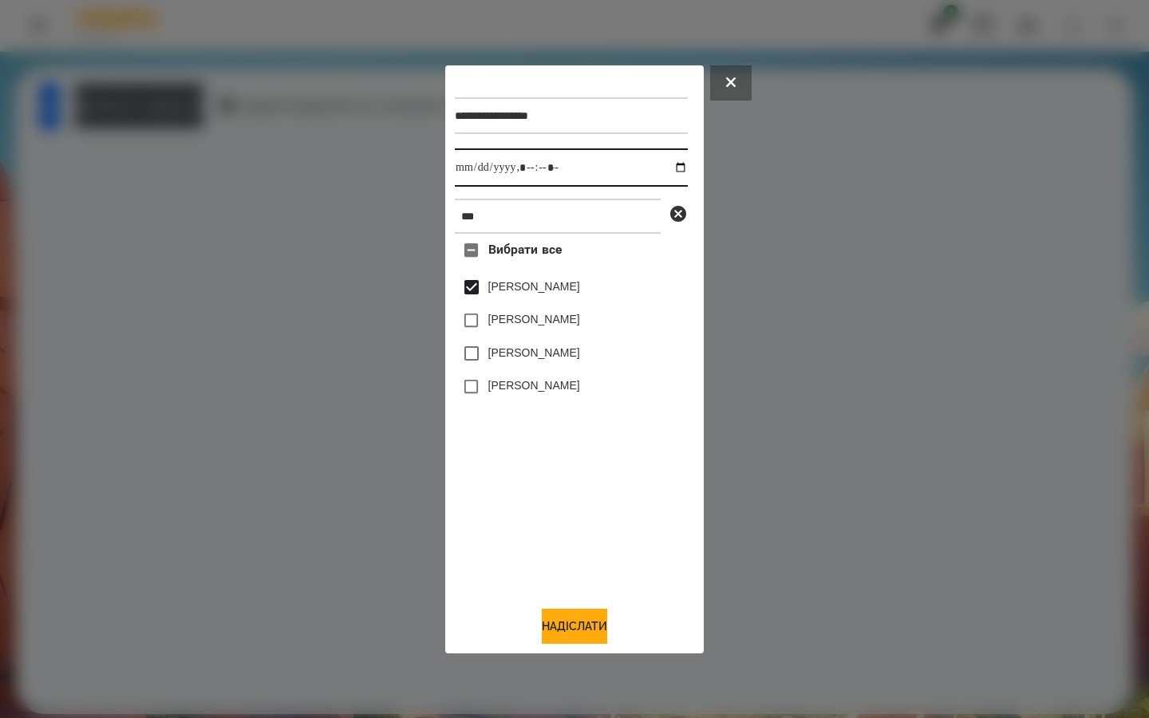
click at [670, 164] on input "datetime-local" at bounding box center [571, 167] width 233 height 38
type input "**********"
click at [541, 547] on div "Вибрати все [PERSON_NAME] [PERSON_NAME] [PERSON_NAME] [PERSON_NAME]" at bounding box center [571, 413] width 233 height 359
click at [548, 627] on button "Надіслати" at bounding box center [574, 626] width 65 height 35
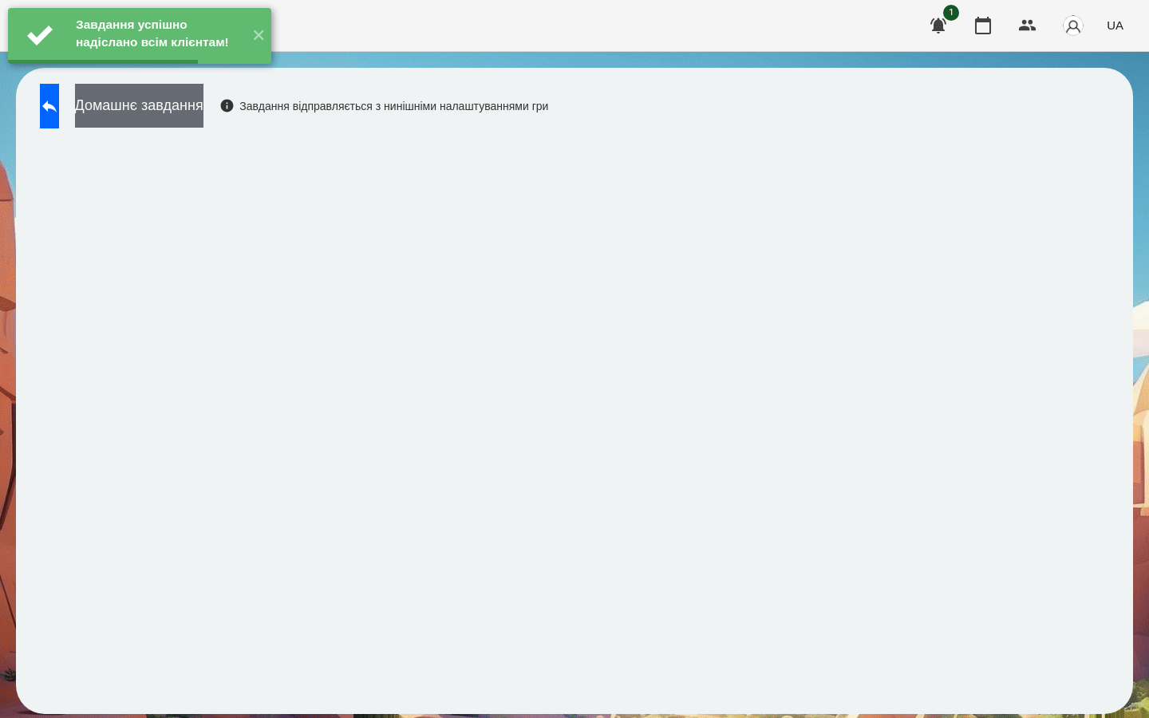
click at [192, 110] on button "Домашнє завдання" at bounding box center [139, 106] width 128 height 44
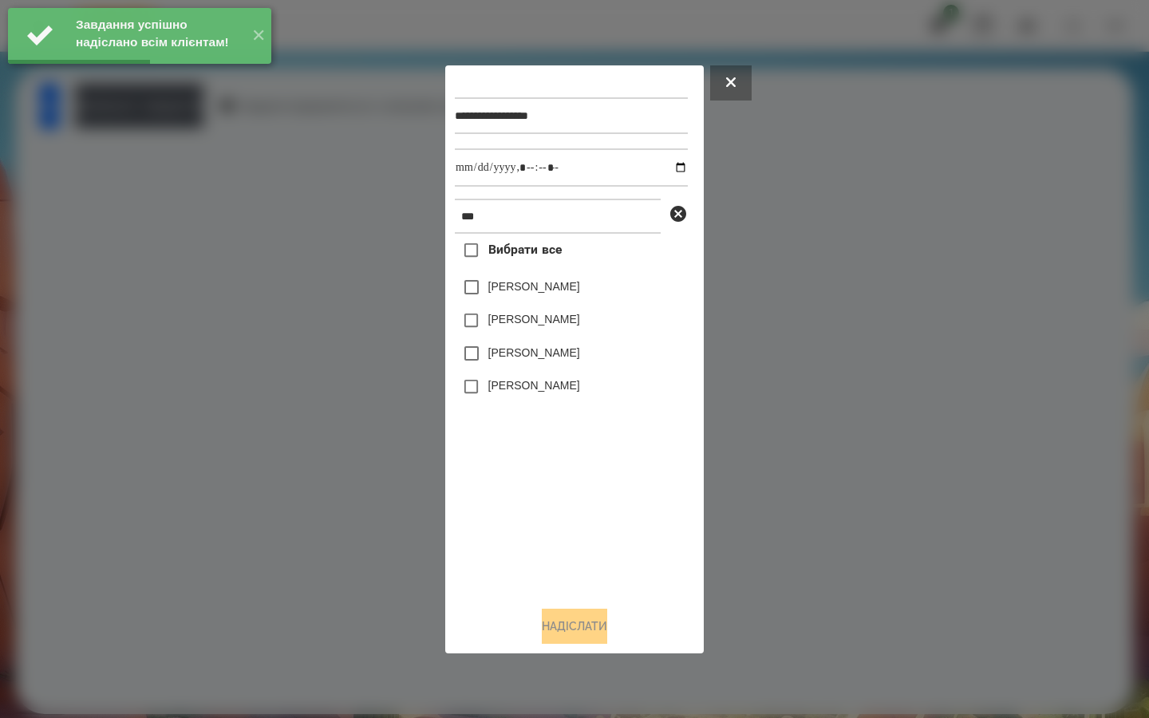
click at [490, 285] on label "[PERSON_NAME]" at bounding box center [534, 287] width 92 height 16
click at [671, 164] on input "datetime-local" at bounding box center [571, 167] width 233 height 38
type input "**********"
click at [514, 469] on div "Вибрати все [PERSON_NAME] [PERSON_NAME] [PERSON_NAME] [PERSON_NAME]" at bounding box center [571, 413] width 233 height 359
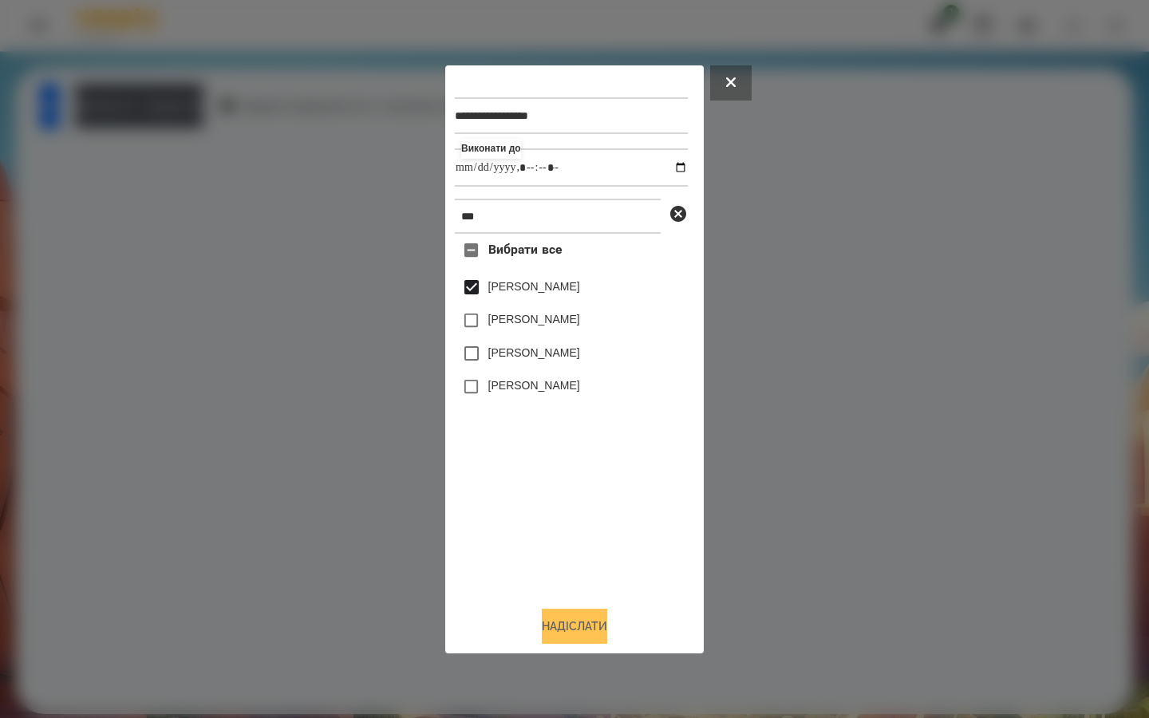
click at [551, 617] on button "Надіслати" at bounding box center [574, 626] width 65 height 35
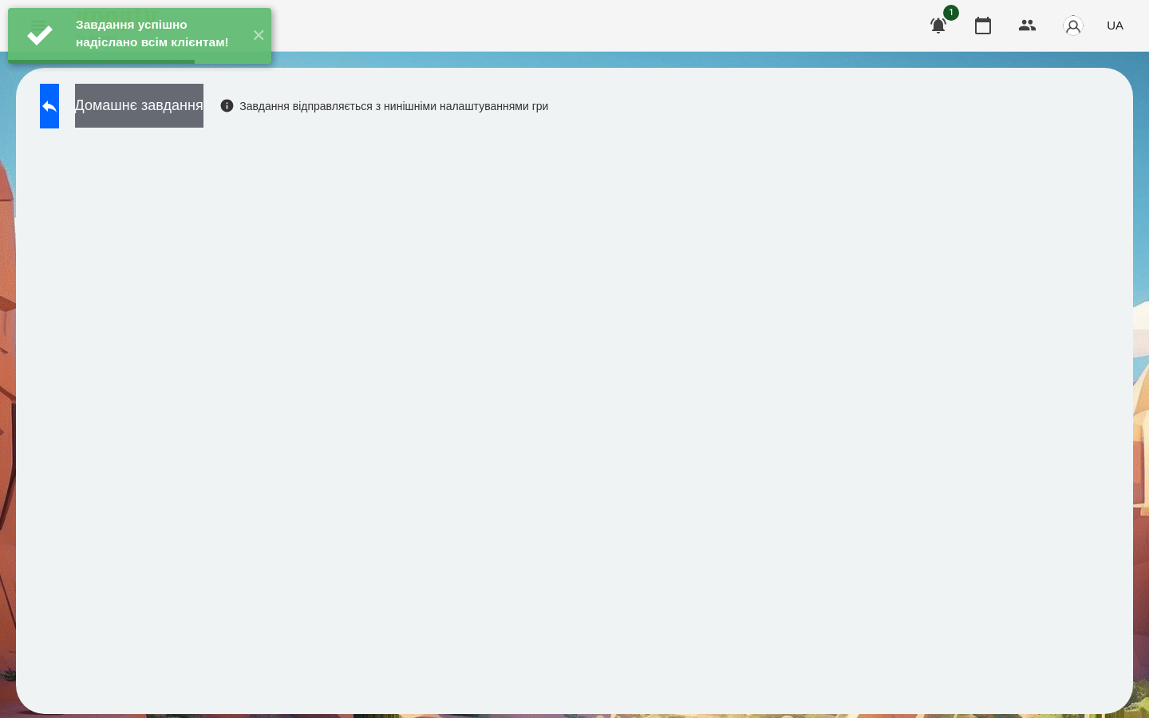
click at [203, 115] on button "Домашнє завдання" at bounding box center [139, 106] width 128 height 44
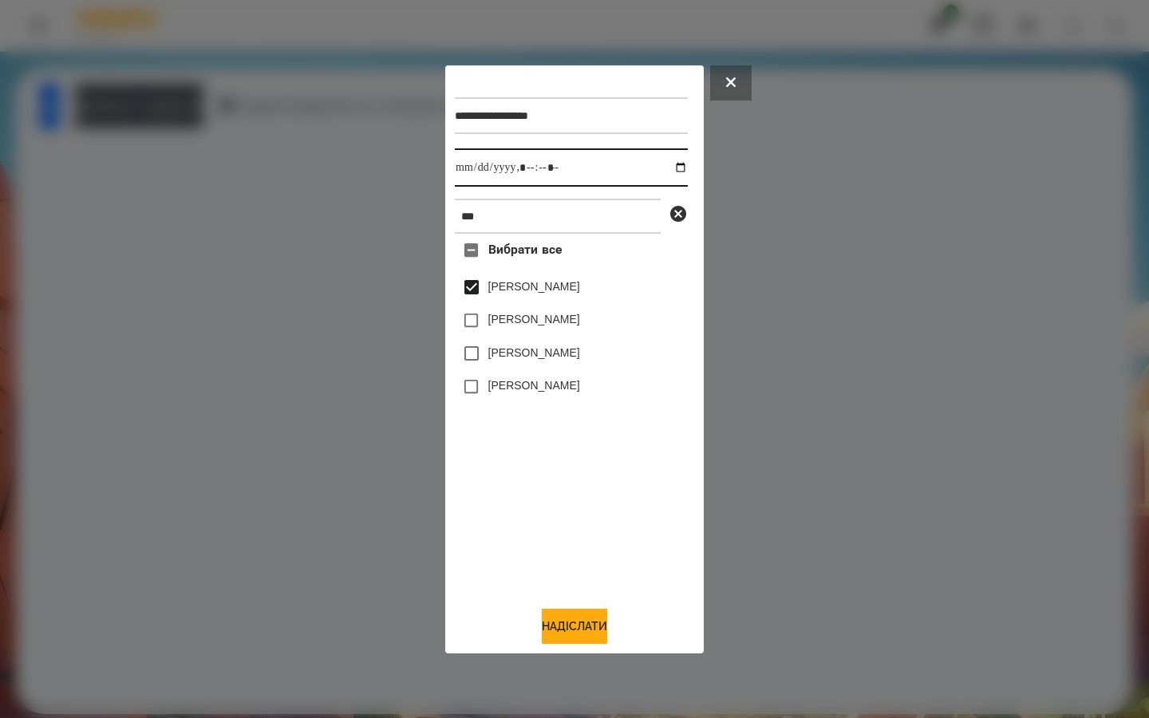
click at [668, 172] on input "datetime-local" at bounding box center [571, 167] width 233 height 38
type input "**********"
click at [523, 472] on div "Вибрати все [PERSON_NAME] [PERSON_NAME] [PERSON_NAME] [PERSON_NAME]" at bounding box center [571, 413] width 233 height 359
click at [543, 629] on button "Надіслати" at bounding box center [574, 626] width 65 height 35
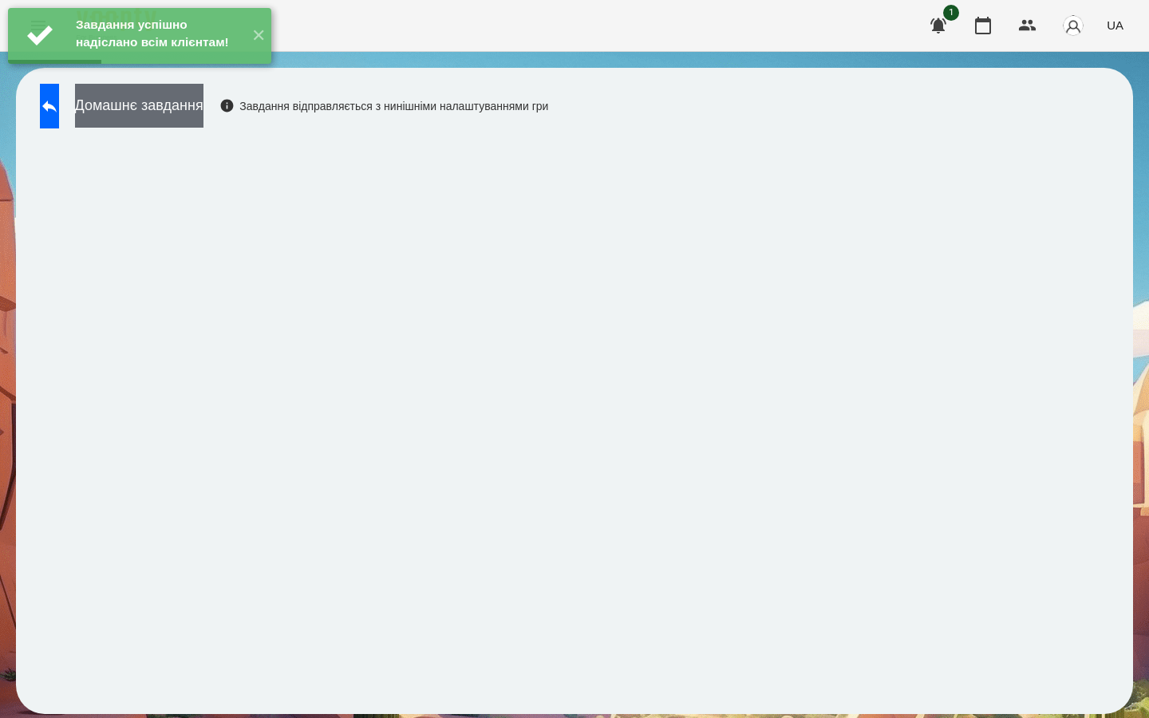
click at [203, 117] on button "Домашнє завдання" at bounding box center [139, 106] width 128 height 44
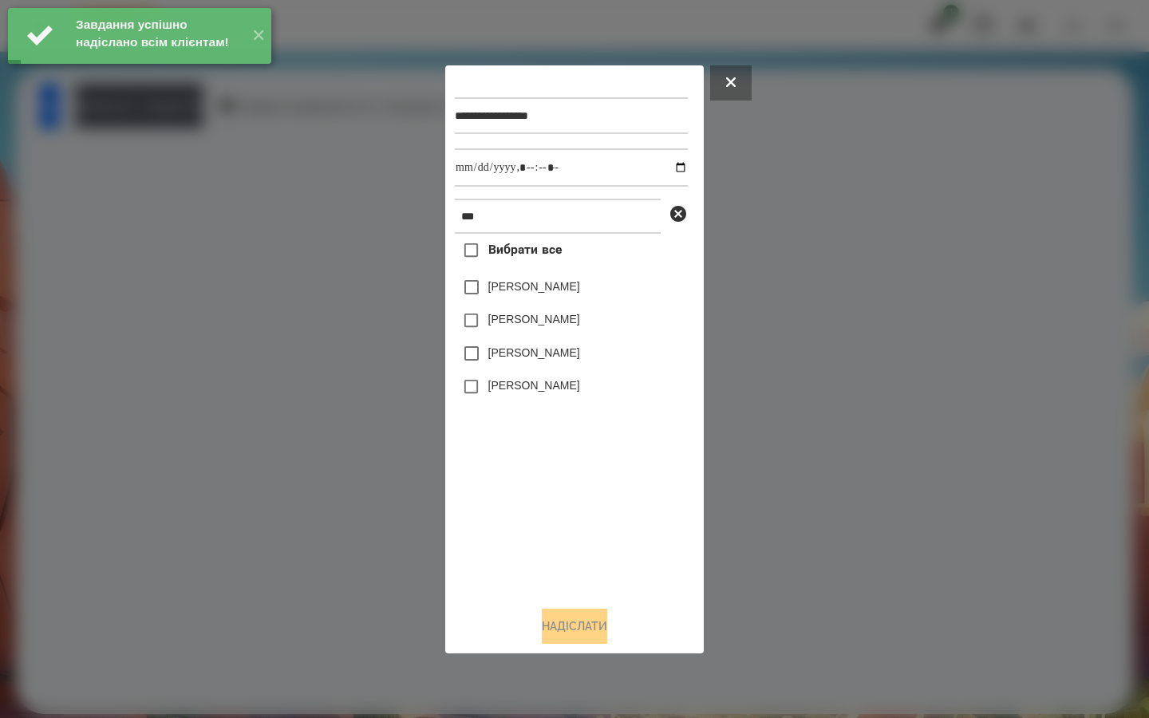
click at [507, 291] on label "[PERSON_NAME]" at bounding box center [534, 287] width 92 height 16
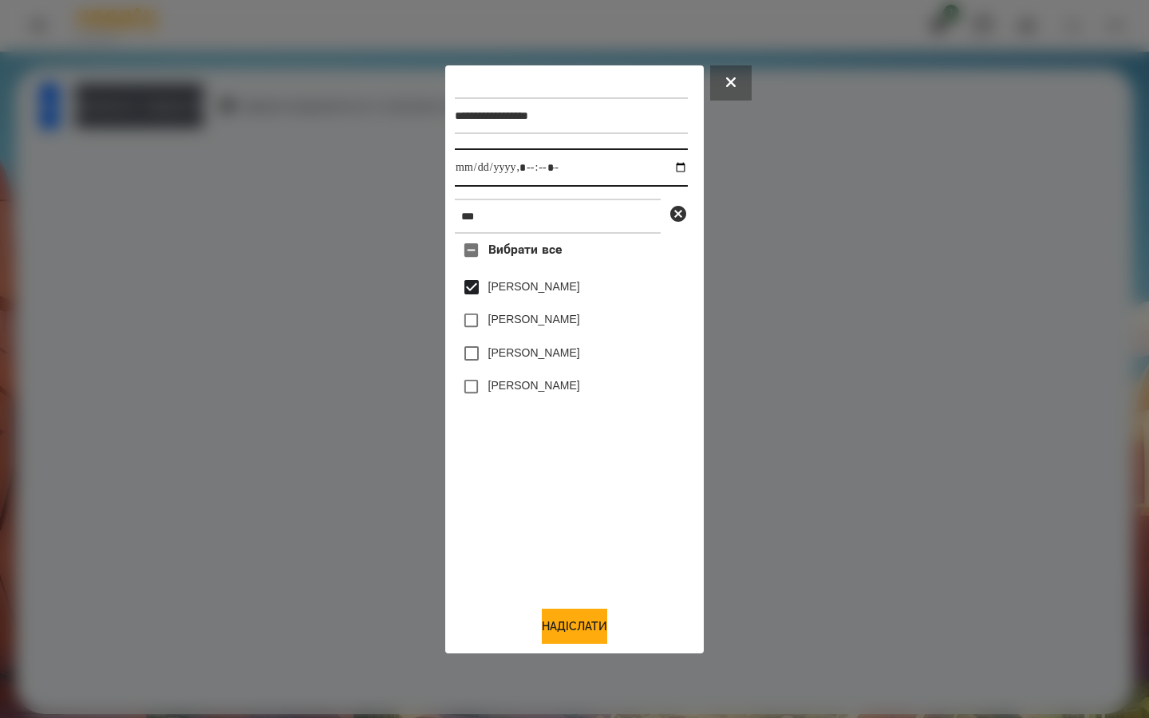
click at [666, 161] on input "datetime-local" at bounding box center [571, 167] width 233 height 38
type input "**********"
click at [495, 472] on div "Вибрати все [PERSON_NAME] [PERSON_NAME] [PERSON_NAME] [PERSON_NAME]" at bounding box center [571, 413] width 233 height 359
click at [549, 628] on button "Надіслати" at bounding box center [574, 626] width 65 height 35
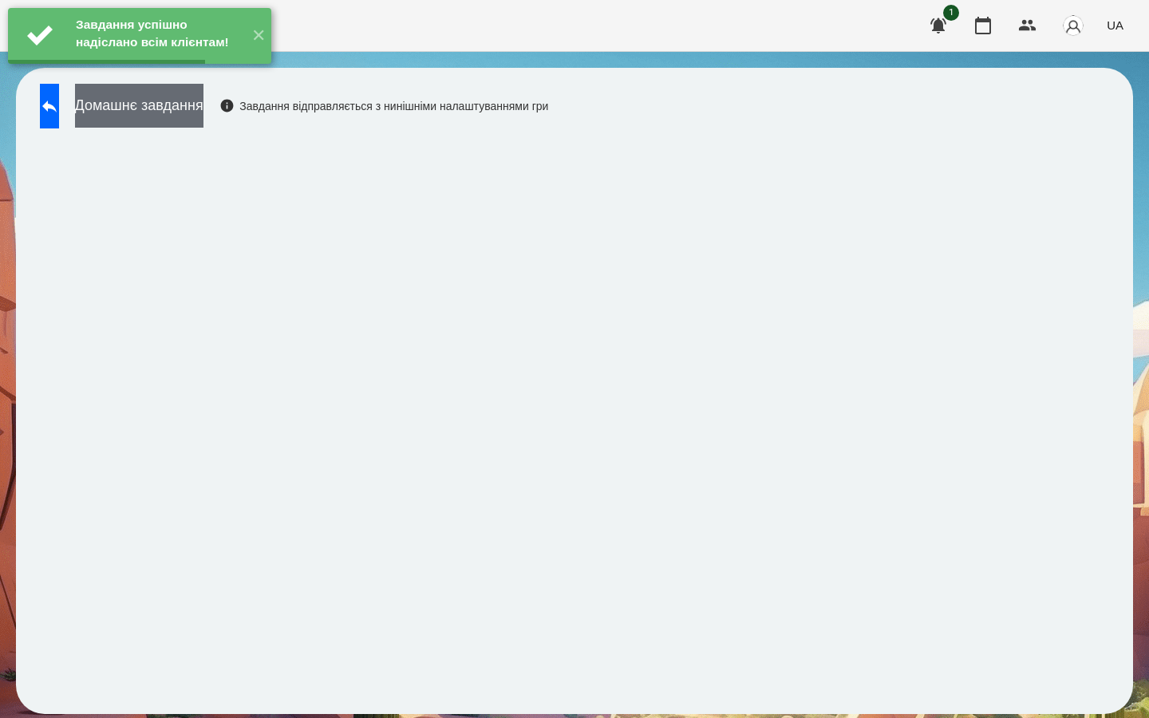
click at [203, 101] on button "Домашнє завдання" at bounding box center [139, 106] width 128 height 44
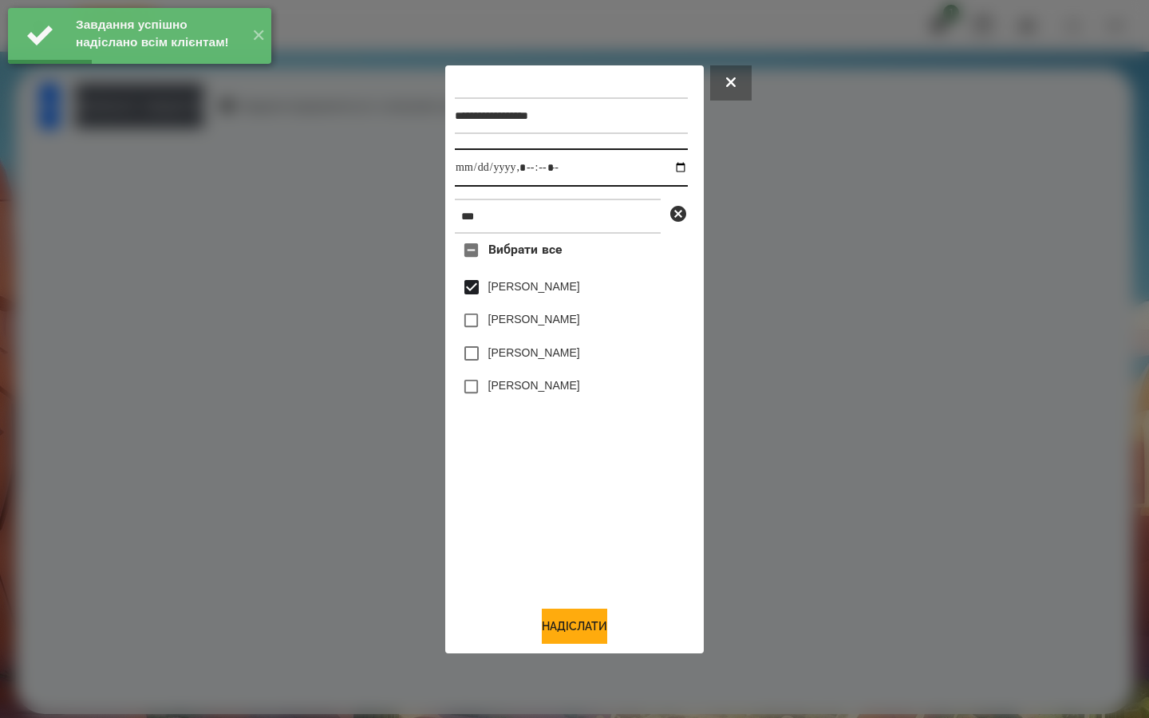
click at [669, 165] on input "datetime-local" at bounding box center [571, 167] width 233 height 38
type input "**********"
click at [542, 492] on div "Вибрати все [PERSON_NAME] [PERSON_NAME] [PERSON_NAME] [PERSON_NAME]" at bounding box center [571, 413] width 233 height 359
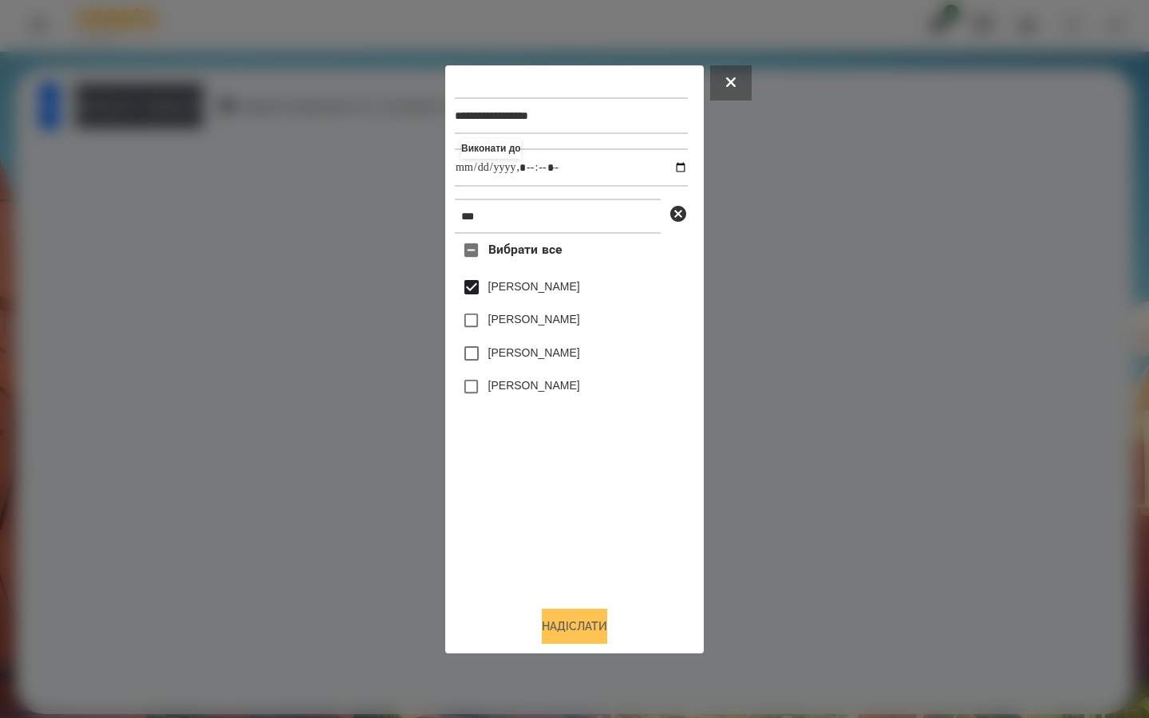
click at [551, 631] on button "Надіслати" at bounding box center [574, 626] width 65 height 35
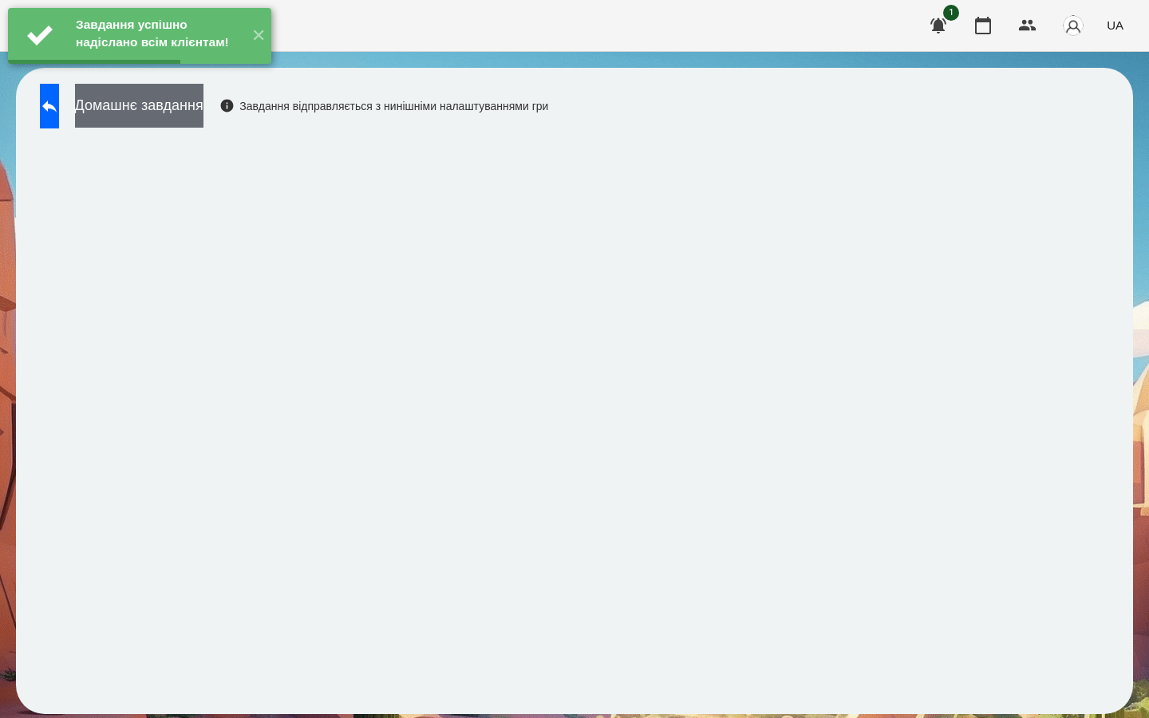
click at [148, 101] on button "Домашнє завдання" at bounding box center [139, 106] width 128 height 44
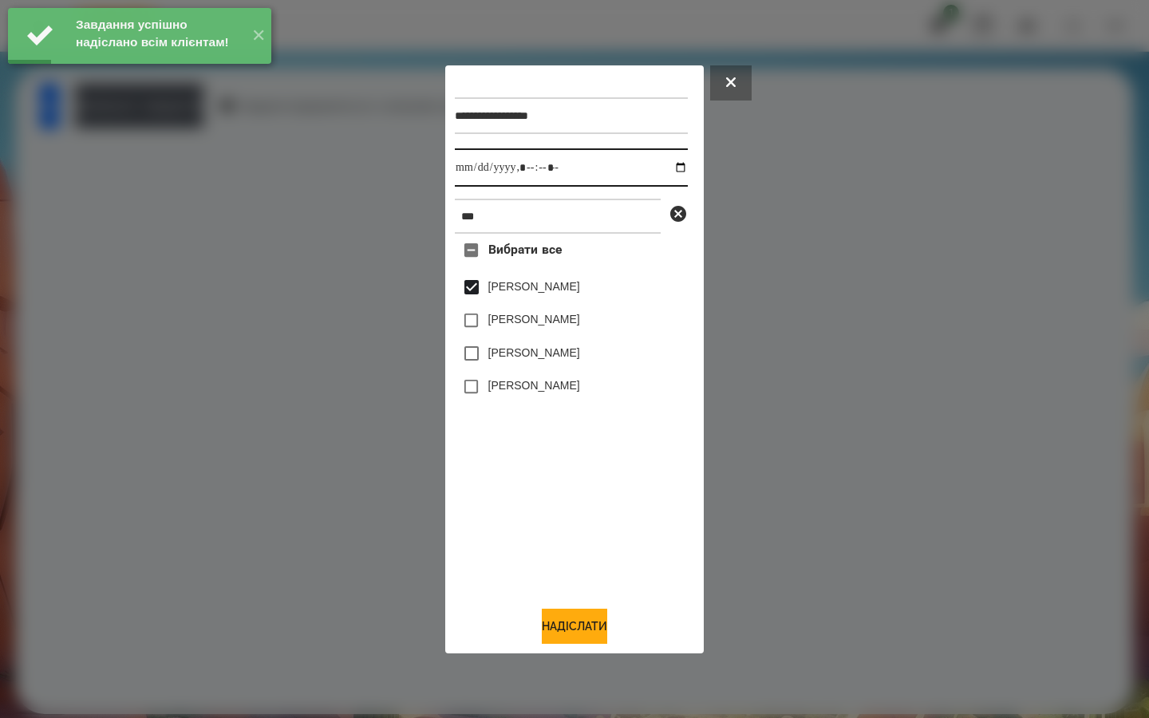
click at [670, 165] on input "datetime-local" at bounding box center [571, 167] width 233 height 38
type input "**********"
click at [519, 499] on div "Вибрати все [PERSON_NAME] [PERSON_NAME] [PERSON_NAME] [PERSON_NAME]" at bounding box center [571, 413] width 233 height 359
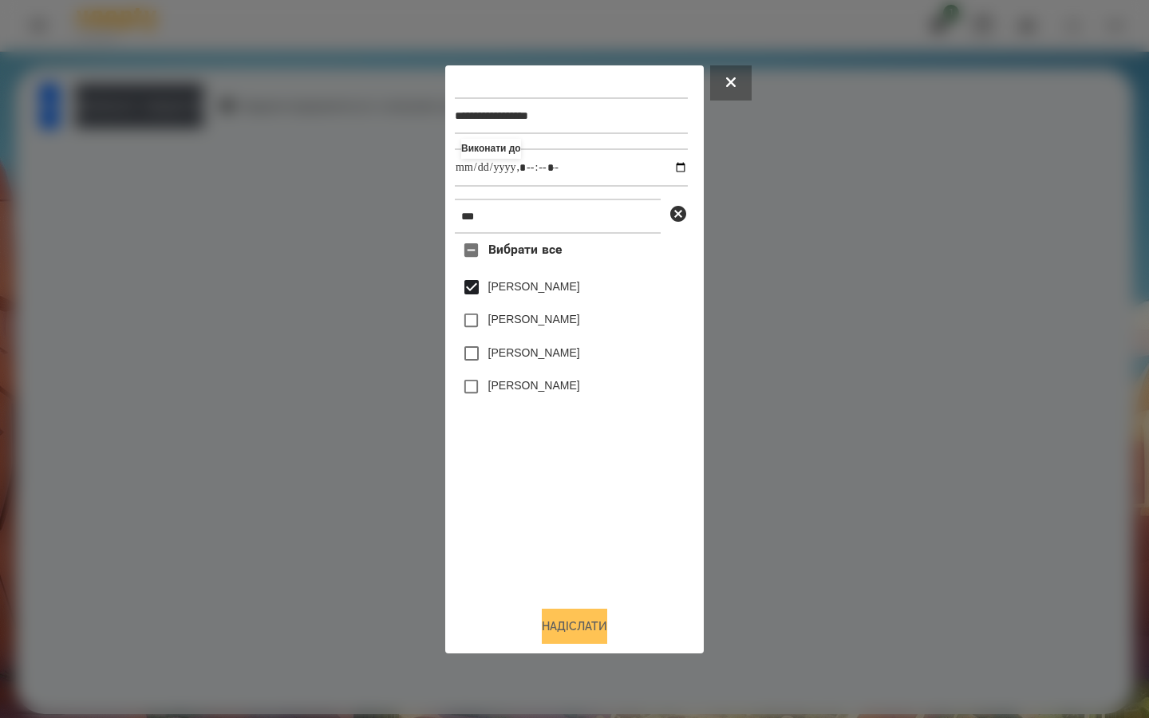
click at [545, 624] on button "Надіслати" at bounding box center [574, 626] width 65 height 35
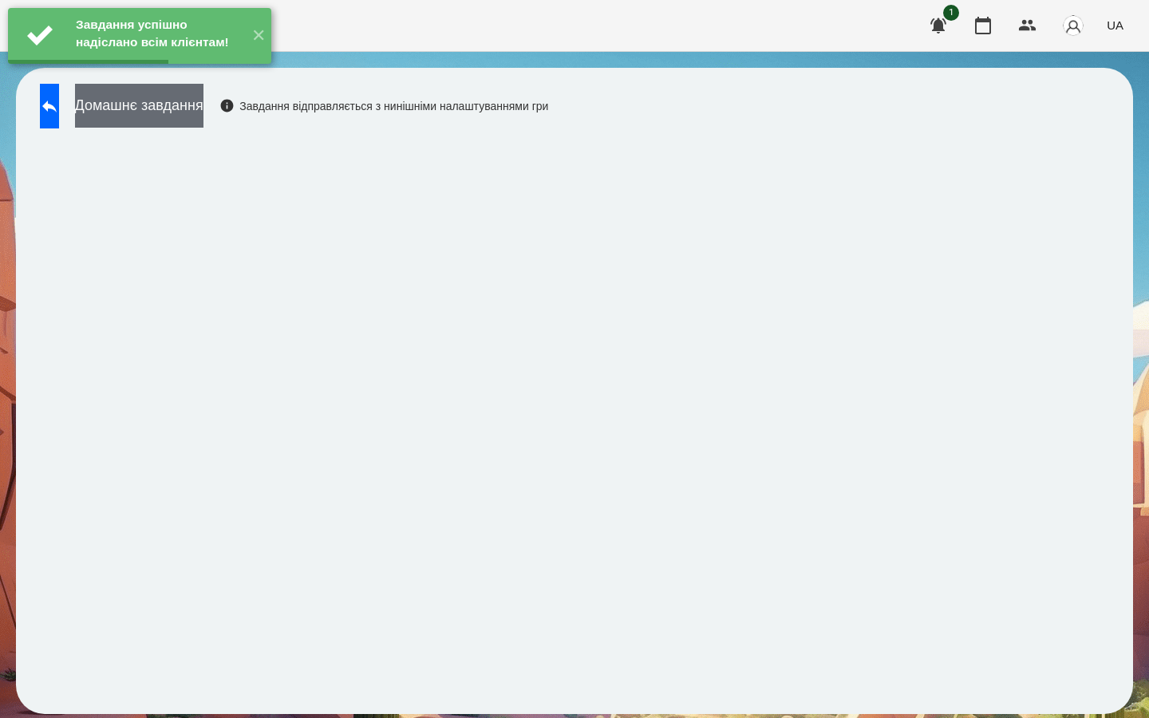
click at [203, 110] on button "Домашнє завдання" at bounding box center [139, 106] width 128 height 44
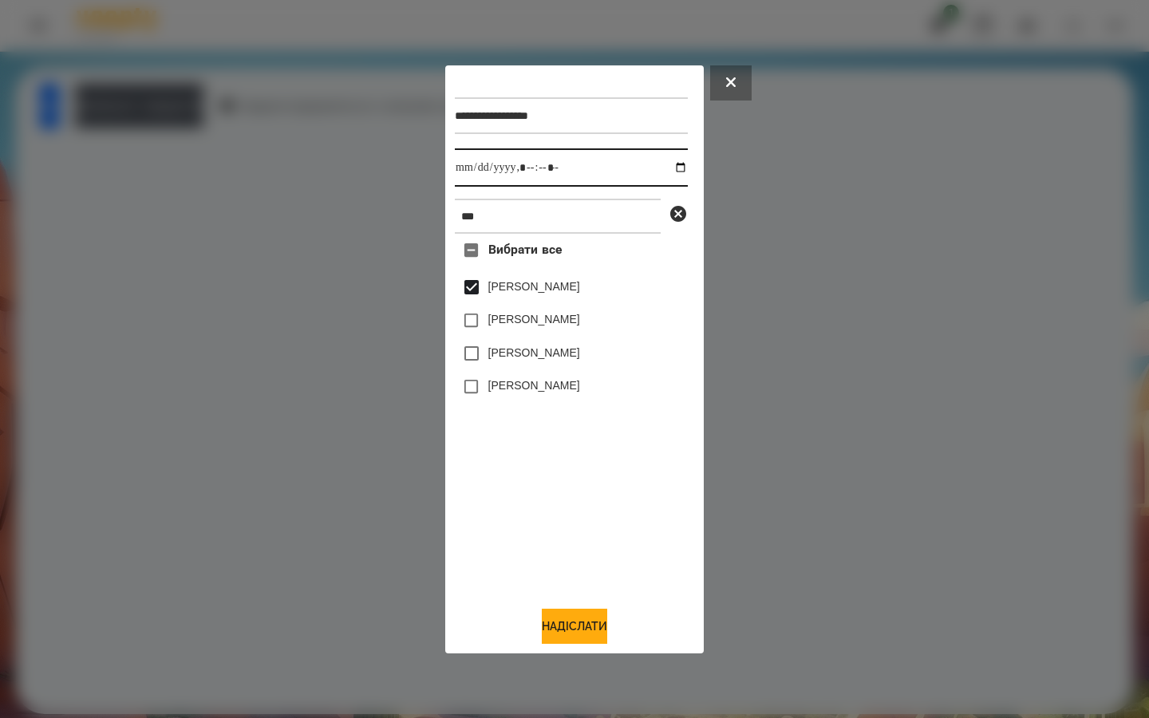
click at [673, 166] on input "datetime-local" at bounding box center [571, 167] width 233 height 38
type input "**********"
click at [554, 456] on div "Вибрати все [PERSON_NAME] [PERSON_NAME] [PERSON_NAME] [PERSON_NAME]" at bounding box center [571, 413] width 233 height 359
click at [545, 632] on button "Надіслати" at bounding box center [574, 626] width 65 height 35
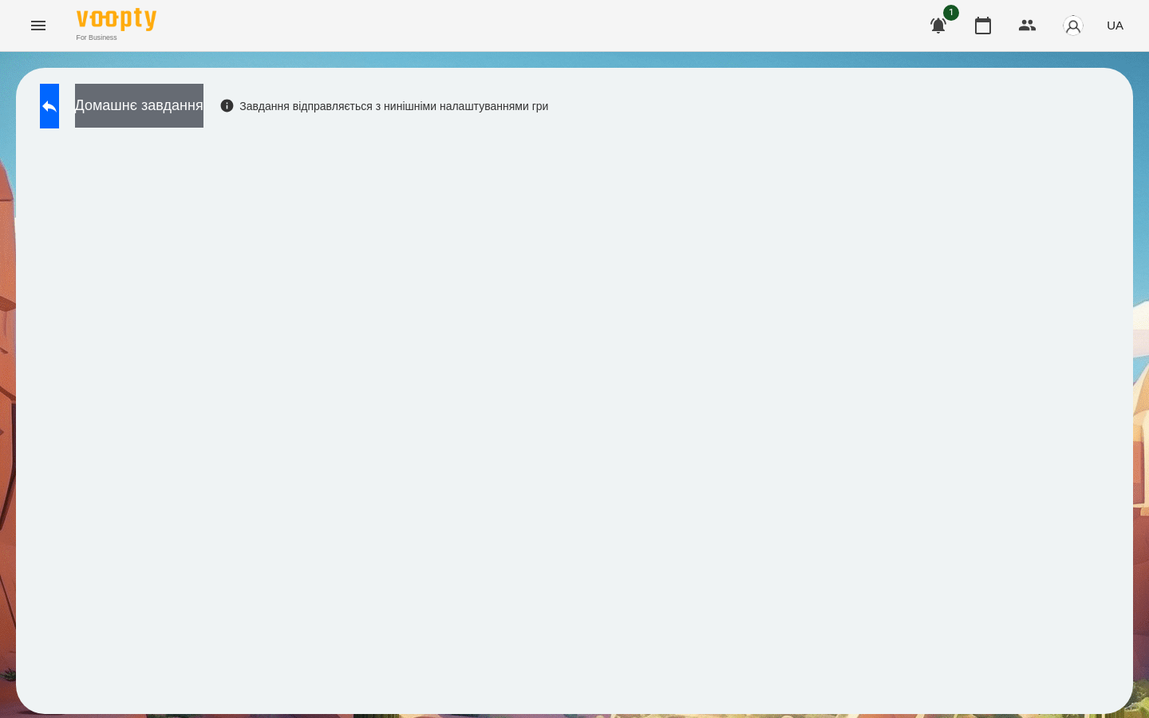
click at [203, 109] on button "Домашнє завдання" at bounding box center [139, 106] width 128 height 44
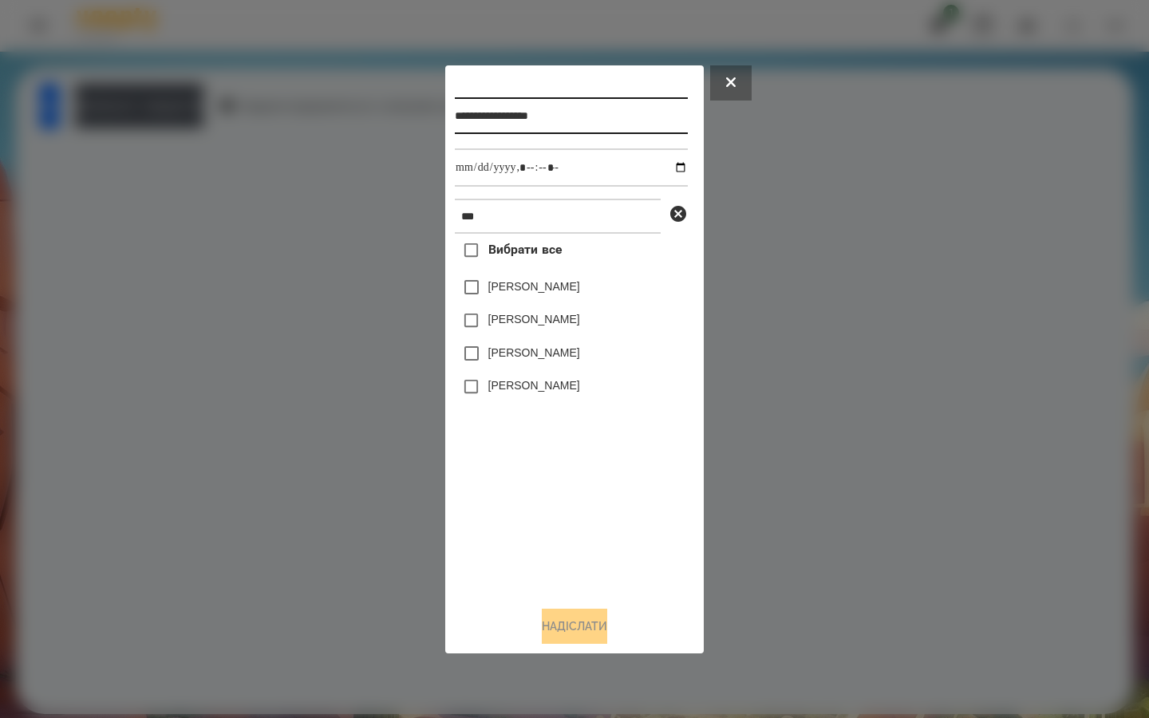
drag, startPoint x: 537, startPoint y: 113, endPoint x: 530, endPoint y: 121, distance: 10.7
click at [535, 114] on input "**********" at bounding box center [571, 115] width 233 height 37
type input "**********"
click at [668, 163] on input "datetime-local" at bounding box center [571, 167] width 233 height 38
type input "**********"
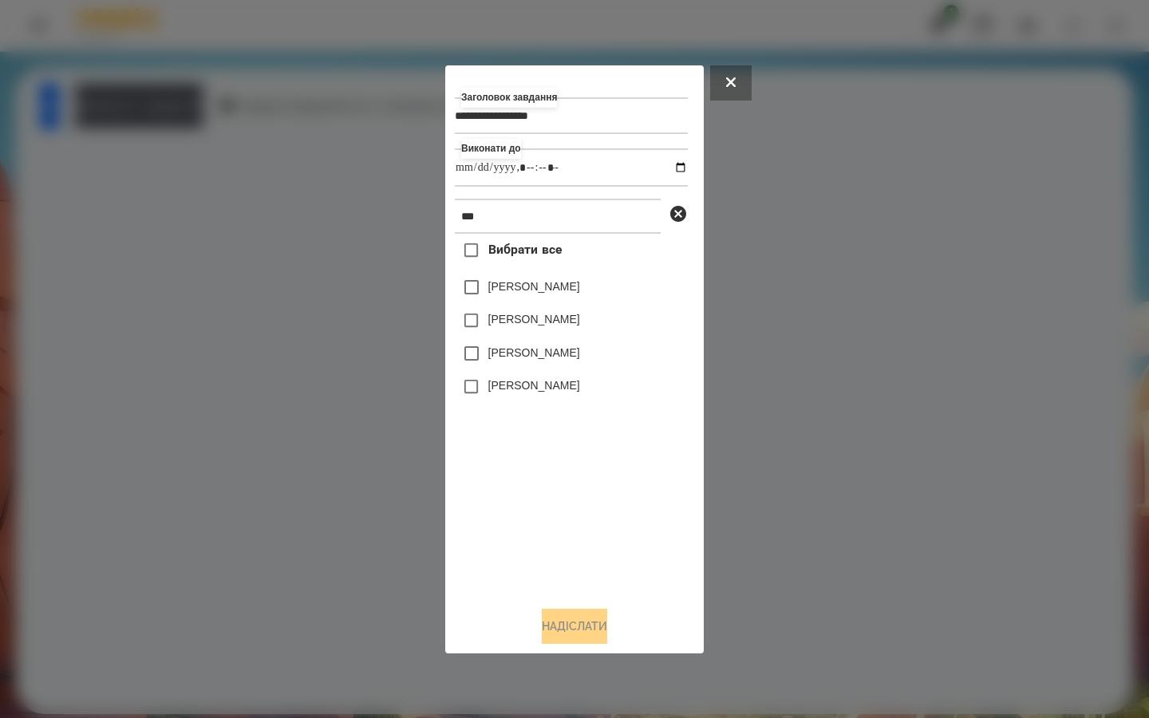
click at [606, 456] on div "Вибрати все [PERSON_NAME] [PERSON_NAME] [PERSON_NAME] [PERSON_NAME]" at bounding box center [571, 413] width 233 height 359
click at [495, 294] on label "[PERSON_NAME]" at bounding box center [534, 287] width 92 height 16
click at [551, 635] on button "Надіслати" at bounding box center [574, 626] width 65 height 35
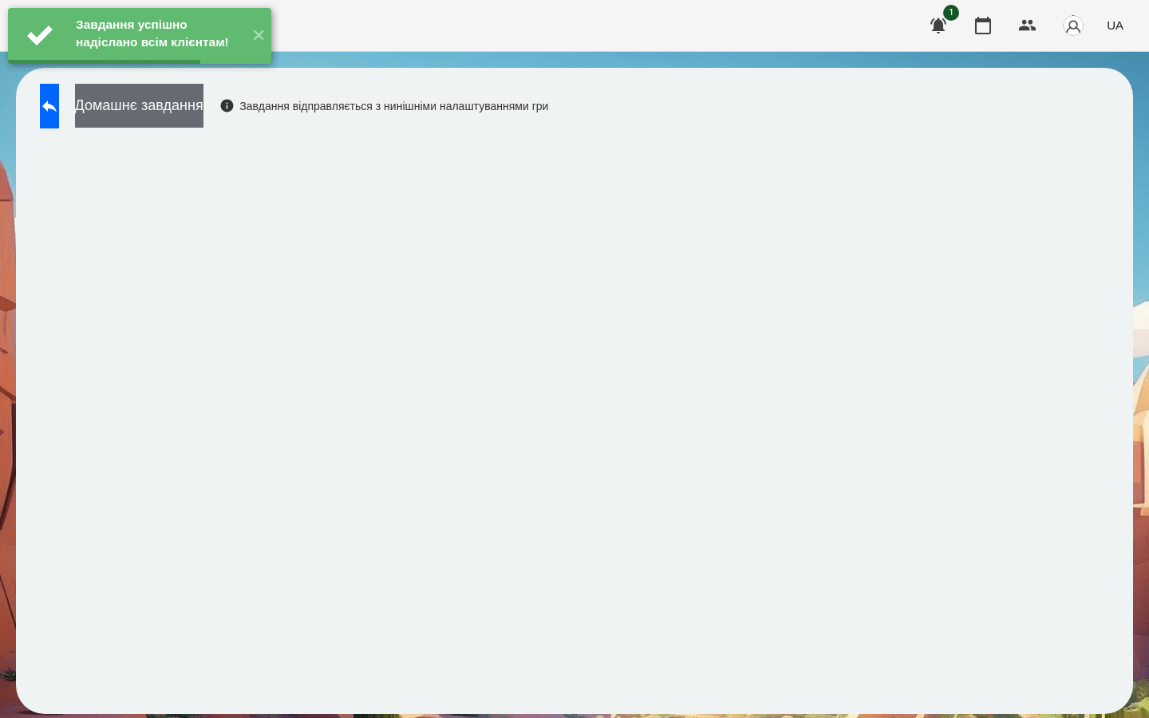
click at [203, 105] on button "Домашнє завдання" at bounding box center [139, 106] width 128 height 44
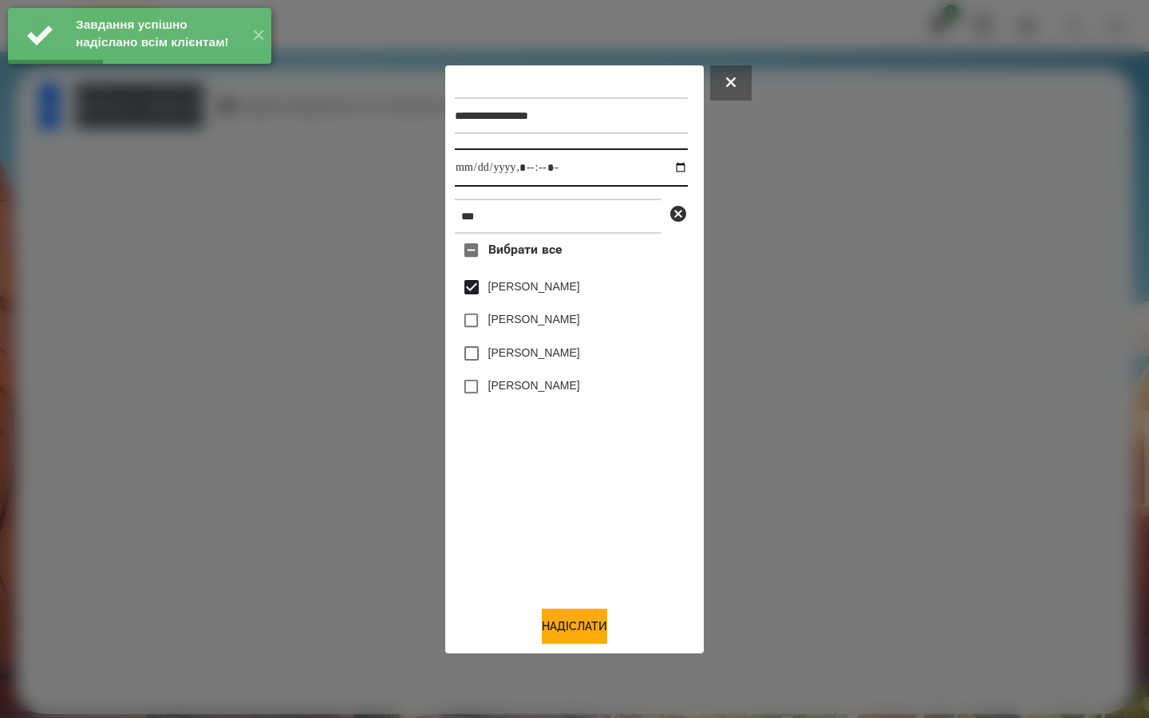
click at [666, 165] on input "datetime-local" at bounding box center [571, 167] width 233 height 38
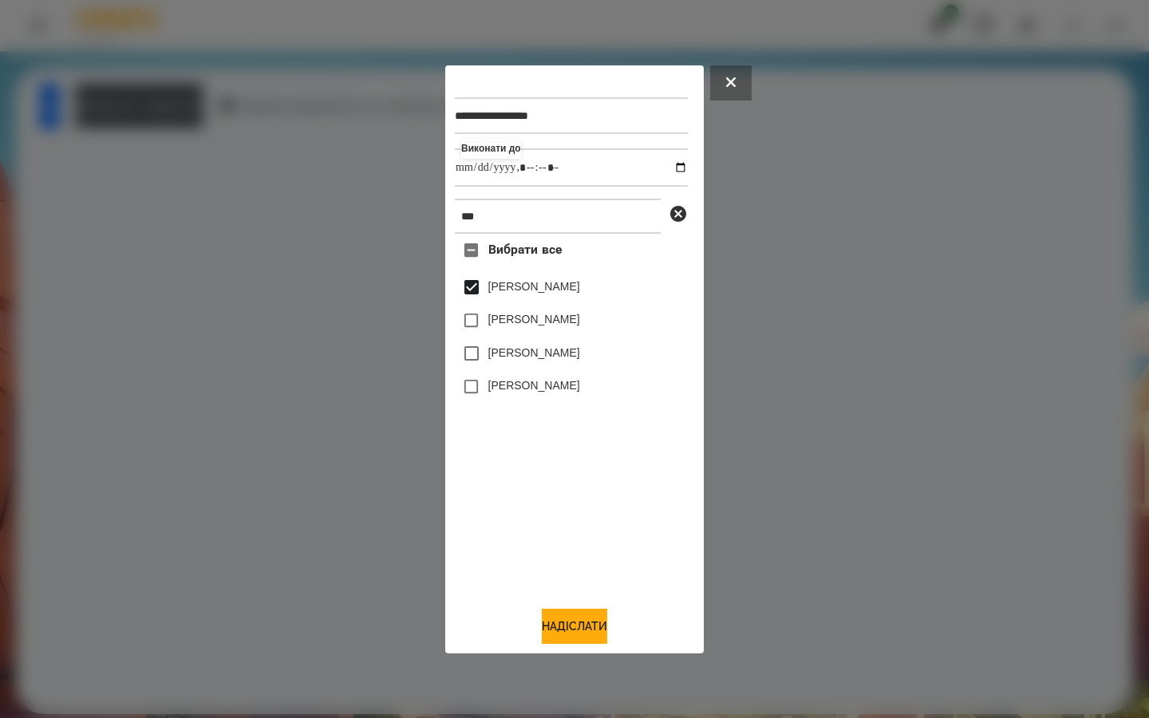
type input "**********"
click at [527, 481] on div "Вибрати все [PERSON_NAME] [PERSON_NAME] [PERSON_NAME] [PERSON_NAME]" at bounding box center [571, 413] width 233 height 359
click at [558, 631] on button "Надіслати" at bounding box center [574, 626] width 65 height 35
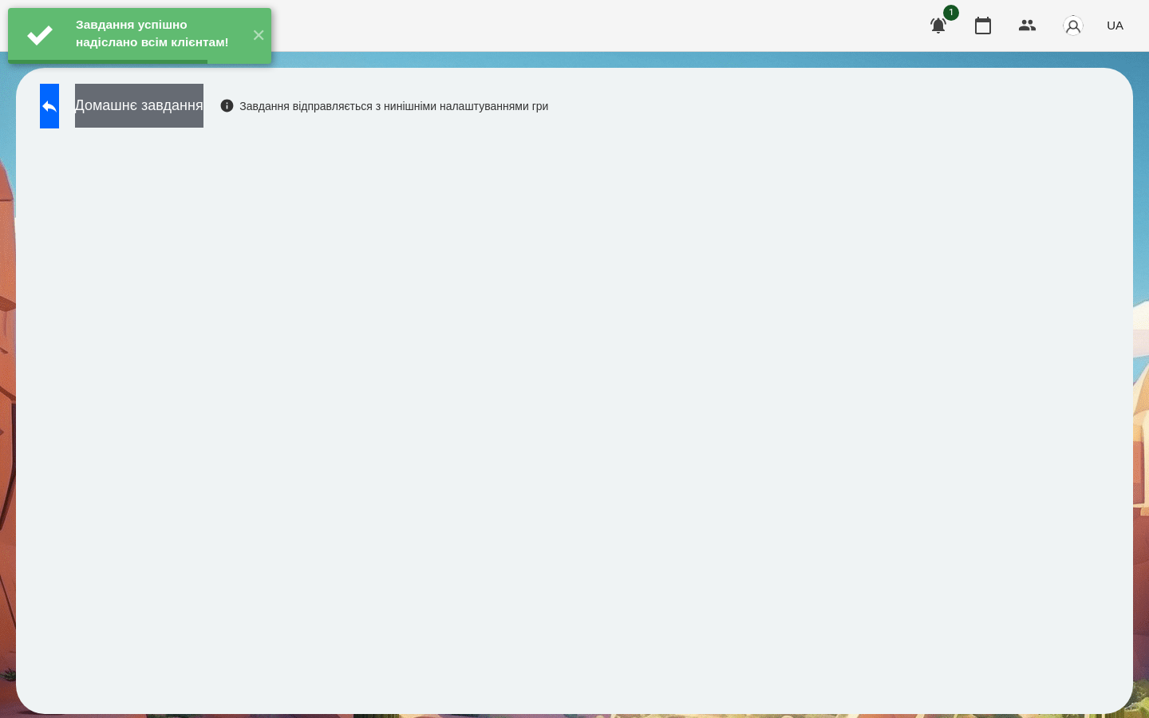
click at [167, 111] on button "Домашнє завдання" at bounding box center [139, 106] width 128 height 44
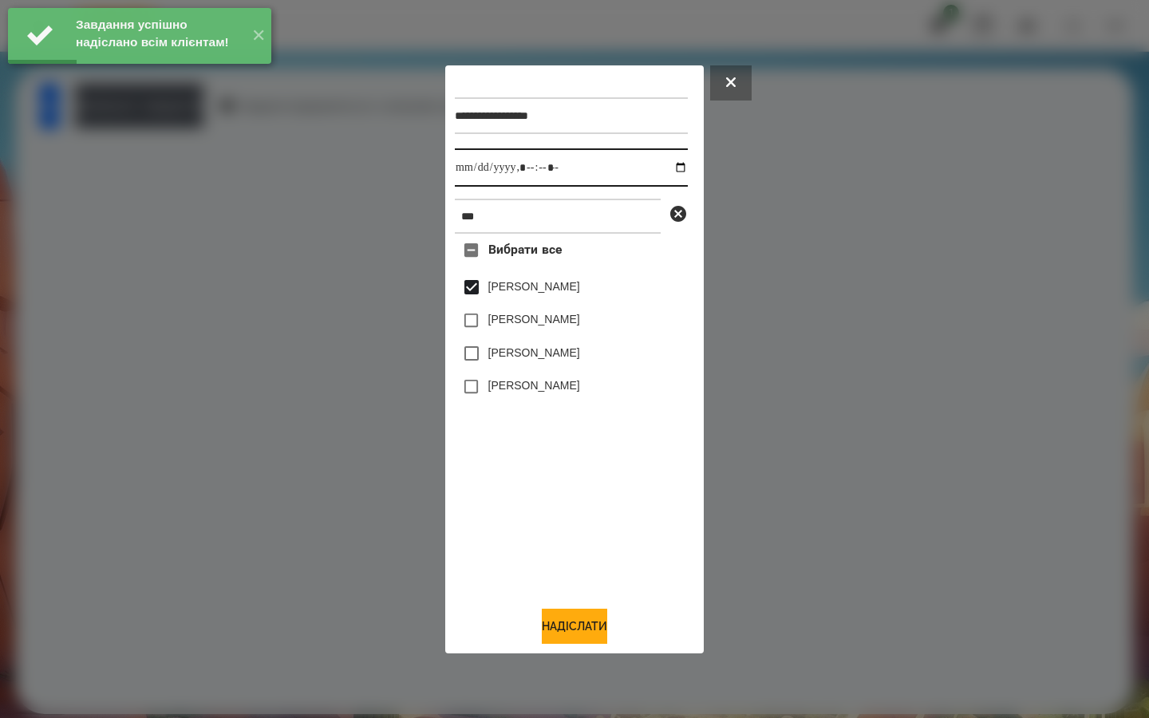
click at [666, 169] on input "datetime-local" at bounding box center [571, 167] width 233 height 38
type input "**********"
click at [547, 471] on div "Вибрати все [PERSON_NAME] [PERSON_NAME] [PERSON_NAME] [PERSON_NAME]" at bounding box center [571, 413] width 233 height 359
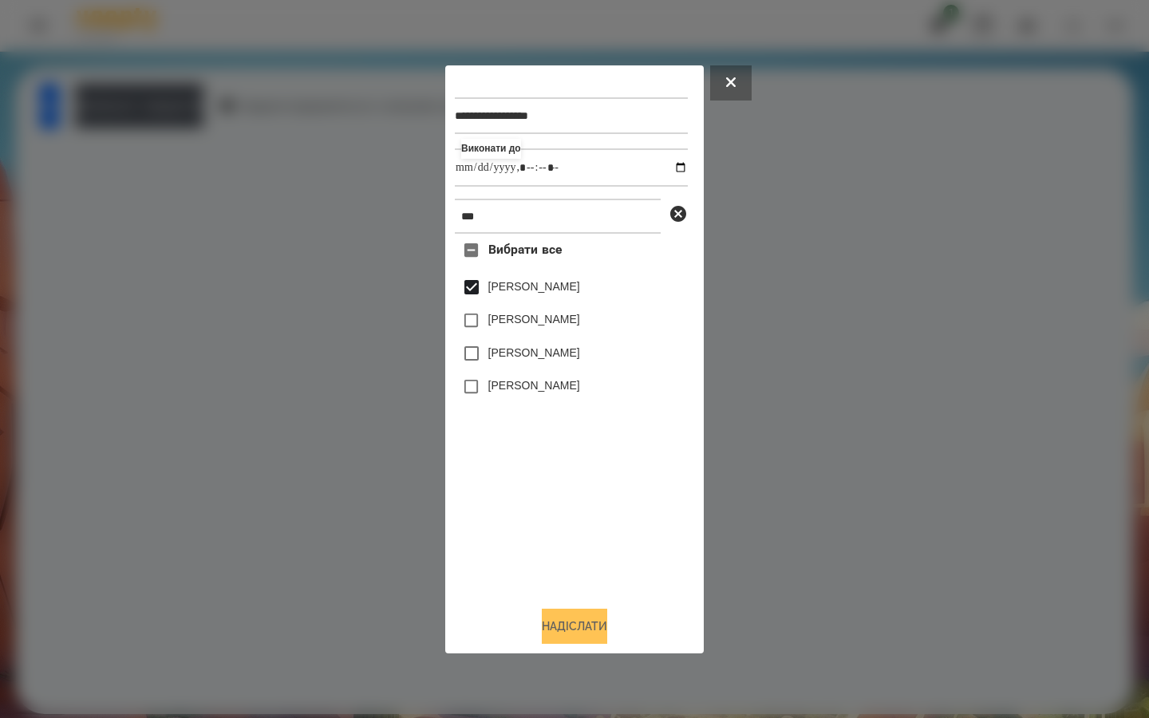
click at [561, 624] on button "Надіслати" at bounding box center [574, 626] width 65 height 35
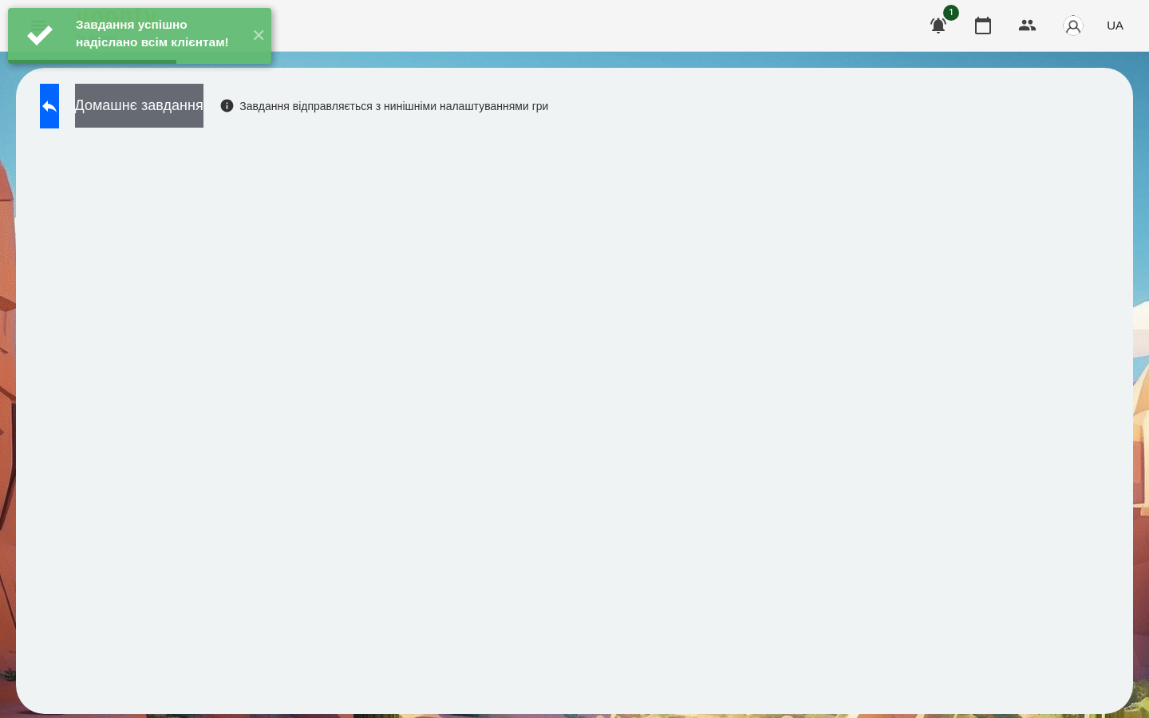
click at [170, 106] on button "Домашнє завдання" at bounding box center [139, 106] width 128 height 44
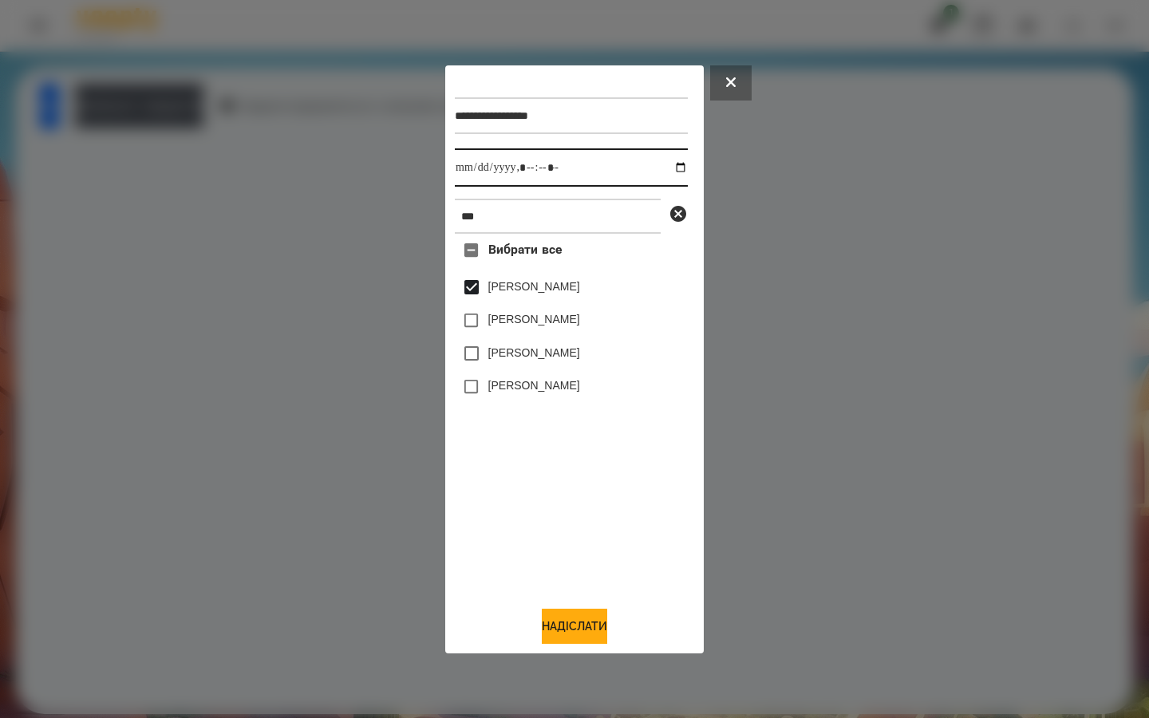
click at [669, 169] on input "datetime-local" at bounding box center [571, 167] width 233 height 38
type input "**********"
click at [539, 525] on div "Вибрати все [PERSON_NAME] [PERSON_NAME] [PERSON_NAME] [PERSON_NAME]" at bounding box center [571, 413] width 233 height 359
click at [563, 634] on button "Надіслати" at bounding box center [574, 626] width 65 height 35
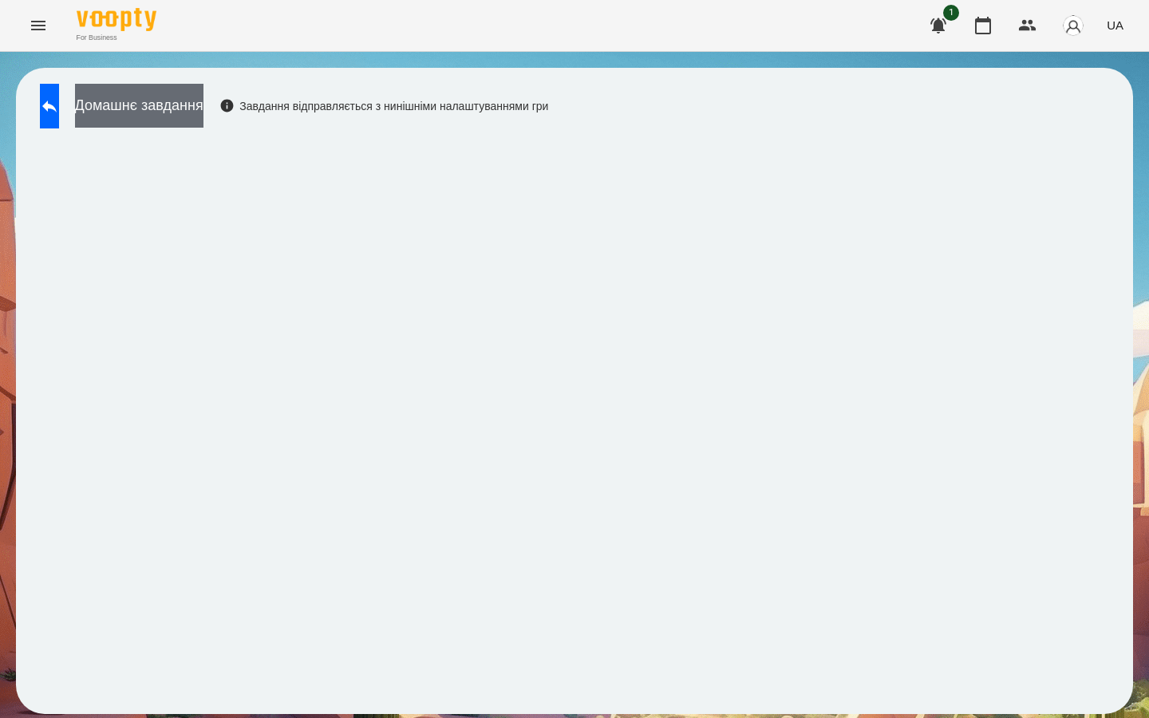
click at [203, 107] on button "Домашнє завдання" at bounding box center [139, 106] width 128 height 44
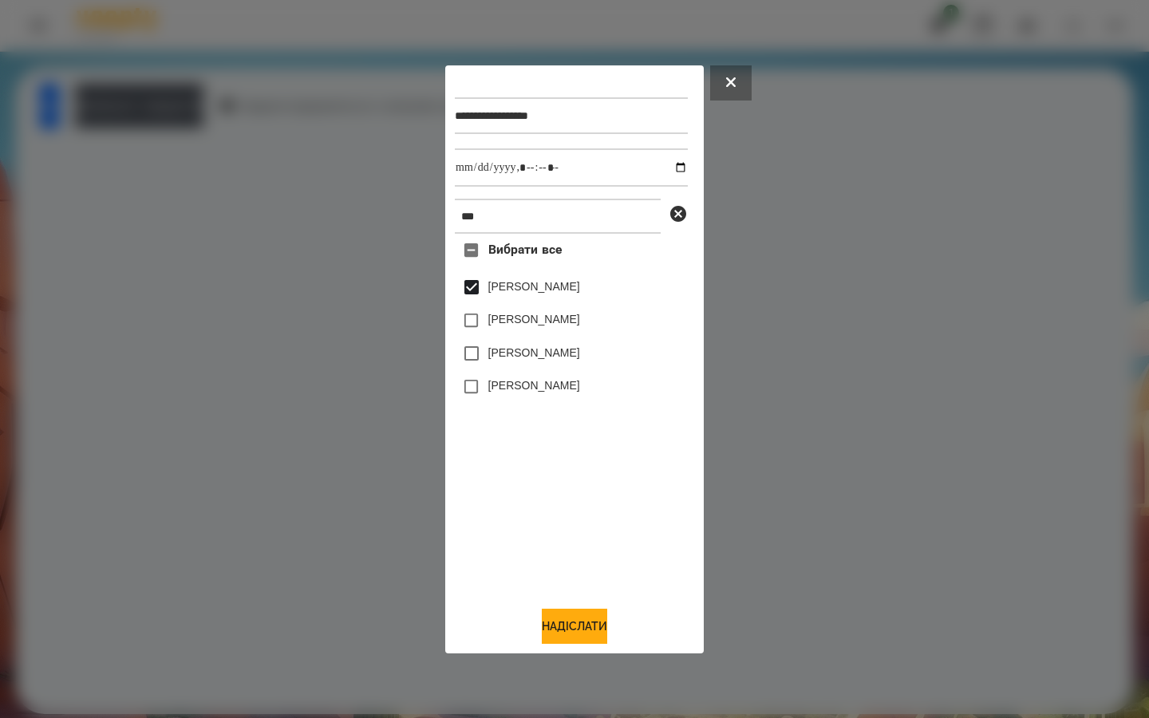
drag, startPoint x: 562, startPoint y: 614, endPoint x: 515, endPoint y: 480, distance: 142.1
click at [562, 614] on button "Надіслати" at bounding box center [574, 626] width 65 height 35
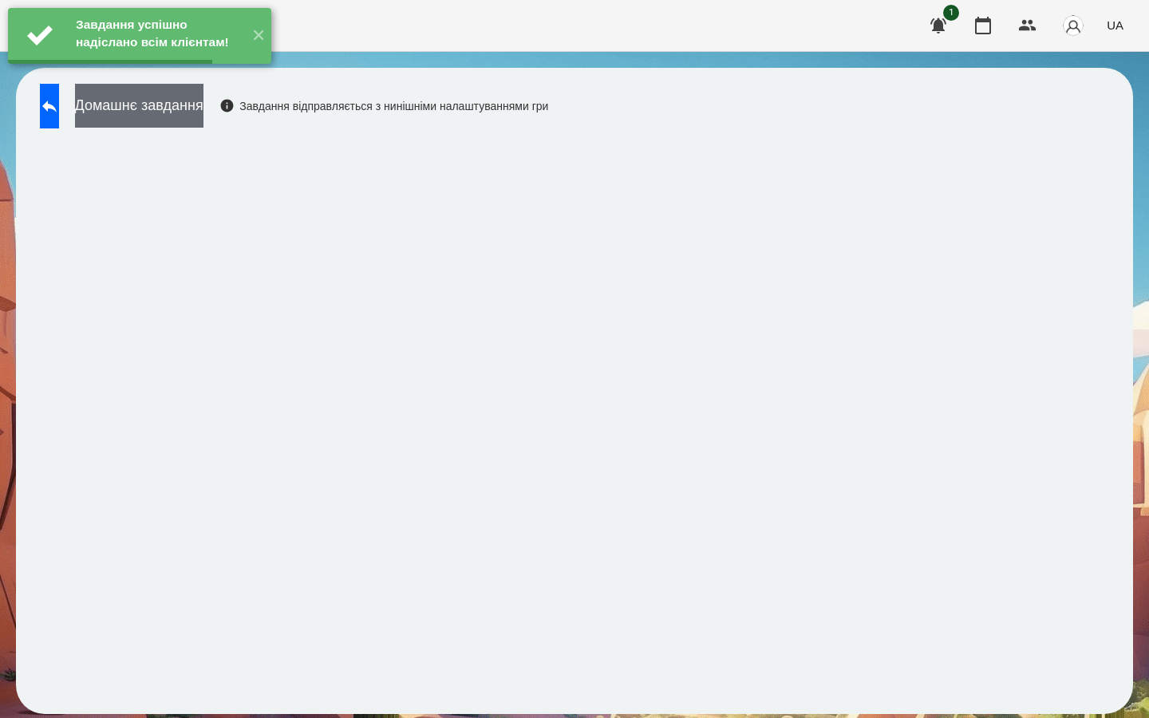
click at [203, 111] on button "Домашнє завдання" at bounding box center [139, 106] width 128 height 44
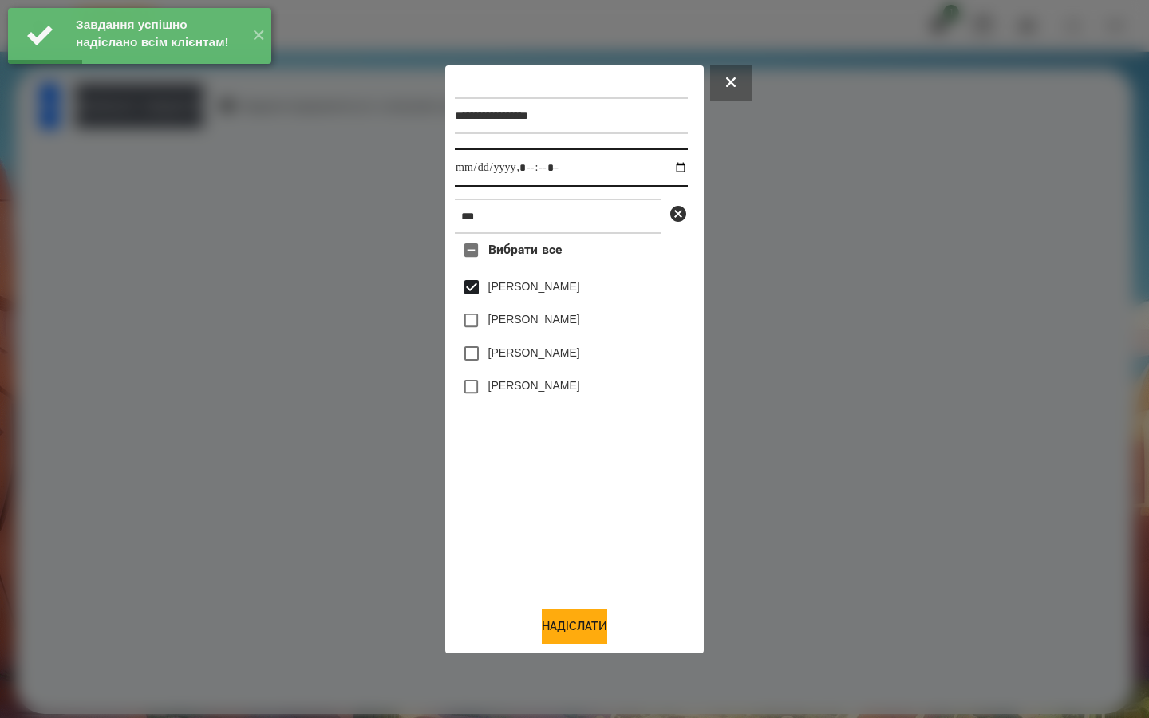
click at [668, 166] on input "datetime-local" at bounding box center [571, 167] width 233 height 38
type input "**********"
click at [537, 507] on div "Вибрати все [PERSON_NAME] [PERSON_NAME] [PERSON_NAME] [PERSON_NAME]" at bounding box center [571, 413] width 233 height 359
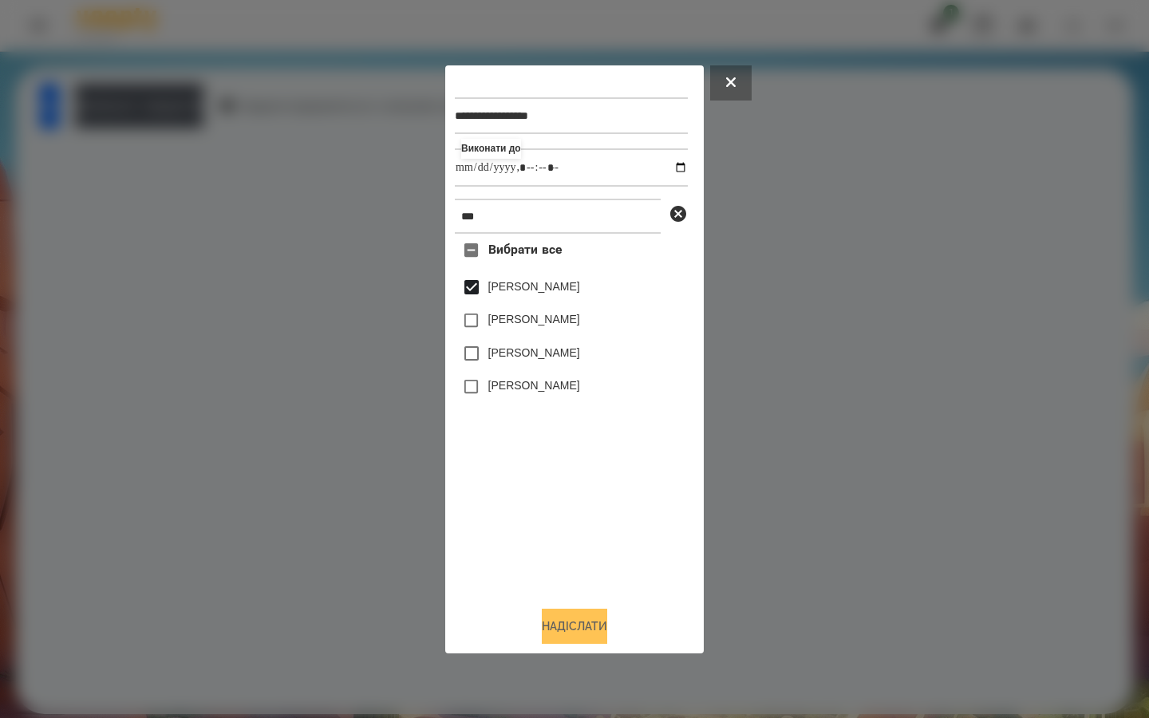
click at [559, 618] on button "Надіслати" at bounding box center [574, 626] width 65 height 35
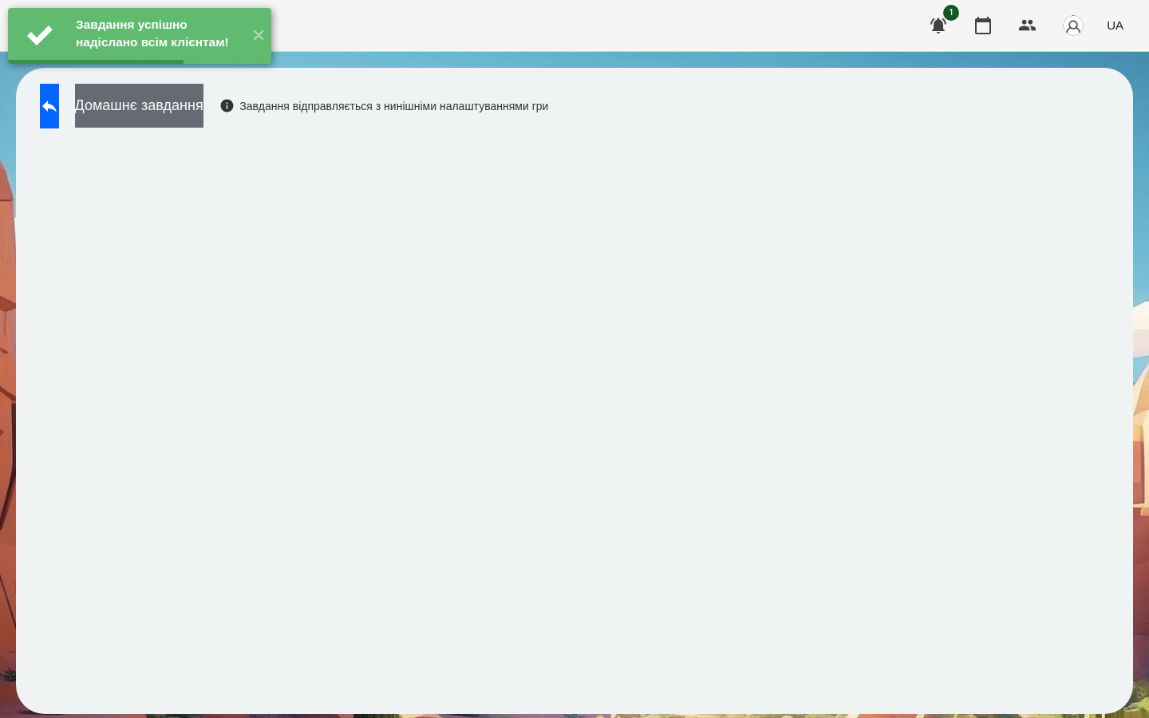
click at [203, 105] on button "Домашнє завдання" at bounding box center [139, 106] width 128 height 44
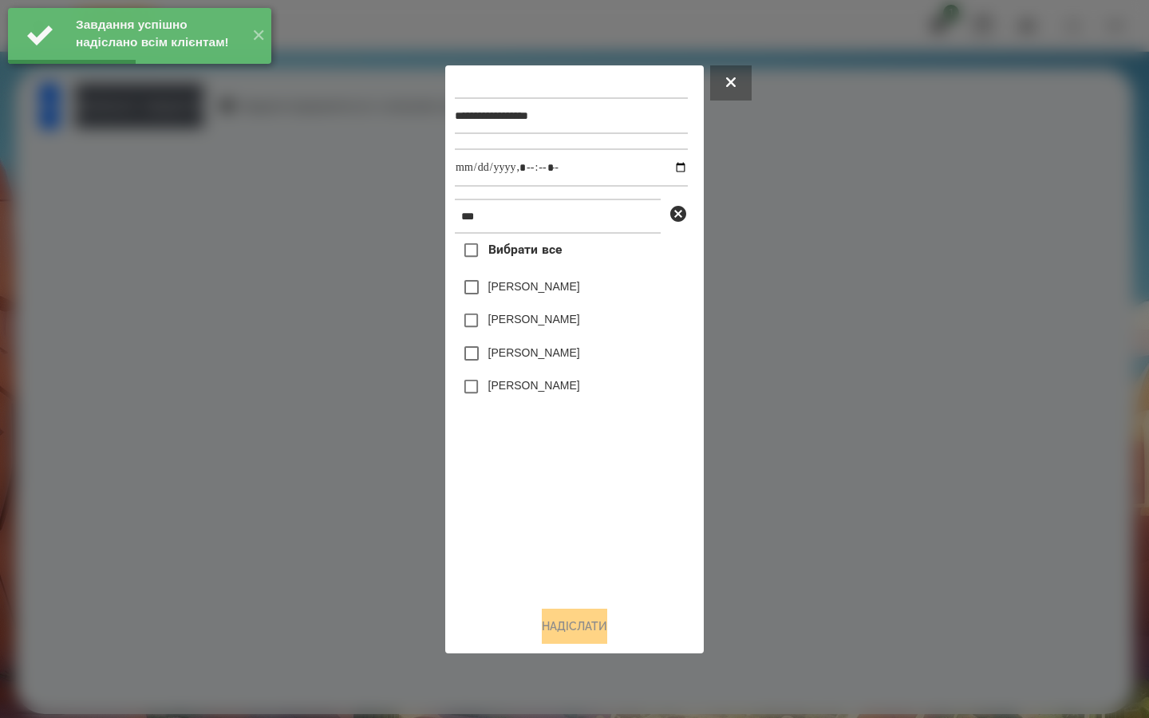
click at [495, 287] on label "[PERSON_NAME]" at bounding box center [534, 287] width 92 height 16
click at [669, 168] on input "datetime-local" at bounding box center [571, 167] width 233 height 38
type input "**********"
click at [525, 486] on div "Вибрати все [PERSON_NAME] [PERSON_NAME] [PERSON_NAME] [PERSON_NAME]" at bounding box center [571, 413] width 233 height 359
click at [545, 615] on button "Надіслати" at bounding box center [574, 626] width 65 height 35
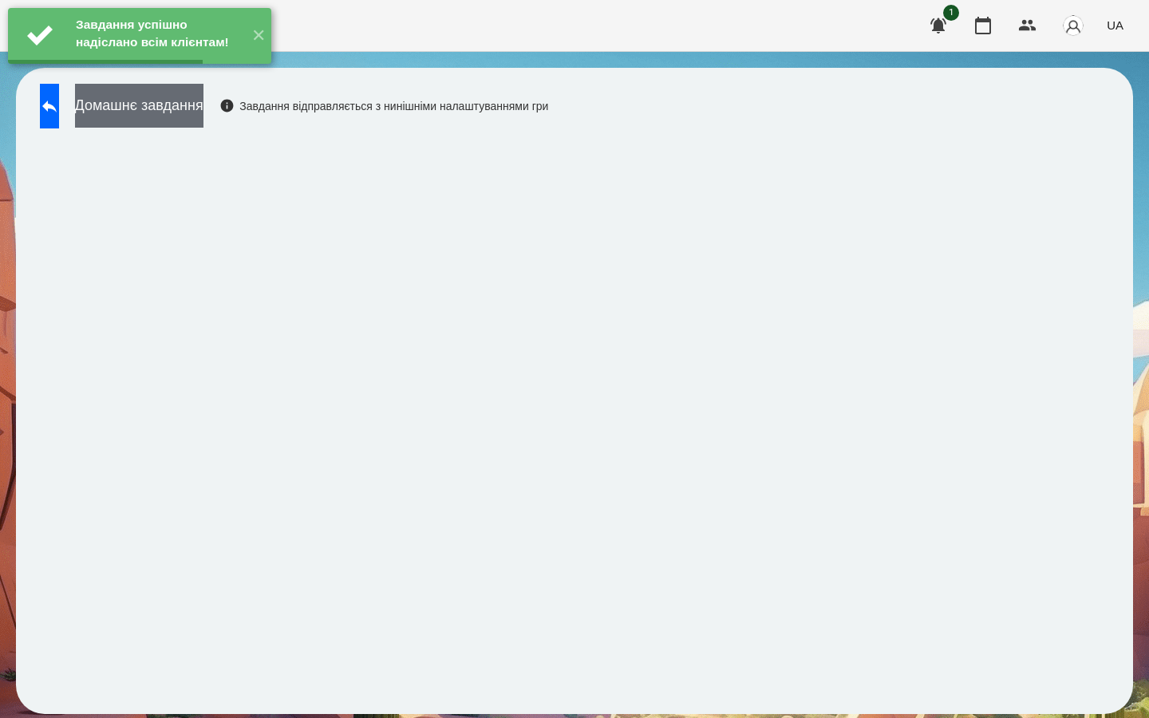
click at [203, 113] on button "Домашнє завдання" at bounding box center [139, 106] width 128 height 44
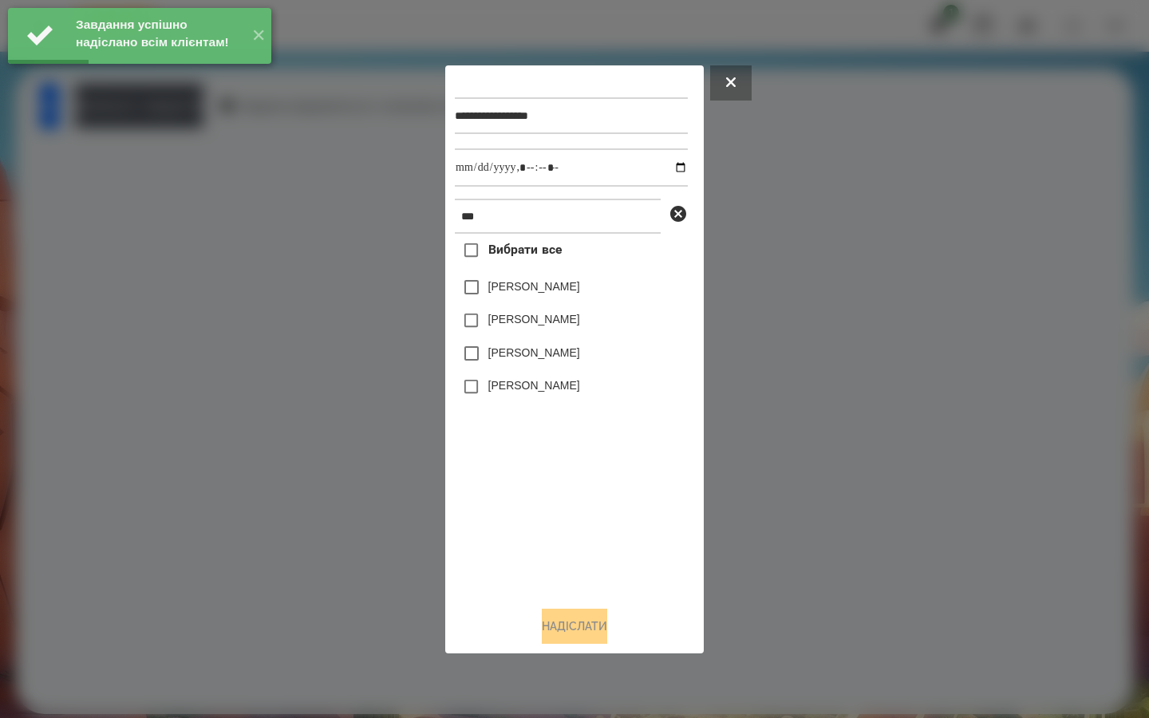
click at [513, 284] on label "[PERSON_NAME]" at bounding box center [534, 287] width 92 height 16
click at [667, 164] on input "datetime-local" at bounding box center [571, 167] width 233 height 38
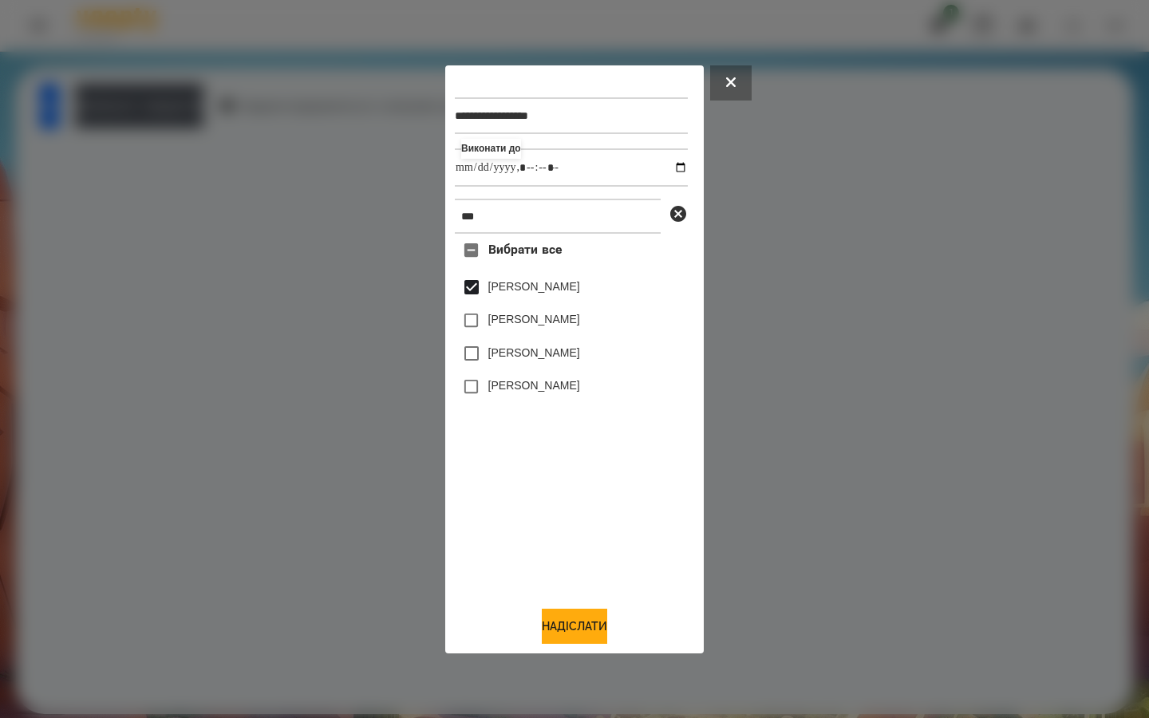
type input "**********"
click at [565, 511] on div "Вибрати все [PERSON_NAME] [PERSON_NAME] [PERSON_NAME] [PERSON_NAME]" at bounding box center [571, 413] width 233 height 359
click at [553, 639] on button "Надіслати" at bounding box center [574, 626] width 65 height 35
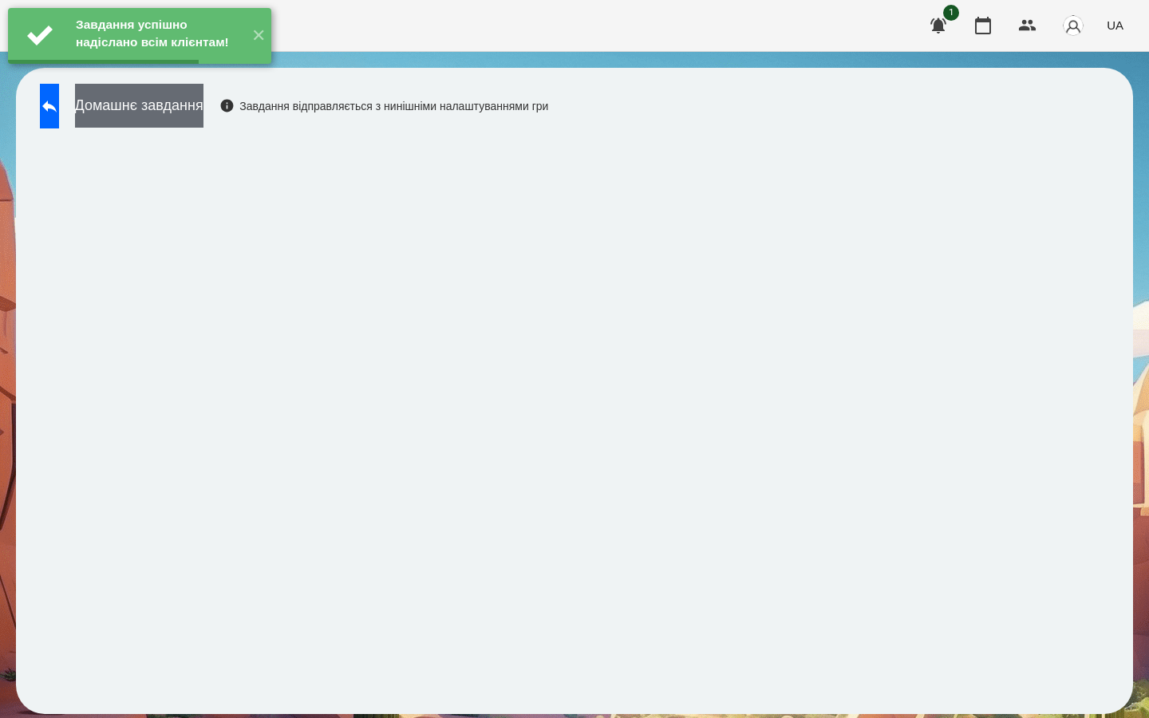
click at [203, 117] on button "Домашнє завдання" at bounding box center [139, 106] width 128 height 44
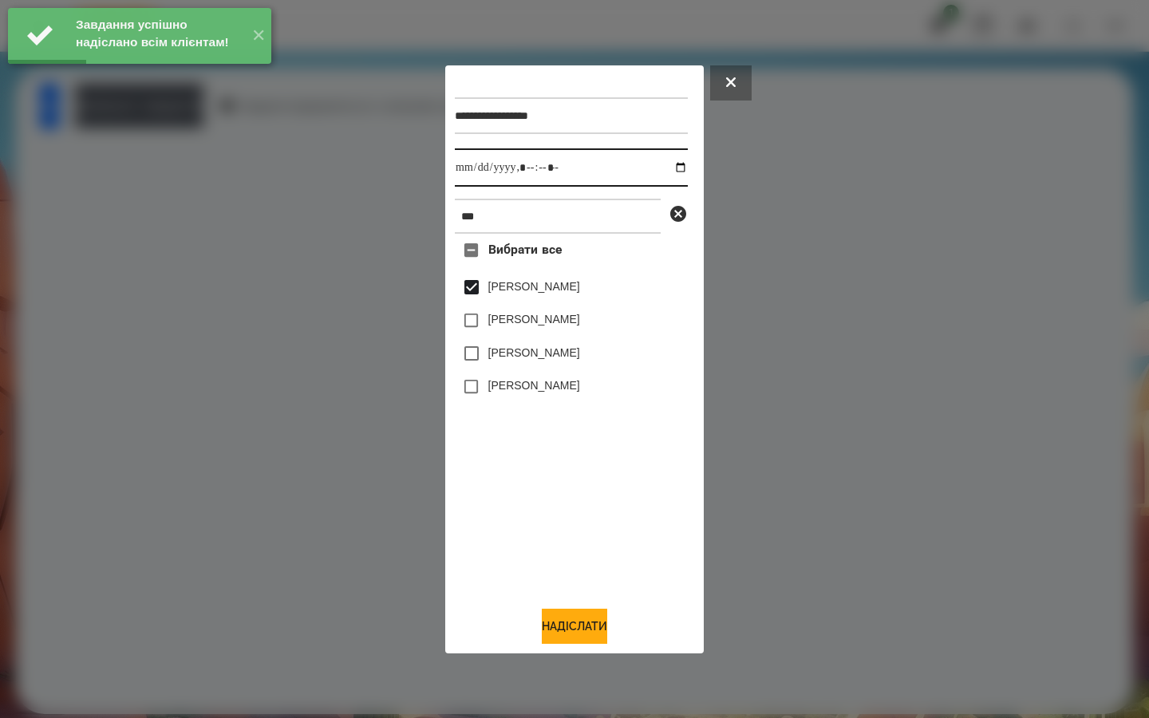
click at [665, 166] on input "datetime-local" at bounding box center [571, 167] width 233 height 38
type input "**********"
click at [559, 480] on div "Вибрати все [PERSON_NAME] [PERSON_NAME] [PERSON_NAME] [PERSON_NAME]" at bounding box center [571, 413] width 233 height 359
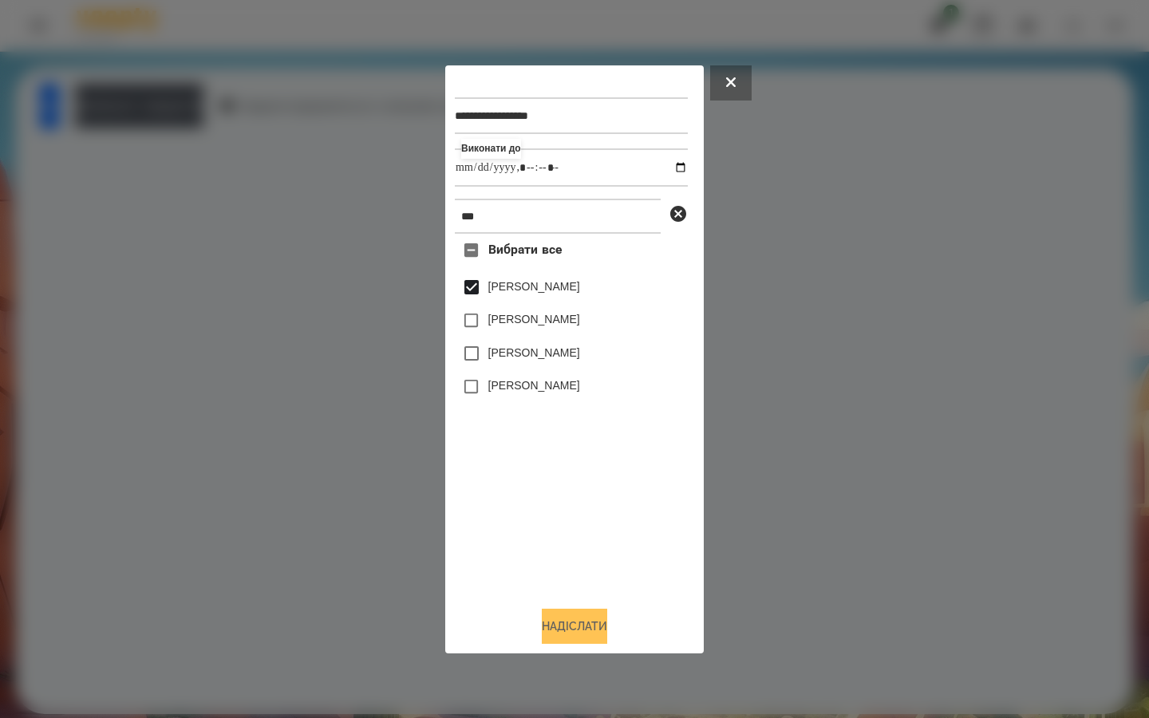
click at [563, 621] on button "Надіслати" at bounding box center [574, 626] width 65 height 35
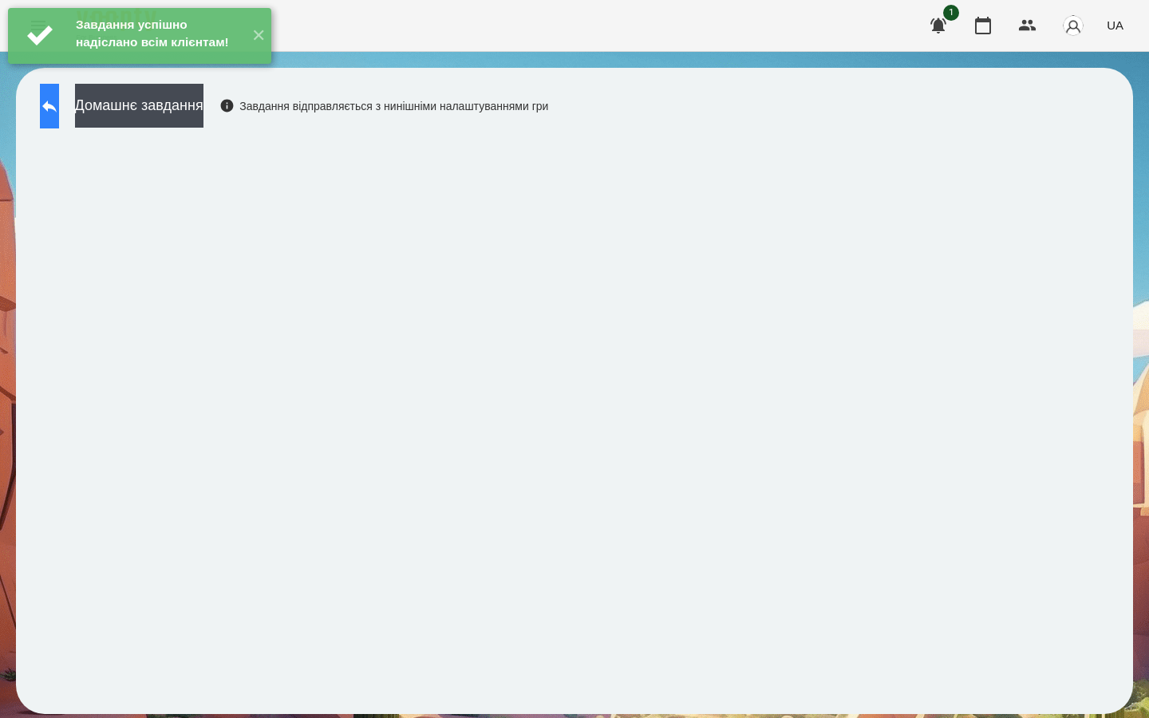
click at [59, 110] on icon at bounding box center [49, 106] width 19 height 19
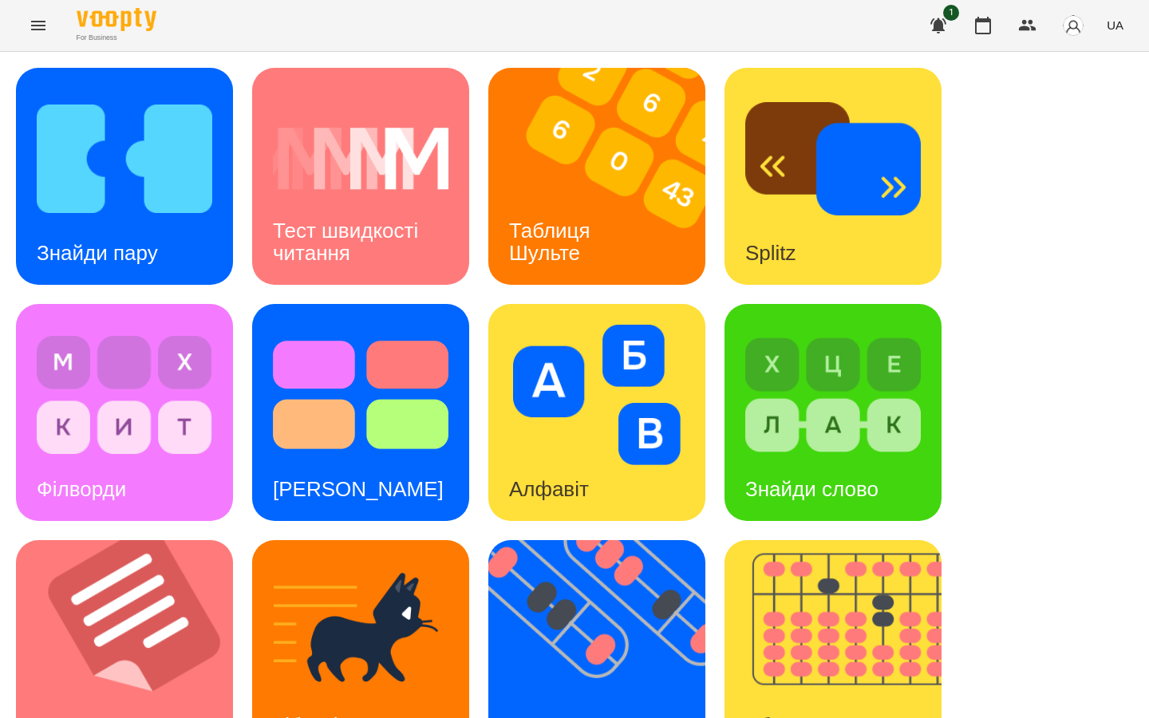
scroll to position [527, 0]
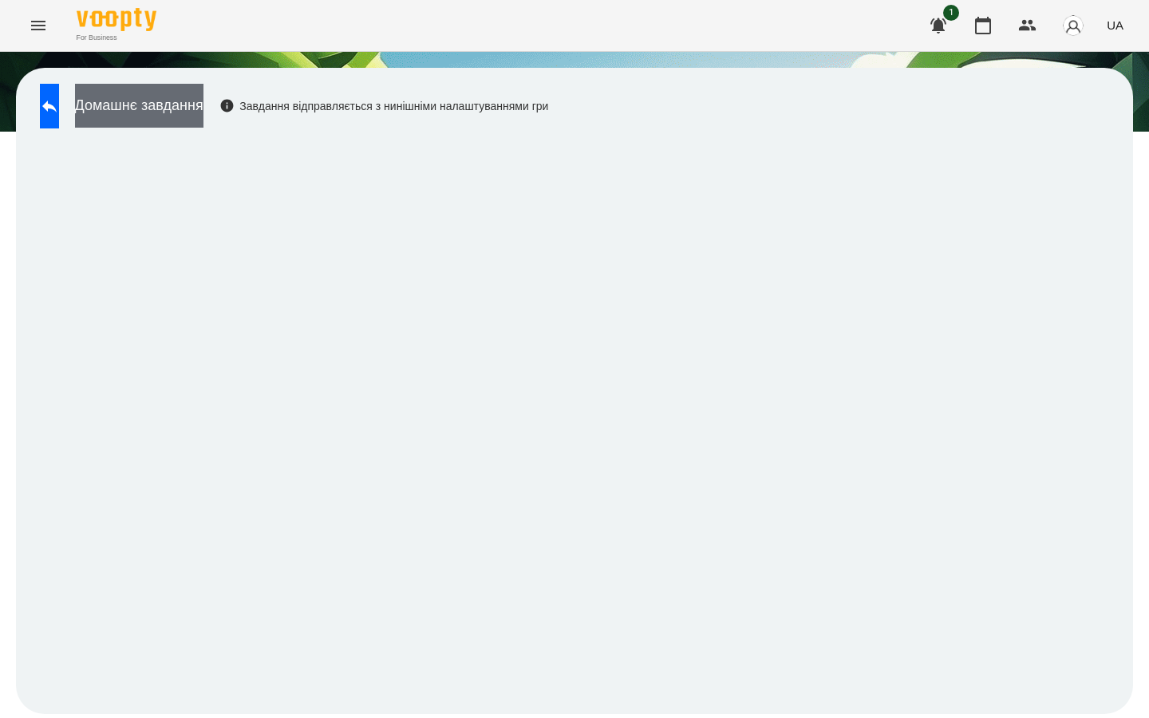
click at [180, 105] on button "Домашнє завдання" at bounding box center [139, 106] width 128 height 44
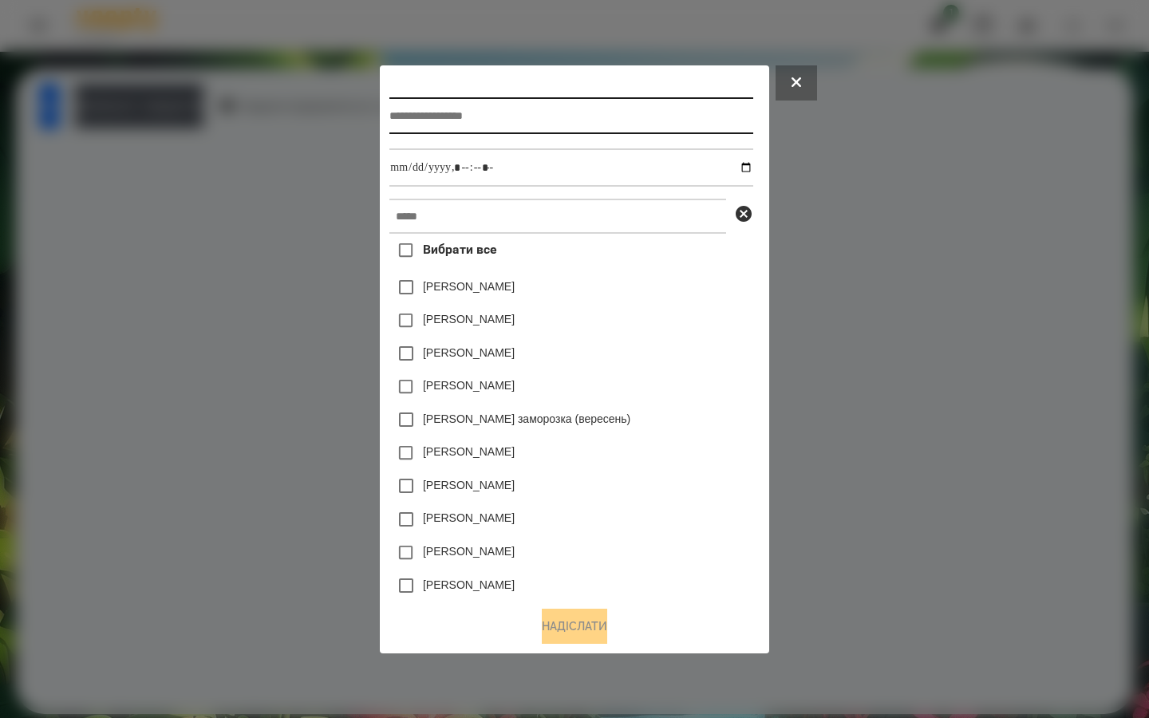
click at [405, 124] on input "text" at bounding box center [570, 115] width 363 height 37
type input "**********"
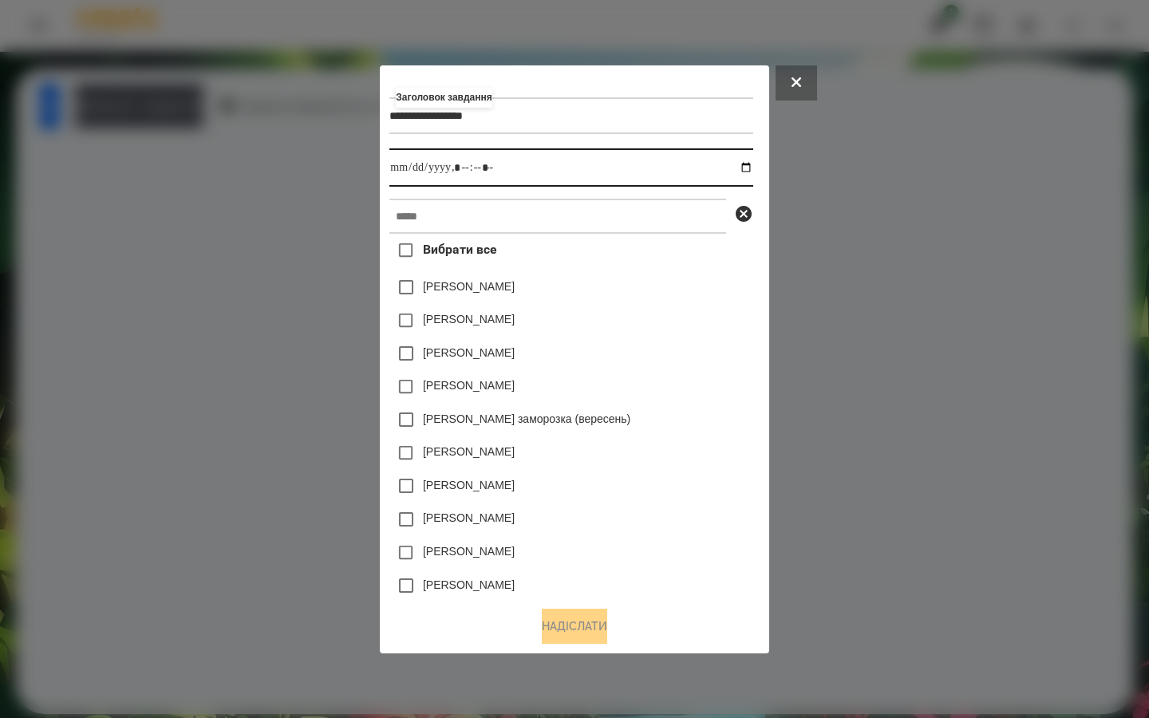
click at [753, 164] on input "datetime-local" at bounding box center [570, 167] width 363 height 38
type input "**********"
click at [684, 393] on div "[PERSON_NAME]" at bounding box center [570, 387] width 363 height 34
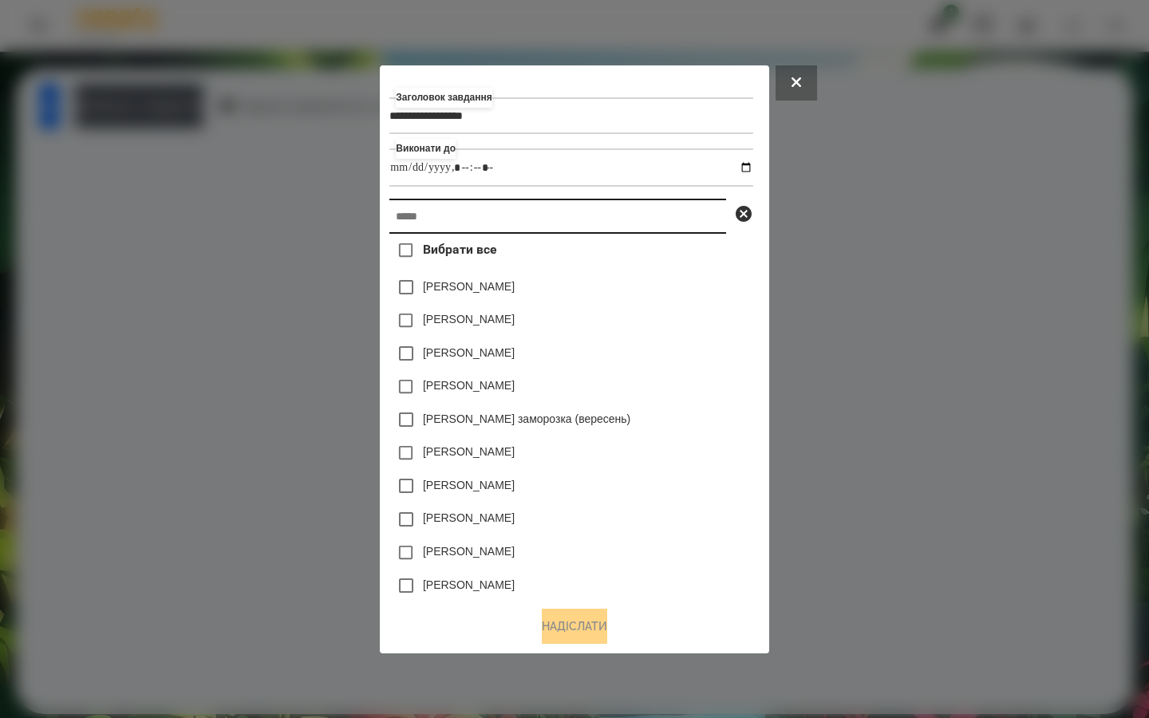
click at [430, 224] on input "text" at bounding box center [557, 216] width 337 height 35
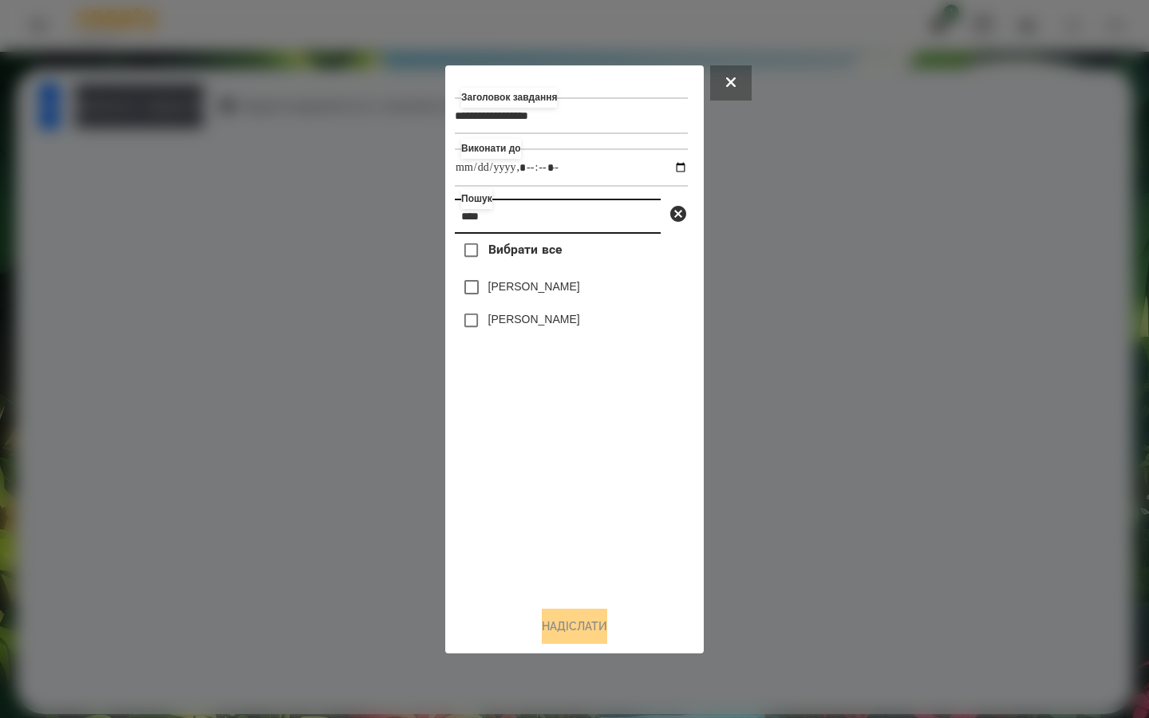
type input "****"
click at [567, 624] on button "Надіслати" at bounding box center [574, 626] width 65 height 35
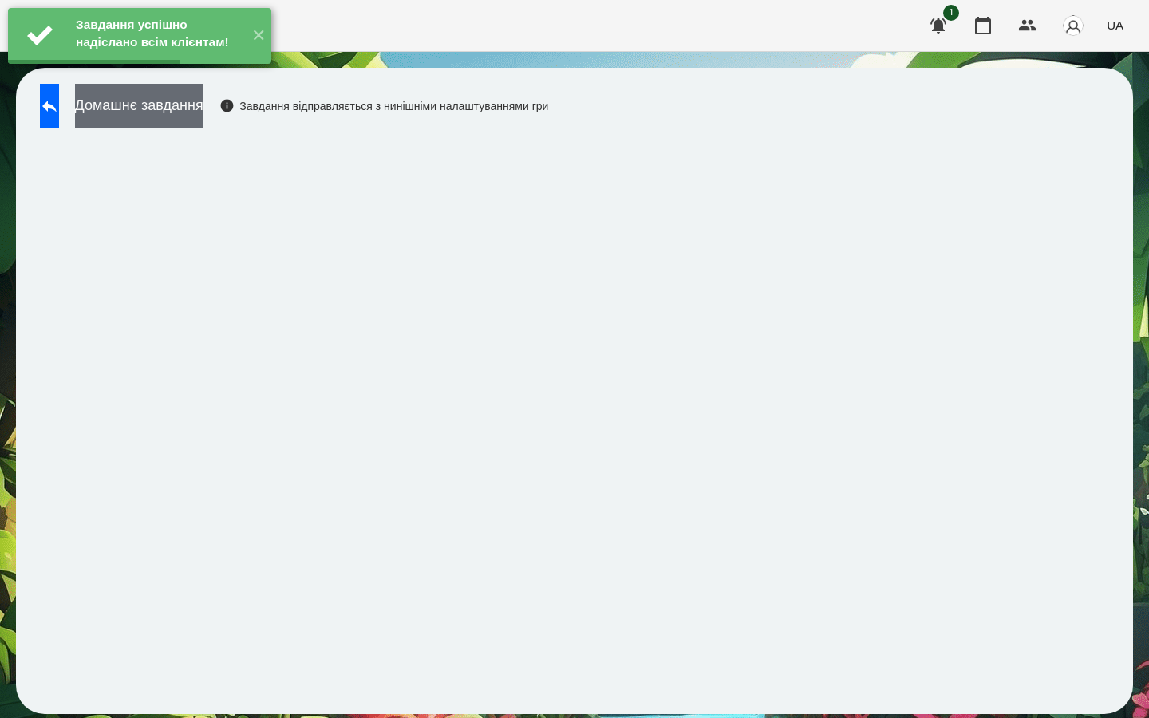
click at [203, 112] on button "Домашнє завдання" at bounding box center [139, 106] width 128 height 44
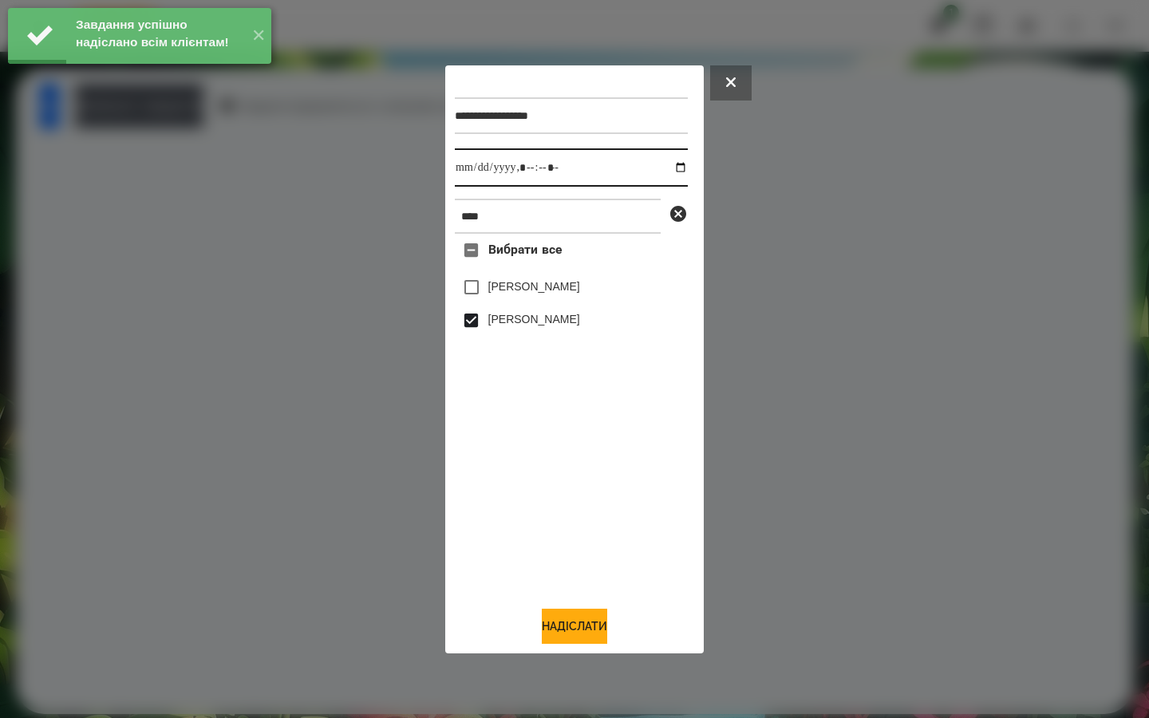
click at [671, 168] on input "datetime-local" at bounding box center [571, 167] width 233 height 38
type input "**********"
click at [532, 498] on div "Вибрати все [PERSON_NAME] [PERSON_NAME]" at bounding box center [571, 413] width 233 height 359
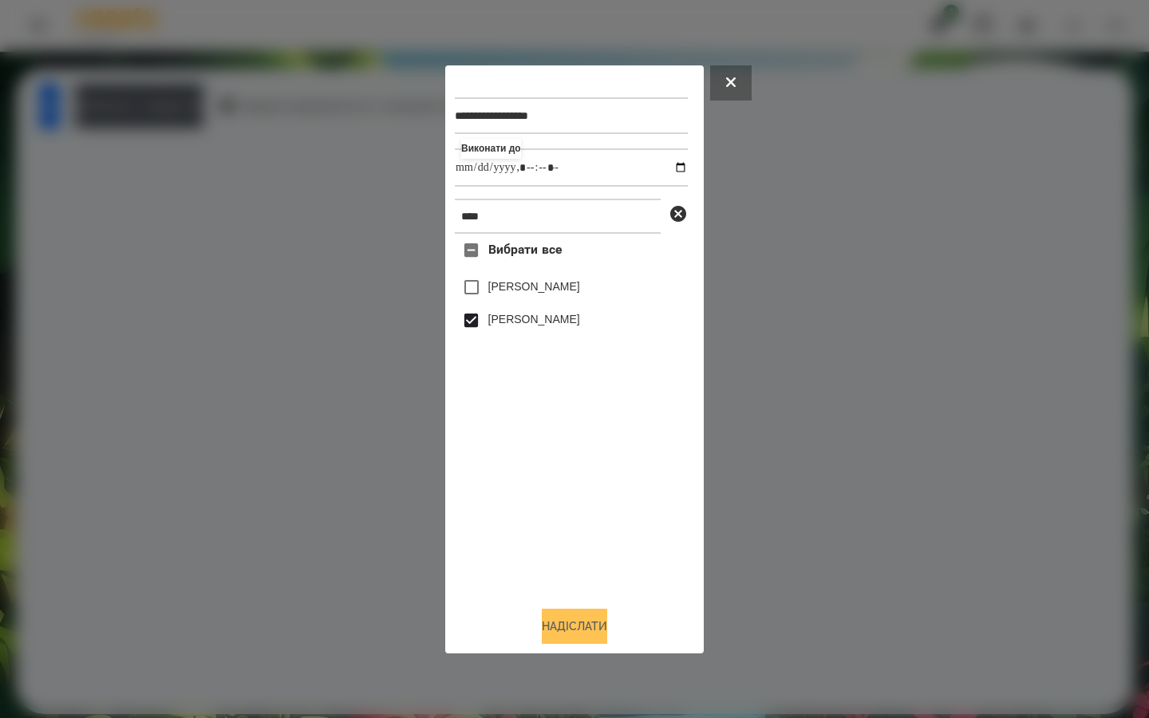
click at [547, 630] on button "Надіслати" at bounding box center [574, 626] width 65 height 35
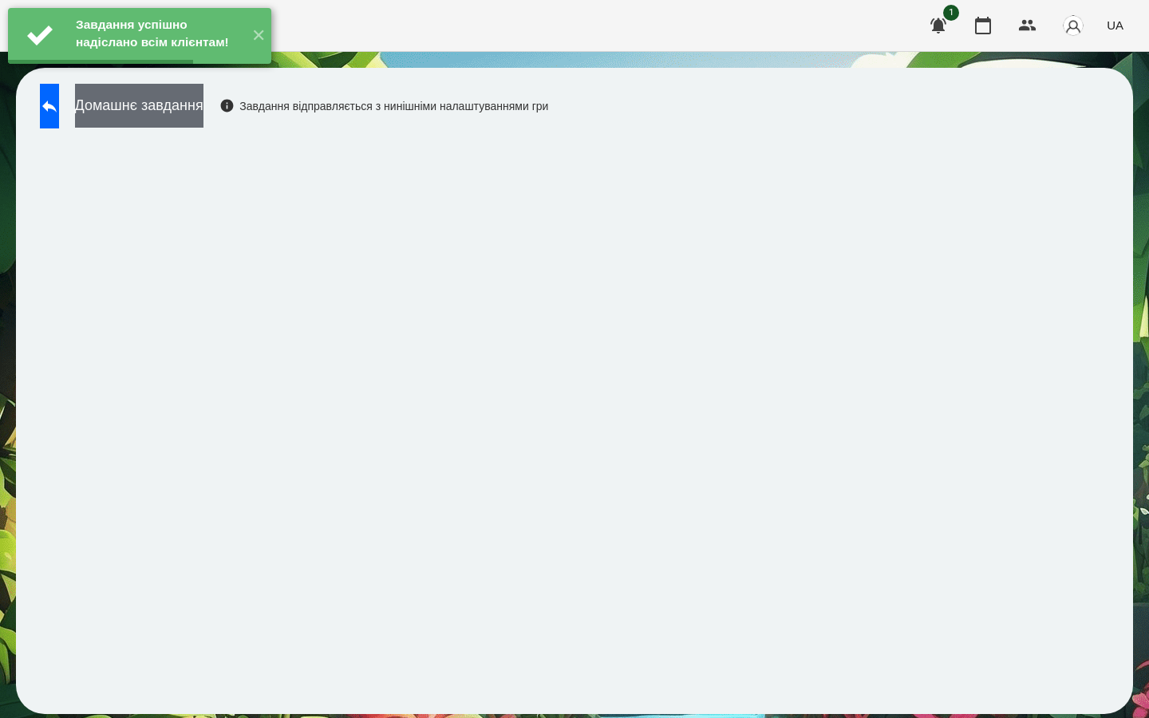
click at [161, 115] on button "Домашнє завдання" at bounding box center [139, 106] width 128 height 44
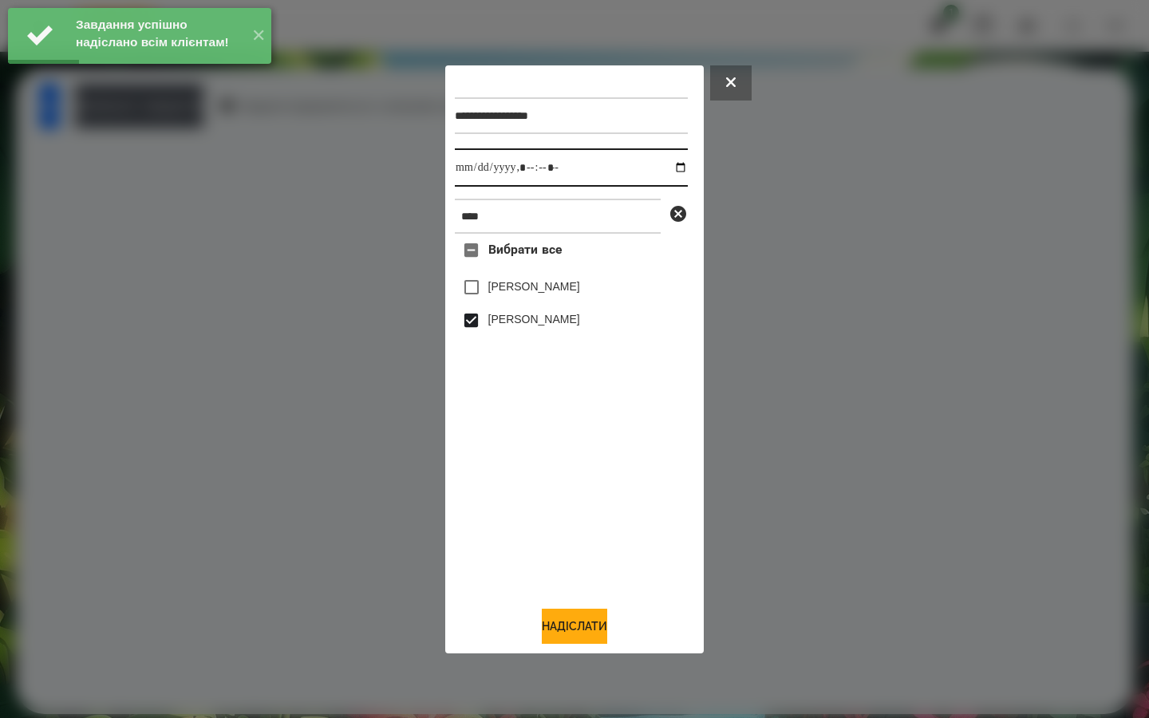
click at [666, 168] on input "datetime-local" at bounding box center [571, 167] width 233 height 38
type input "**********"
click at [505, 514] on div "Вибрати все [PERSON_NAME] [PERSON_NAME]" at bounding box center [571, 413] width 233 height 359
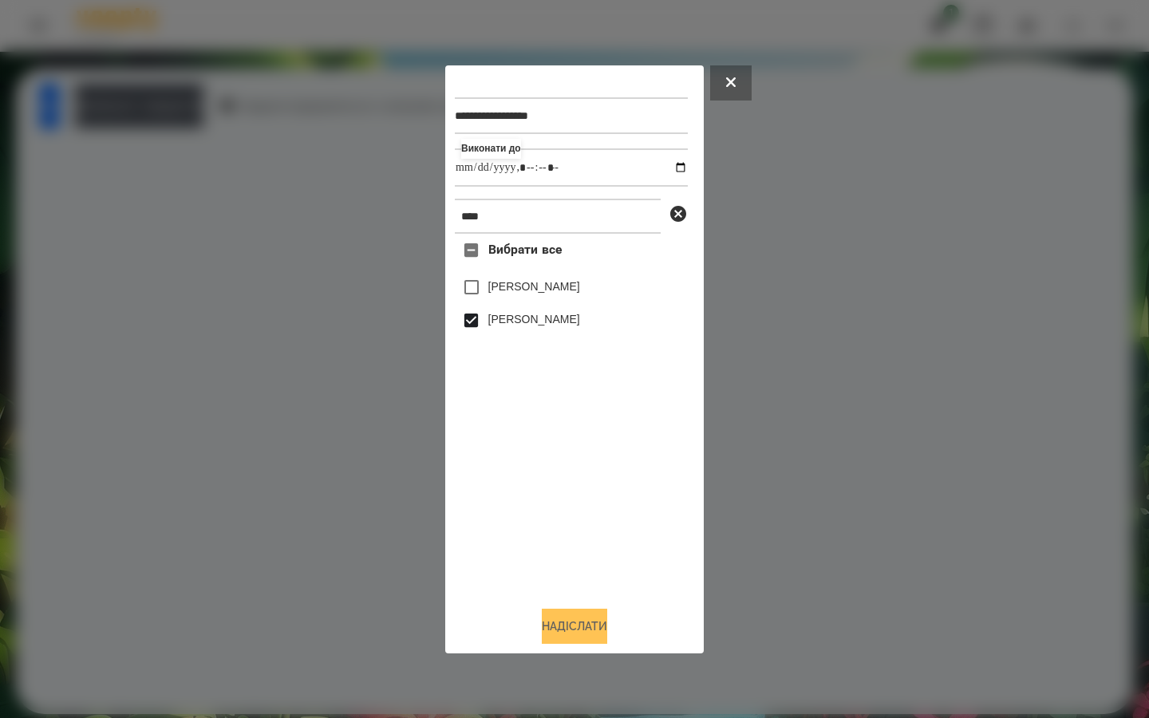
click at [551, 630] on button "Надіслати" at bounding box center [574, 626] width 65 height 35
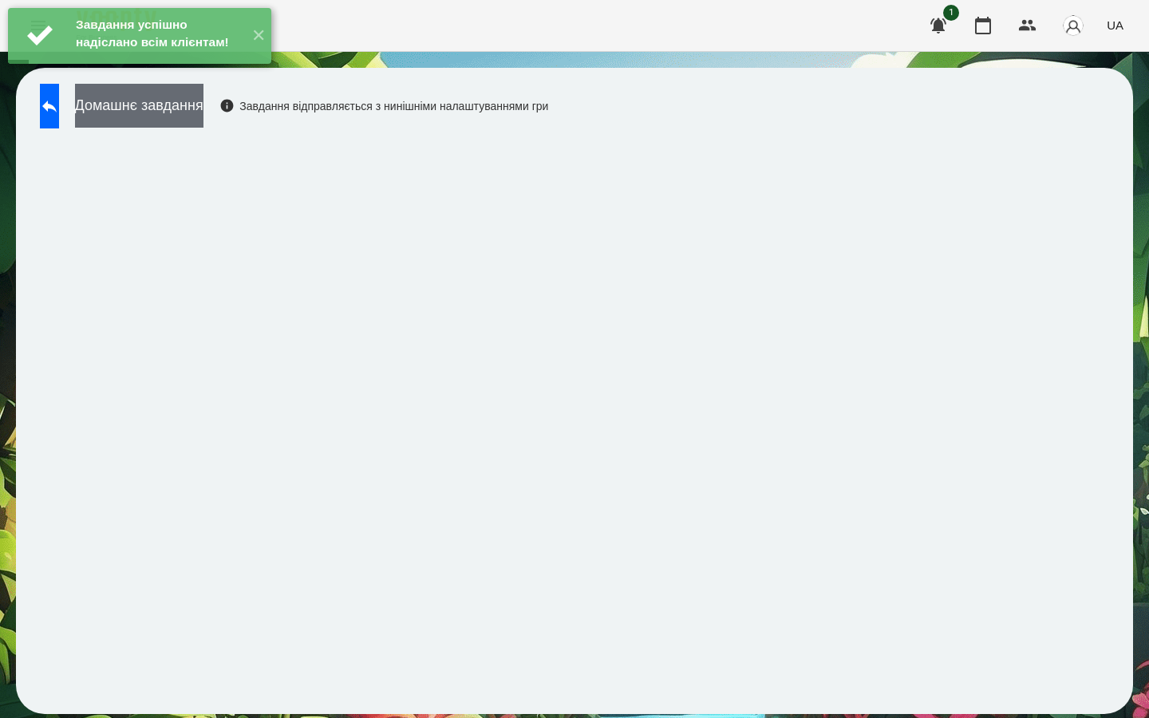
click at [203, 113] on button "Домашнє завдання" at bounding box center [139, 106] width 128 height 44
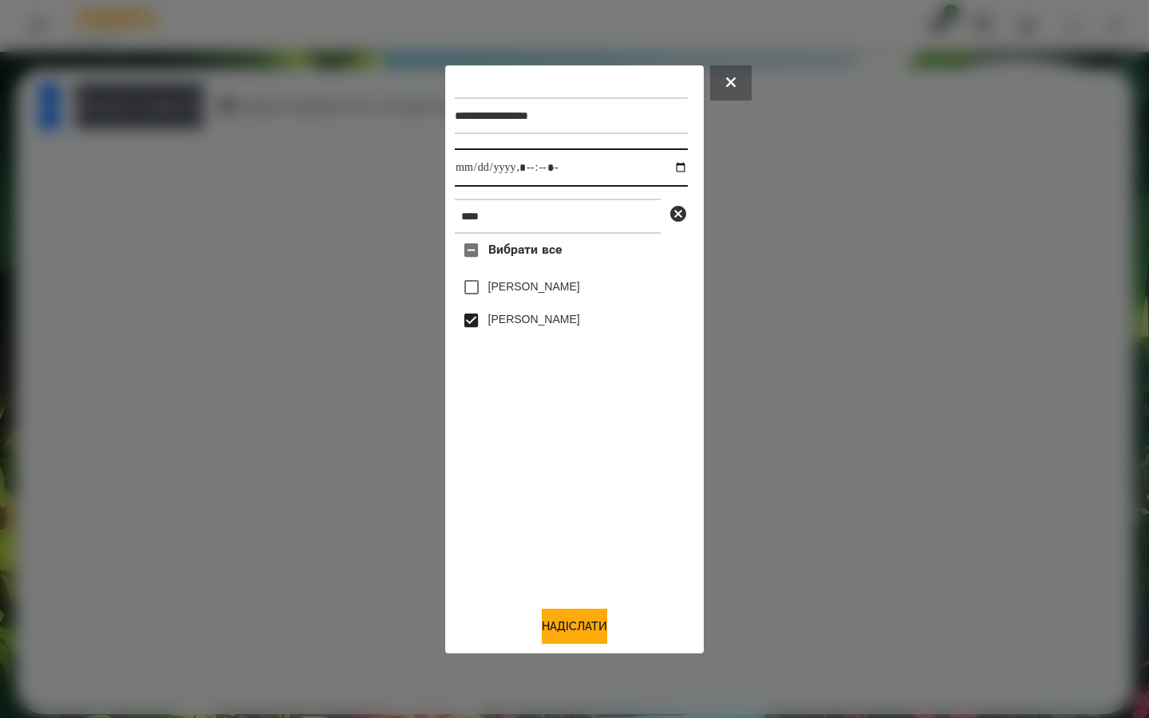
click at [666, 160] on input "datetime-local" at bounding box center [571, 167] width 233 height 38
type input "**********"
click at [563, 487] on div "Вибрати все [PERSON_NAME] [PERSON_NAME]" at bounding box center [571, 413] width 233 height 359
click at [572, 630] on button "Надіслати" at bounding box center [574, 626] width 65 height 35
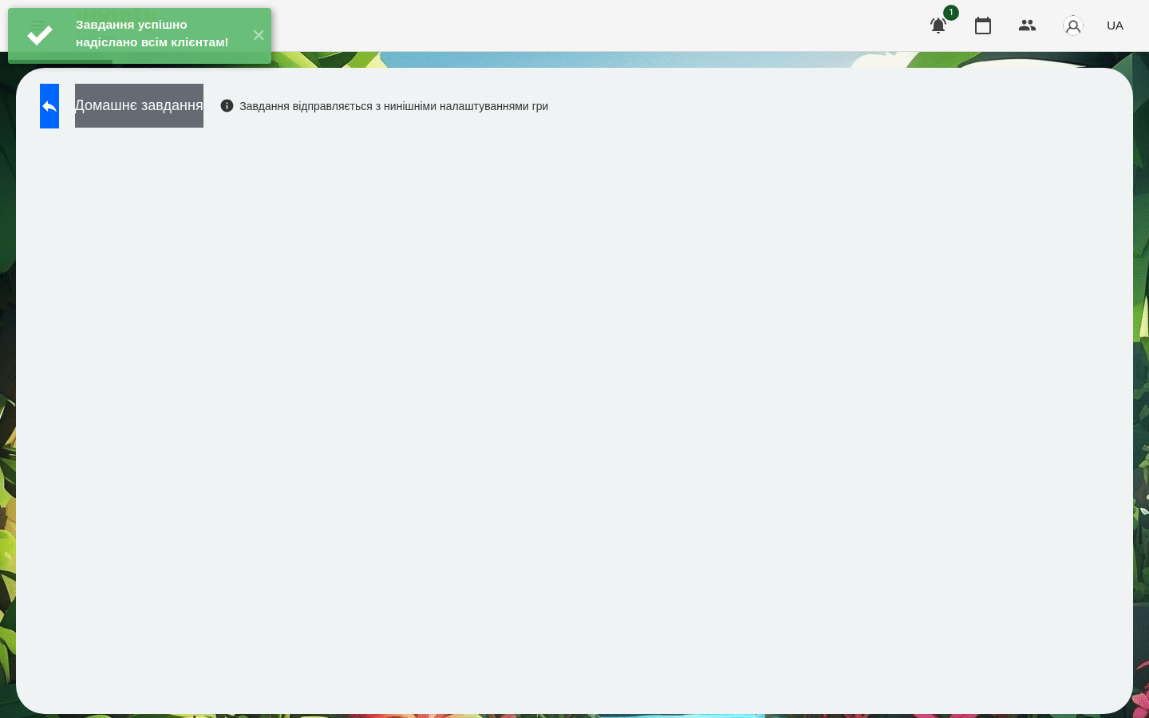
click at [201, 101] on button "Домашнє завдання" at bounding box center [139, 106] width 128 height 44
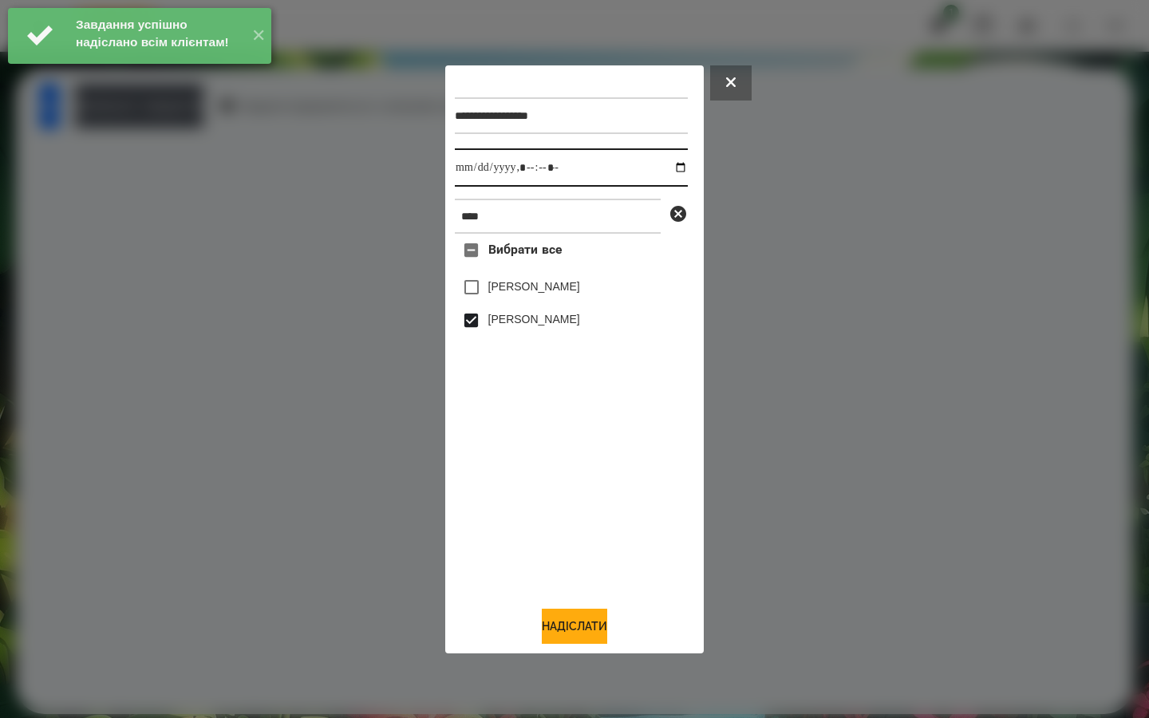
click at [667, 168] on input "datetime-local" at bounding box center [571, 167] width 233 height 38
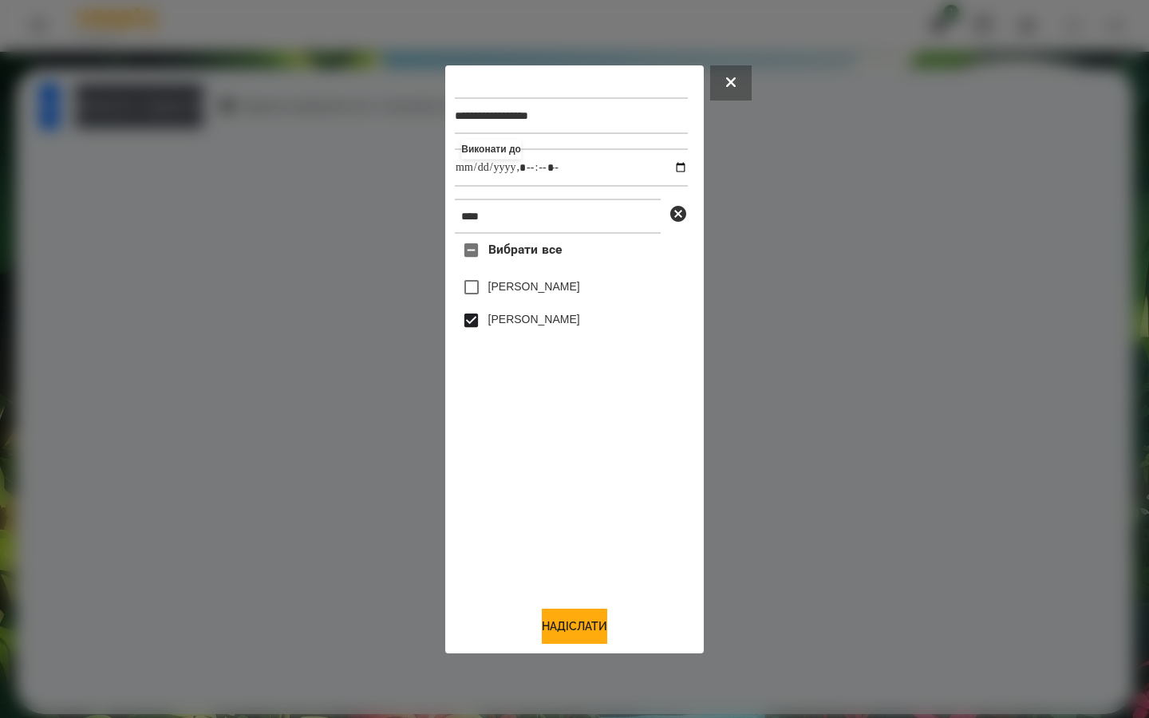
type input "**********"
click at [595, 501] on div "Вибрати все [PERSON_NAME] [PERSON_NAME]" at bounding box center [571, 413] width 233 height 359
click at [561, 622] on button "Надіслати" at bounding box center [574, 626] width 65 height 35
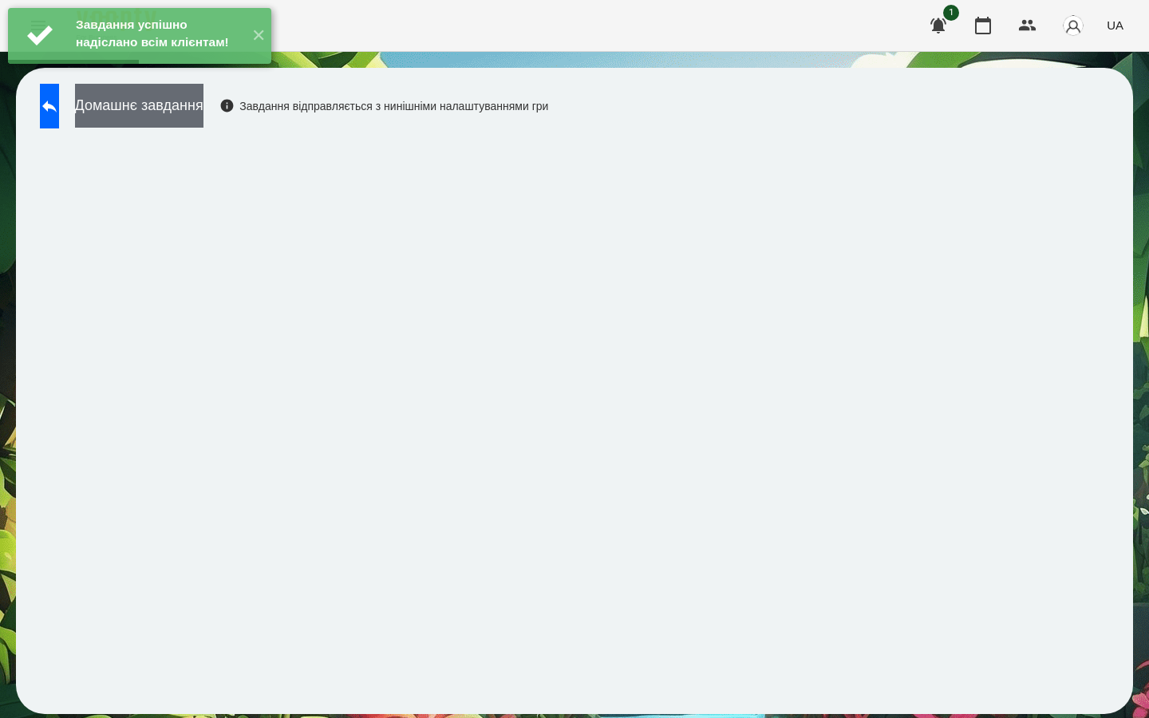
click at [203, 109] on button "Домашнє завдання" at bounding box center [139, 106] width 128 height 44
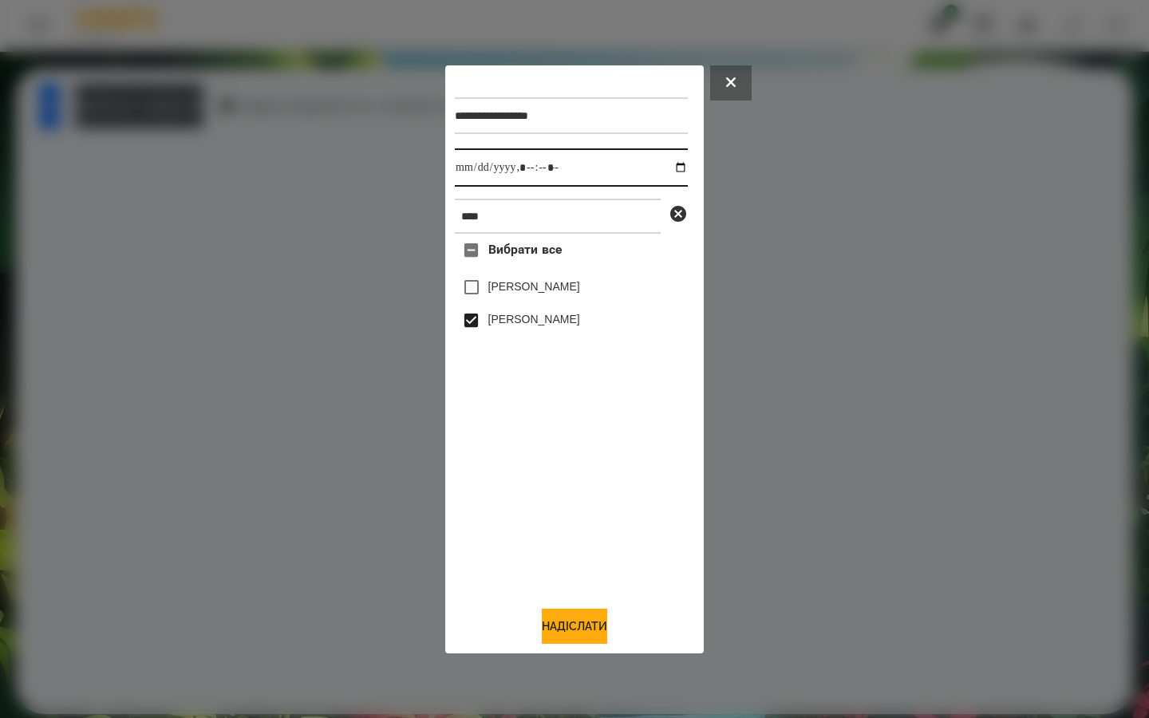
drag, startPoint x: 668, startPoint y: 169, endPoint x: 651, endPoint y: 188, distance: 24.9
click at [668, 169] on input "datetime-local" at bounding box center [571, 167] width 233 height 38
type input "**********"
click at [567, 453] on div "Вибрати все [PERSON_NAME] [PERSON_NAME]" at bounding box center [571, 413] width 233 height 359
click at [570, 629] on button "Надіслати" at bounding box center [574, 626] width 65 height 35
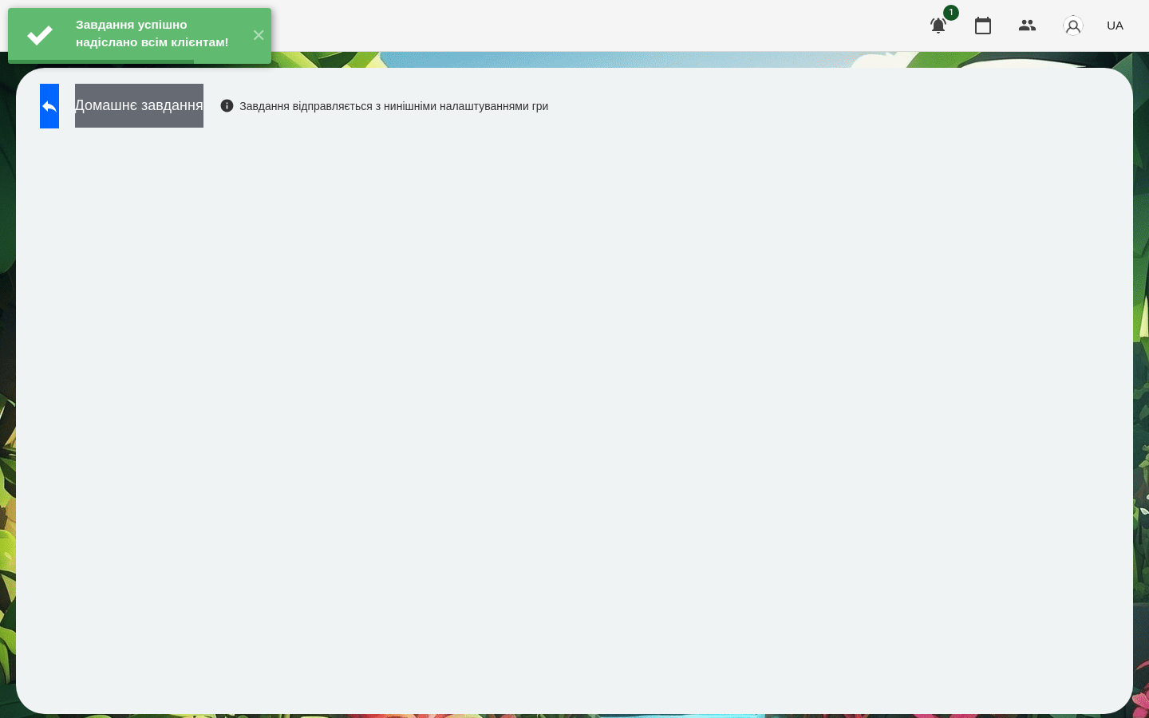
click at [191, 109] on button "Домашнє завдання" at bounding box center [139, 106] width 128 height 44
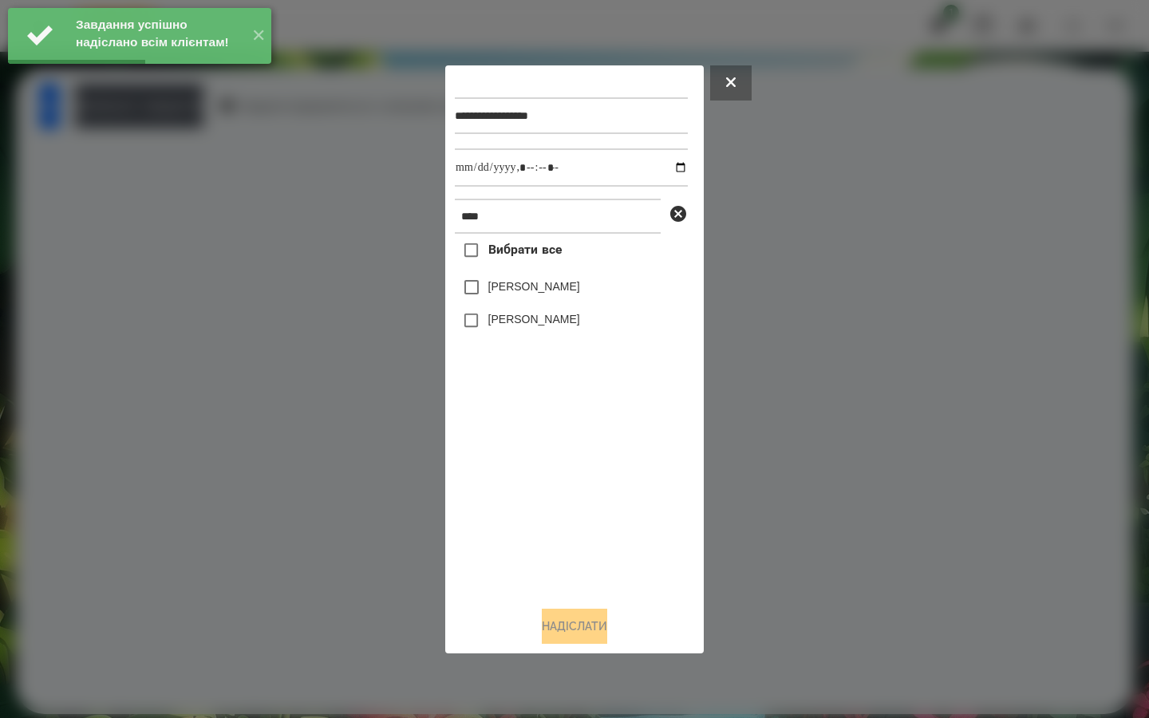
drag, startPoint x: 496, startPoint y: 328, endPoint x: 512, endPoint y: 310, distance: 24.3
click at [496, 327] on label "[PERSON_NAME]" at bounding box center [534, 319] width 92 height 16
click at [671, 165] on input "datetime-local" at bounding box center [571, 167] width 233 height 38
type input "**********"
click at [566, 506] on div "Вибрати все [PERSON_NAME] [PERSON_NAME]" at bounding box center [571, 413] width 233 height 359
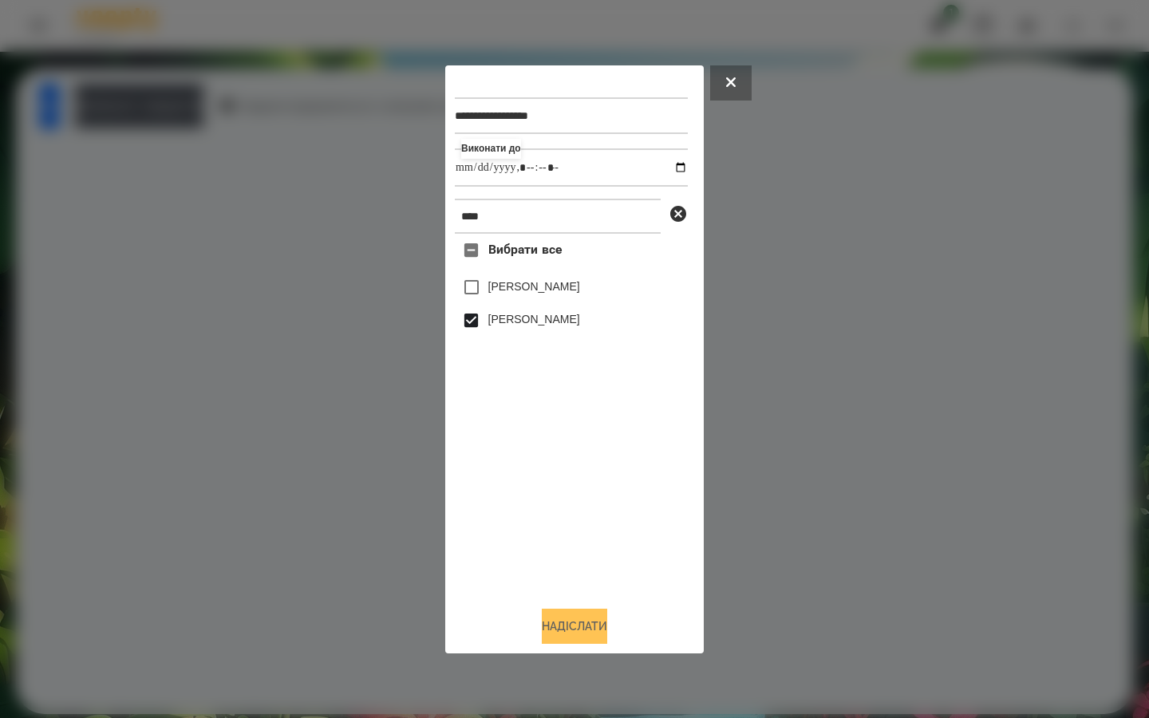
click at [583, 622] on button "Надіслати" at bounding box center [574, 626] width 65 height 35
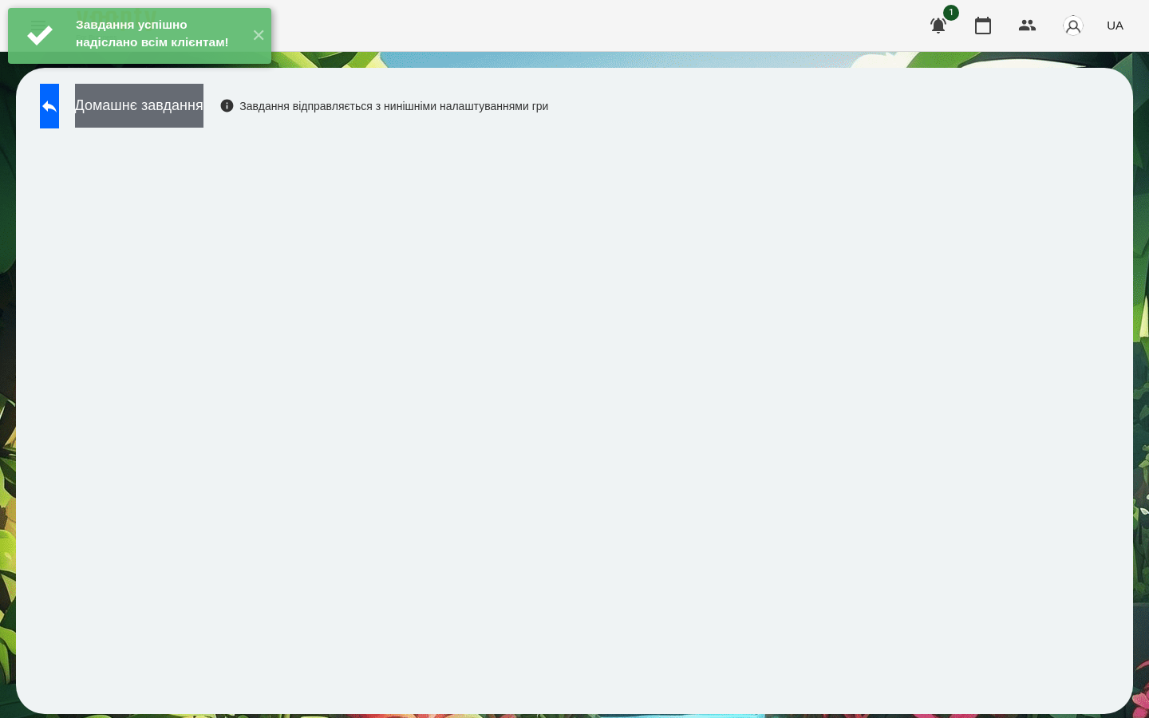
click at [190, 114] on button "Домашнє завдання" at bounding box center [139, 106] width 128 height 44
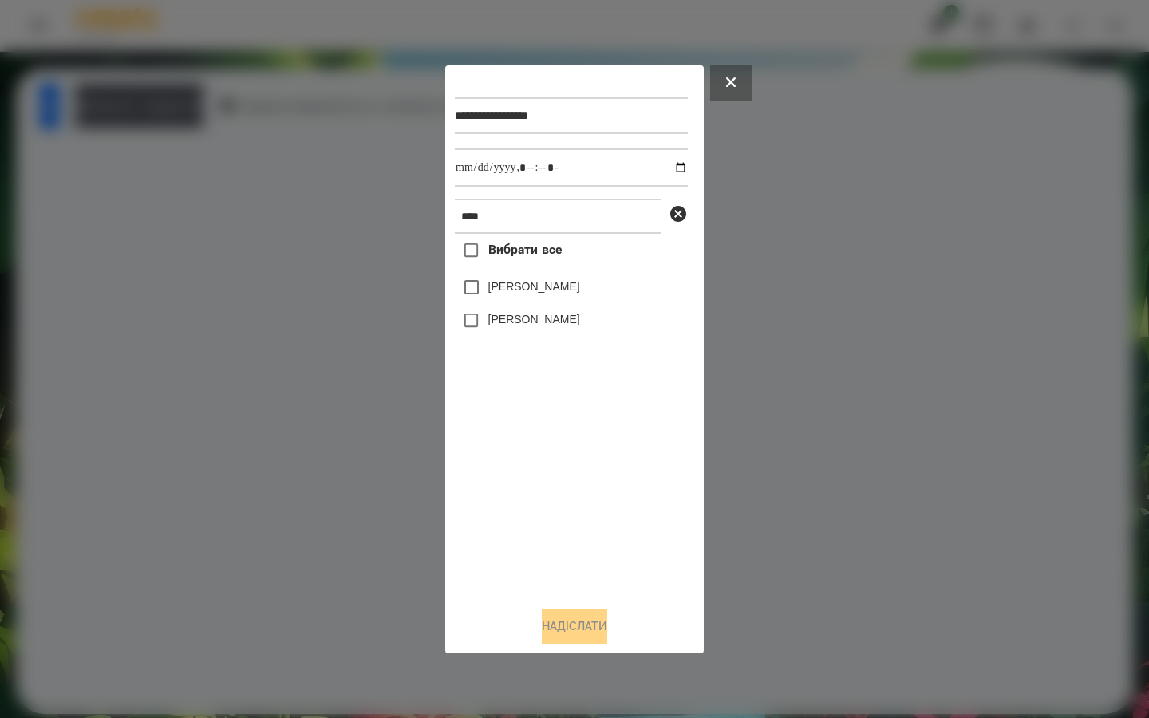
click at [492, 322] on label "[PERSON_NAME]" at bounding box center [534, 319] width 92 height 16
click at [667, 165] on input "datetime-local" at bounding box center [571, 167] width 233 height 38
type input "**********"
click at [547, 523] on div "Вибрати все [PERSON_NAME] [PERSON_NAME]" at bounding box center [571, 413] width 233 height 359
click at [565, 619] on button "Надіслати" at bounding box center [574, 626] width 65 height 35
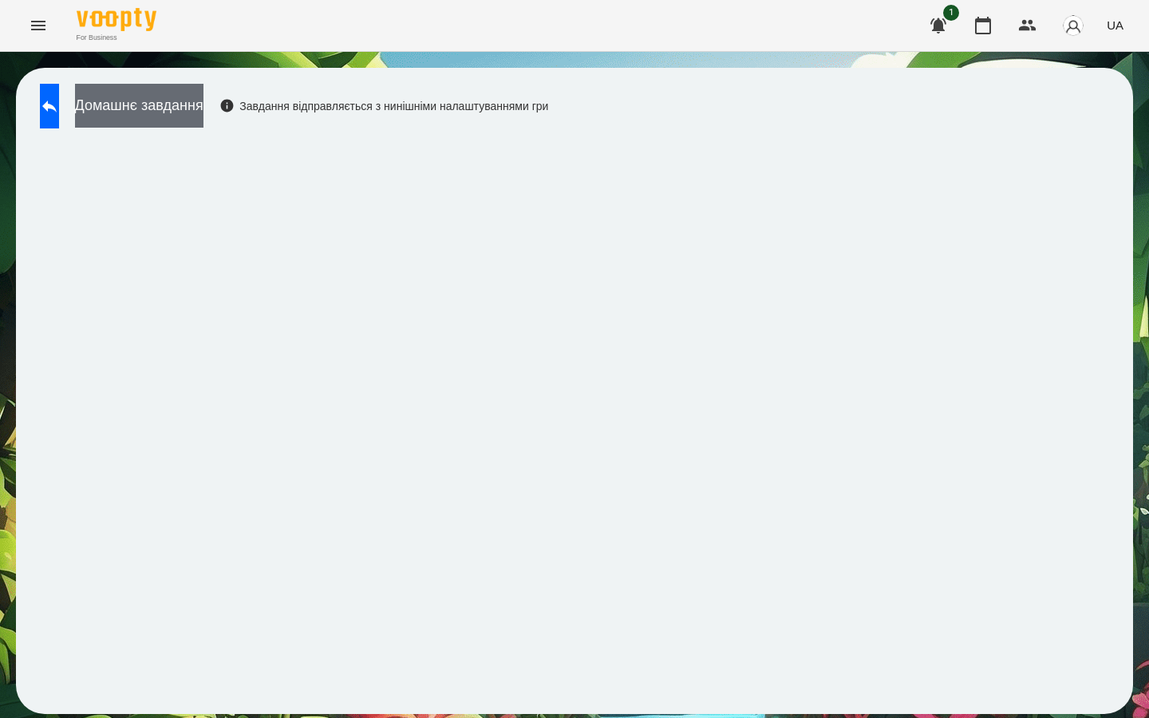
click at [188, 121] on button "Домашнє завдання" at bounding box center [139, 106] width 128 height 44
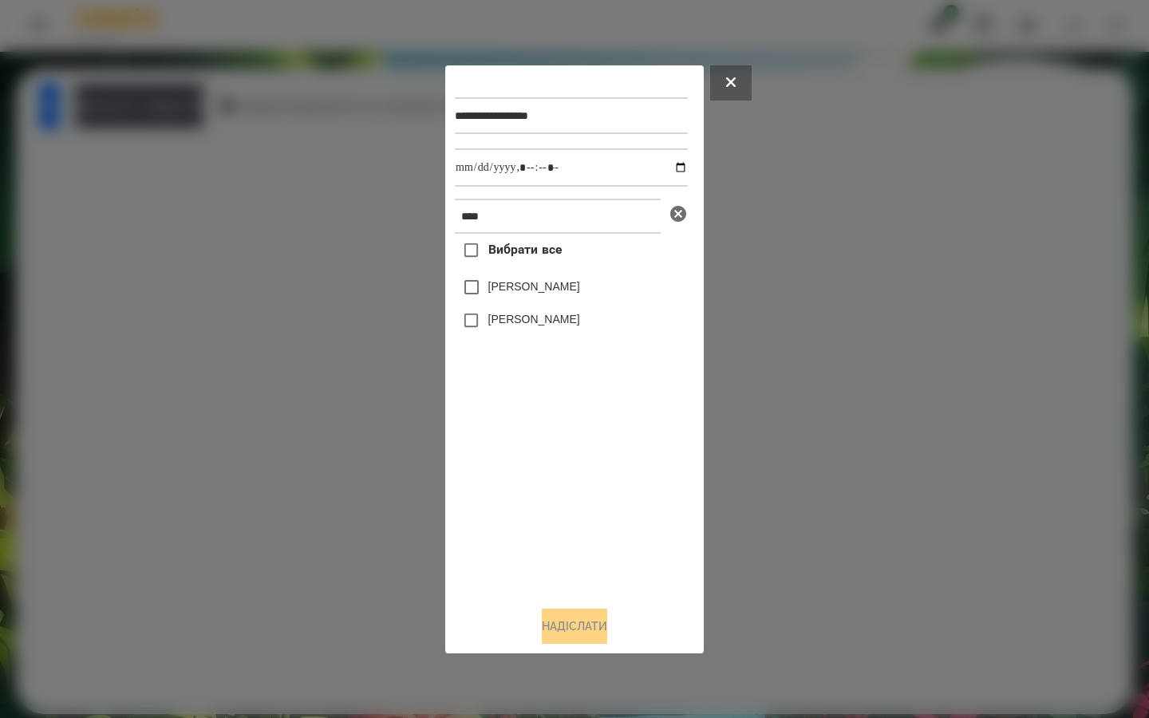
click at [682, 217] on icon at bounding box center [678, 214] width 16 height 16
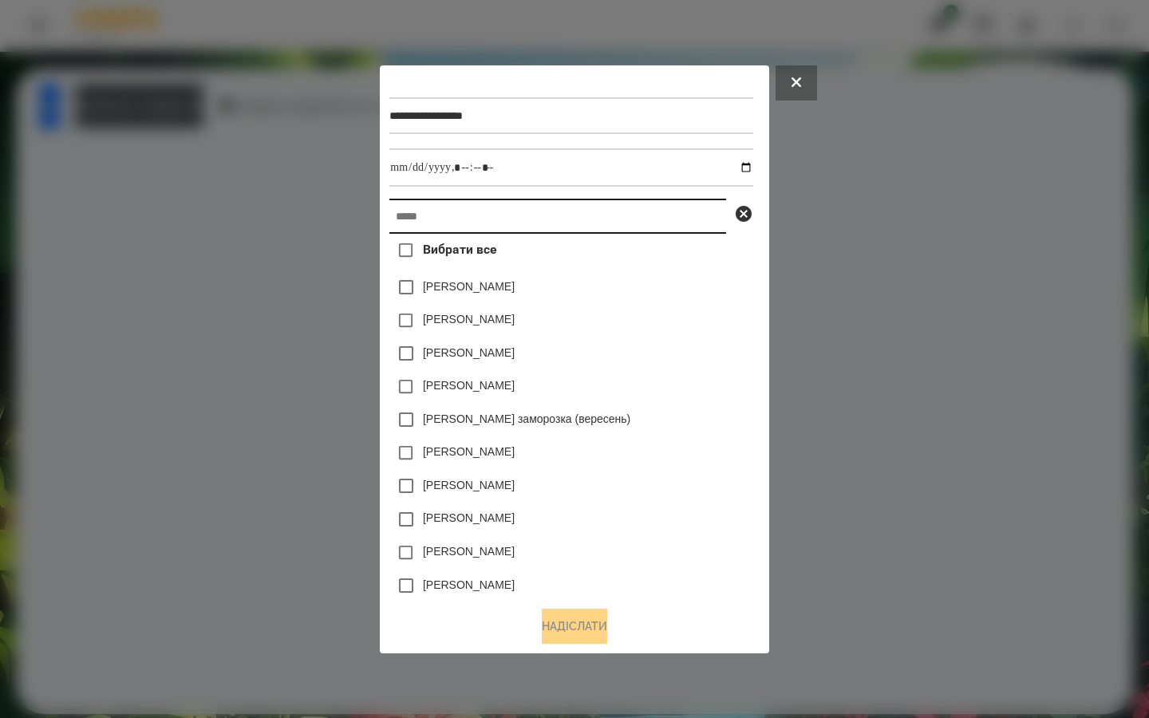
click at [617, 223] on input "text" at bounding box center [557, 216] width 337 height 35
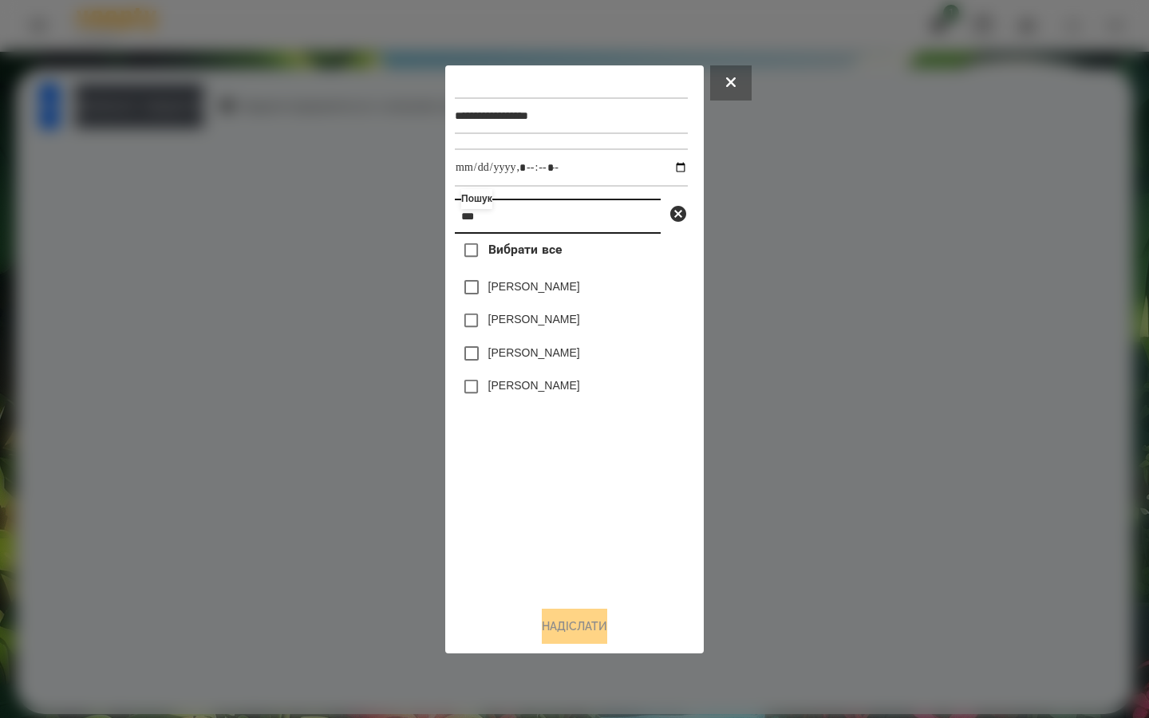
type input "***"
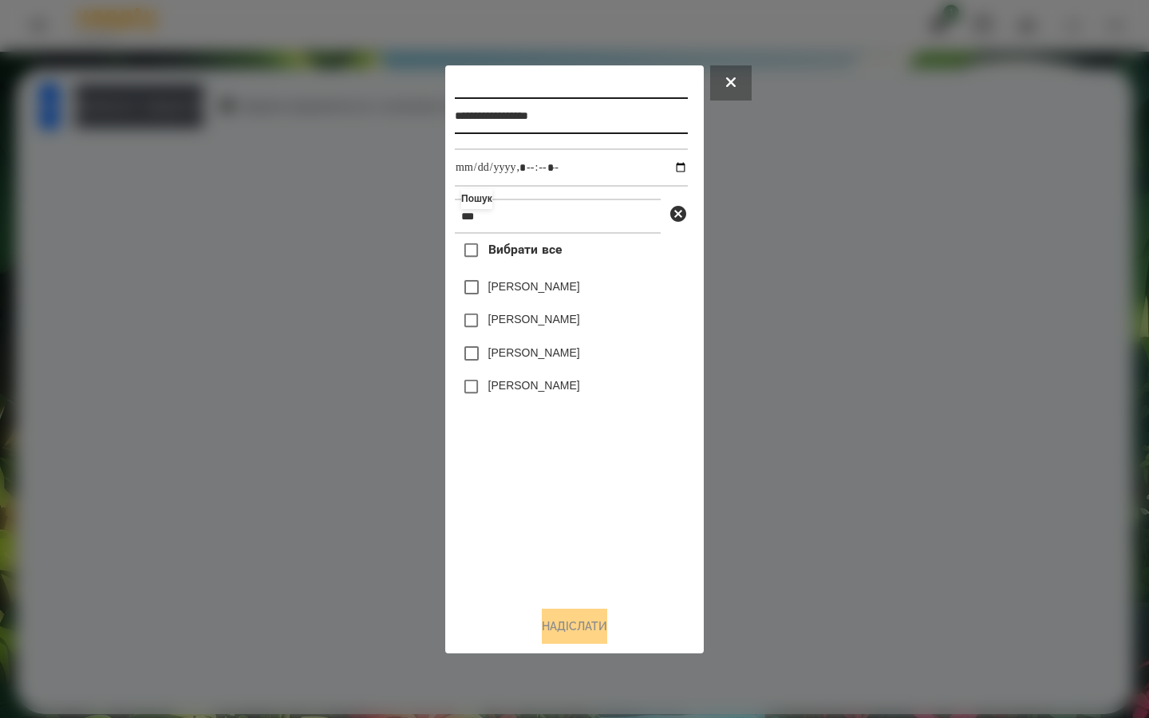
click at [618, 118] on input "**********" at bounding box center [571, 115] width 233 height 37
type input "**********"
click at [514, 286] on label "[PERSON_NAME]" at bounding box center [534, 287] width 92 height 16
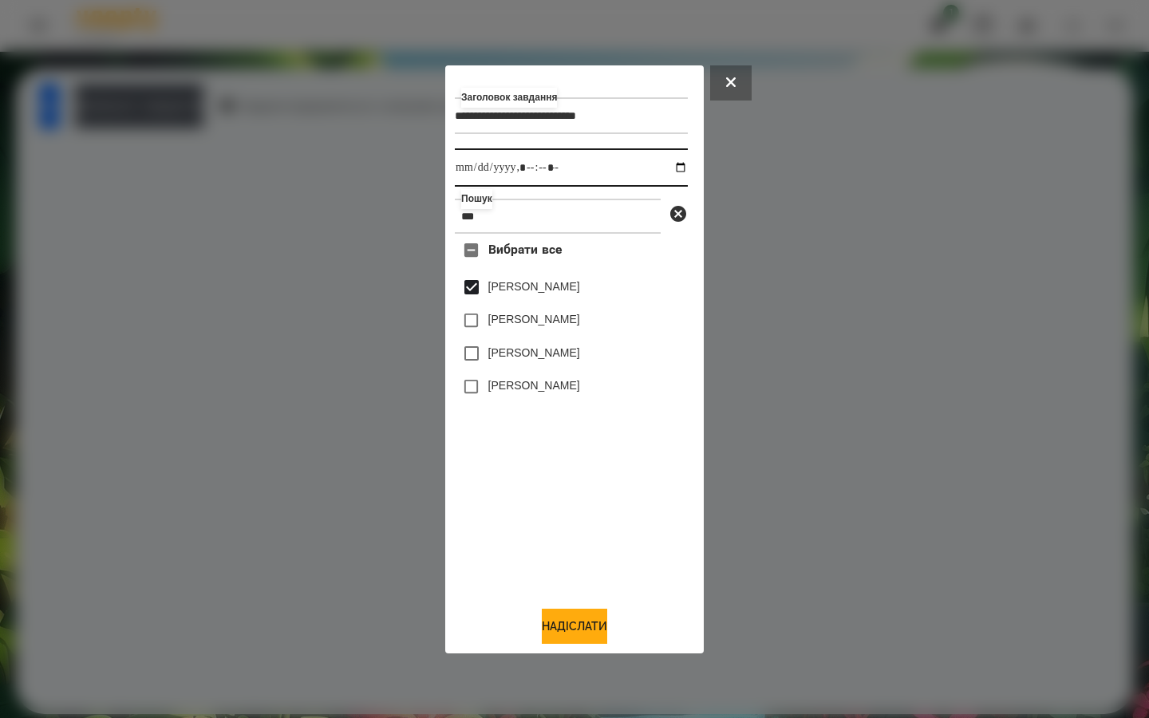
click at [671, 168] on input "datetime-local" at bounding box center [571, 167] width 233 height 38
type input "**********"
click at [587, 478] on div "Вибрати все [PERSON_NAME] [PERSON_NAME] [PERSON_NAME] [PERSON_NAME]" at bounding box center [571, 413] width 233 height 359
click at [542, 626] on button "Надіслати" at bounding box center [574, 626] width 65 height 35
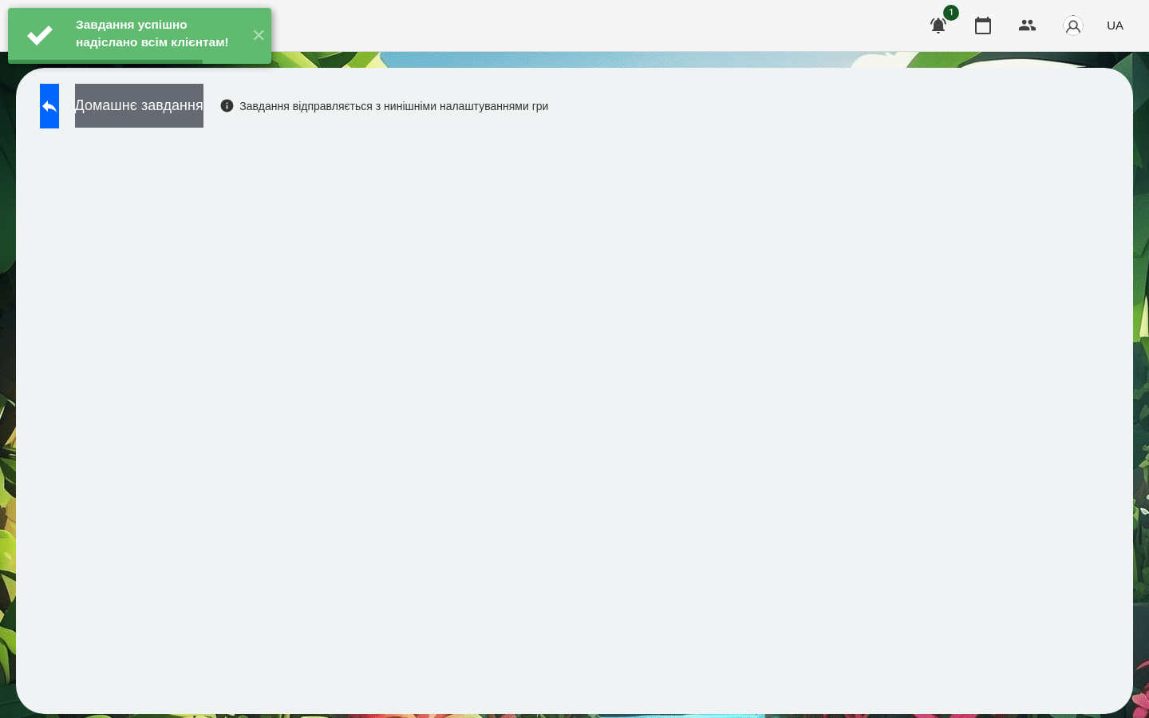
click at [203, 103] on button "Домашнє завдання" at bounding box center [139, 106] width 128 height 44
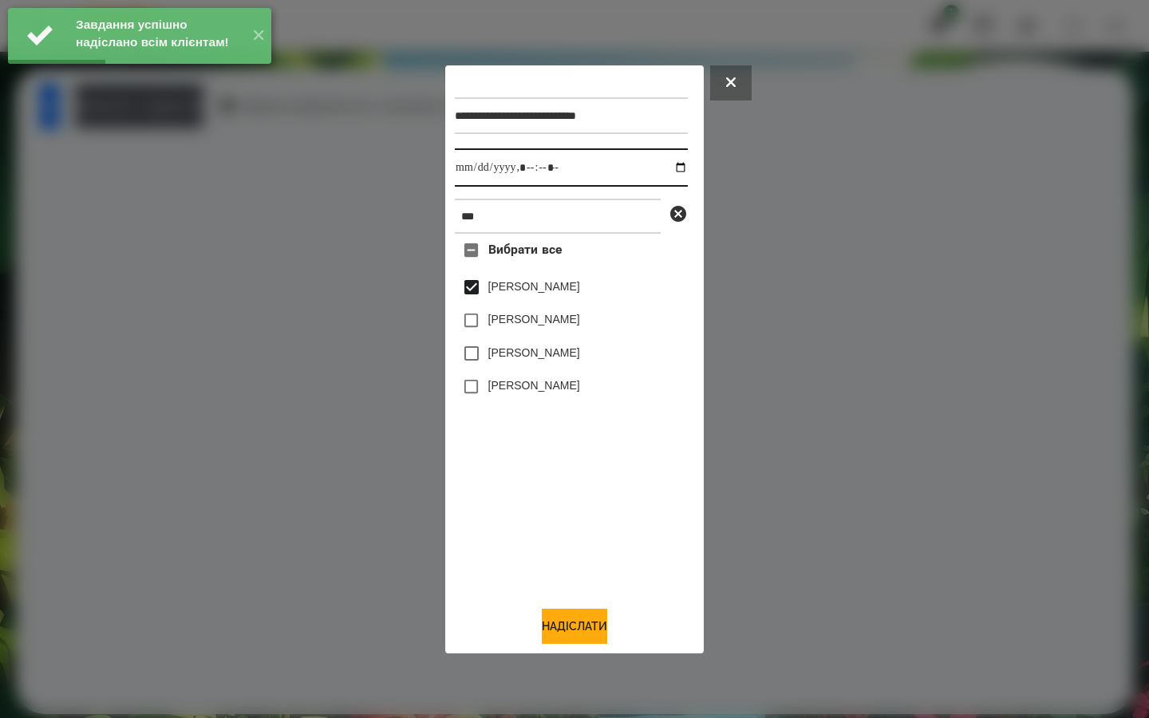
click at [670, 168] on input "datetime-local" at bounding box center [571, 167] width 233 height 38
type input "**********"
click at [564, 498] on div "Вибрати все [PERSON_NAME] [PERSON_NAME] [PERSON_NAME] [PERSON_NAME]" at bounding box center [571, 413] width 233 height 359
click at [544, 619] on button "Надіслати" at bounding box center [574, 626] width 65 height 35
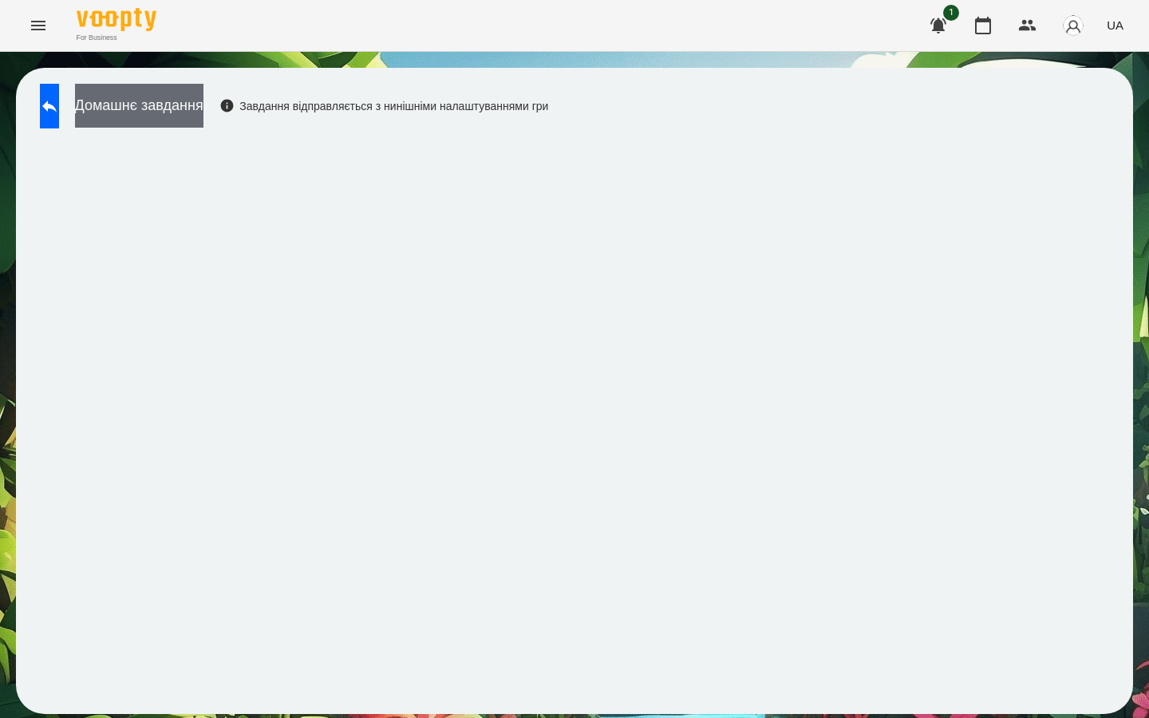
click at [199, 103] on button "Домашнє завдання" at bounding box center [139, 106] width 128 height 44
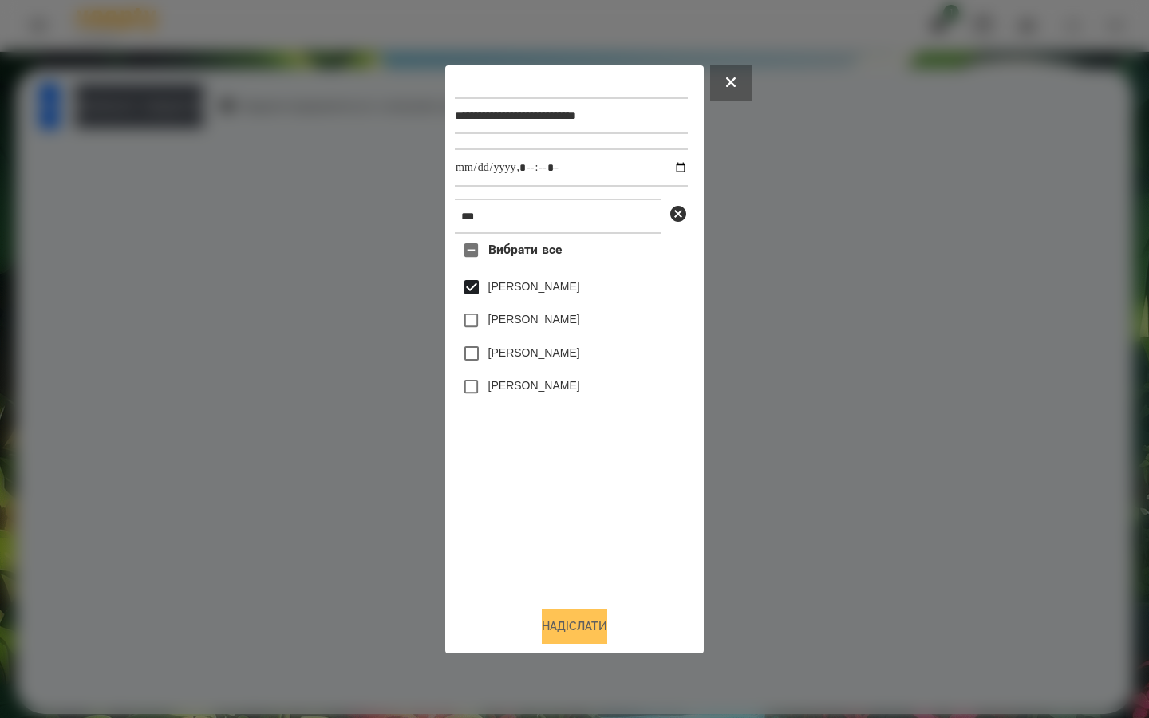
click at [547, 629] on button "Надіслати" at bounding box center [574, 626] width 65 height 35
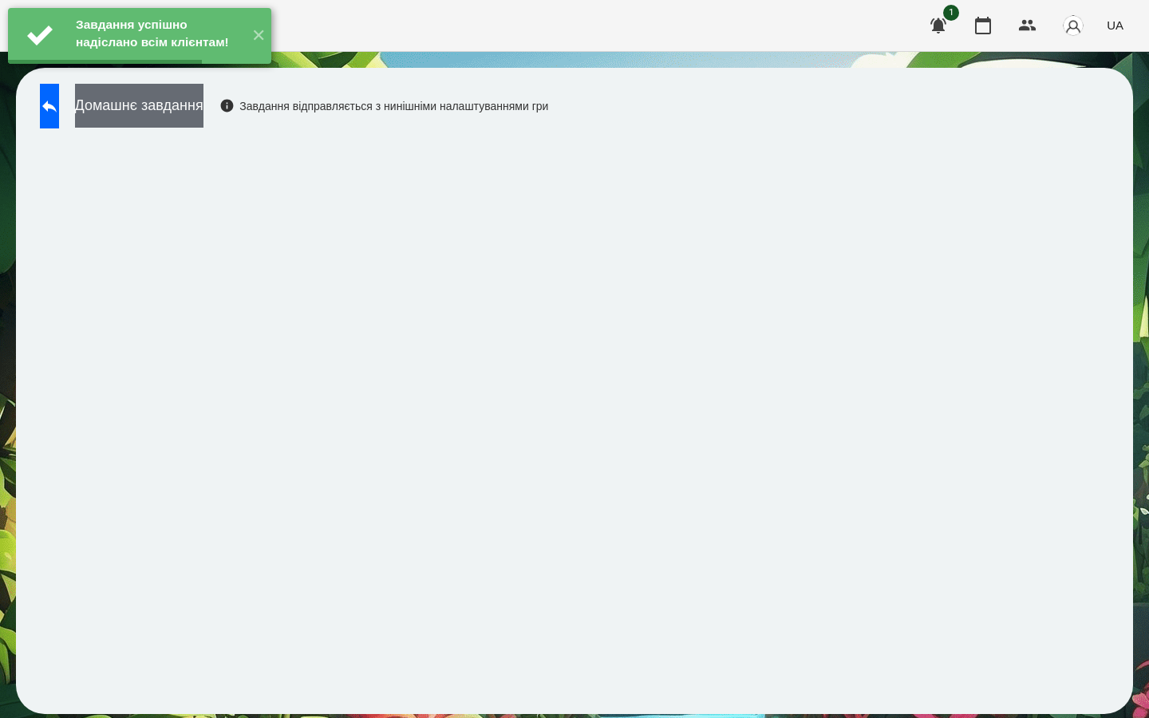
click at [203, 113] on button "Домашнє завдання" at bounding box center [139, 106] width 128 height 44
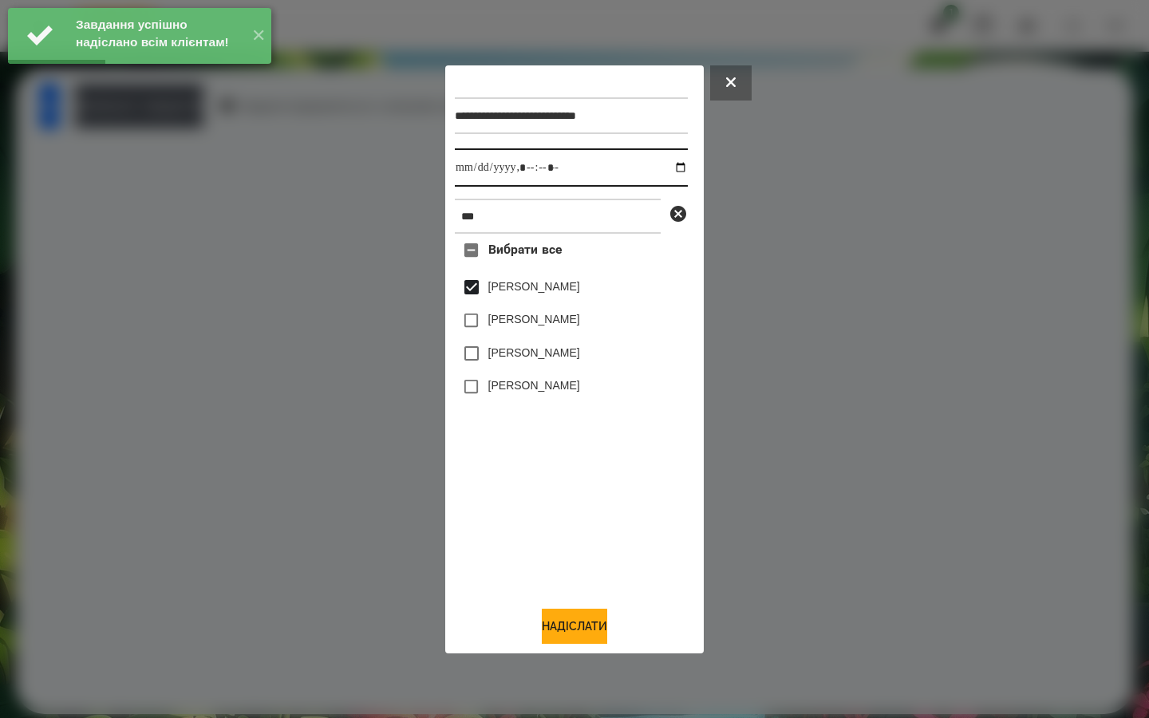
click at [668, 165] on input "datetime-local" at bounding box center [571, 167] width 233 height 38
type input "**********"
click at [508, 476] on div "Вибрати все [PERSON_NAME] [PERSON_NAME] [PERSON_NAME] [PERSON_NAME]" at bounding box center [571, 413] width 233 height 359
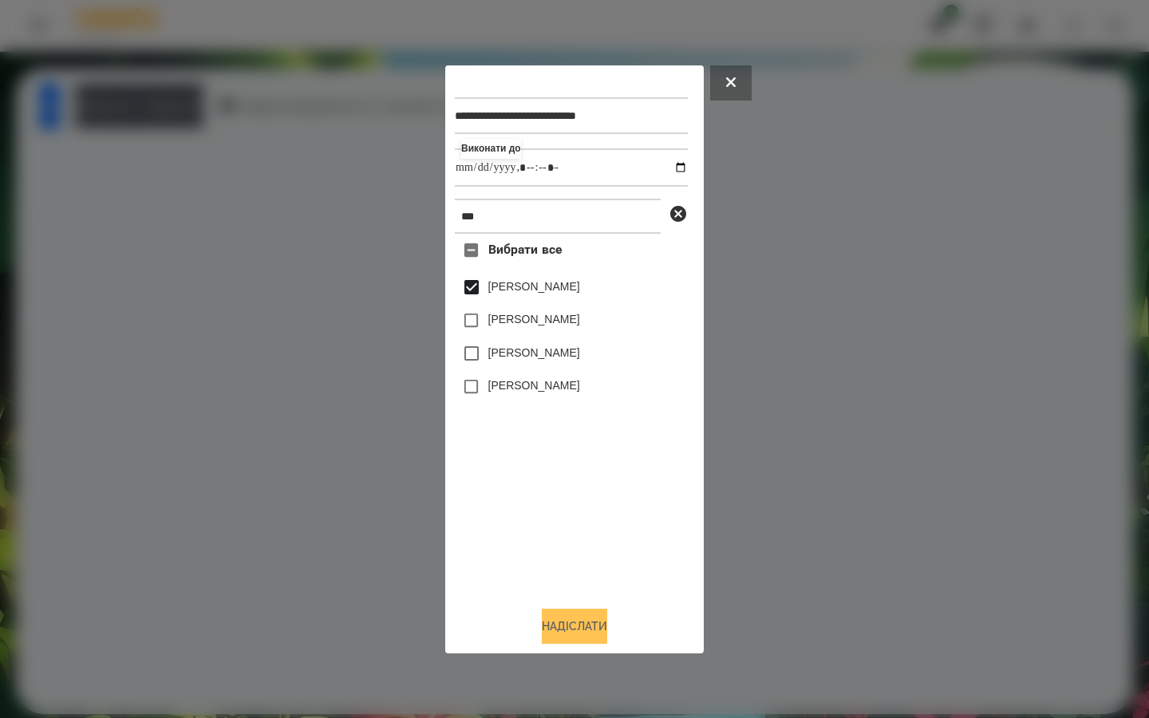
click at [555, 627] on button "Надіслати" at bounding box center [574, 626] width 65 height 35
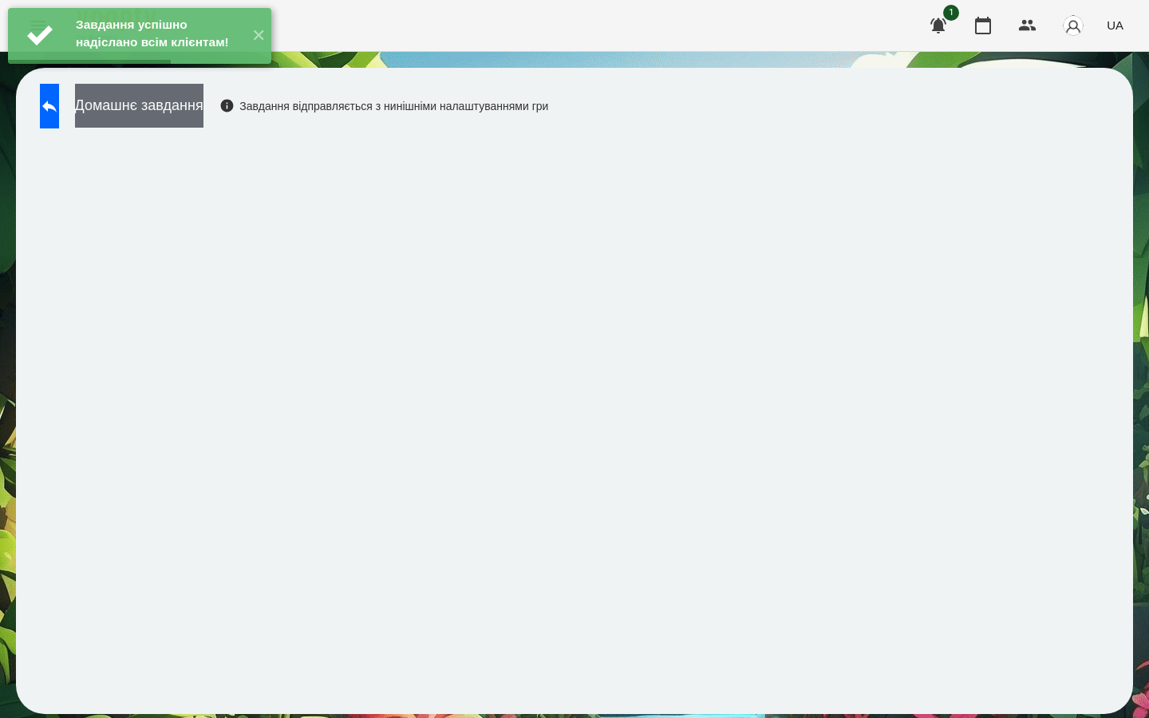
click at [182, 113] on button "Домашнє завдання" at bounding box center [139, 106] width 128 height 44
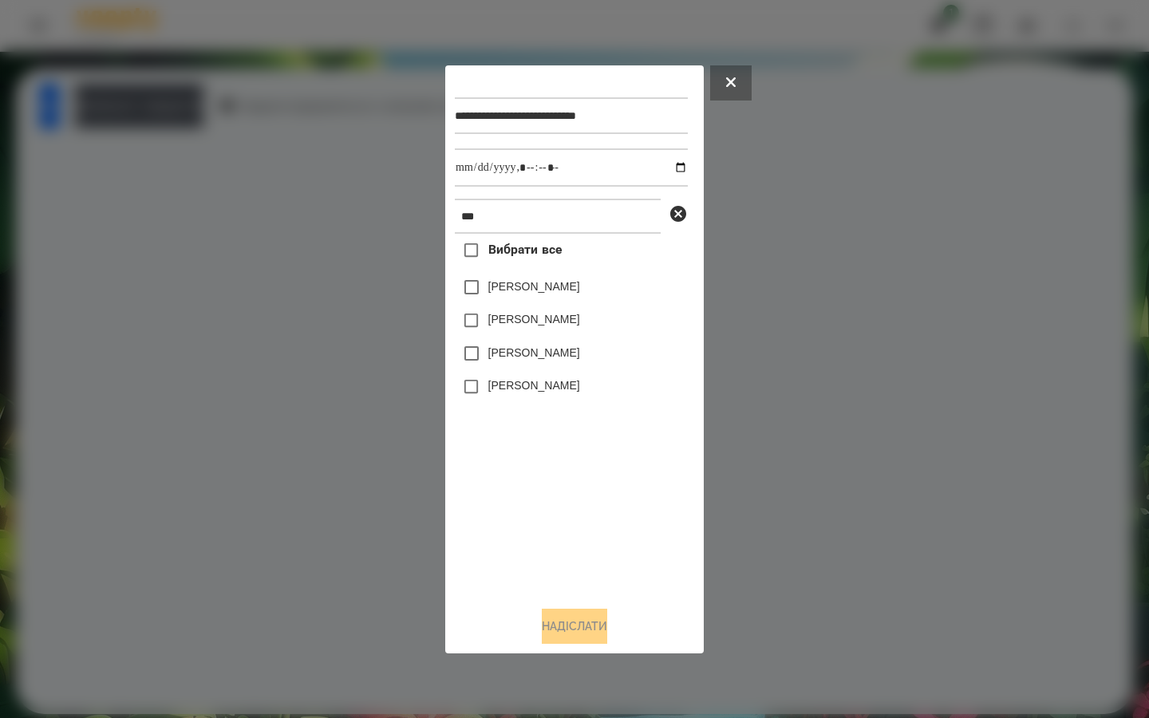
click at [495, 286] on label "[PERSON_NAME]" at bounding box center [534, 287] width 92 height 16
click at [666, 168] on input "datetime-local" at bounding box center [571, 167] width 233 height 38
type input "**********"
click at [504, 569] on div "Вибрати все [PERSON_NAME] [PERSON_NAME] [PERSON_NAME] [PERSON_NAME]" at bounding box center [571, 413] width 233 height 359
click at [542, 623] on button "Надіслати" at bounding box center [574, 626] width 65 height 35
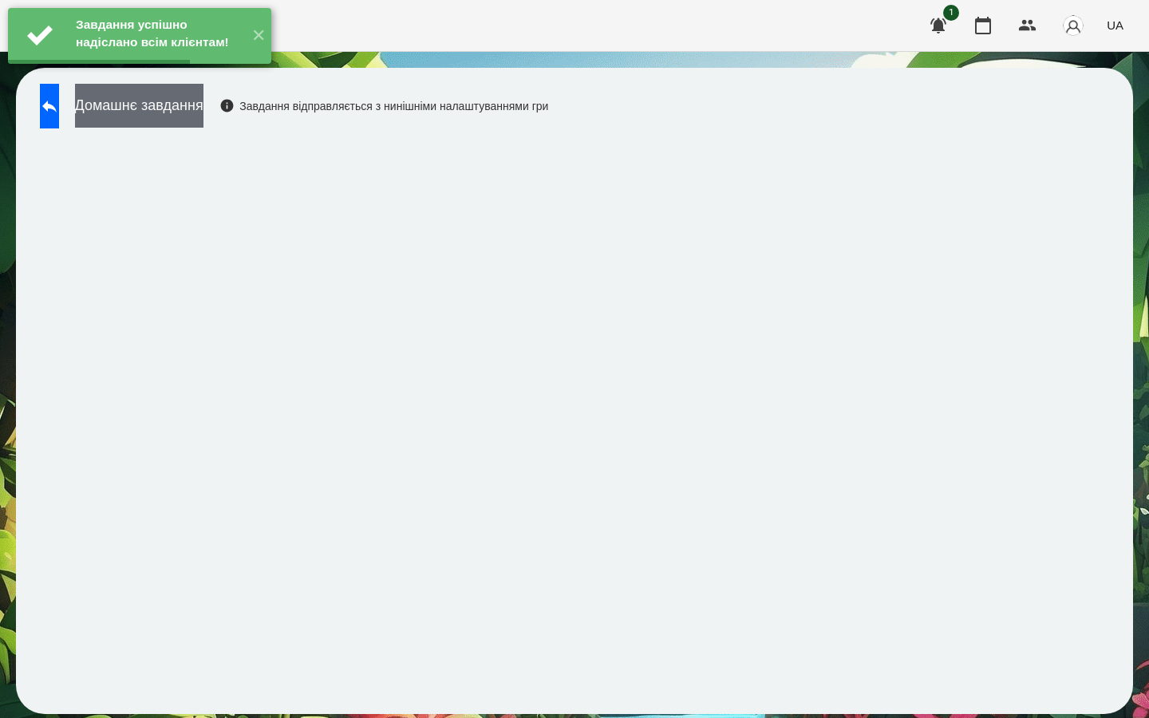
click at [203, 117] on button "Домашнє завдання" at bounding box center [139, 106] width 128 height 44
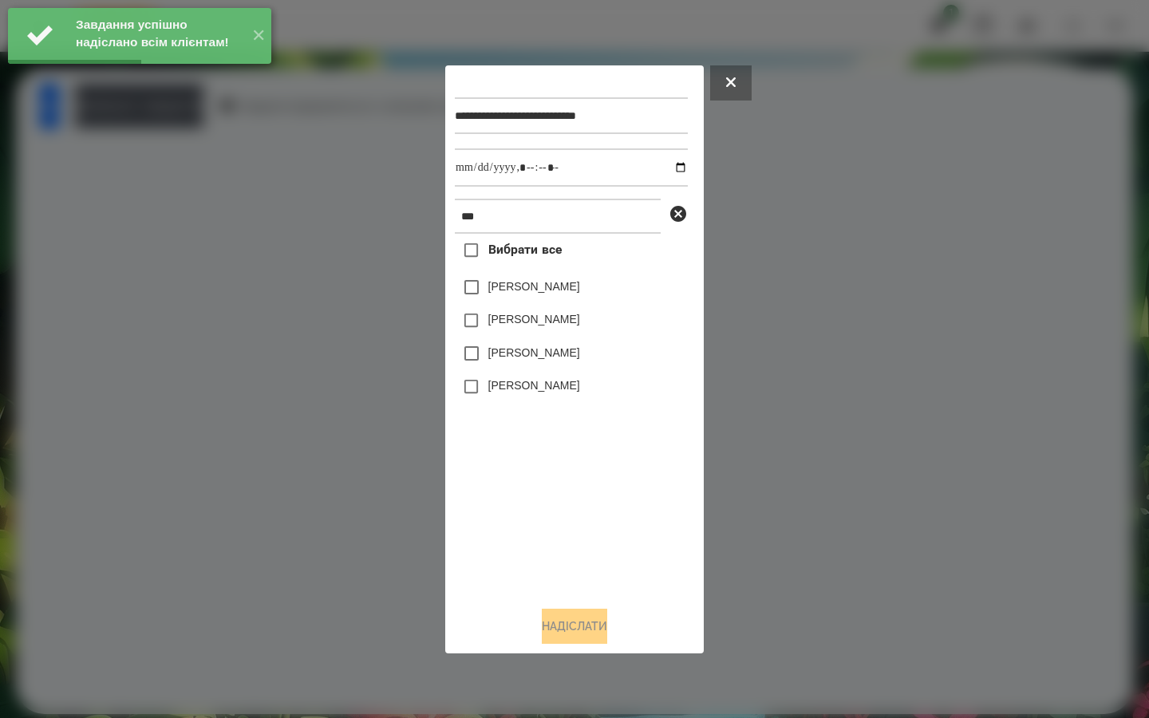
drag, startPoint x: 488, startPoint y: 285, endPoint x: 572, endPoint y: 224, distance: 103.4
click at [489, 285] on label "[PERSON_NAME]" at bounding box center [534, 287] width 92 height 16
click at [666, 164] on input "datetime-local" at bounding box center [571, 167] width 233 height 38
type input "**********"
click at [529, 515] on div "Вибрати все [PERSON_NAME] [PERSON_NAME] [PERSON_NAME] [PERSON_NAME]" at bounding box center [571, 413] width 233 height 359
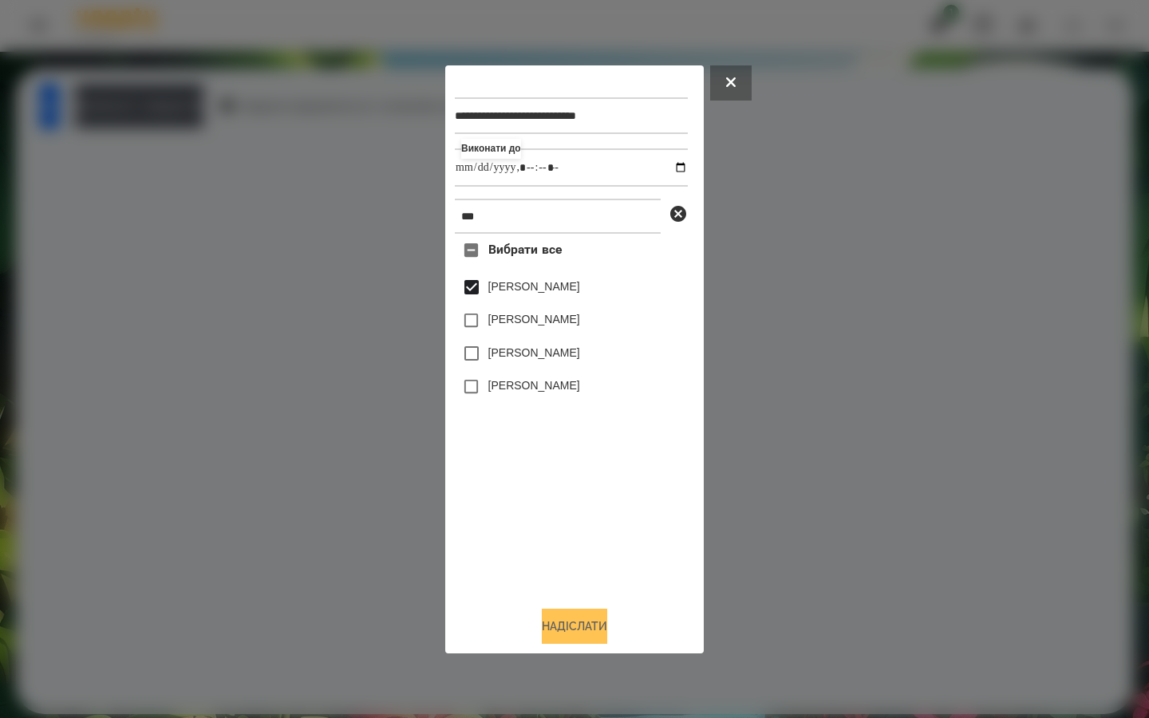
click at [547, 621] on button "Надіслати" at bounding box center [574, 626] width 65 height 35
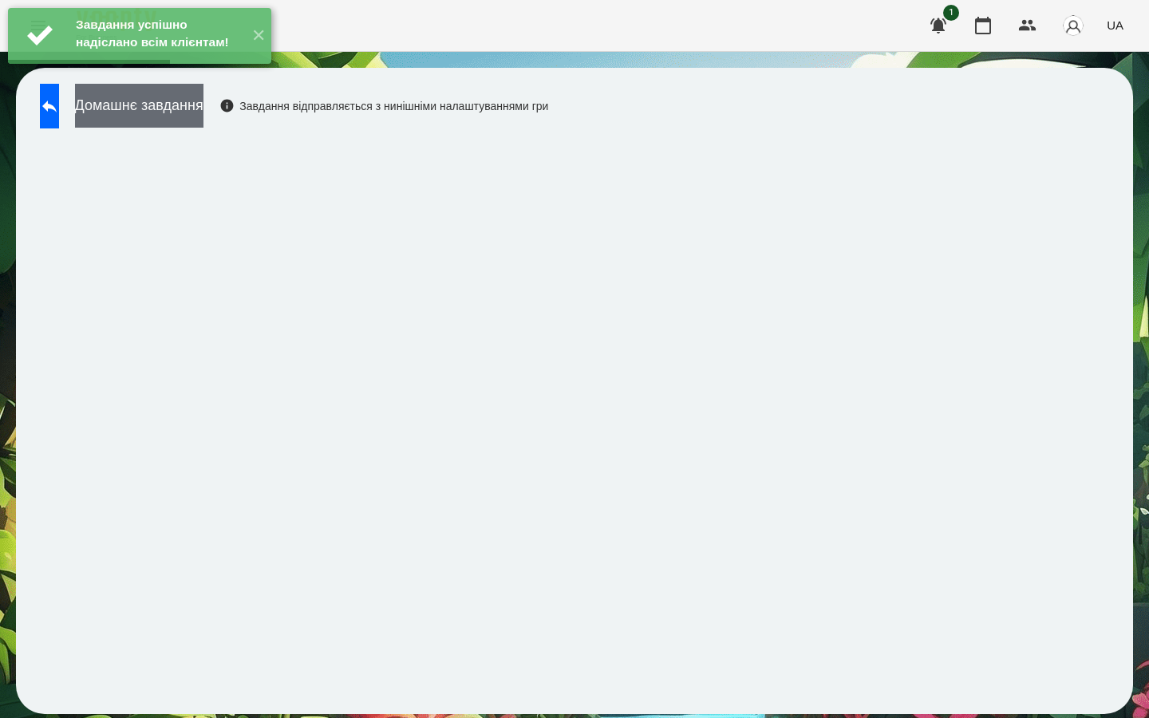
click at [203, 113] on button "Домашнє завдання" at bounding box center [139, 106] width 128 height 44
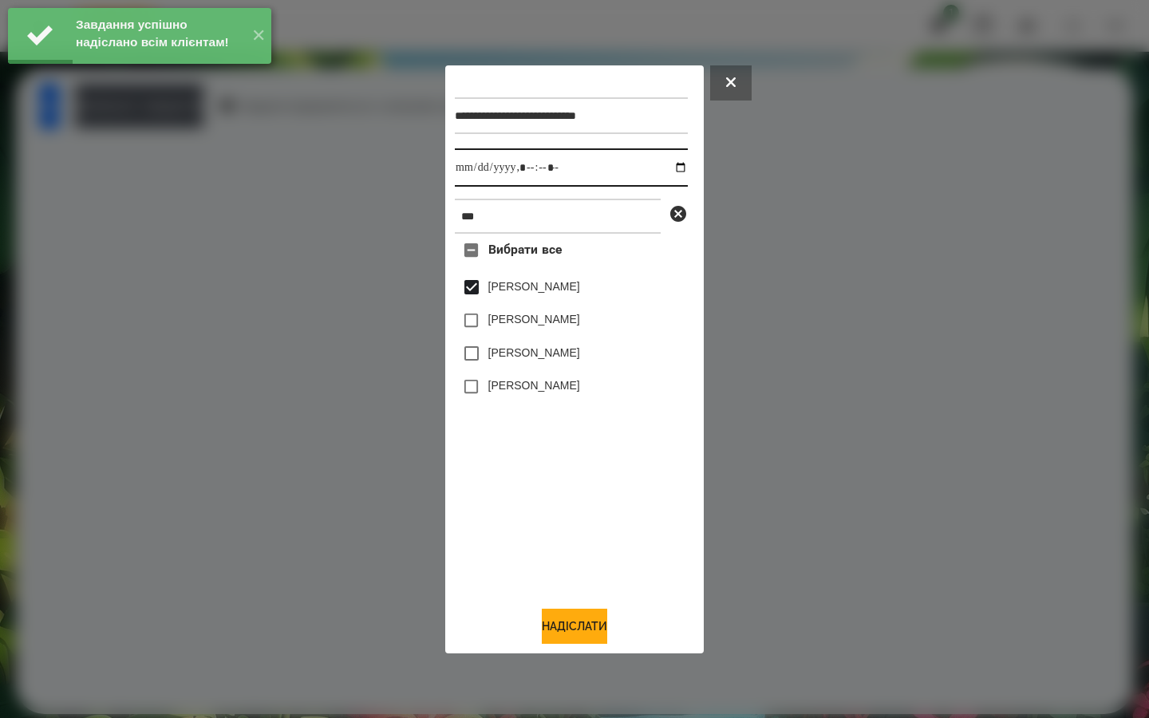
click at [670, 166] on input "datetime-local" at bounding box center [571, 167] width 233 height 38
type input "**********"
drag, startPoint x: 526, startPoint y: 463, endPoint x: 513, endPoint y: 471, distance: 15.1
click at [524, 463] on div "Вибрати все [PERSON_NAME] [PERSON_NAME] [PERSON_NAME] [PERSON_NAME]" at bounding box center [571, 413] width 233 height 359
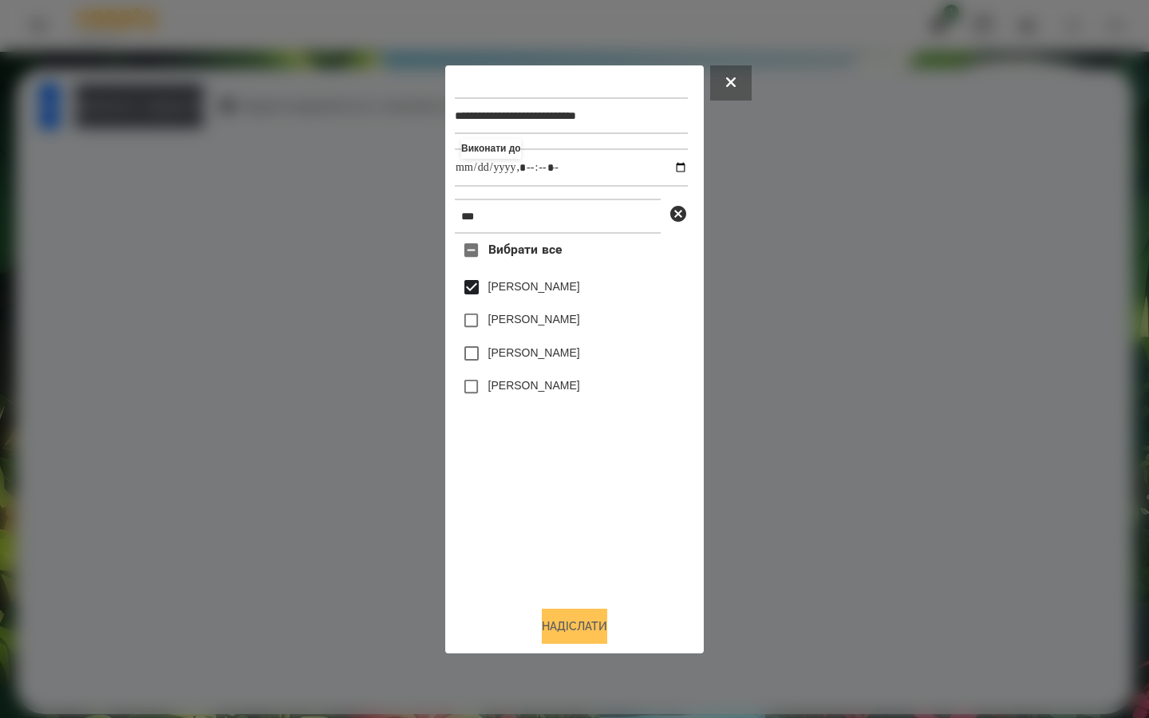
click at [546, 617] on button "Надіслати" at bounding box center [574, 626] width 65 height 35
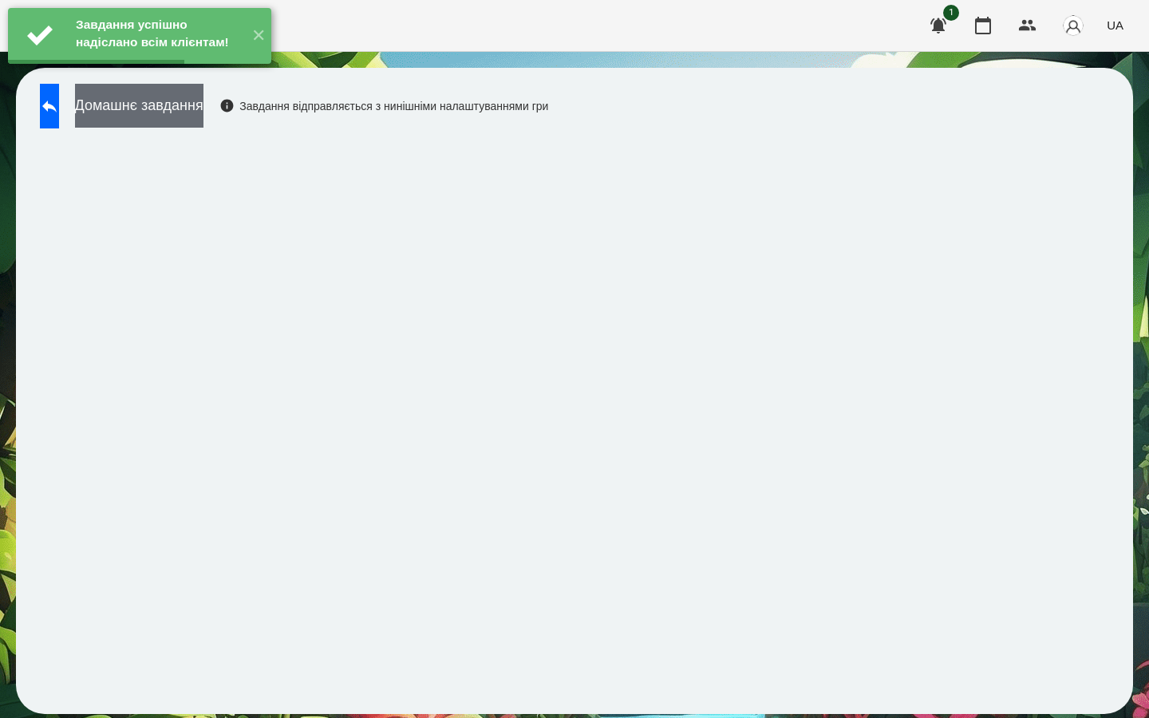
click at [203, 116] on button "Домашнє завдання" at bounding box center [139, 106] width 128 height 44
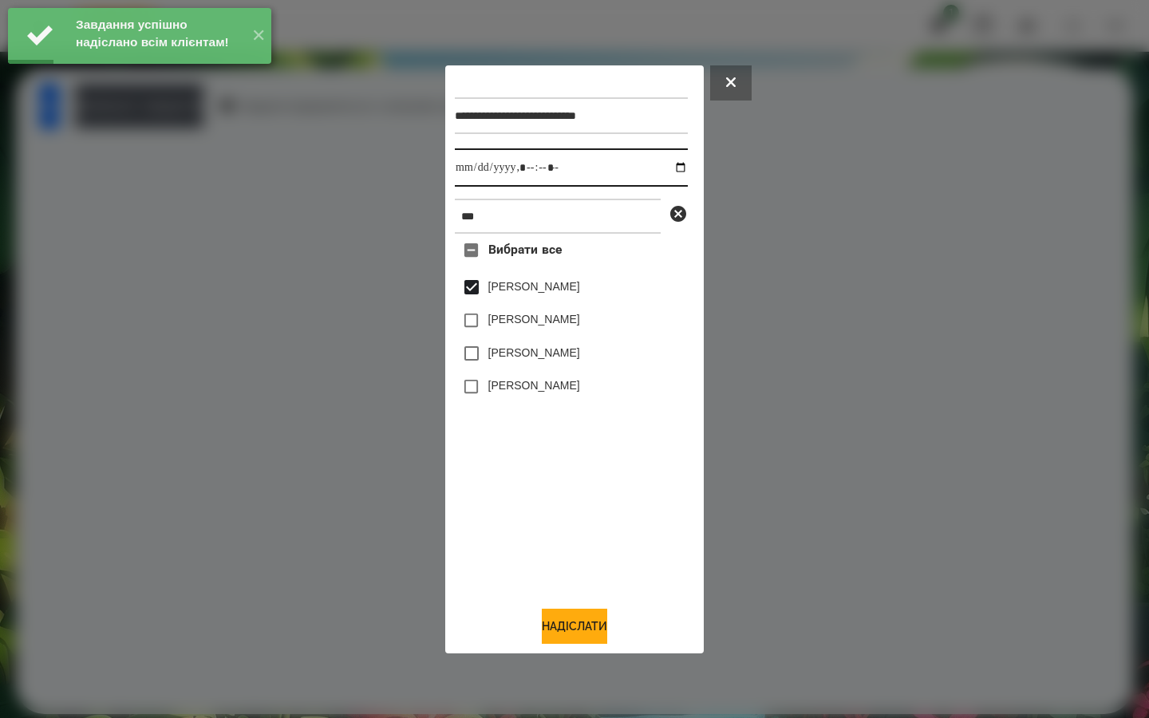
click at [674, 168] on input "datetime-local" at bounding box center [571, 167] width 233 height 38
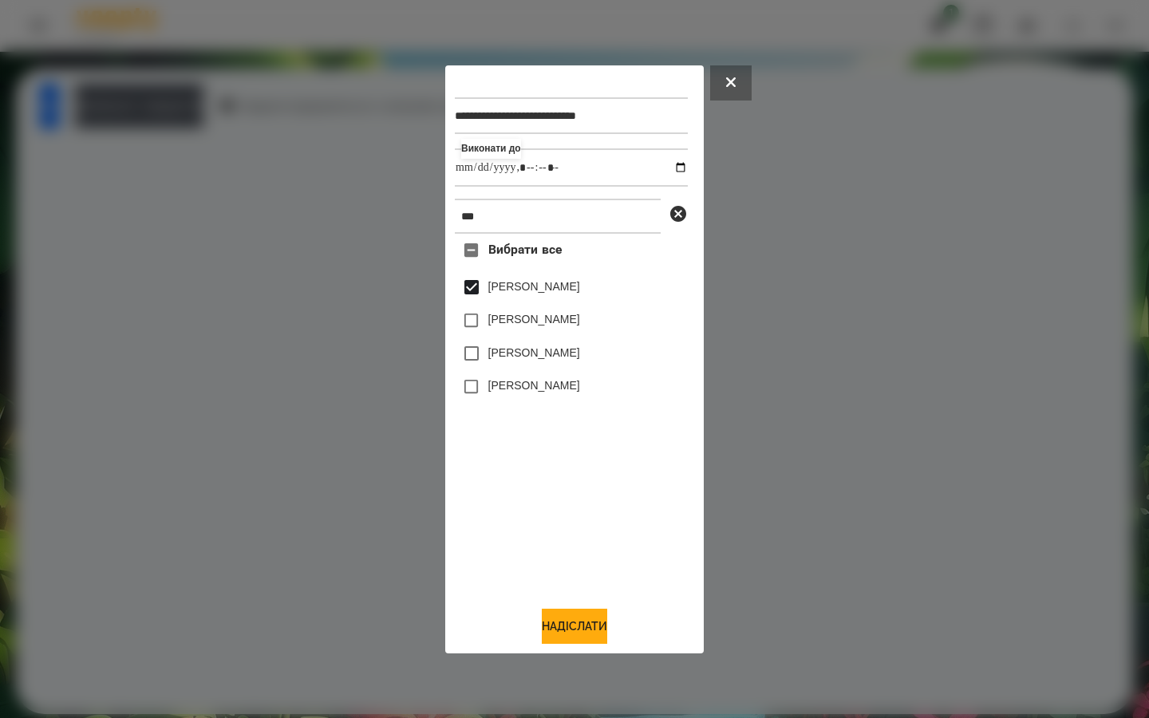
type input "**********"
click at [563, 512] on div "Вибрати все [PERSON_NAME] [PERSON_NAME] [PERSON_NAME] [PERSON_NAME]" at bounding box center [571, 413] width 233 height 359
click at [569, 634] on button "Надіслати" at bounding box center [574, 626] width 65 height 35
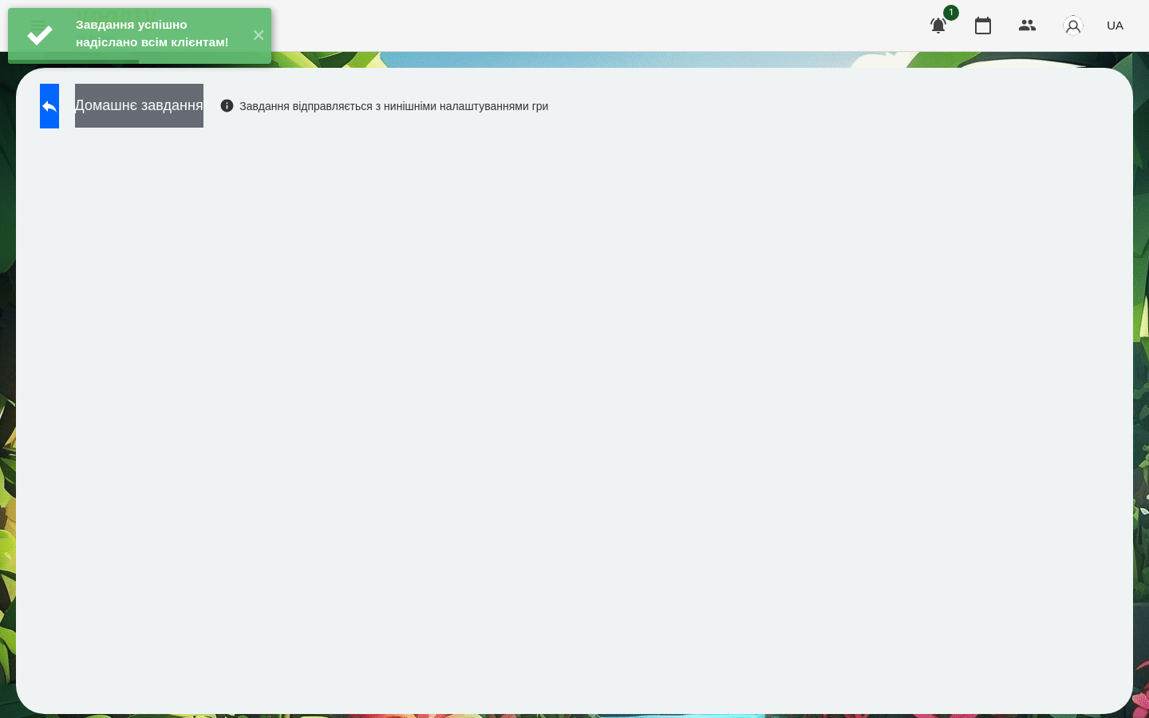
click at [199, 109] on button "Домашнє завдання" at bounding box center [139, 106] width 128 height 44
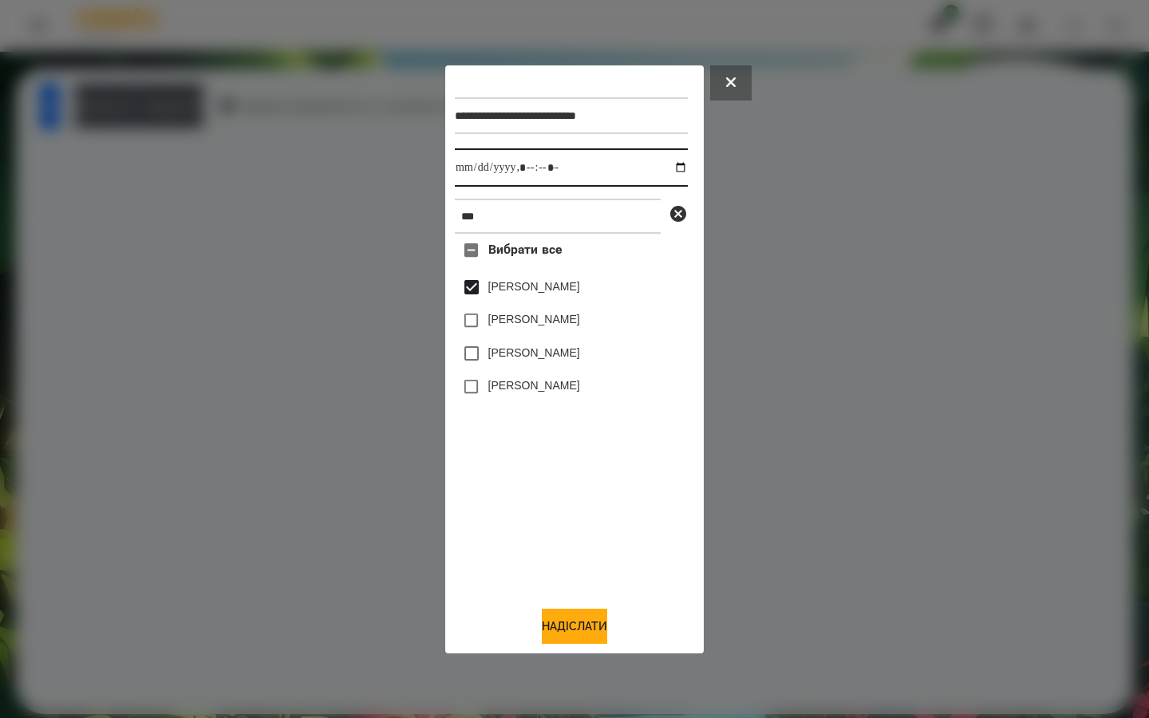
click at [666, 167] on input "datetime-local" at bounding box center [571, 167] width 233 height 38
type input "**********"
click at [582, 470] on div "Вибрати все [PERSON_NAME] [PERSON_NAME] [PERSON_NAME] [PERSON_NAME]" at bounding box center [571, 413] width 233 height 359
click at [558, 623] on button "Надіслати" at bounding box center [574, 626] width 65 height 35
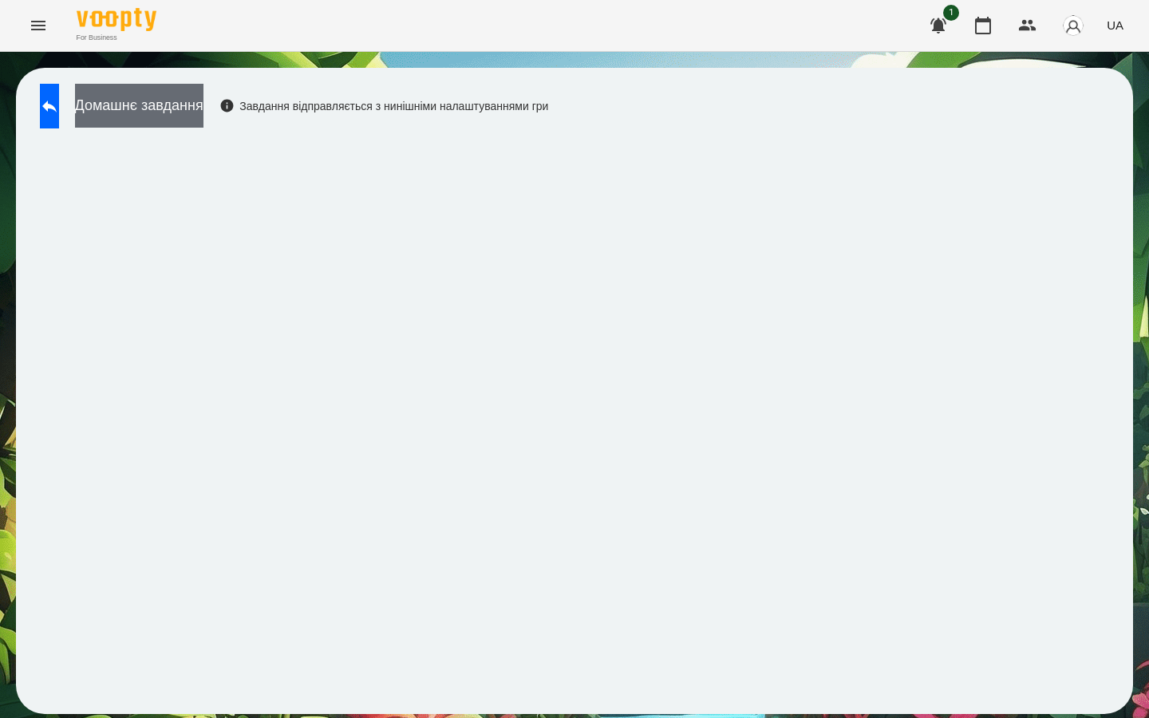
click at [203, 101] on button "Домашнє завдання" at bounding box center [139, 106] width 128 height 44
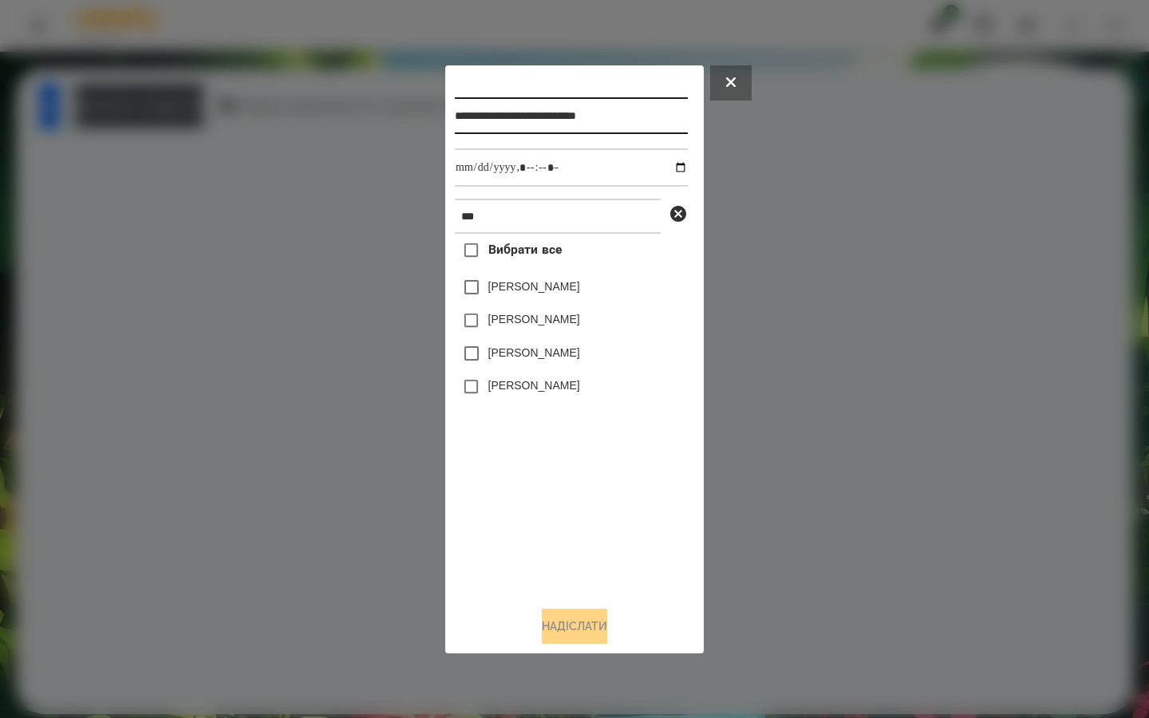
click at [611, 113] on input "**********" at bounding box center [571, 115] width 233 height 37
type input "**********"
click at [674, 164] on input "datetime-local" at bounding box center [571, 167] width 233 height 38
type input "**********"
drag, startPoint x: 602, startPoint y: 485, endPoint x: 575, endPoint y: 438, distance: 54.3
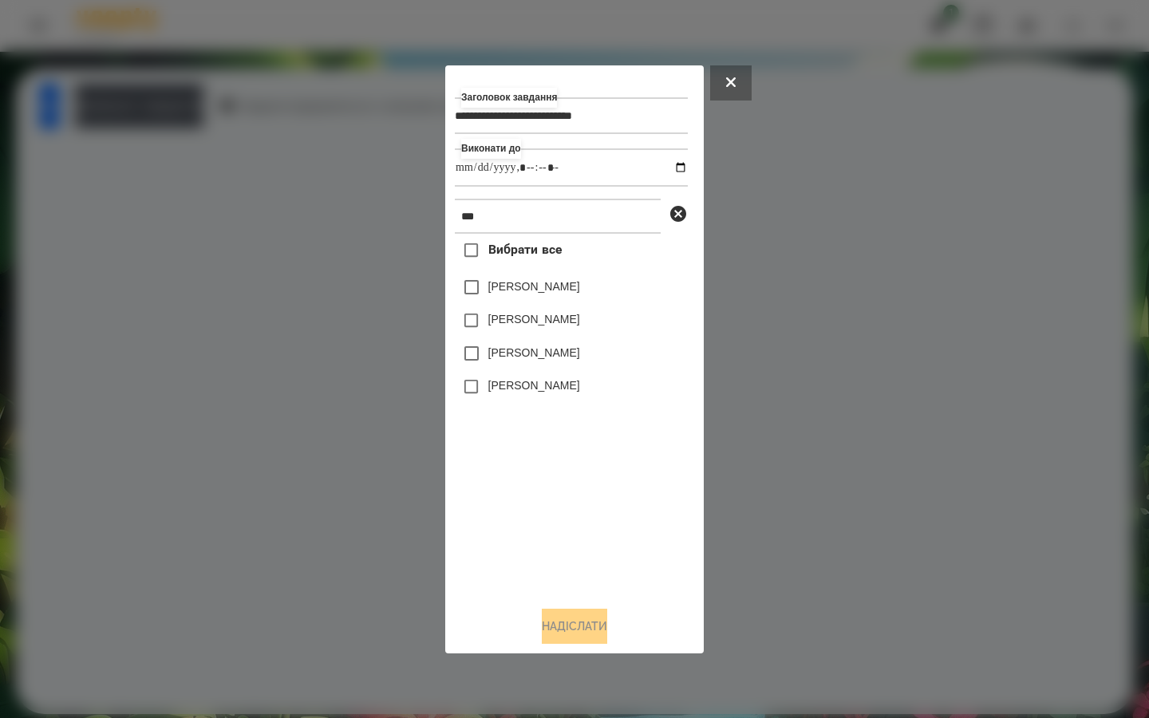
click at [601, 485] on div "Вибрати все [PERSON_NAME] [PERSON_NAME] [PERSON_NAME] [PERSON_NAME]" at bounding box center [571, 413] width 233 height 359
click at [547, 618] on button "Надіслати" at bounding box center [574, 626] width 65 height 35
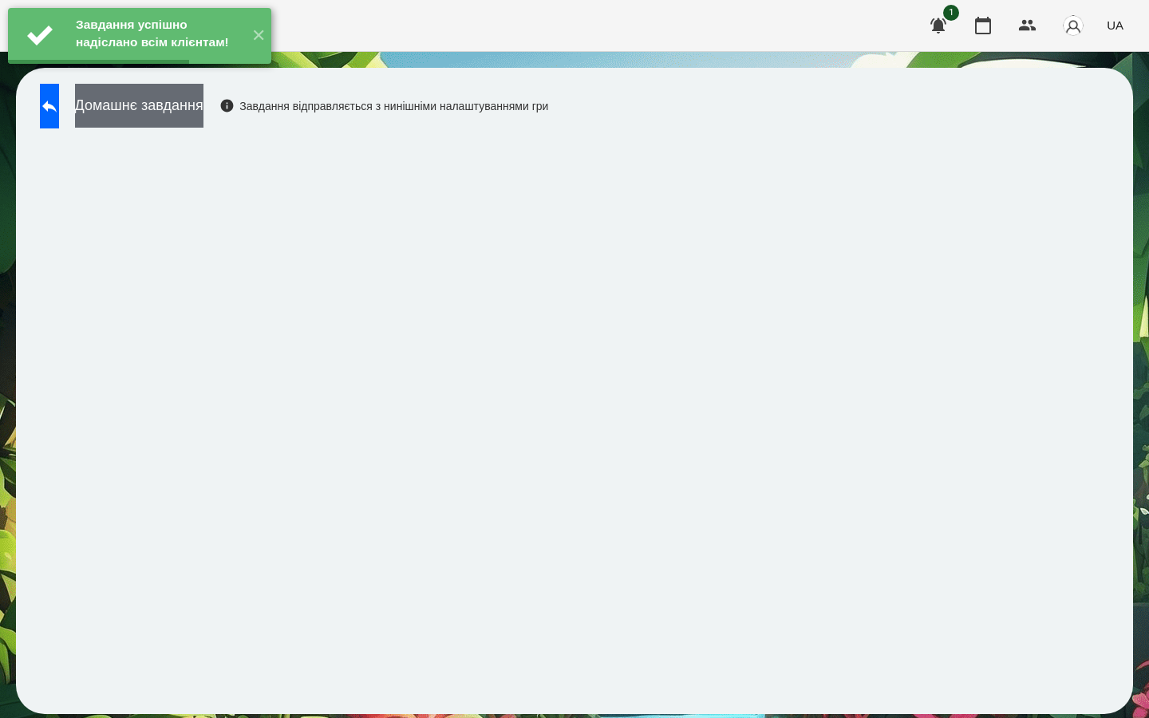
click at [203, 112] on button "Домашнє завдання" at bounding box center [139, 106] width 128 height 44
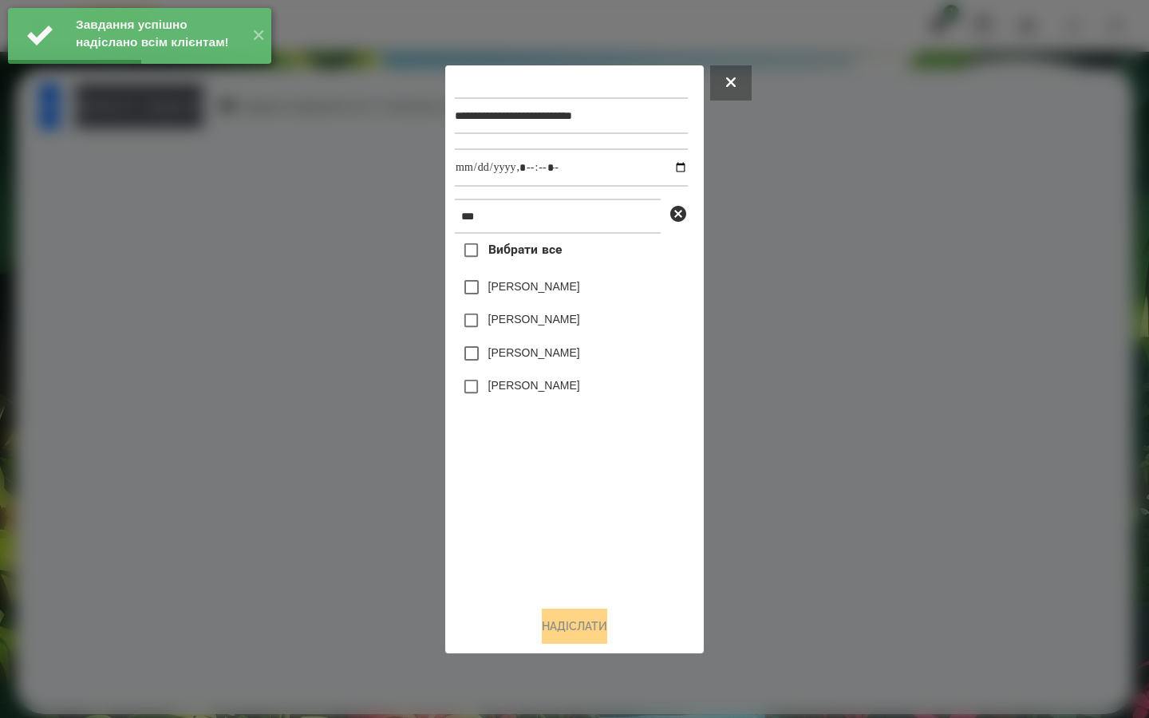
click at [489, 293] on label "[PERSON_NAME]" at bounding box center [534, 287] width 92 height 16
click at [666, 166] on input "datetime-local" at bounding box center [571, 167] width 233 height 38
type input "**********"
click at [484, 446] on div "Вибрати все [PERSON_NAME] [PERSON_NAME] [PERSON_NAME] [PERSON_NAME]" at bounding box center [571, 413] width 233 height 359
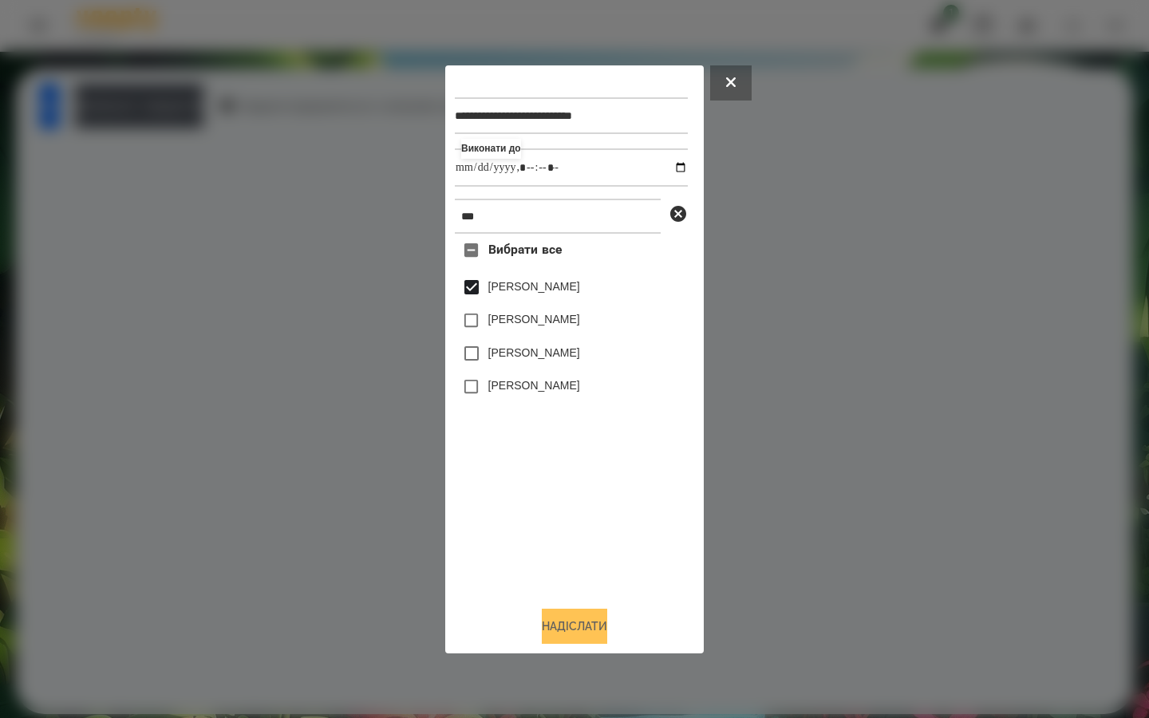
click at [542, 624] on button "Надіслати" at bounding box center [574, 626] width 65 height 35
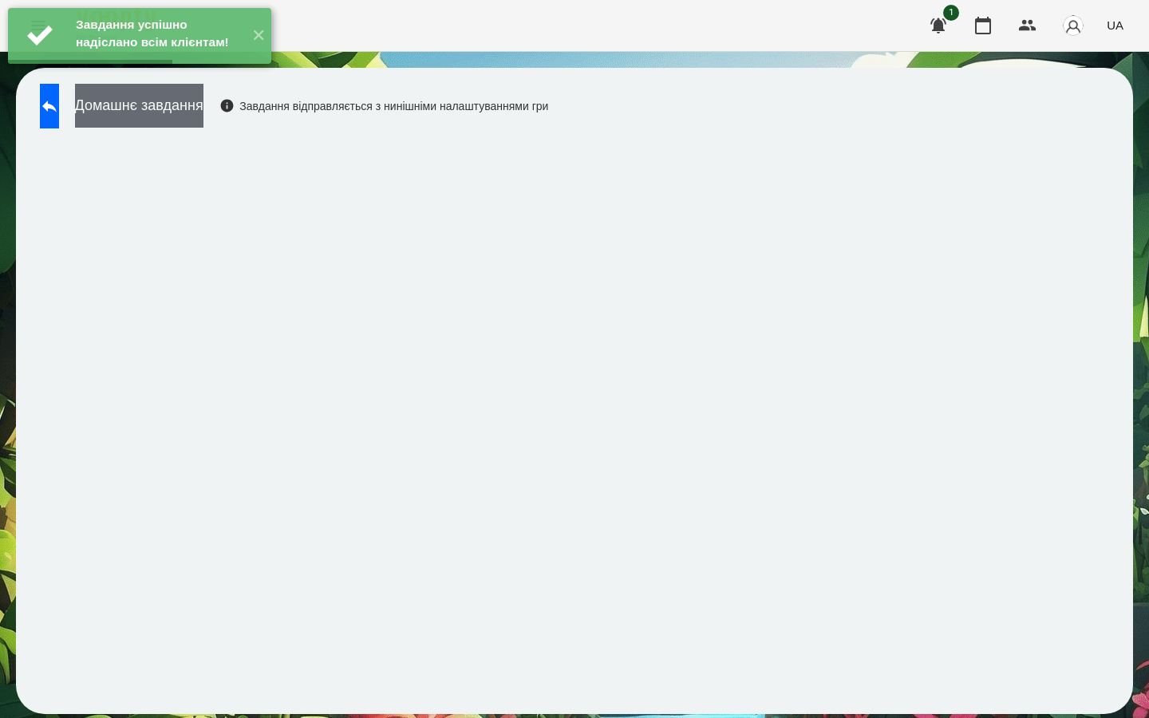
click at [203, 116] on button "Домашнє завдання" at bounding box center [139, 106] width 128 height 44
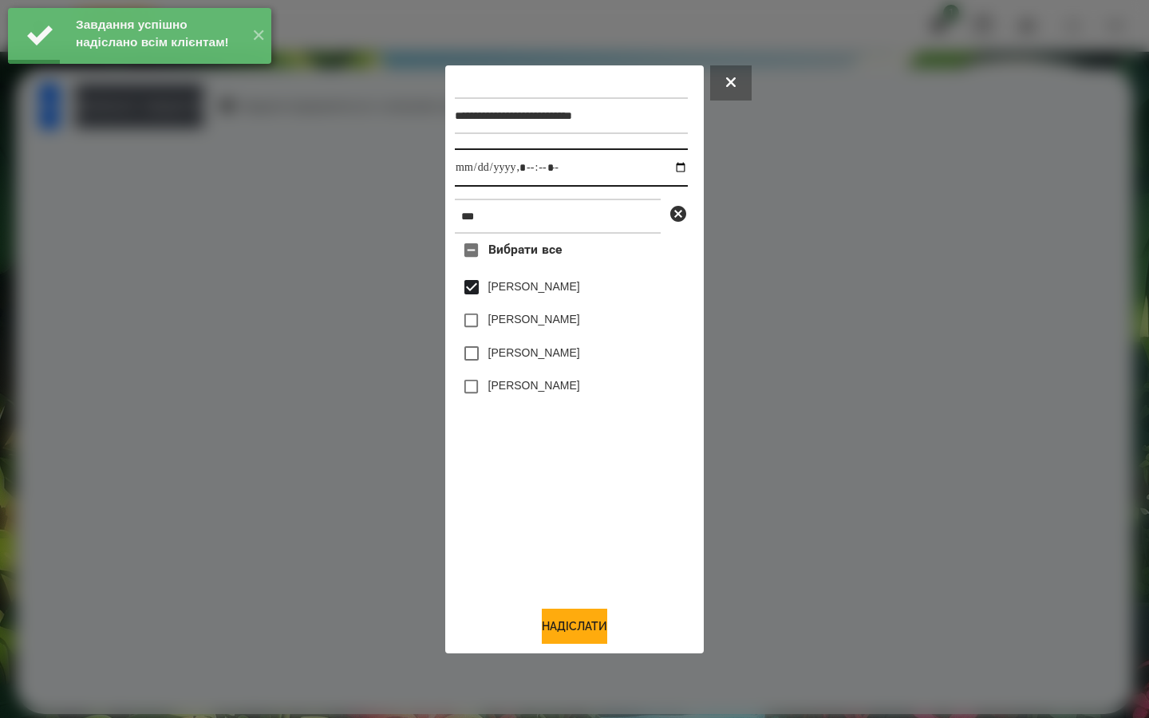
click at [668, 164] on input "datetime-local" at bounding box center [571, 167] width 233 height 38
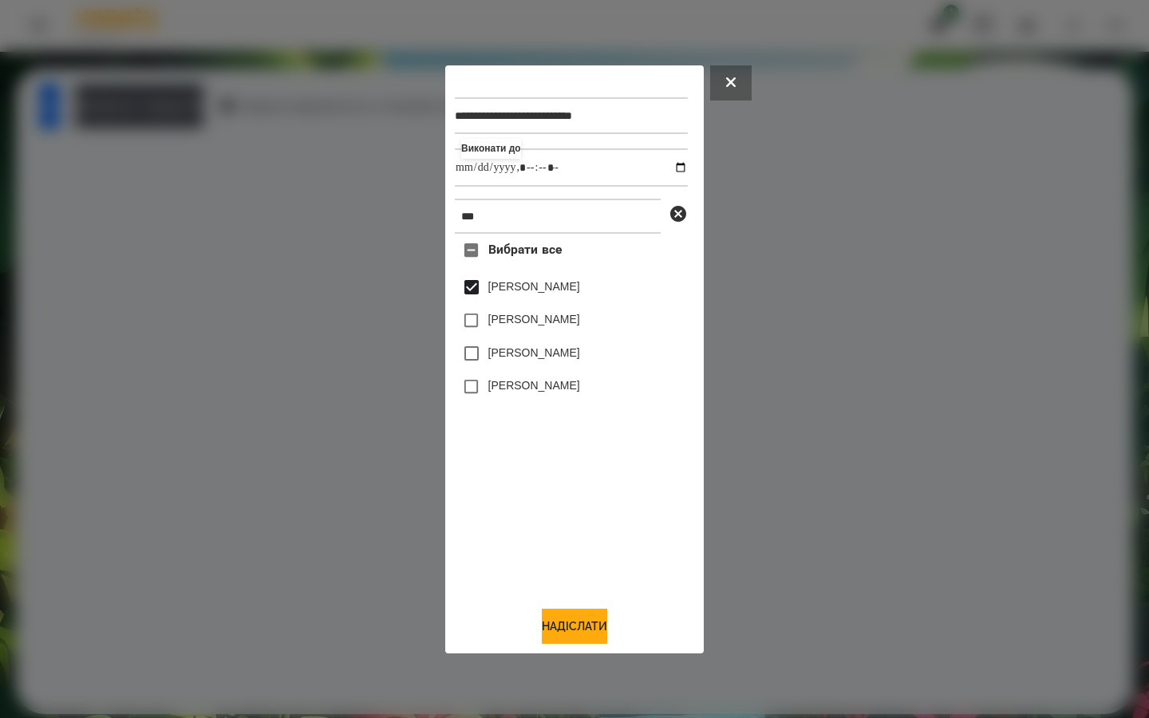
type input "**********"
click at [523, 519] on div "Вибрати все [PERSON_NAME] [PERSON_NAME] [PERSON_NAME] [PERSON_NAME]" at bounding box center [571, 413] width 233 height 359
click at [564, 634] on button "Надіслати" at bounding box center [574, 626] width 65 height 35
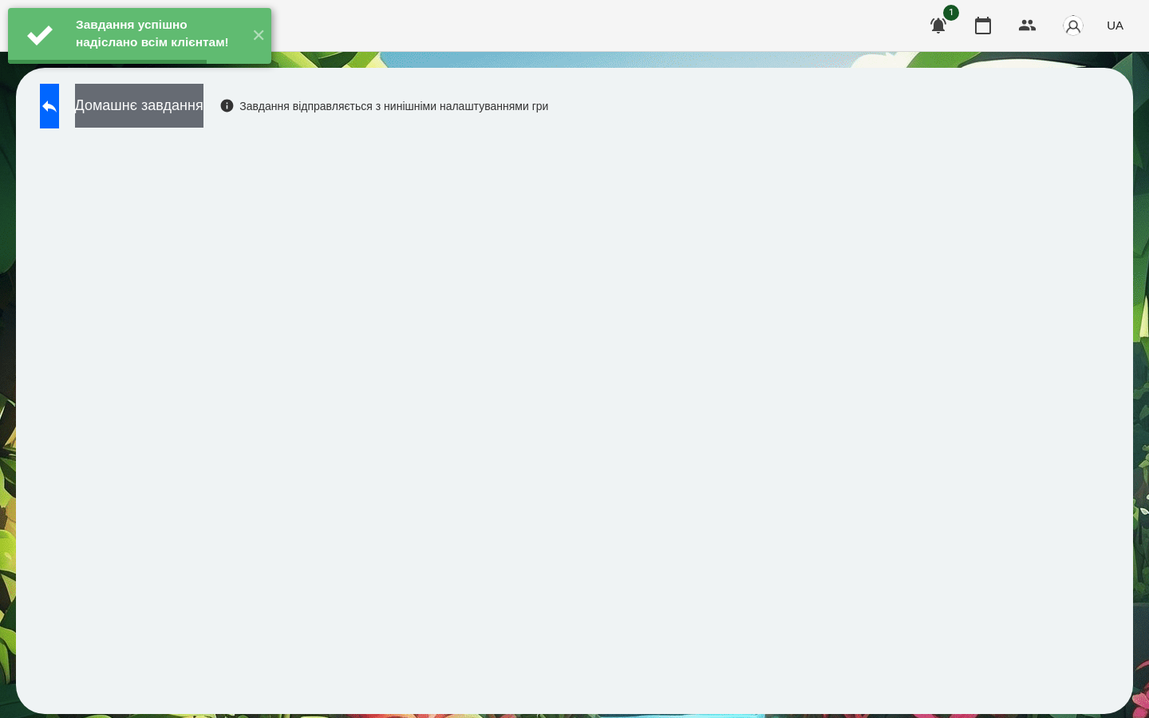
click at [203, 105] on button "Домашнє завдання" at bounding box center [139, 106] width 128 height 44
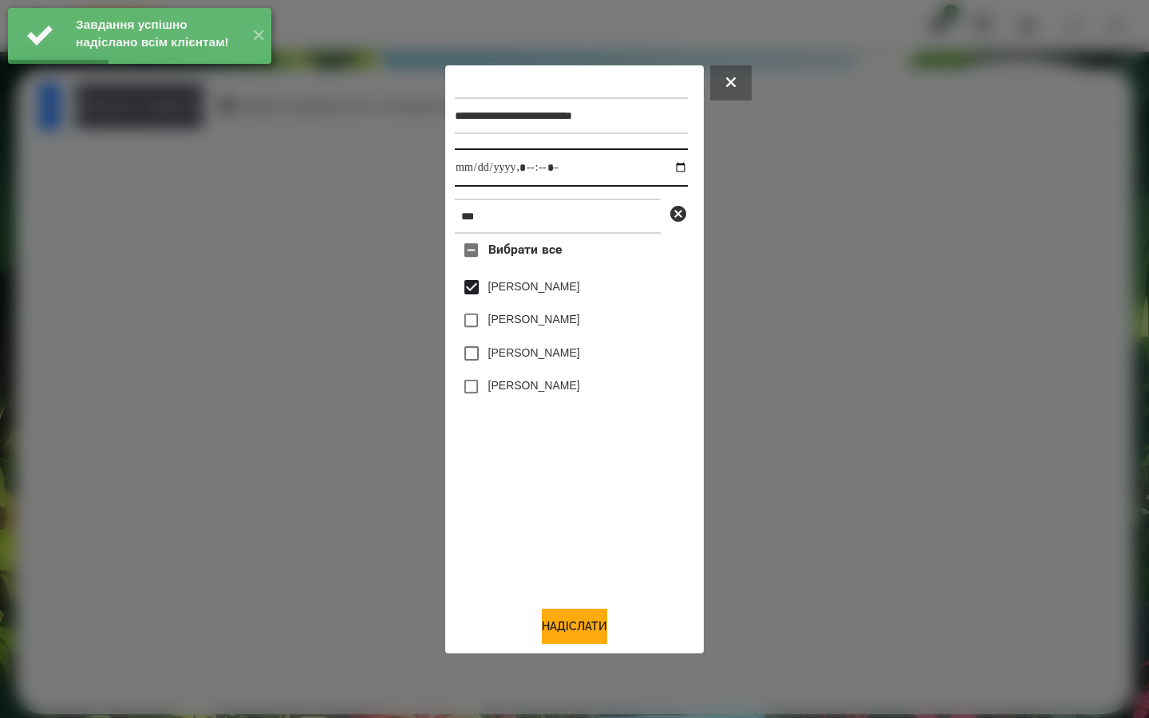
click at [670, 168] on input "datetime-local" at bounding box center [571, 167] width 233 height 38
type input "**********"
click at [556, 524] on div "Вибрати все [PERSON_NAME] [PERSON_NAME] [PERSON_NAME] [PERSON_NAME]" at bounding box center [571, 413] width 233 height 359
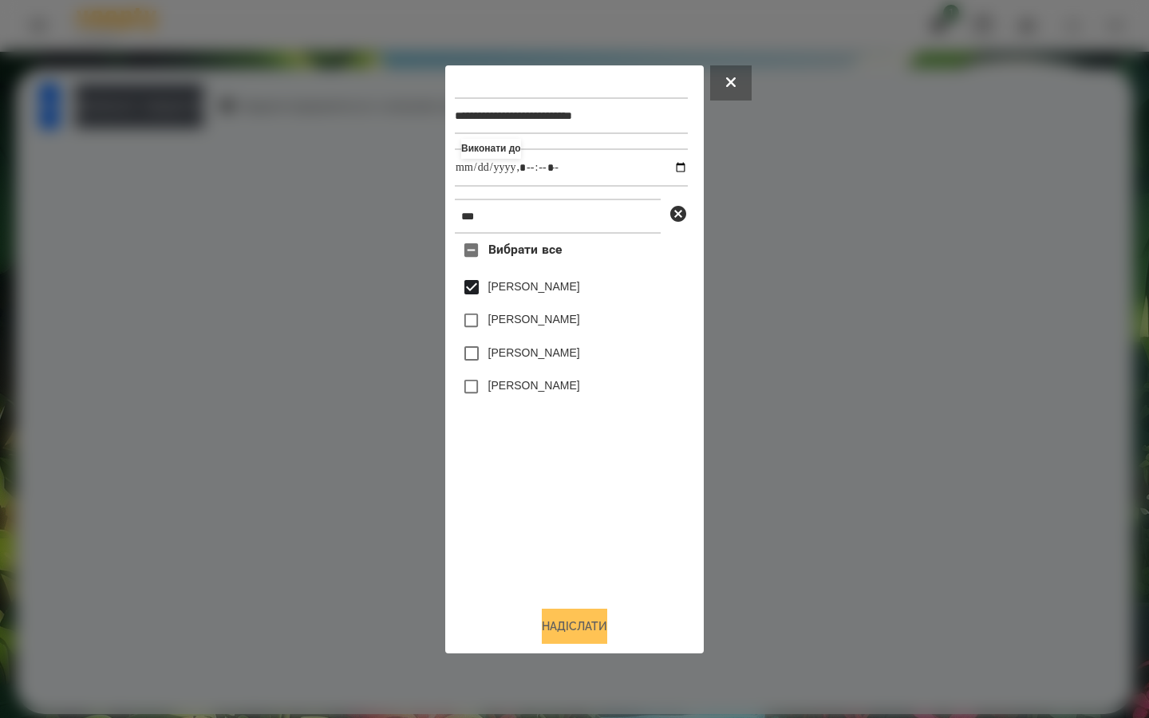
click at [559, 623] on button "Надіслати" at bounding box center [574, 626] width 65 height 35
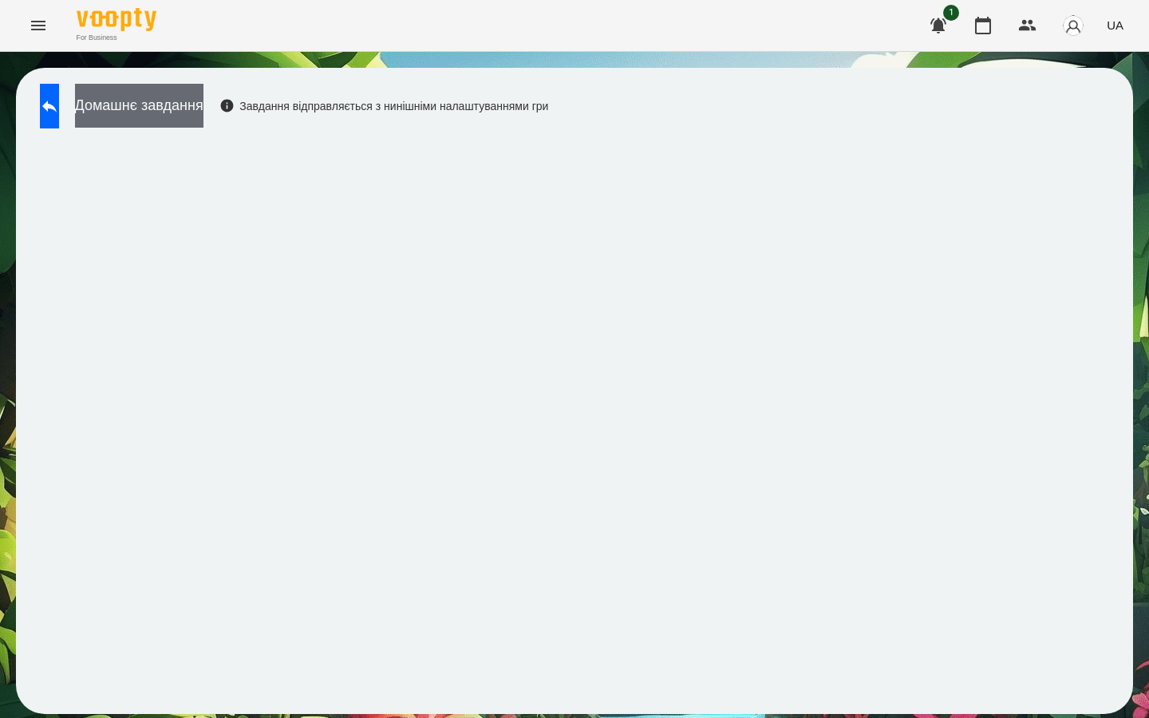
click at [203, 110] on button "Домашнє завдання" at bounding box center [139, 106] width 128 height 44
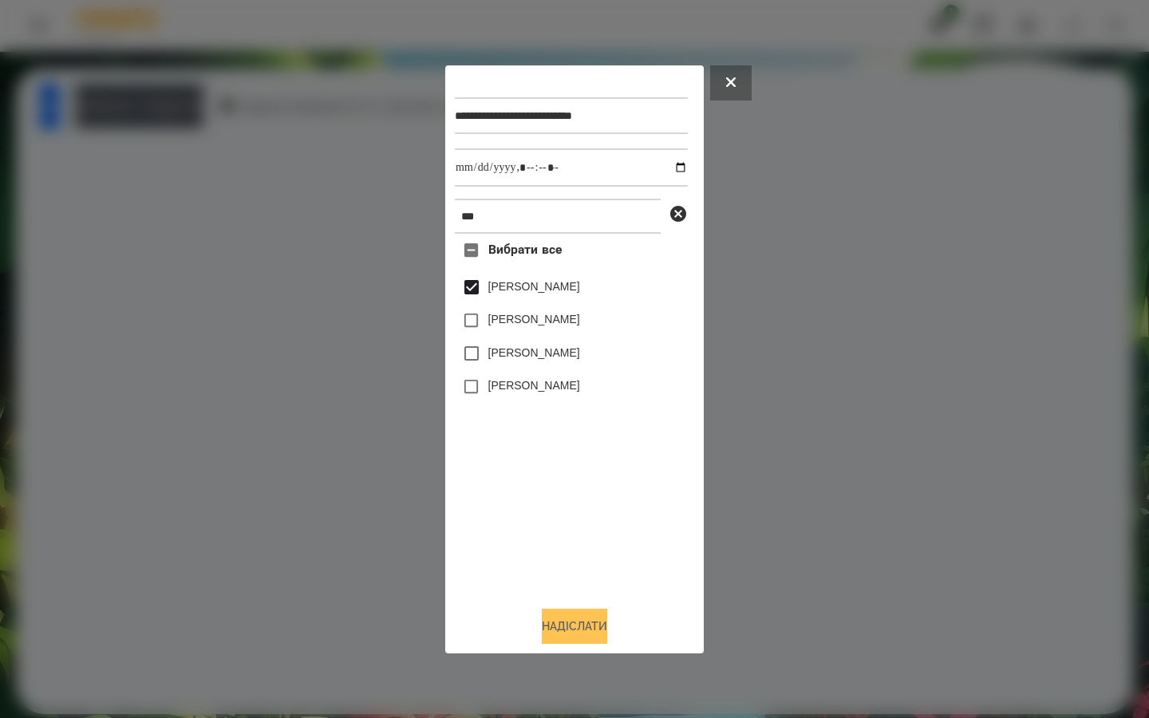
click at [570, 627] on button "Надіслати" at bounding box center [574, 626] width 65 height 35
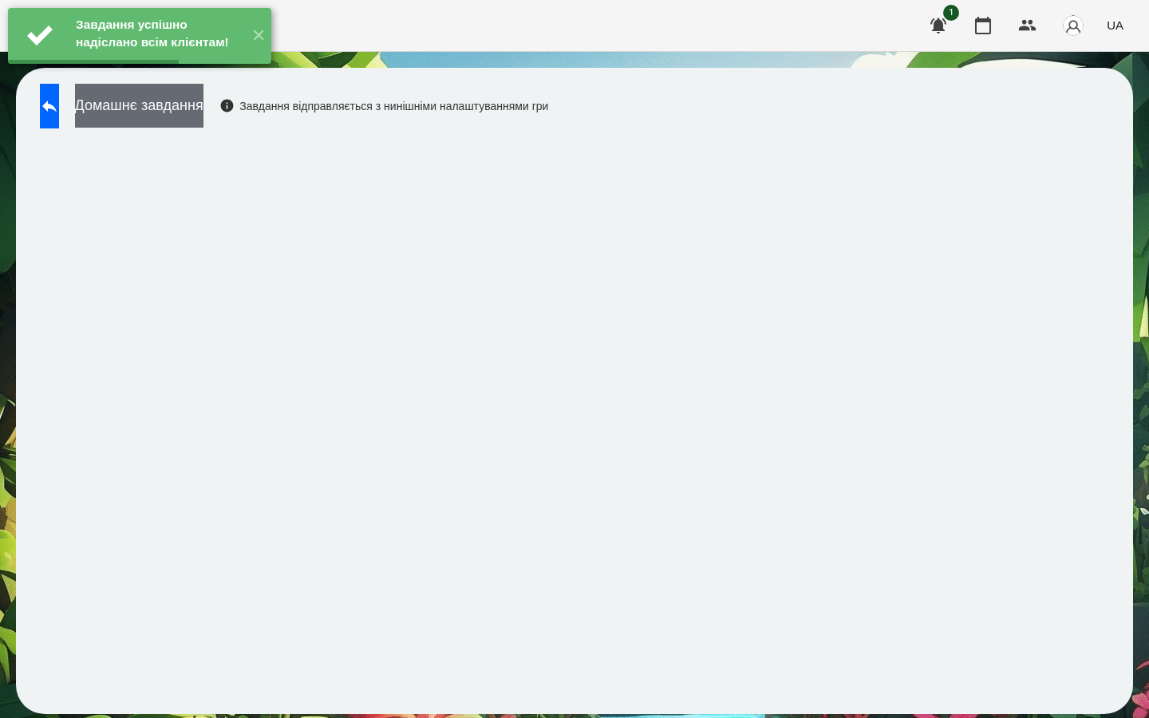
click at [203, 113] on button "Домашнє завдання" at bounding box center [139, 106] width 128 height 44
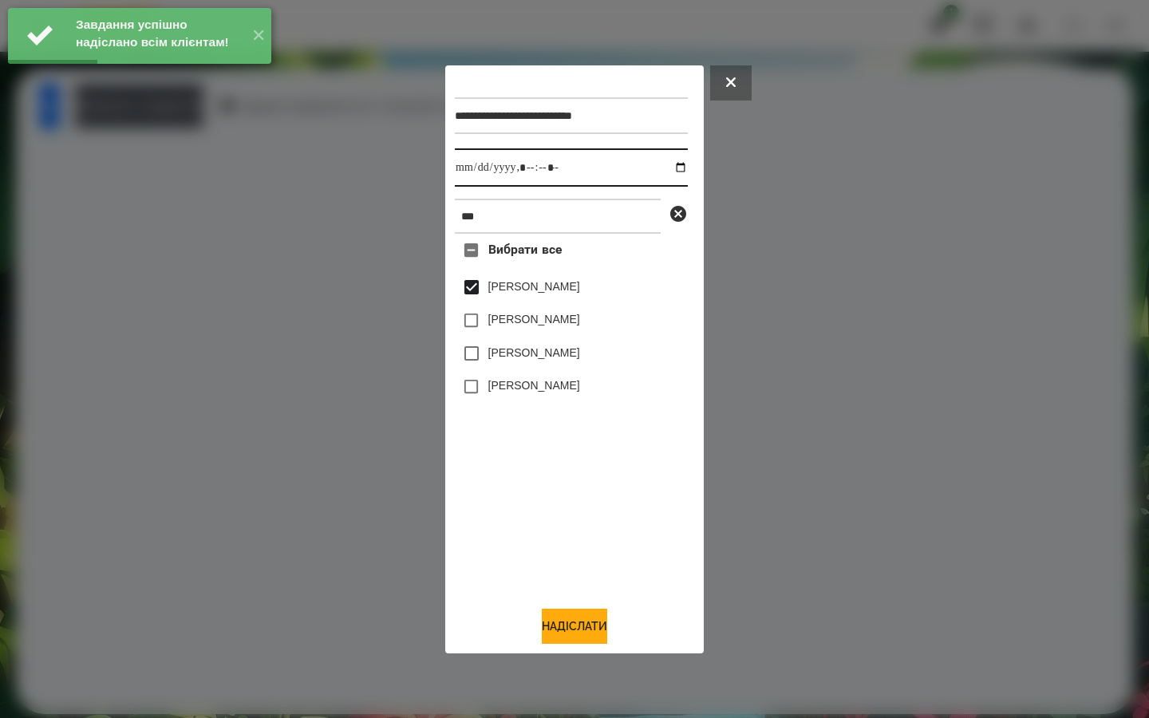
click at [669, 168] on input "datetime-local" at bounding box center [571, 167] width 233 height 38
type input "**********"
click at [538, 531] on div "Вибрати все [PERSON_NAME] [PERSON_NAME] [PERSON_NAME] [PERSON_NAME]" at bounding box center [571, 413] width 233 height 359
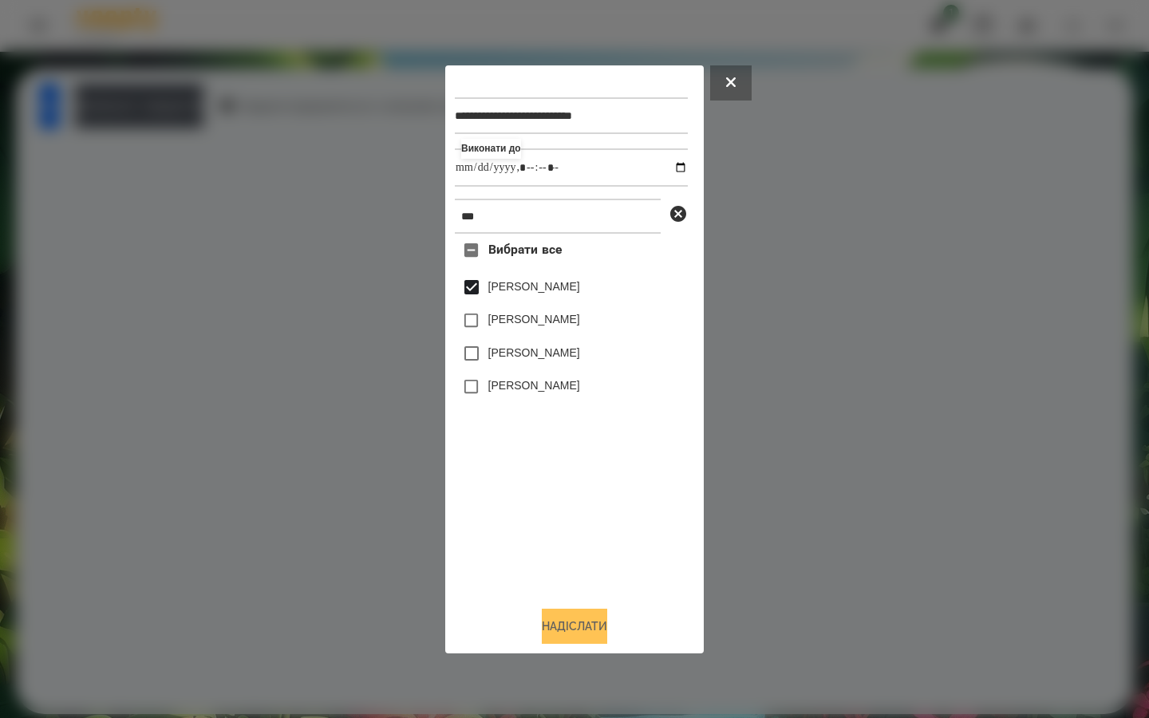
click at [559, 638] on button "Надіслати" at bounding box center [574, 626] width 65 height 35
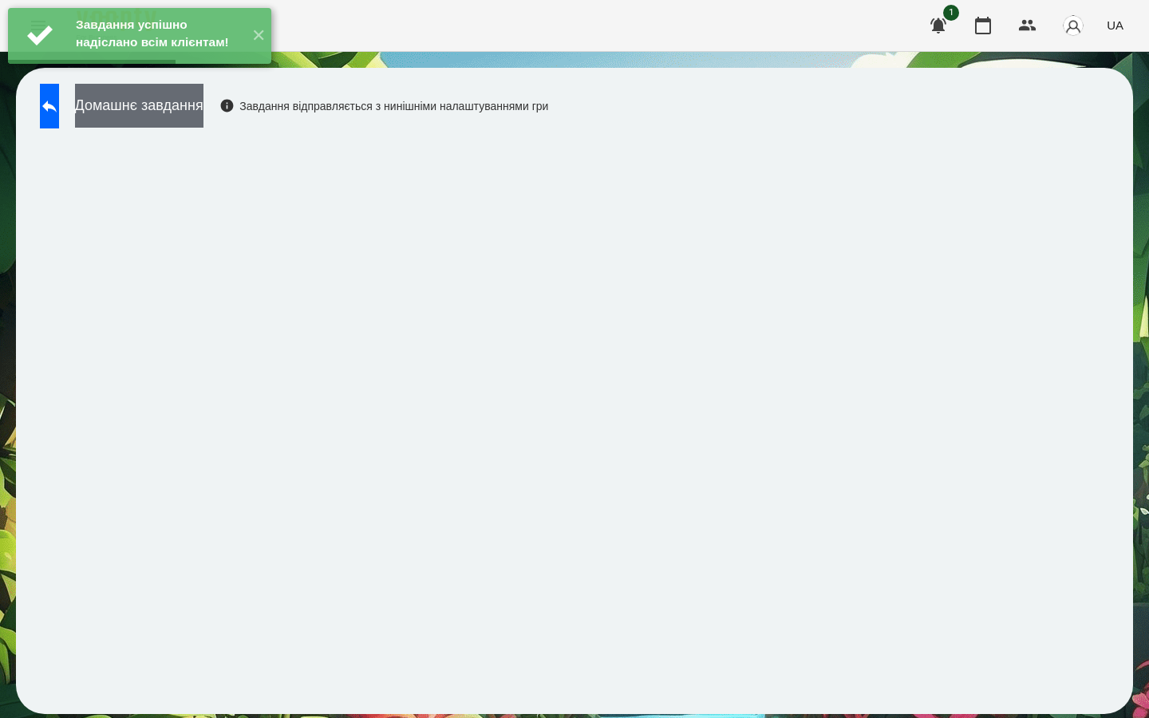
click at [203, 105] on button "Домашнє завдання" at bounding box center [139, 106] width 128 height 44
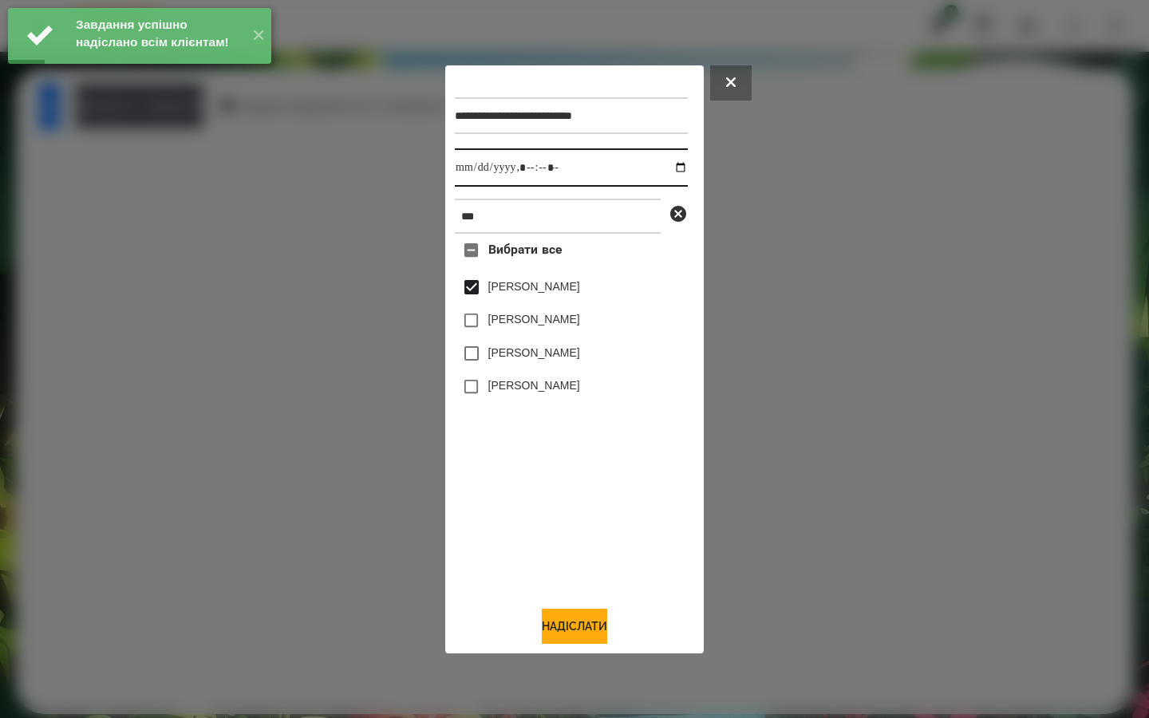
click at [670, 167] on input "datetime-local" at bounding box center [571, 167] width 233 height 38
type input "**********"
click at [548, 491] on div "Вибрати все [PERSON_NAME] [PERSON_NAME] [PERSON_NAME] [PERSON_NAME]" at bounding box center [571, 413] width 233 height 359
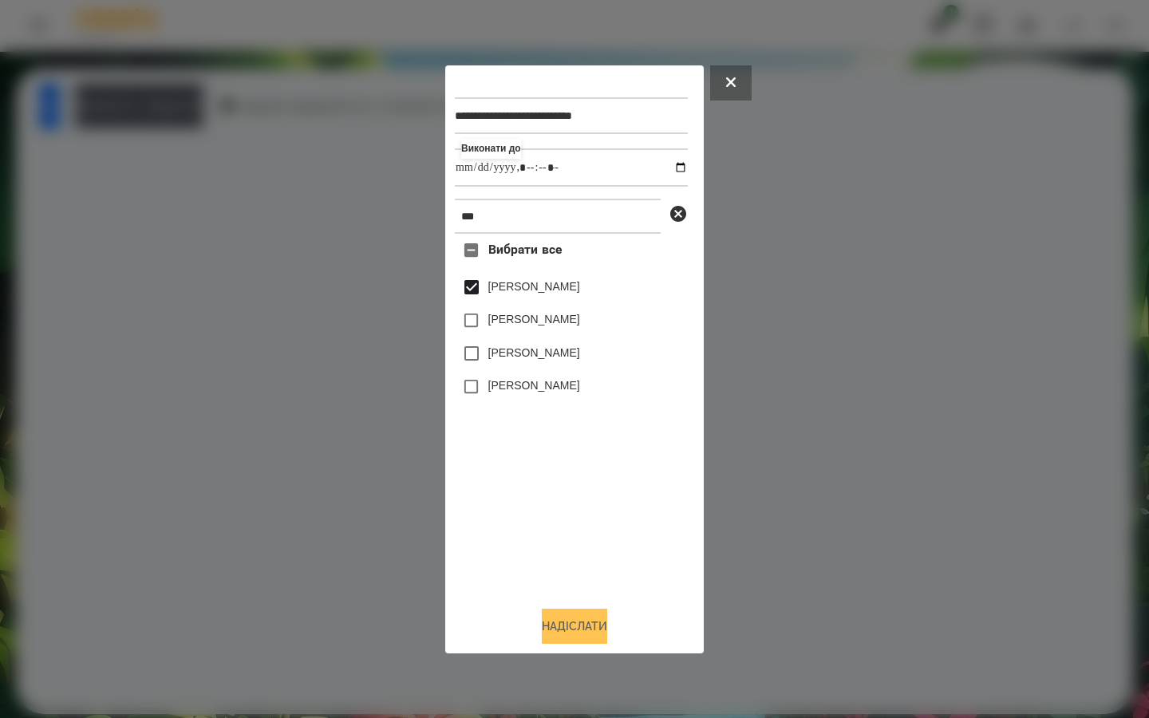
click at [542, 615] on button "Надіслати" at bounding box center [574, 626] width 65 height 35
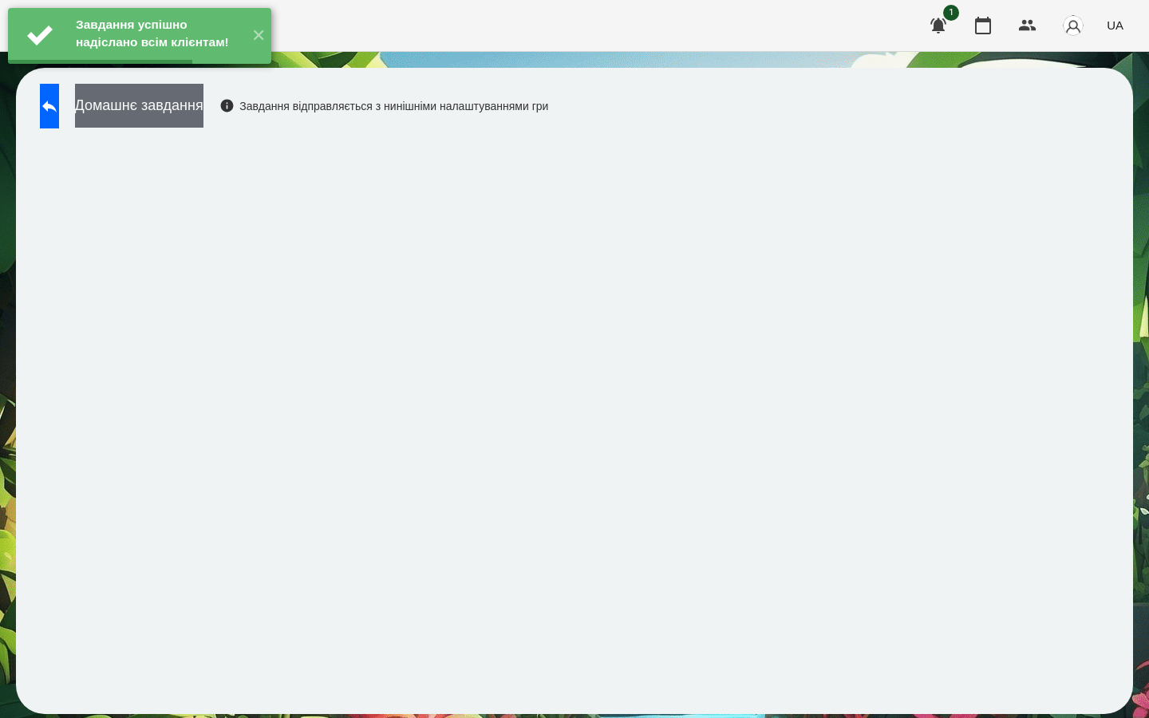
click at [203, 117] on button "Домашнє завдання" at bounding box center [139, 106] width 128 height 44
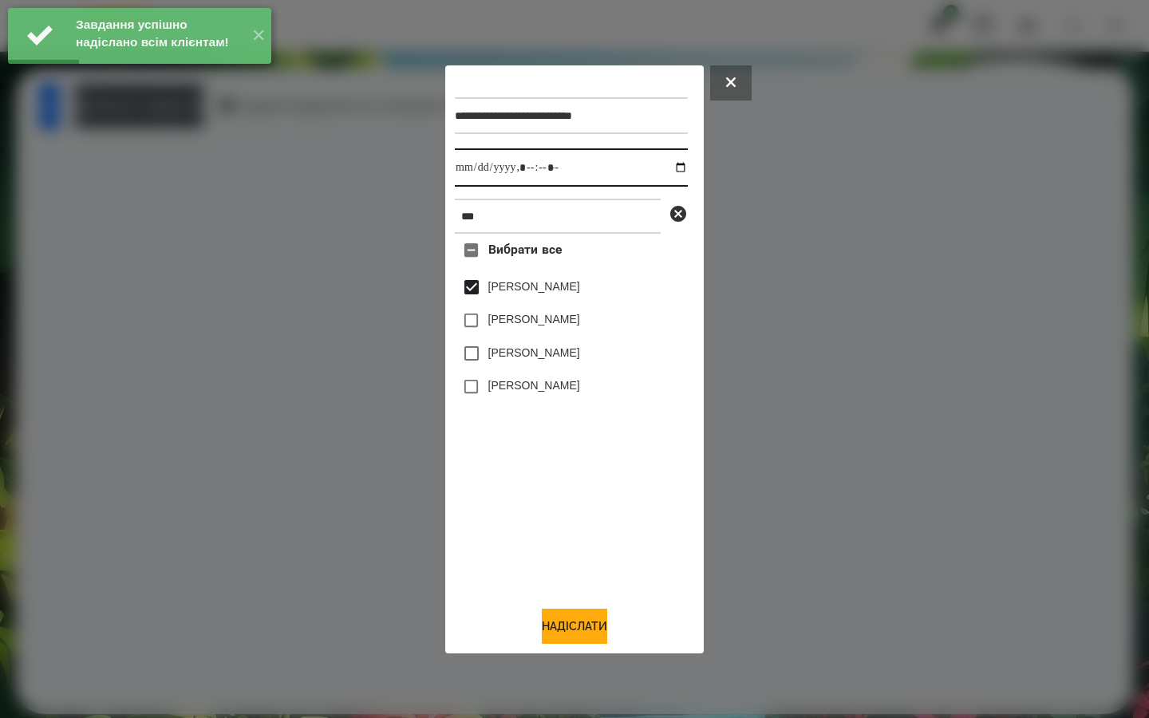
click at [672, 169] on input "datetime-local" at bounding box center [571, 167] width 233 height 38
type input "**********"
click at [549, 456] on div "Вибрати все [PERSON_NAME] [PERSON_NAME] [PERSON_NAME] [PERSON_NAME]" at bounding box center [571, 413] width 233 height 359
click at [561, 622] on button "Надіслати" at bounding box center [574, 626] width 65 height 35
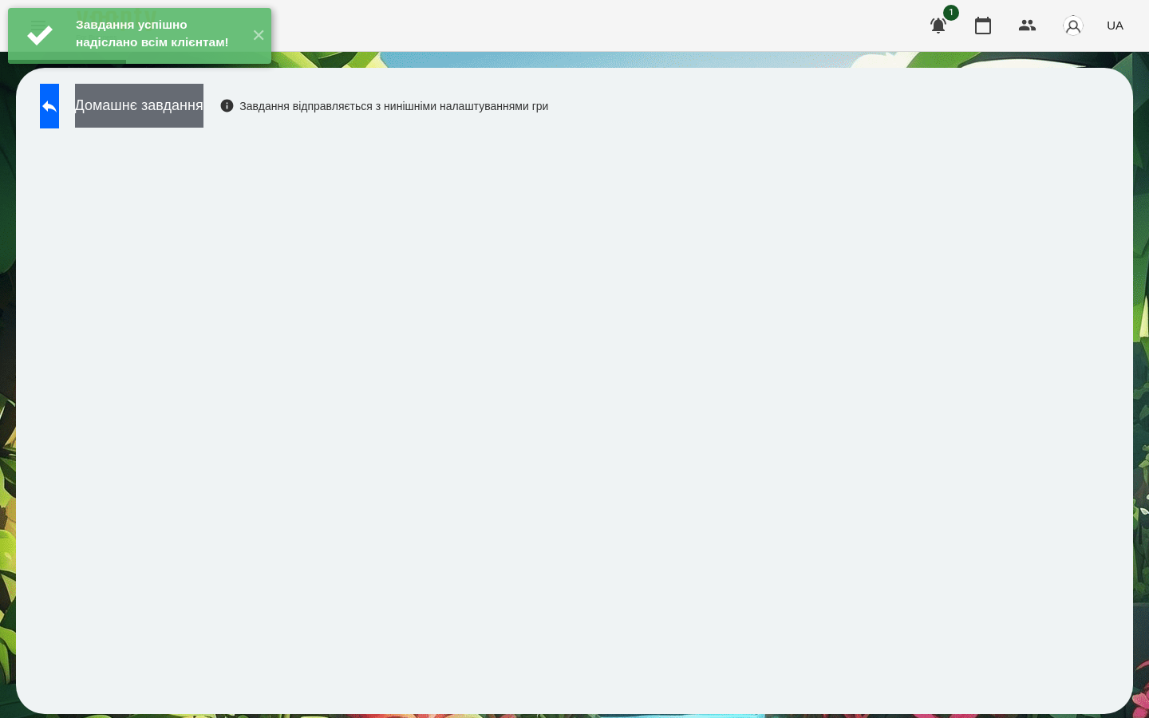
click at [203, 113] on button "Домашнє завдання" at bounding box center [139, 106] width 128 height 44
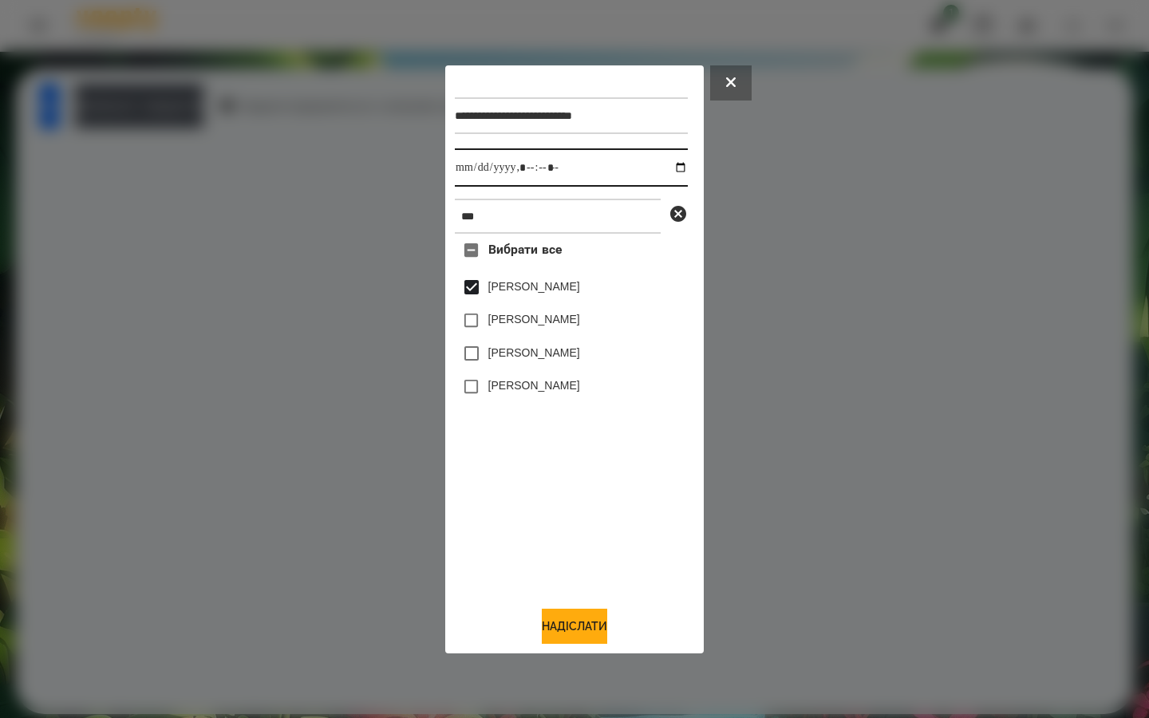
click at [670, 162] on input "datetime-local" at bounding box center [571, 167] width 233 height 38
type input "**********"
click at [551, 500] on div "Вибрати все [PERSON_NAME] [PERSON_NAME] [PERSON_NAME] [PERSON_NAME]" at bounding box center [571, 413] width 233 height 359
click at [583, 630] on button "Надіслати" at bounding box center [574, 626] width 65 height 35
